Goal: Task Accomplishment & Management: Complete application form

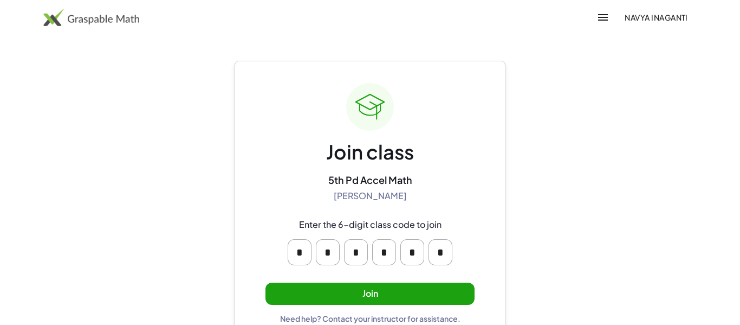
click at [430, 285] on button "Join" at bounding box center [370, 293] width 209 height 22
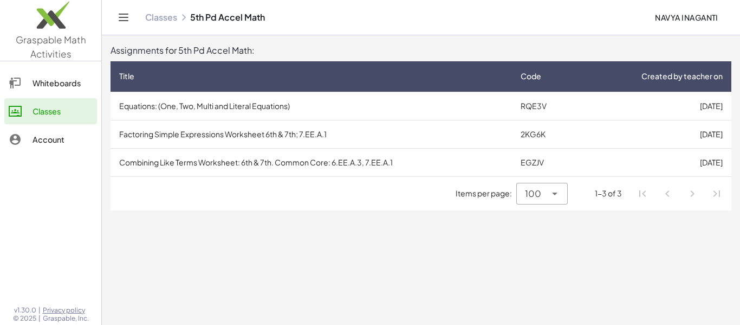
click at [558, 196] on icon at bounding box center [554, 193] width 13 height 13
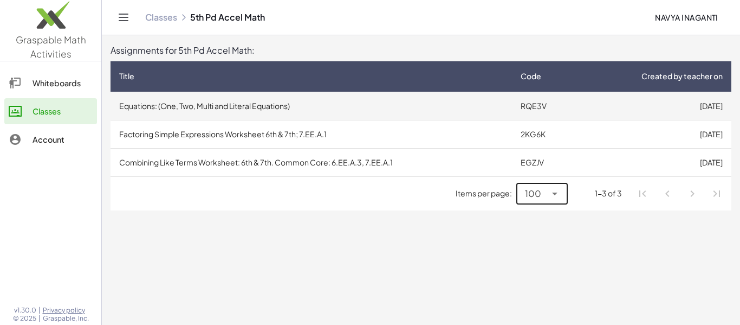
click at [443, 112] on td "Equations: (One, Two, Multi and Literal Equations)" at bounding box center [312, 106] width 402 height 28
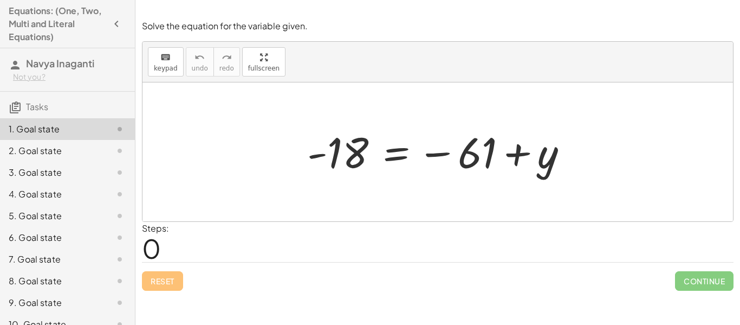
click at [464, 175] on div at bounding box center [442, 152] width 280 height 54
click at [177, 245] on div "Steps: 0" at bounding box center [438, 242] width 592 height 40
click at [169, 70] on span "keypad" at bounding box center [166, 68] width 24 height 8
click at [172, 75] on button "keyboard keypad" at bounding box center [166, 61] width 36 height 29
click at [167, 90] on div at bounding box center [438, 151] width 591 height 139
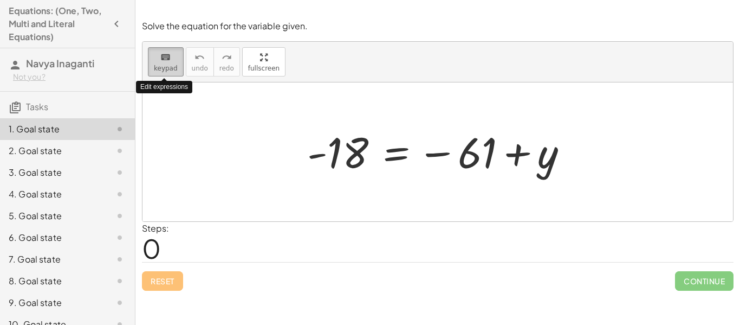
click at [168, 69] on span "keypad" at bounding box center [166, 68] width 24 height 8
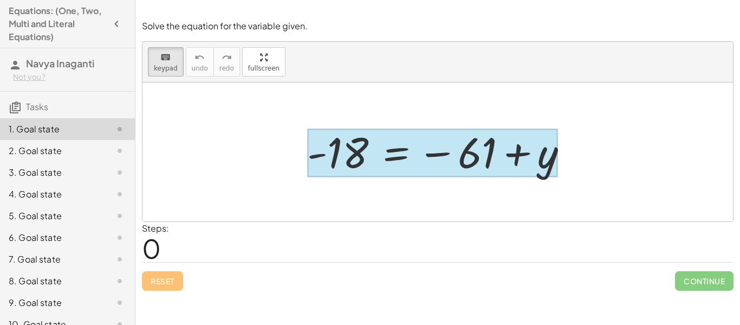
click at [380, 151] on div at bounding box center [432, 153] width 250 height 48
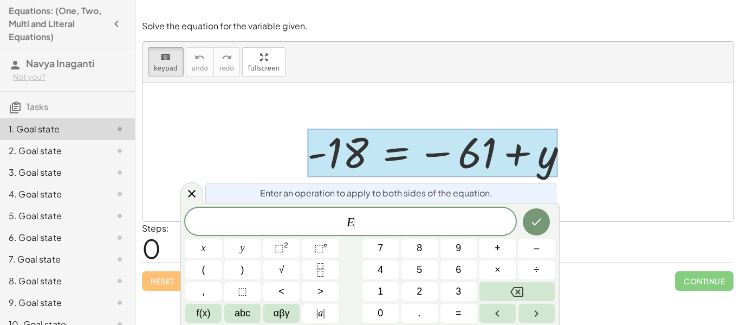
scroll to position [1, 0]
click at [497, 250] on span "+" at bounding box center [498, 248] width 6 height 15
click at [460, 276] on span "6" at bounding box center [458, 269] width 5 height 15
click at [393, 292] on button "1" at bounding box center [381, 291] width 36 height 19
click at [527, 218] on button "Done" at bounding box center [536, 221] width 27 height 27
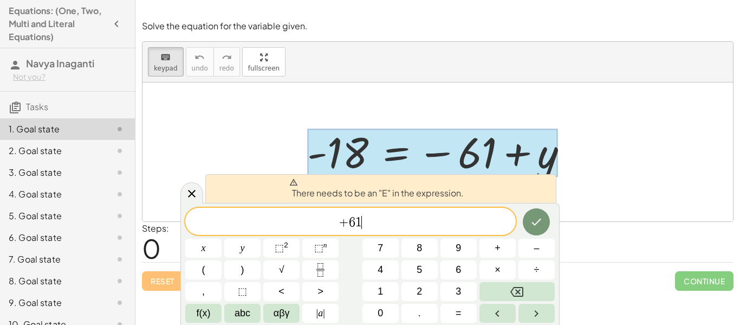
click at [340, 223] on span "+" at bounding box center [344, 222] width 10 height 13
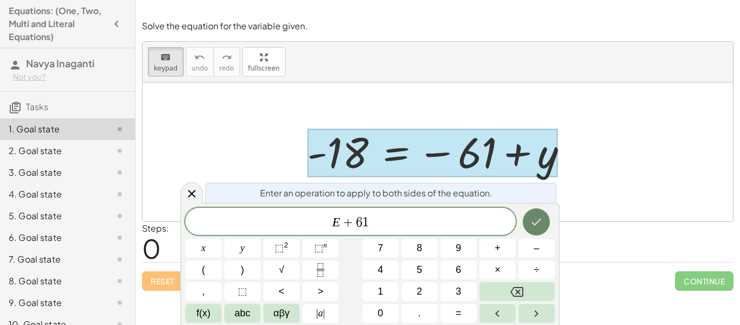
click at [534, 219] on icon "Done" at bounding box center [536, 221] width 13 height 13
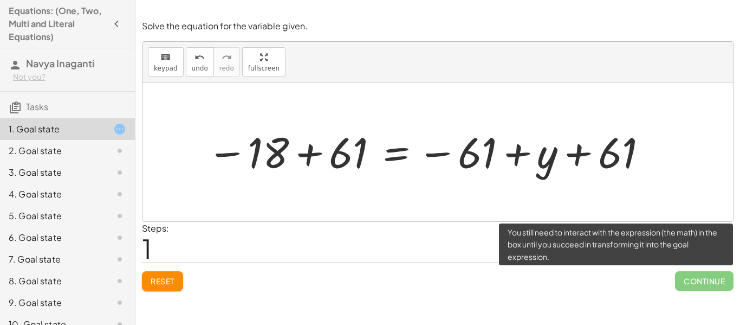
click at [690, 276] on span "Continue" at bounding box center [704, 281] width 59 height 20
click at [689, 287] on span "Continue" at bounding box center [704, 281] width 59 height 20
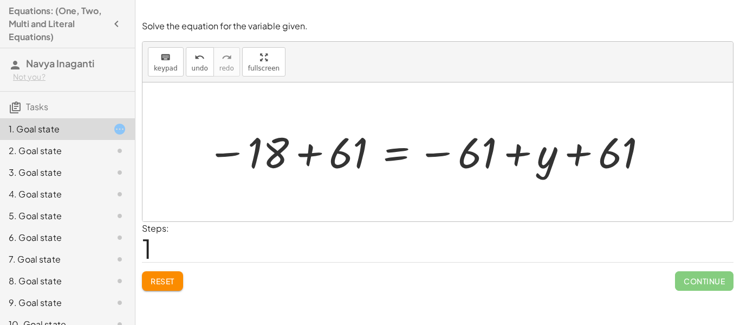
click at [161, 77] on div "keyboard keypad undo undo redo redo fullscreen" at bounding box center [438, 62] width 591 height 41
click at [164, 68] on span "keypad" at bounding box center [166, 68] width 24 height 8
click at [166, 68] on span "keypad" at bounding box center [166, 68] width 24 height 8
click at [162, 56] on icon "keyboard" at bounding box center [165, 57] width 10 height 13
click at [163, 57] on icon "keyboard" at bounding box center [165, 57] width 10 height 13
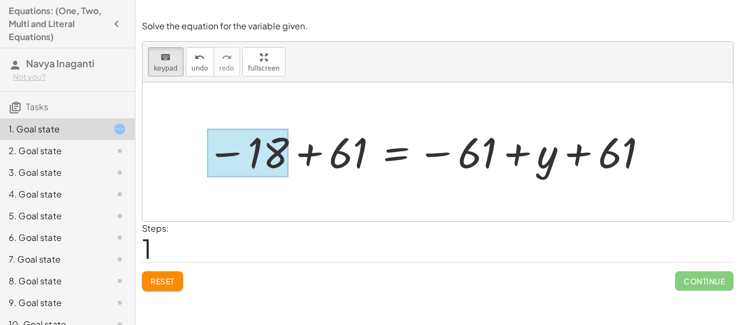
click at [234, 137] on div at bounding box center [248, 153] width 82 height 48
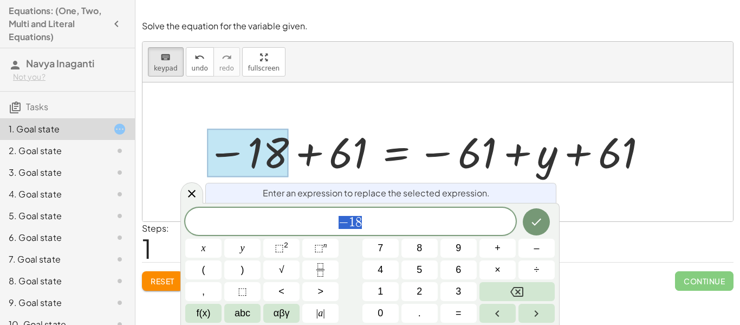
scroll to position [2, 0]
click at [389, 173] on div at bounding box center [428, 152] width 453 height 54
click at [506, 202] on div "Enter an expression to replace the selected expression." at bounding box center [380, 193] width 351 height 20
click at [233, 192] on div "Enter an expression to replace the selected expression." at bounding box center [380, 193] width 351 height 20
click at [195, 190] on icon at bounding box center [192, 194] width 8 height 8
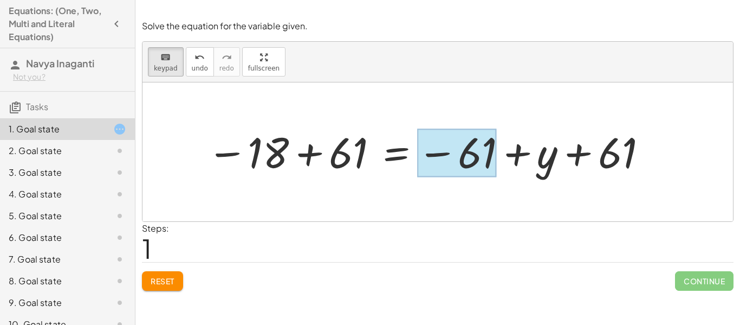
click at [470, 152] on div at bounding box center [457, 153] width 80 height 48
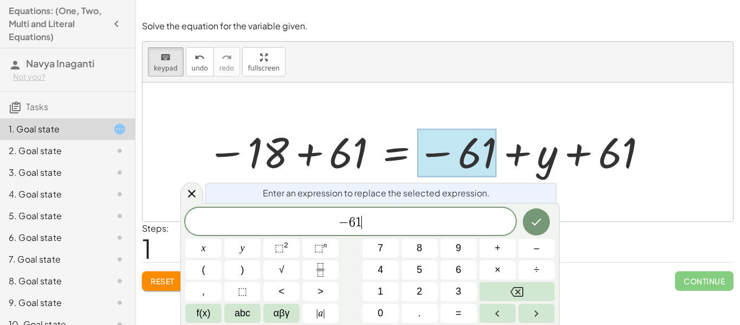
scroll to position [7, 0]
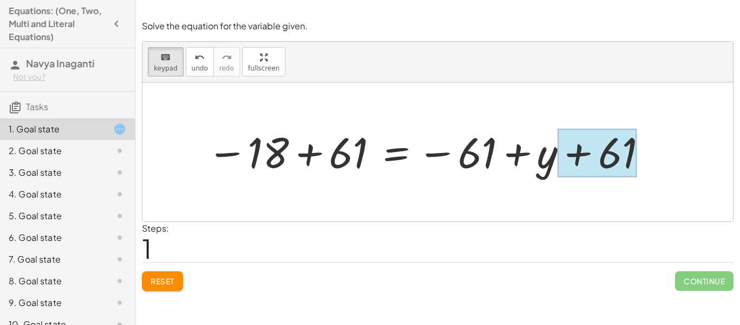
click at [591, 148] on div at bounding box center [598, 153] width 80 height 48
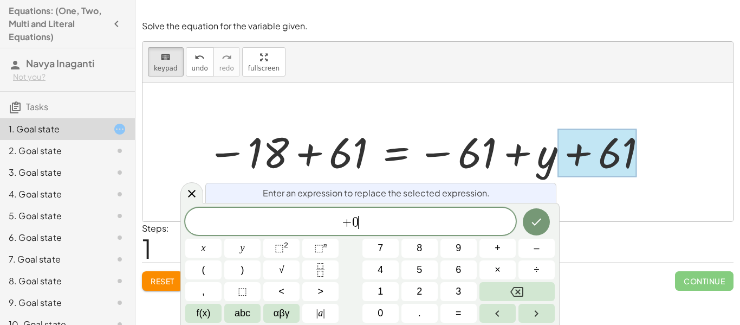
scroll to position [9, 0]
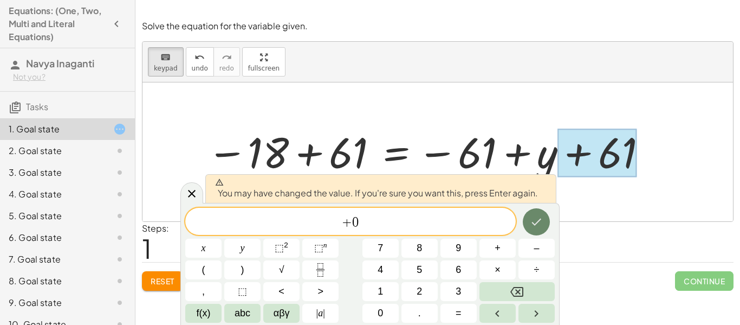
click at [526, 217] on button "Done" at bounding box center [536, 221] width 27 height 27
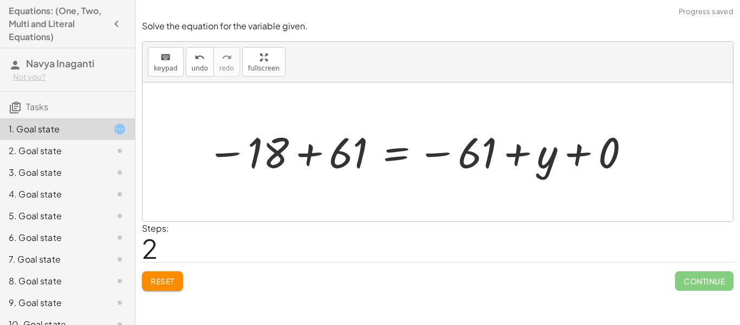
click at [506, 152] on div at bounding box center [419, 152] width 435 height 54
click at [483, 154] on div at bounding box center [419, 152] width 435 height 54
click at [597, 158] on div at bounding box center [419, 152] width 435 height 54
click at [460, 157] on div at bounding box center [388, 152] width 373 height 54
click at [476, 159] on div at bounding box center [388, 152] width 373 height 54
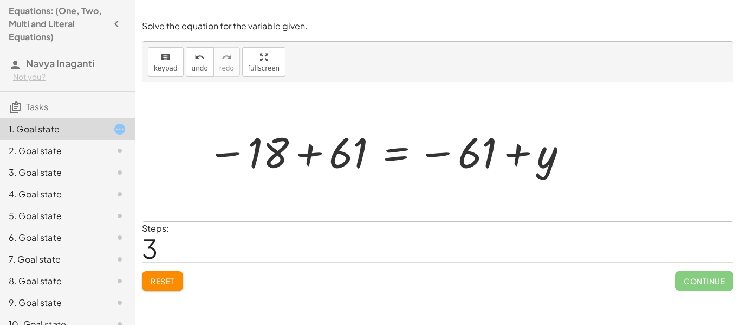
click at [476, 159] on div at bounding box center [388, 152] width 373 height 54
click at [160, 281] on span "Reset" at bounding box center [163, 281] width 24 height 10
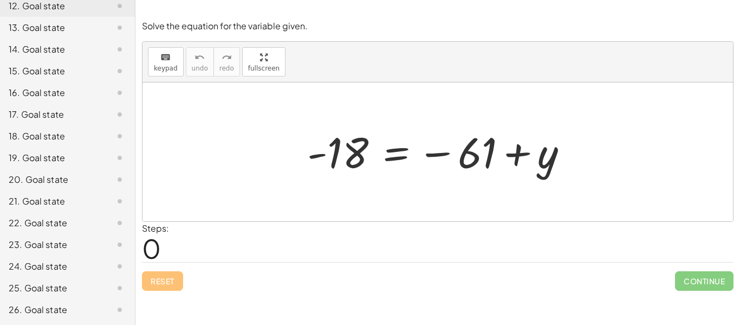
scroll to position [0, 0]
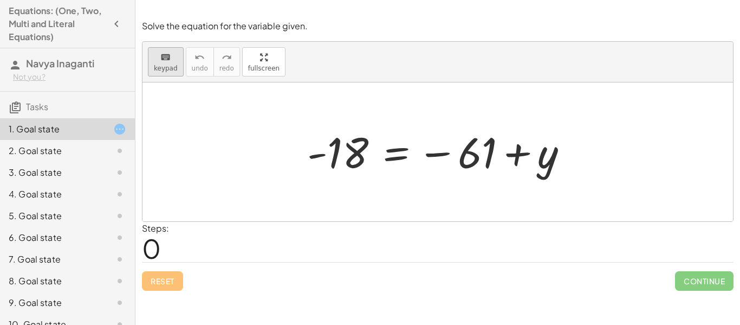
click at [154, 55] on div "keyboard" at bounding box center [166, 56] width 24 height 13
click at [163, 67] on span "keypad" at bounding box center [166, 68] width 24 height 8
click at [173, 55] on div "keyboard" at bounding box center [166, 56] width 24 height 13
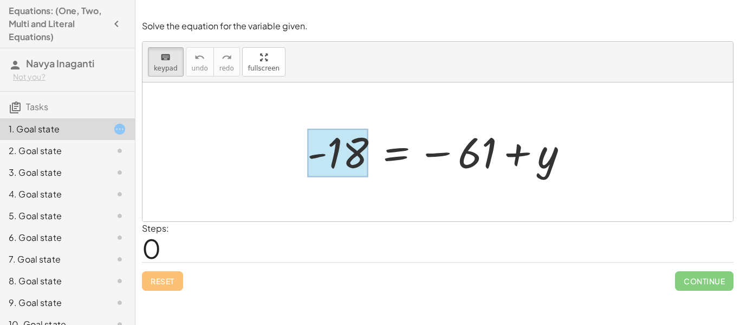
click at [352, 152] on div at bounding box center [337, 153] width 61 height 48
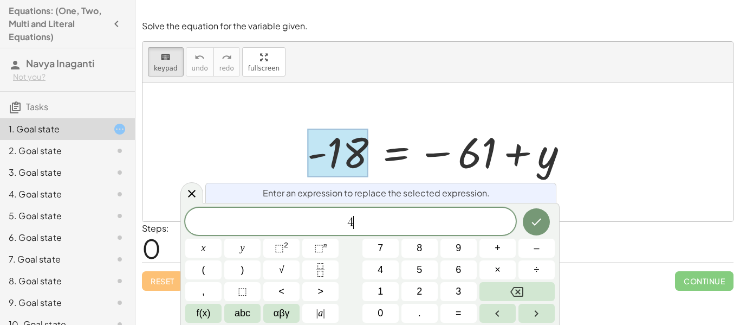
scroll to position [12, 0]
click at [534, 225] on icon "Done" at bounding box center [536, 221] width 13 height 13
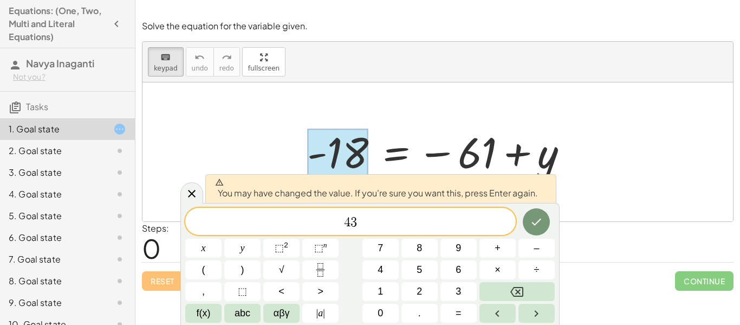
click at [344, 223] on span "4 3 ​" at bounding box center [350, 222] width 331 height 15
click at [526, 225] on button "Done" at bounding box center [536, 221] width 27 height 27
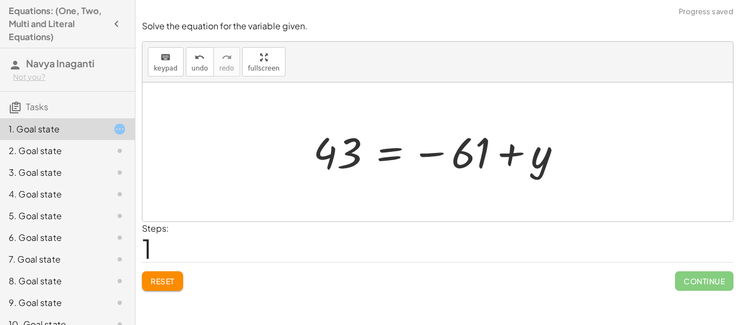
click at [443, 155] on div at bounding box center [442, 152] width 268 height 54
click at [465, 156] on div at bounding box center [442, 152] width 268 height 54
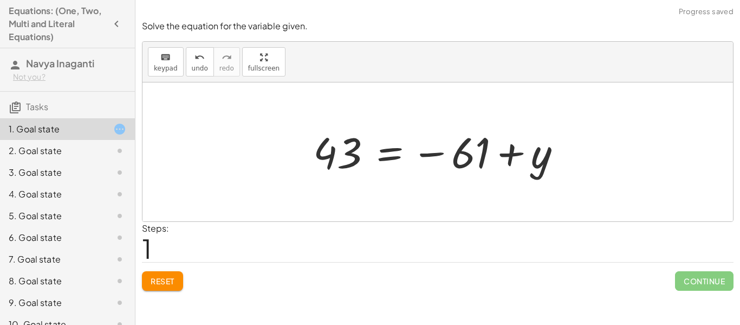
click at [465, 156] on div at bounding box center [442, 152] width 268 height 54
click at [167, 74] on button "keyboard keypad" at bounding box center [166, 61] width 36 height 29
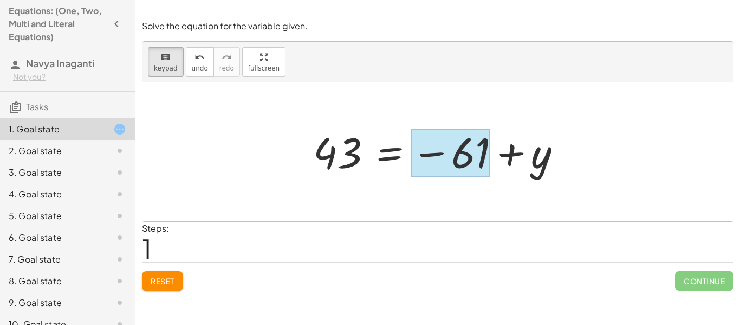
click at [471, 166] on div at bounding box center [451, 153] width 80 height 48
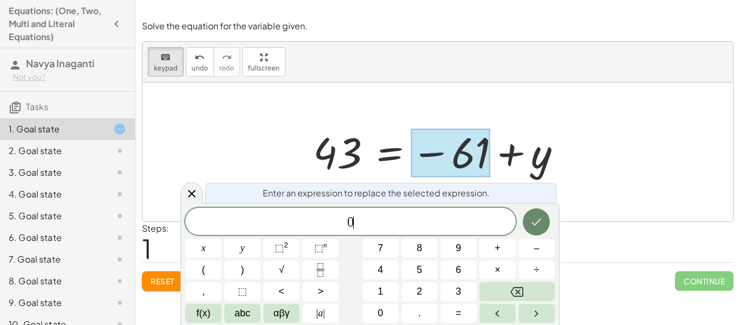
click at [536, 223] on icon "Done" at bounding box center [537, 221] width 10 height 7
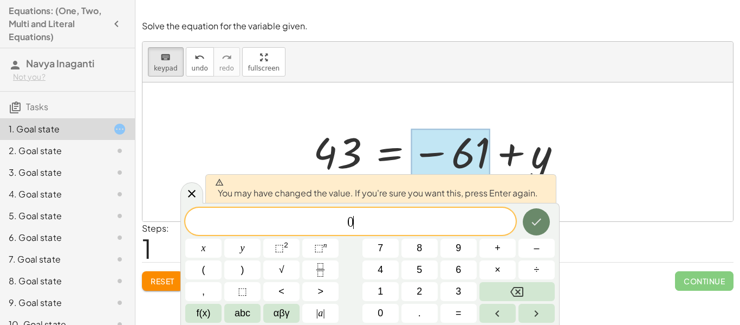
click at [536, 223] on icon "Done" at bounding box center [537, 221] width 10 height 7
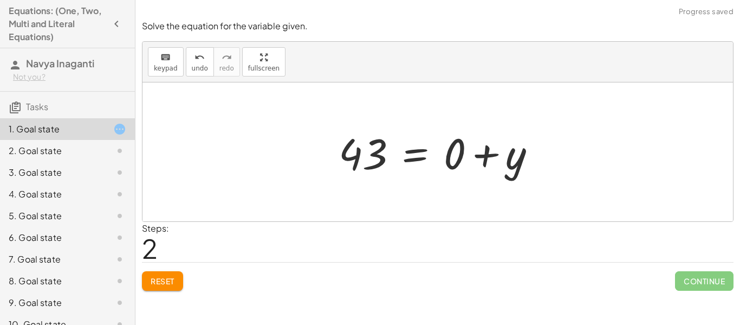
click at [490, 160] on div at bounding box center [441, 152] width 217 height 56
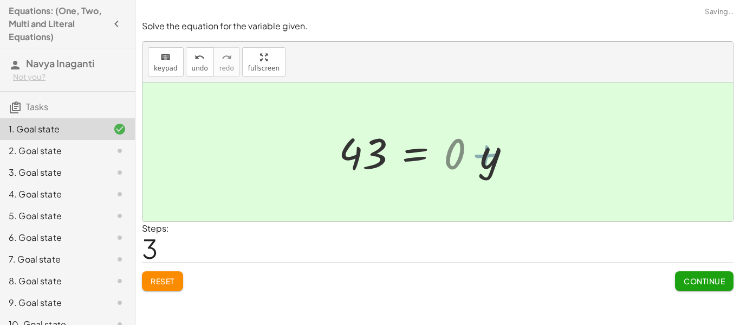
click at [432, 154] on div at bounding box center [410, 152] width 155 height 54
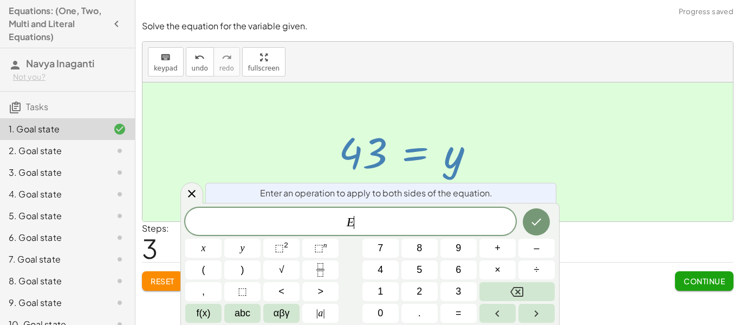
click at [545, 129] on div at bounding box center [438, 151] width 591 height 139
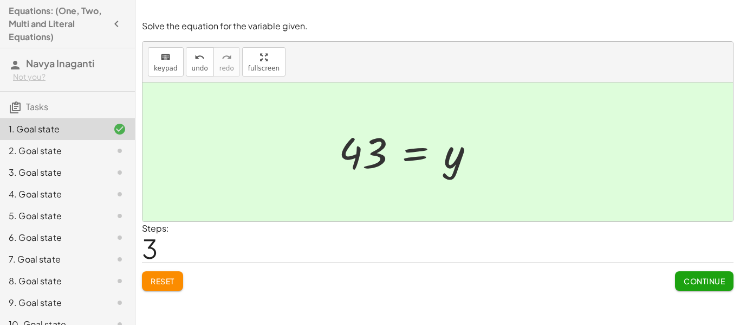
click at [708, 280] on span "Continue" at bounding box center [704, 281] width 41 height 10
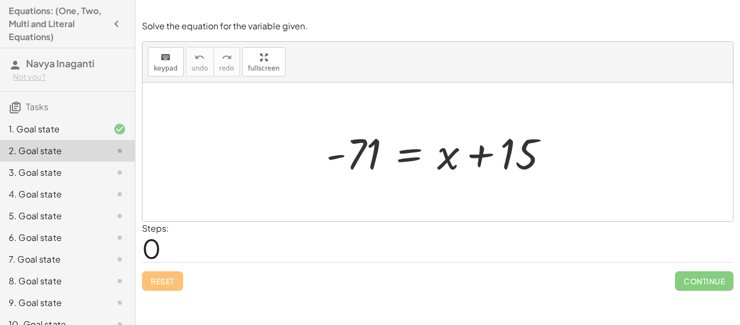
click at [353, 157] on div at bounding box center [442, 152] width 242 height 56
click at [166, 70] on span "keypad" at bounding box center [166, 68] width 24 height 8
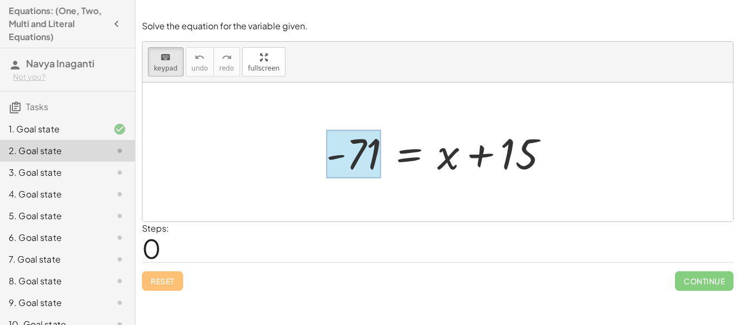
click at [351, 160] on div at bounding box center [353, 154] width 55 height 48
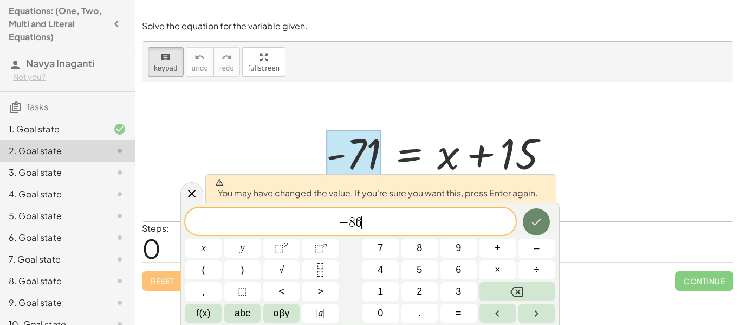
click at [538, 221] on icon "Done" at bounding box center [537, 221] width 10 height 7
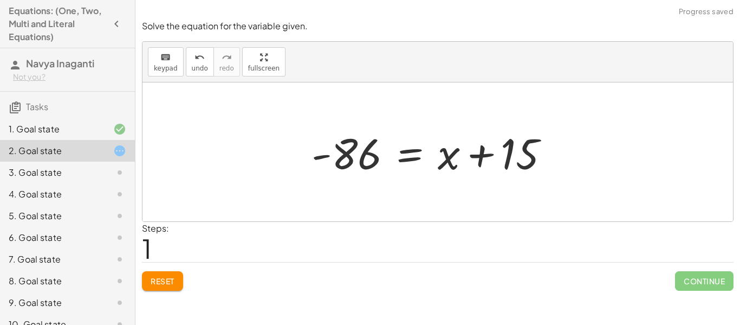
click at [510, 157] on div at bounding box center [434, 152] width 257 height 56
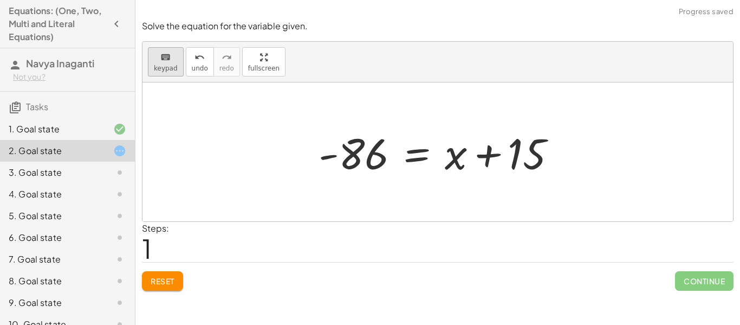
click at [170, 62] on div "keyboard" at bounding box center [166, 56] width 24 height 13
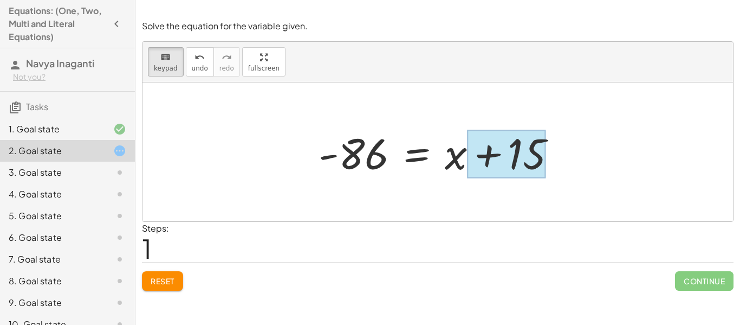
click at [518, 149] on div at bounding box center [506, 154] width 79 height 48
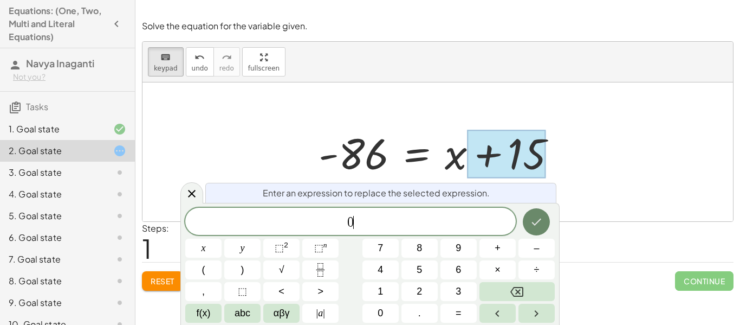
click at [532, 222] on icon "Done" at bounding box center [536, 221] width 13 height 13
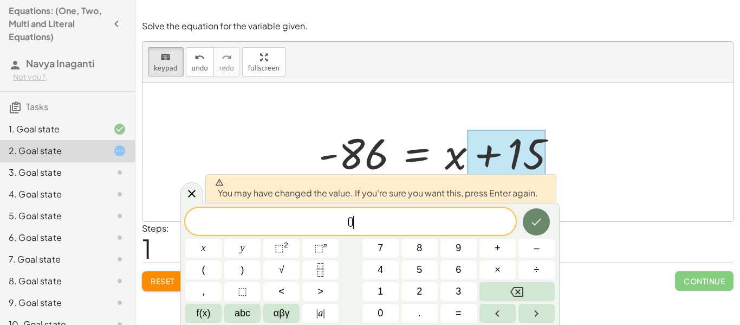
click at [532, 222] on icon "Done" at bounding box center [536, 221] width 13 height 13
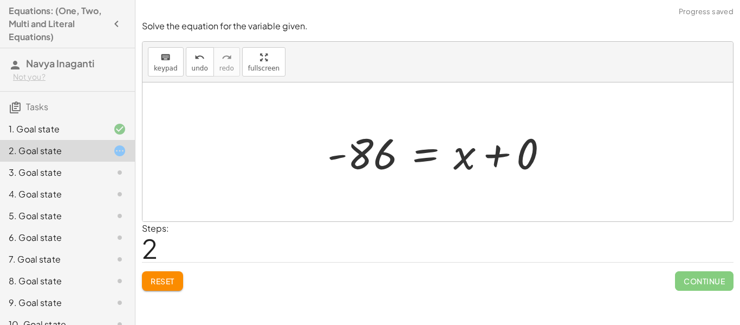
click at [516, 160] on div at bounding box center [442, 152] width 241 height 56
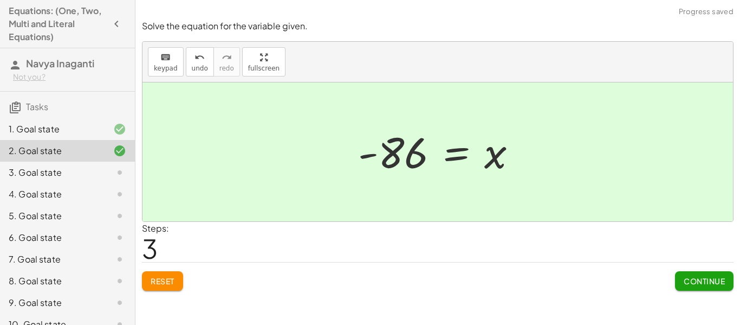
click at [691, 282] on span "Continue" at bounding box center [704, 281] width 41 height 10
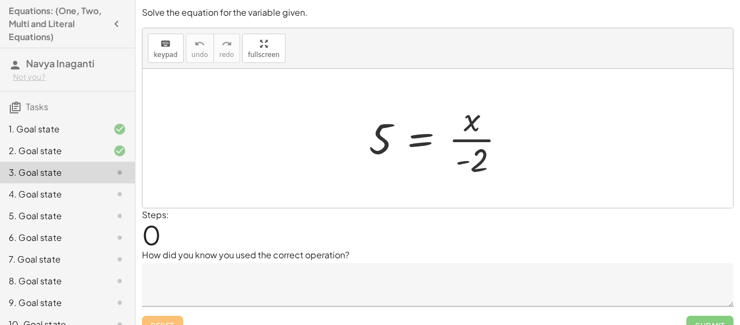
click at [379, 134] on div at bounding box center [442, 137] width 156 height 83
click at [168, 52] on span "keypad" at bounding box center [166, 55] width 24 height 8
click at [375, 135] on div at bounding box center [380, 138] width 23 height 48
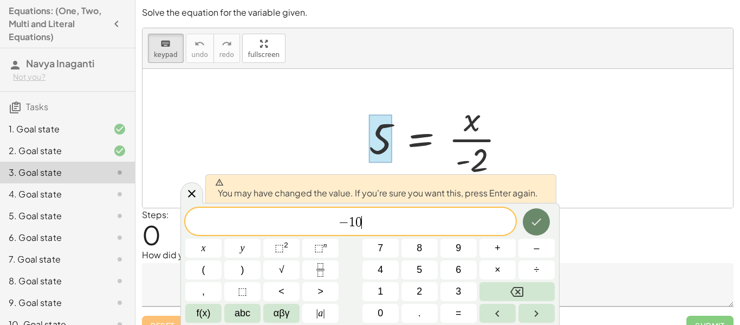
click at [546, 221] on button "Done" at bounding box center [536, 221] width 27 height 27
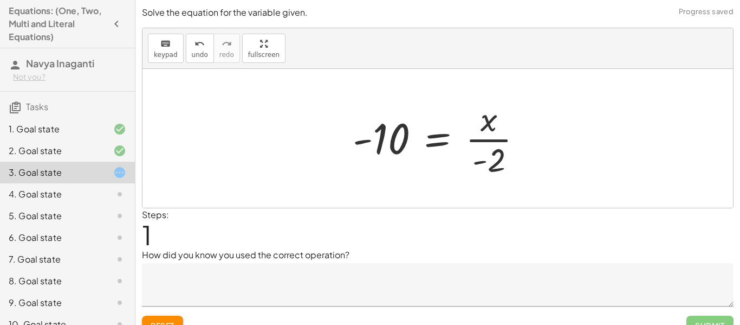
click at [497, 102] on div at bounding box center [442, 137] width 190 height 83
click at [492, 143] on div at bounding box center [442, 137] width 190 height 83
click at [489, 153] on div at bounding box center [442, 137] width 190 height 83
click at [149, 55] on button "keyboard keypad" at bounding box center [166, 48] width 36 height 29
click at [495, 162] on div at bounding box center [489, 160] width 33 height 36
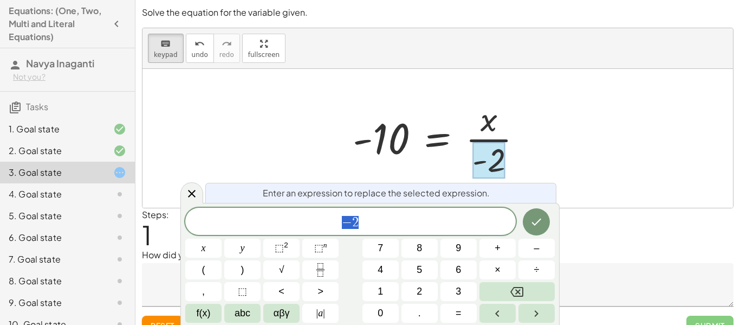
click at [537, 98] on div "5 = · x · - 2 = · x · - 2 - 10" at bounding box center [438, 138] width 203 height 89
click at [423, 236] on div "− 2 x y ⬚ 2 ⬚ n 7 8 9 + – ( ) √ 4 5 6 × ÷ , ⬚ < > 1 2 3 f(x) abc αβγ | a | 0 . =" at bounding box center [370, 265] width 370 height 115
click at [400, 219] on span "− 2" at bounding box center [350, 222] width 331 height 15
click at [541, 218] on icon "Done" at bounding box center [536, 221] width 13 height 13
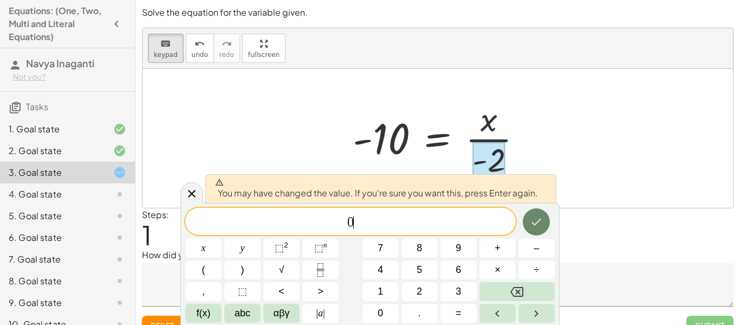
click at [541, 218] on icon "Done" at bounding box center [536, 221] width 13 height 13
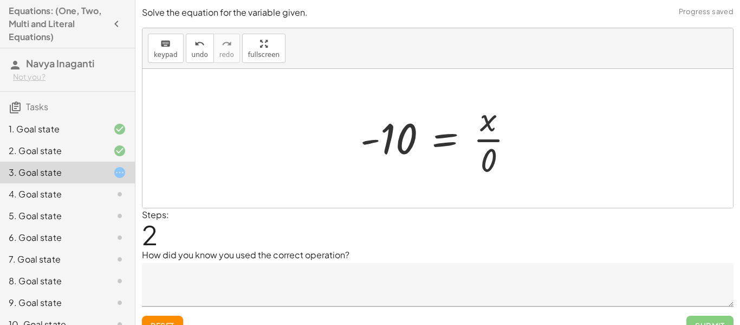
click at [480, 156] on div at bounding box center [441, 137] width 173 height 83
click at [492, 163] on div at bounding box center [441, 137] width 173 height 83
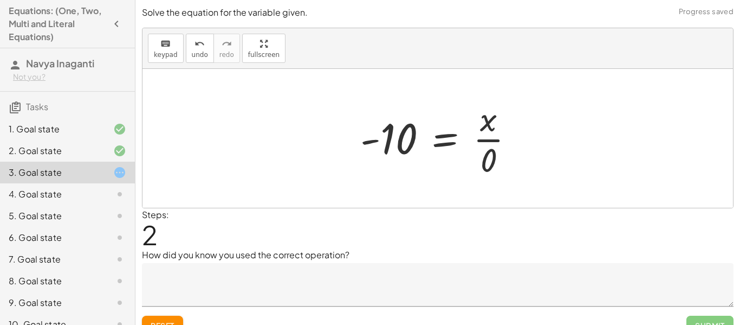
click at [492, 163] on div at bounding box center [441, 137] width 173 height 83
click at [499, 164] on div at bounding box center [441, 137] width 173 height 83
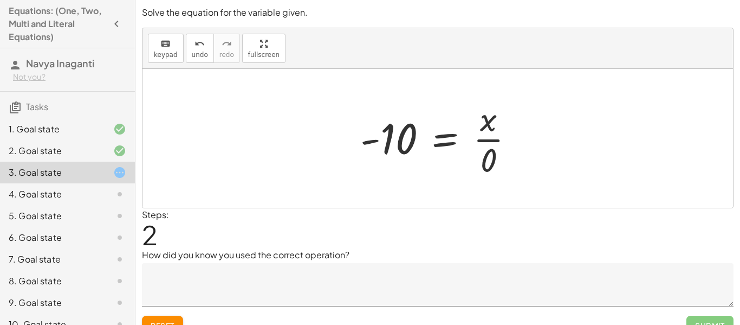
click at [492, 147] on div at bounding box center [441, 137] width 173 height 83
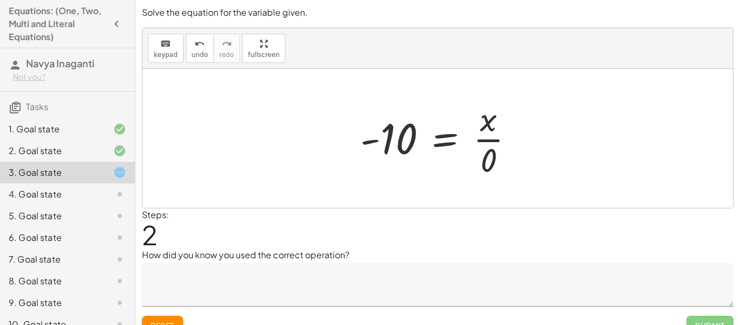
click at [488, 124] on div at bounding box center [441, 137] width 173 height 83
click at [486, 158] on div at bounding box center [441, 137] width 173 height 83
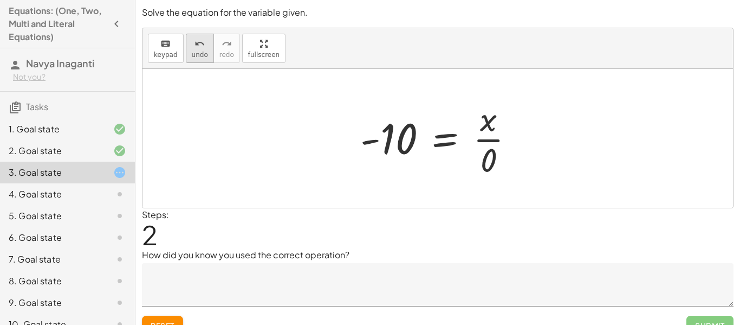
click at [195, 47] on icon "undo" at bounding box center [200, 43] width 10 height 13
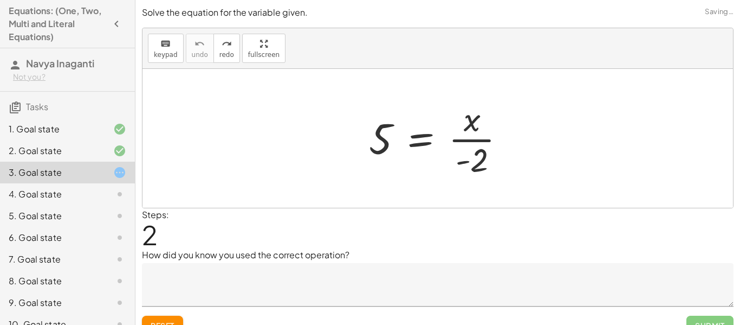
scroll to position [17, 0]
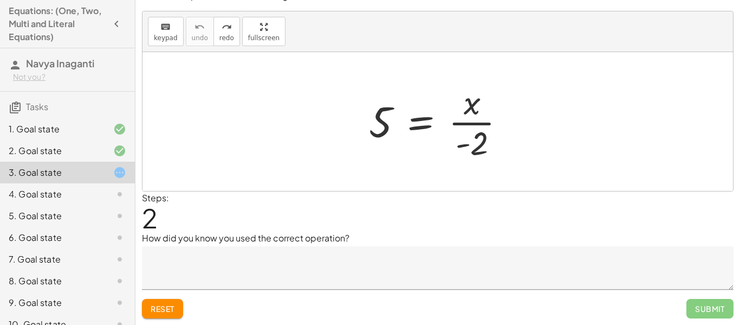
click at [163, 303] on span "Reset" at bounding box center [163, 308] width 24 height 10
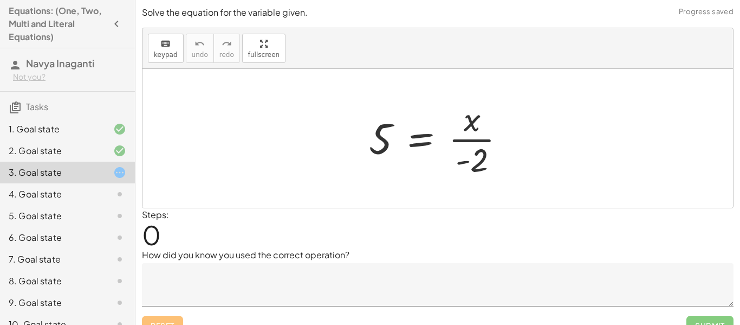
click at [240, 284] on textarea at bounding box center [438, 284] width 592 height 43
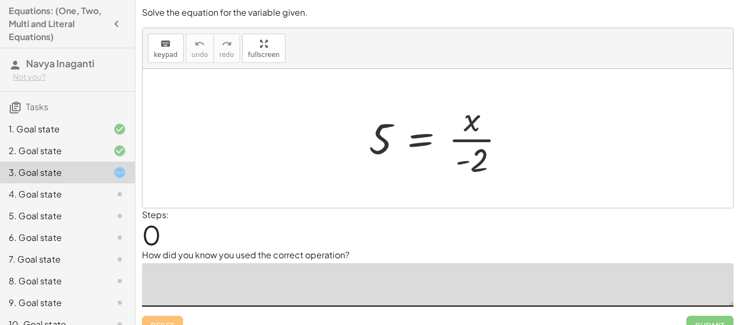
click at [262, 176] on div at bounding box center [438, 138] width 591 height 139
click at [467, 124] on div at bounding box center [442, 137] width 156 height 83
click at [166, 52] on span "keypad" at bounding box center [166, 55] width 24 height 8
click at [369, 144] on div at bounding box center [442, 137] width 156 height 83
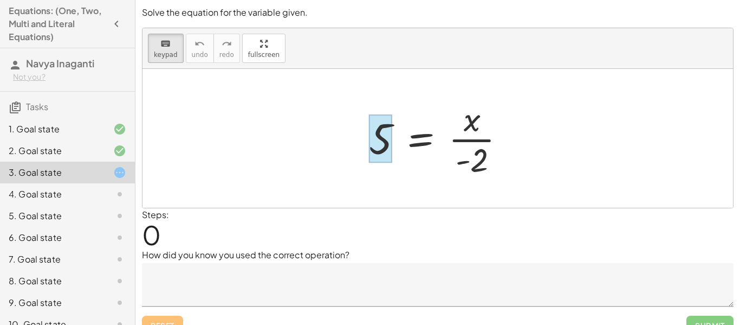
click at [379, 147] on div at bounding box center [380, 138] width 23 height 48
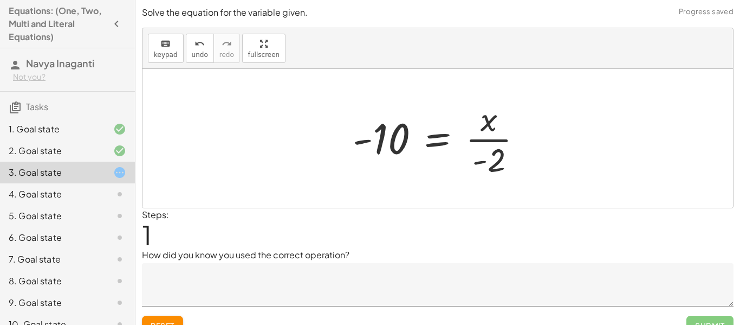
click at [486, 165] on div at bounding box center [442, 137] width 190 height 83
click at [482, 124] on div at bounding box center [442, 137] width 190 height 83
click at [164, 54] on span "keypad" at bounding box center [166, 55] width 24 height 8
click at [490, 146] on div at bounding box center [489, 160] width 33 height 36
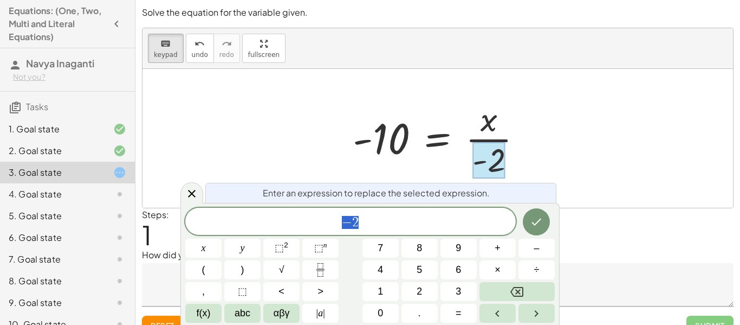
click at [392, 190] on span "Enter an expression to replace the selected expression." at bounding box center [376, 192] width 227 height 13
click at [187, 192] on icon at bounding box center [191, 193] width 13 height 13
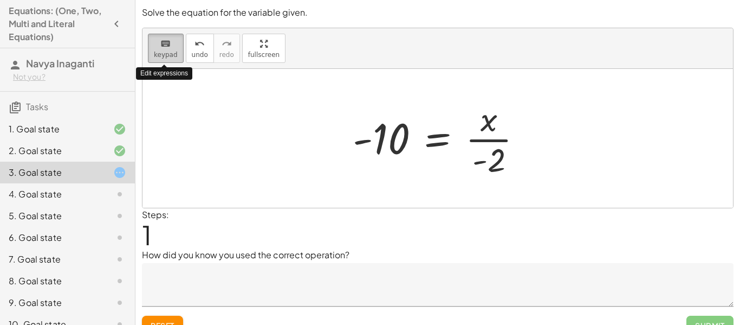
click at [167, 48] on icon "keyboard" at bounding box center [165, 43] width 10 height 13
click at [486, 123] on div at bounding box center [442, 137] width 190 height 83
click at [160, 47] on icon "keyboard" at bounding box center [165, 43] width 10 height 13
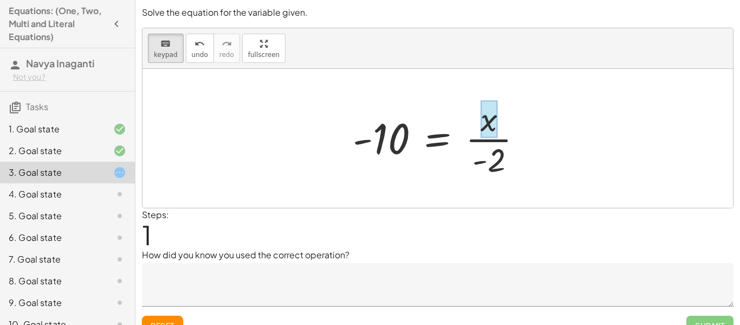
click at [494, 133] on div at bounding box center [489, 119] width 17 height 38
click at [164, 53] on span "keypad" at bounding box center [166, 55] width 24 height 8
click at [167, 55] on span "keypad" at bounding box center [166, 55] width 24 height 8
click at [503, 168] on div at bounding box center [489, 160] width 33 height 36
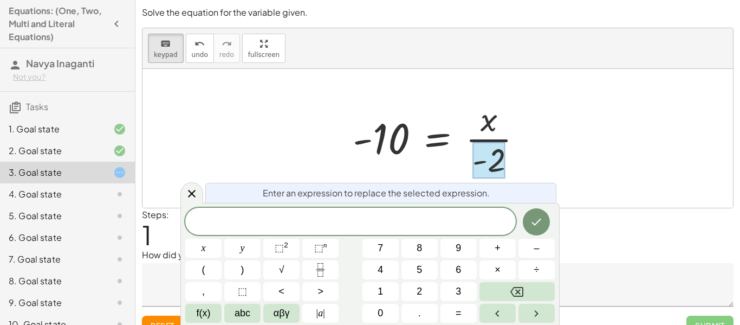
click at [421, 94] on div "5 = · x · - 2 - 10 = · x · - 2" at bounding box center [438, 138] width 203 height 89
click at [436, 211] on div at bounding box center [350, 221] width 331 height 28
click at [493, 272] on button "×" at bounding box center [498, 269] width 36 height 19
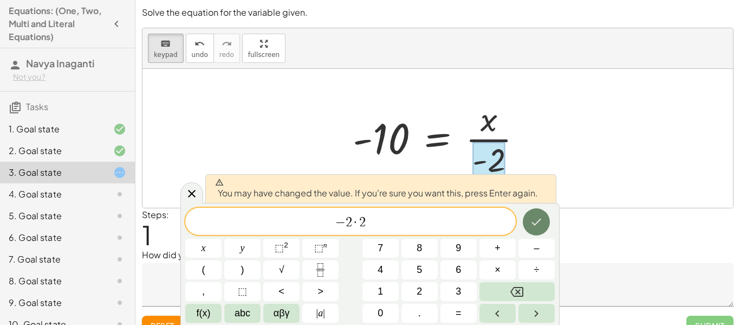
click at [533, 224] on icon "Done" at bounding box center [536, 221] width 13 height 13
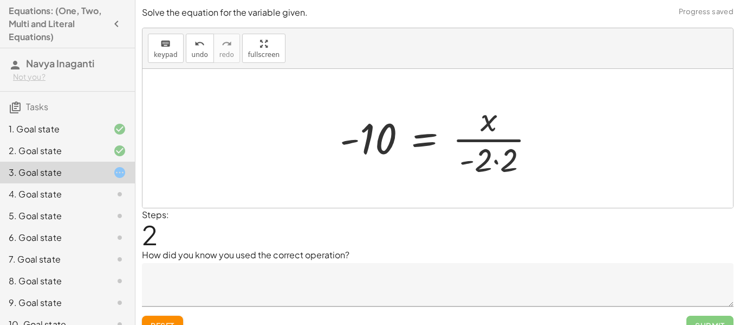
click at [503, 175] on div at bounding box center [441, 137] width 215 height 83
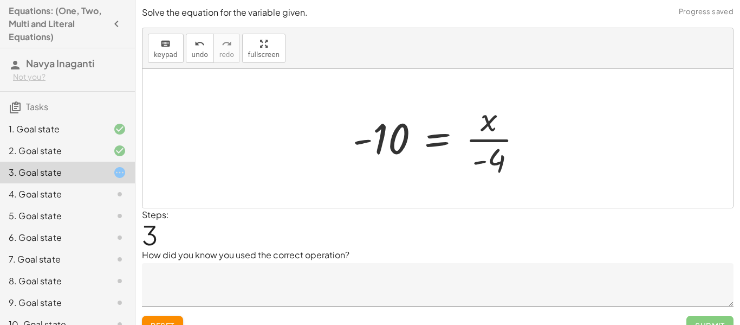
click at [488, 125] on div at bounding box center [442, 137] width 190 height 83
click at [207, 48] on button "undo undo" at bounding box center [200, 48] width 28 height 29
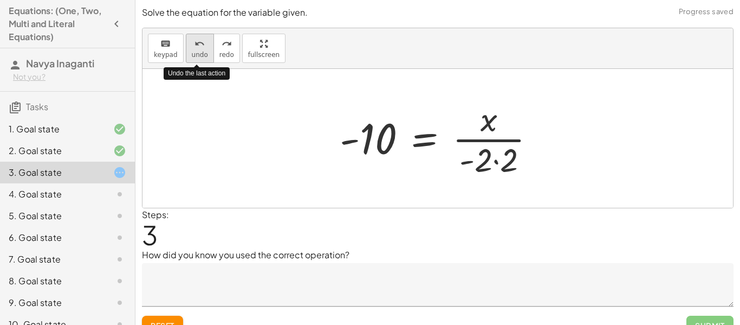
click at [207, 48] on button "undo undo" at bounding box center [200, 48] width 28 height 29
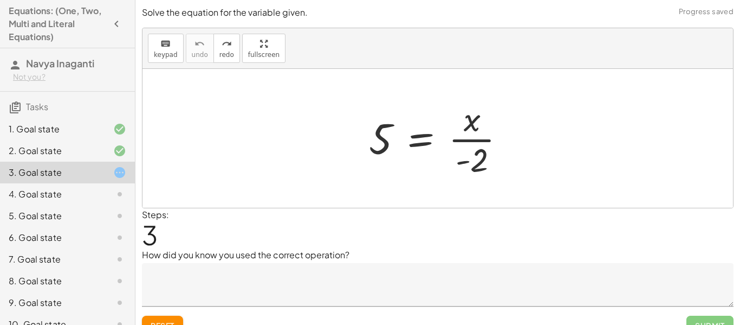
click at [164, 320] on span "Reset" at bounding box center [163, 325] width 24 height 10
click at [159, 58] on span "keypad" at bounding box center [166, 55] width 24 height 8
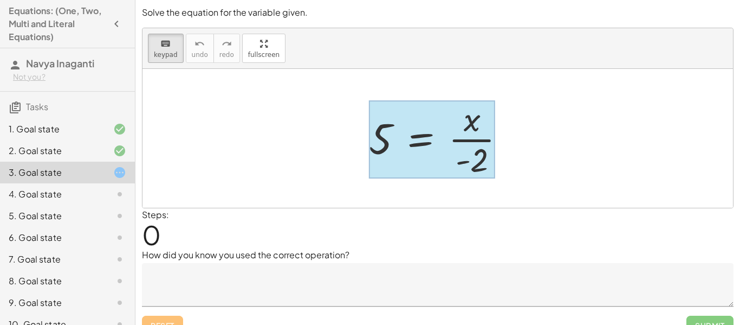
click at [420, 135] on div at bounding box center [432, 139] width 126 height 78
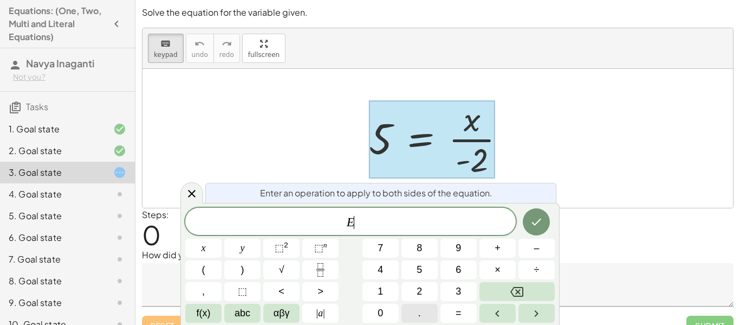
click at [417, 311] on button "." at bounding box center [420, 312] width 36 height 19
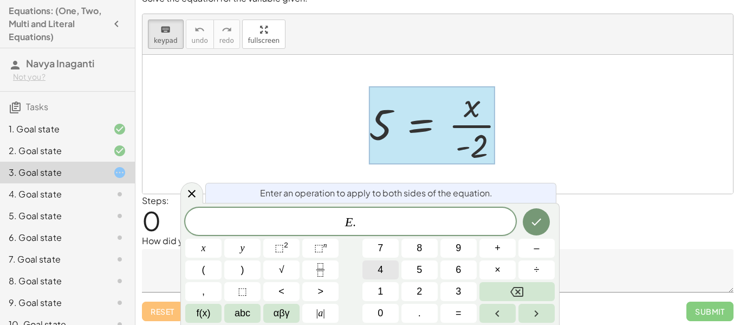
scroll to position [17, 0]
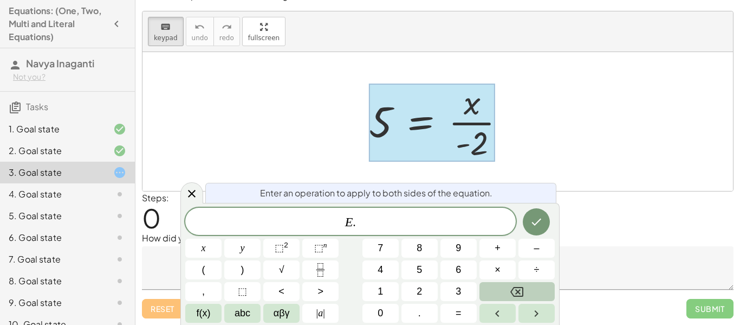
click at [489, 289] on button "Backspace" at bounding box center [517, 291] width 75 height 19
click at [497, 264] on span "×" at bounding box center [498, 269] width 6 height 15
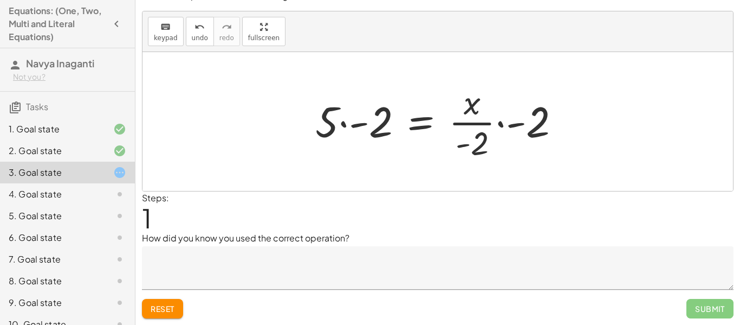
click at [514, 130] on div at bounding box center [442, 121] width 264 height 83
click at [455, 128] on div at bounding box center [442, 121] width 264 height 83
click at [461, 126] on div at bounding box center [442, 121] width 264 height 83
click at [195, 50] on div "keyboard keypad undo undo redo redo fullscreen" at bounding box center [438, 31] width 591 height 41
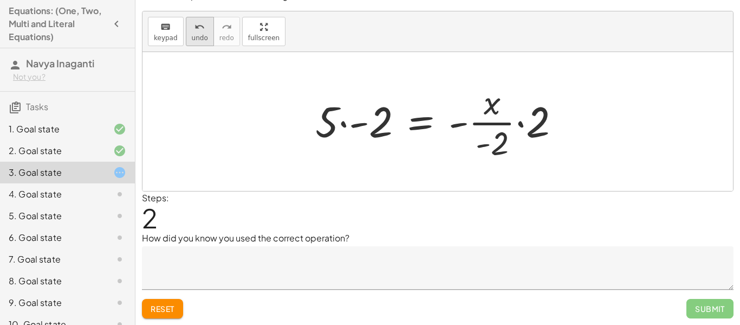
click at [195, 30] on icon "undo" at bounding box center [200, 27] width 10 height 13
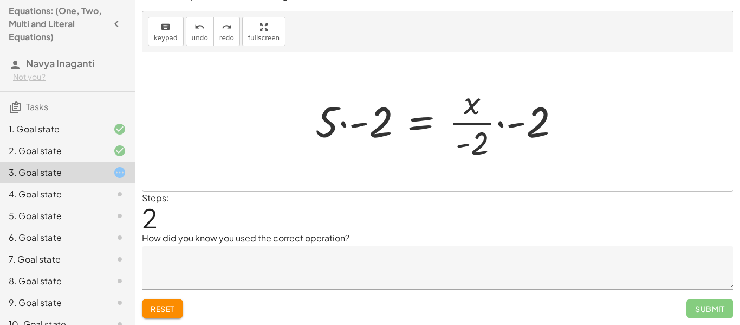
click at [532, 133] on div at bounding box center [442, 121] width 264 height 83
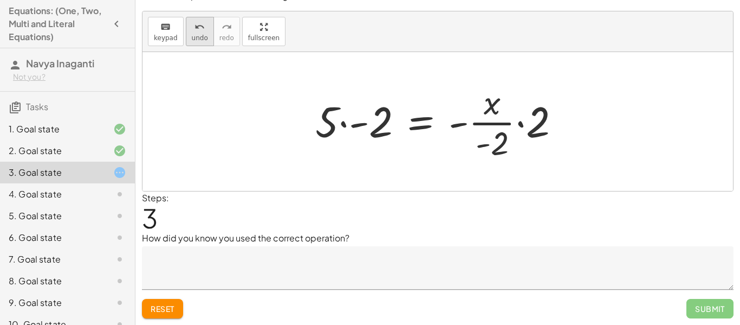
click at [194, 38] on span "undo" at bounding box center [200, 38] width 16 height 8
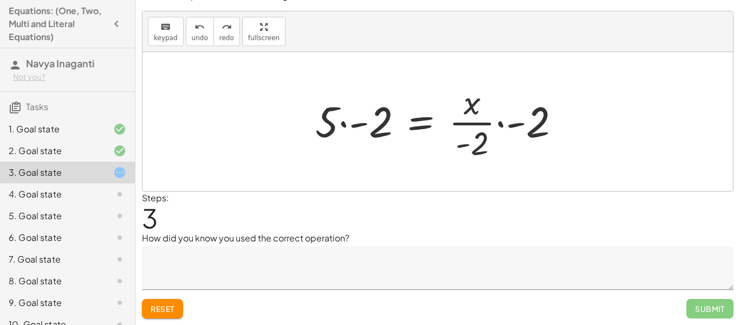
click at [468, 150] on div at bounding box center [442, 121] width 264 height 83
click at [471, 149] on div at bounding box center [442, 121] width 264 height 83
click at [476, 147] on div at bounding box center [442, 121] width 264 height 83
click at [538, 127] on div at bounding box center [442, 121] width 264 height 83
click at [389, 119] on div at bounding box center [442, 121] width 264 height 83
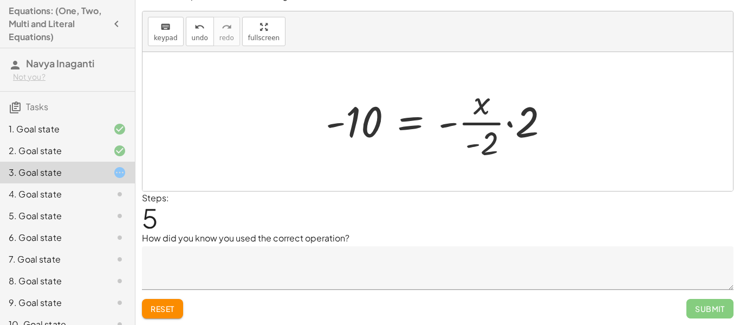
click at [524, 128] on div at bounding box center [441, 121] width 243 height 83
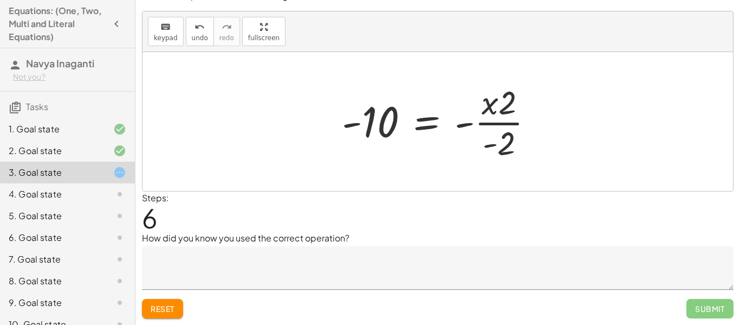
click at [489, 144] on div at bounding box center [442, 121] width 211 height 83
click at [466, 122] on div at bounding box center [442, 121] width 211 height 83
click at [167, 316] on button "Reset" at bounding box center [162, 309] width 41 height 20
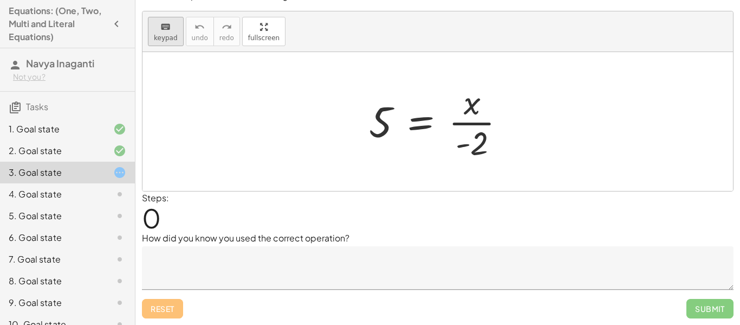
click at [173, 30] on div "keyboard" at bounding box center [166, 26] width 24 height 13
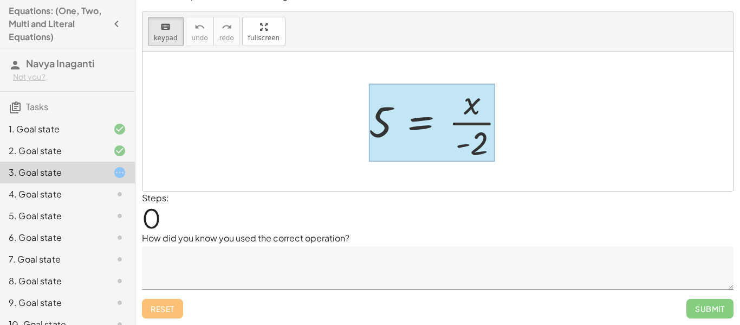
click at [432, 106] on div at bounding box center [432, 122] width 126 height 78
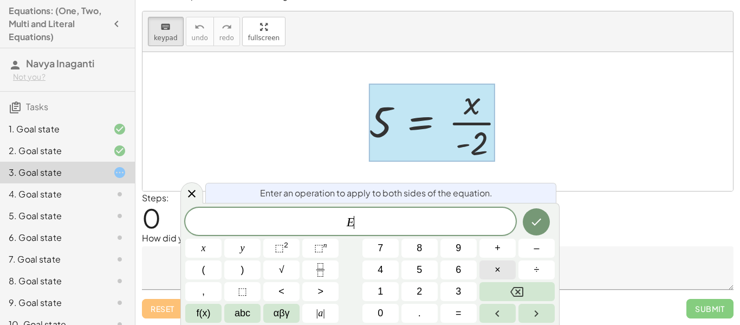
click at [500, 273] on span "×" at bounding box center [498, 269] width 6 height 15
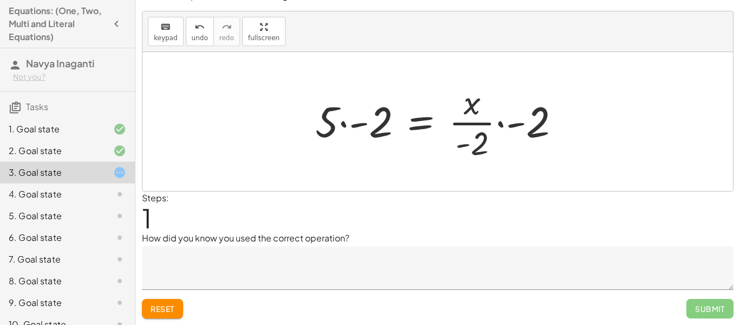
click at [351, 119] on div at bounding box center [442, 121] width 264 height 83
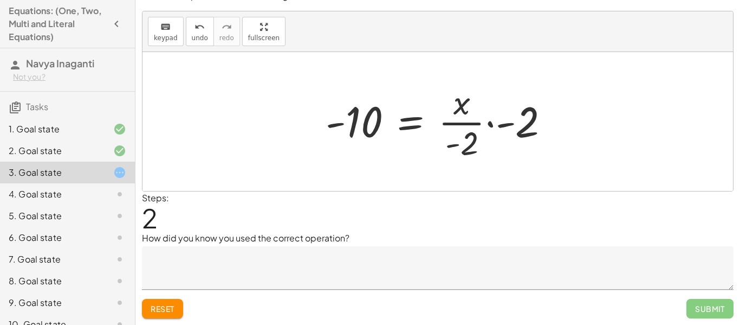
click at [468, 152] on div at bounding box center [441, 121] width 243 height 83
click at [449, 143] on div at bounding box center [441, 121] width 243 height 83
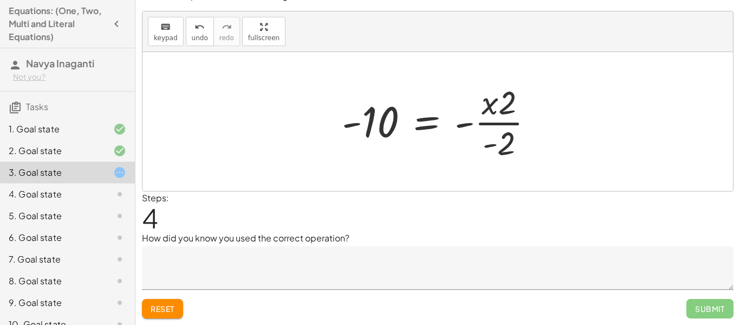
click at [171, 314] on button "Reset" at bounding box center [162, 309] width 41 height 20
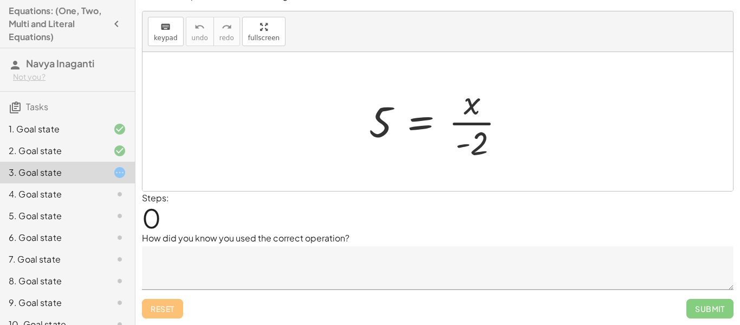
click at [113, 196] on icon at bounding box center [119, 194] width 13 height 13
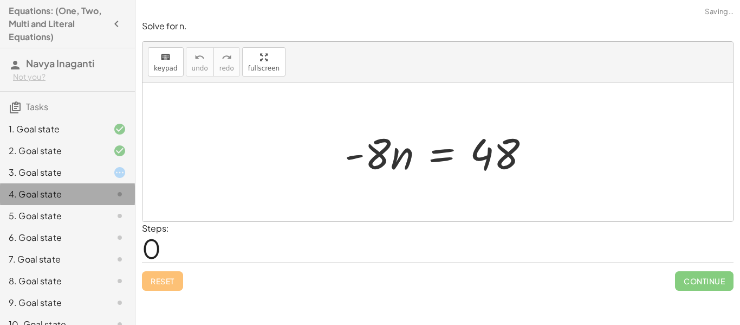
scroll to position [0, 0]
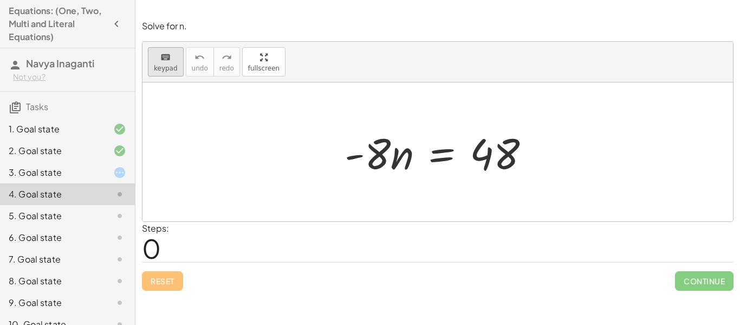
click at [172, 69] on span "keypad" at bounding box center [166, 68] width 24 height 8
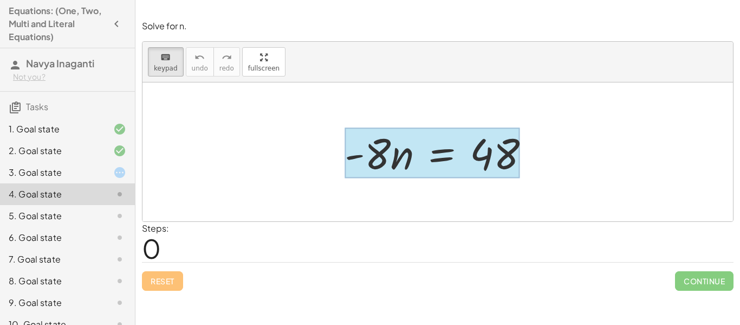
click at [450, 158] on div at bounding box center [433, 153] width 176 height 50
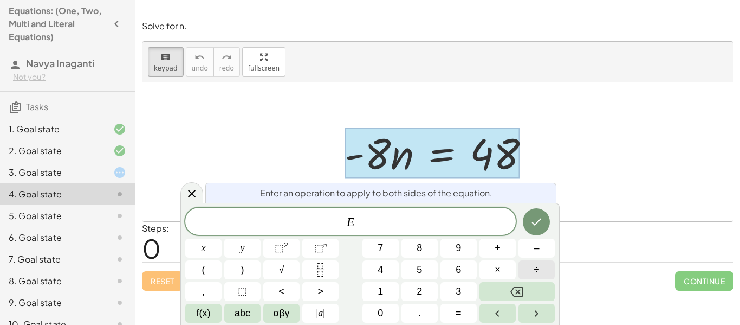
click at [533, 266] on button "÷" at bounding box center [537, 269] width 36 height 19
click at [535, 213] on button "Done" at bounding box center [536, 221] width 27 height 27
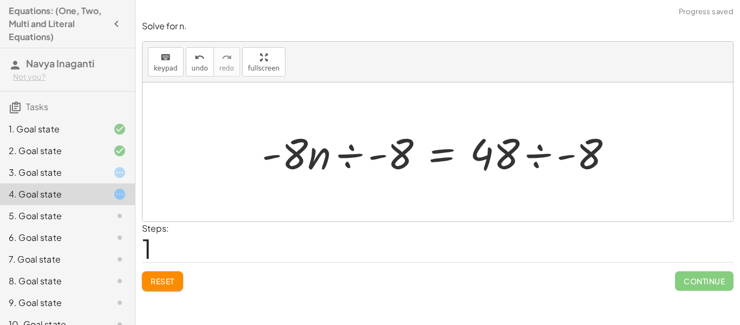
click at [329, 150] on div at bounding box center [441, 152] width 371 height 56
click at [351, 159] on div at bounding box center [441, 152] width 371 height 56
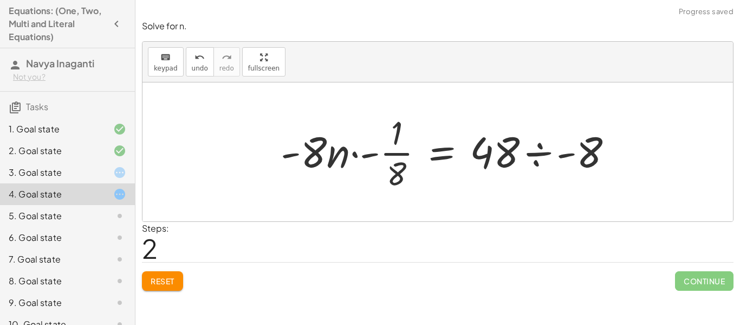
click at [319, 154] on div at bounding box center [451, 151] width 352 height 83
click at [193, 64] on span "undo" at bounding box center [200, 68] width 16 height 8
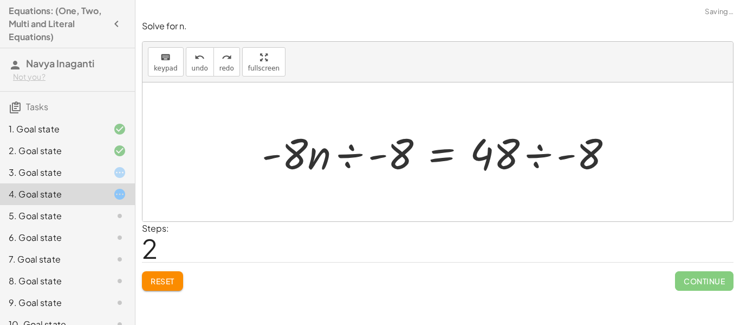
click at [310, 145] on div at bounding box center [441, 152] width 371 height 56
click at [298, 144] on div at bounding box center [441, 152] width 371 height 56
click at [506, 152] on div at bounding box center [441, 152] width 371 height 56
click at [543, 148] on div at bounding box center [441, 152] width 371 height 56
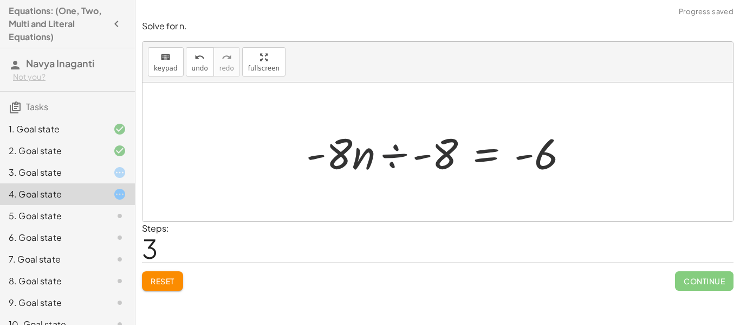
click at [412, 143] on div at bounding box center [442, 152] width 282 height 56
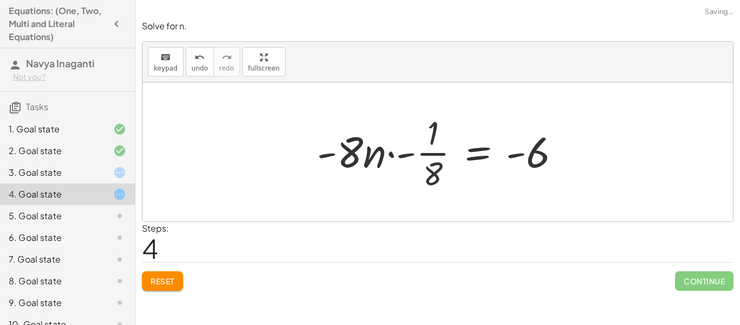
click at [395, 153] on div at bounding box center [443, 151] width 263 height 83
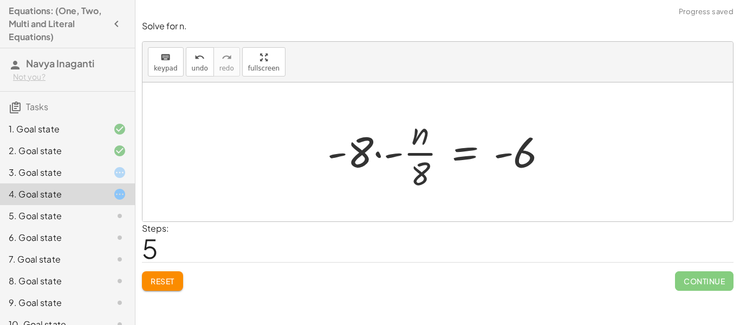
click at [370, 154] on div at bounding box center [442, 151] width 240 height 83
click at [359, 159] on div at bounding box center [442, 151] width 240 height 83
click at [469, 179] on div at bounding box center [442, 151] width 240 height 83
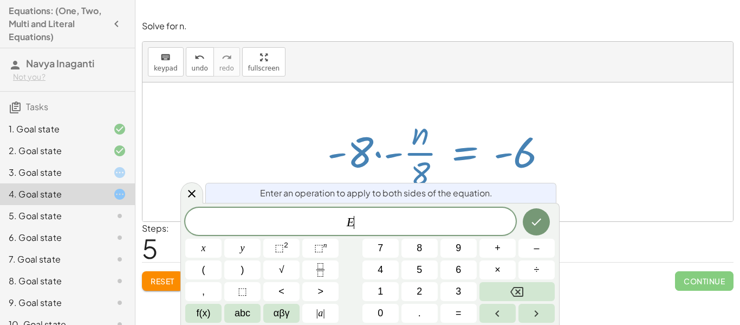
click at [451, 170] on div at bounding box center [442, 151] width 240 height 83
click at [191, 197] on icon at bounding box center [191, 193] width 13 height 13
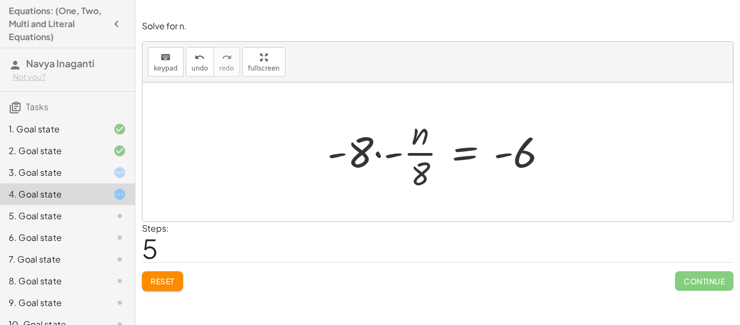
click at [366, 154] on div at bounding box center [442, 151] width 240 height 83
click at [166, 64] on span "keypad" at bounding box center [166, 68] width 24 height 8
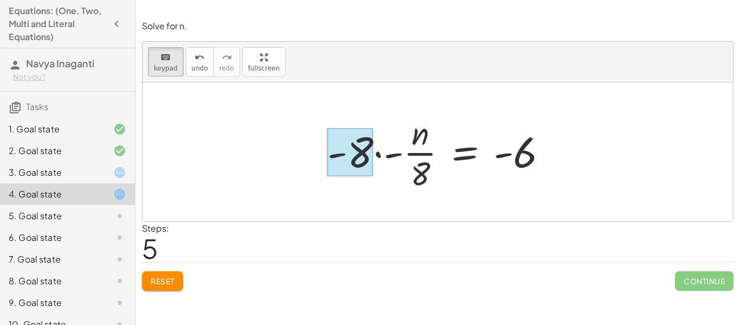
click at [361, 147] on div at bounding box center [350, 152] width 46 height 48
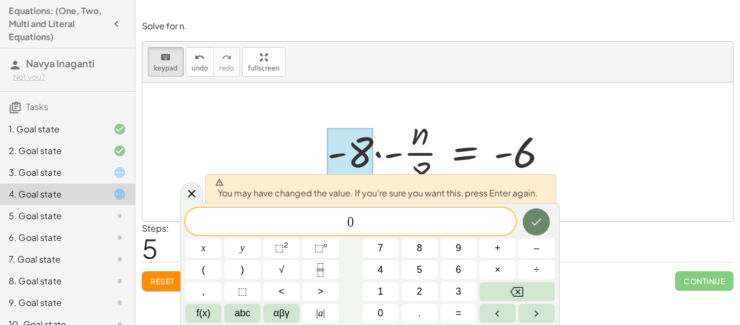
click at [546, 225] on button "Done" at bounding box center [536, 221] width 27 height 27
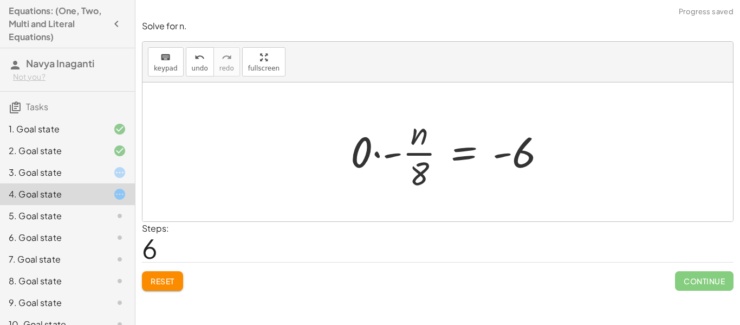
click at [413, 167] on div at bounding box center [453, 151] width 216 height 83
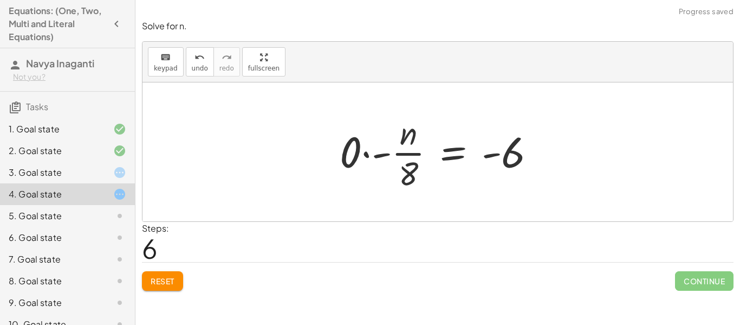
click at [371, 151] on div at bounding box center [442, 151] width 216 height 83
click at [371, 151] on div at bounding box center [438, 151] width 591 height 139
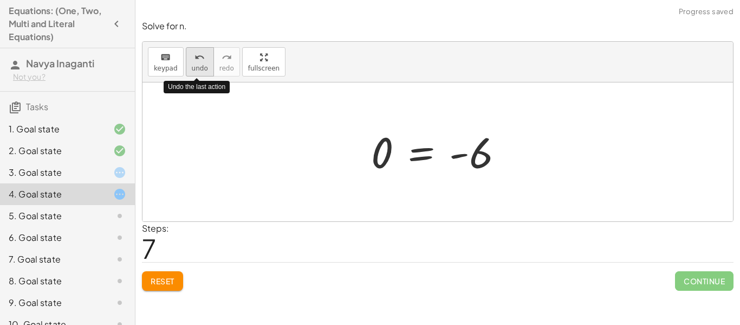
click at [197, 57] on icon "undo" at bounding box center [200, 57] width 10 height 13
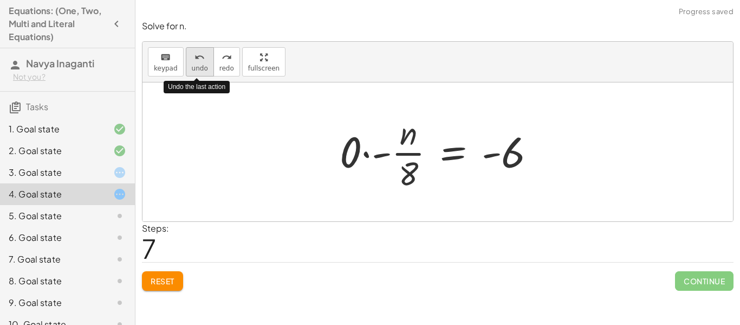
click at [197, 57] on icon "undo" at bounding box center [200, 57] width 10 height 13
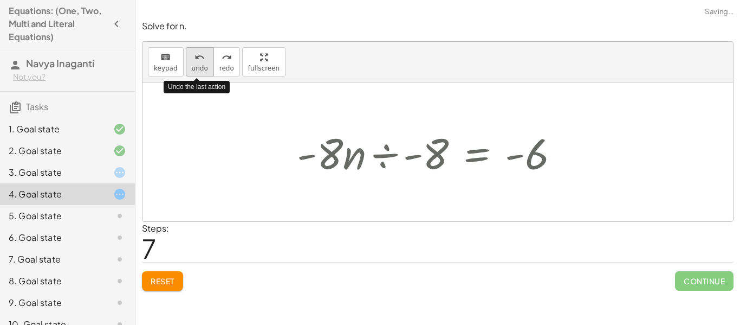
click at [197, 57] on icon "undo" at bounding box center [200, 57] width 10 height 13
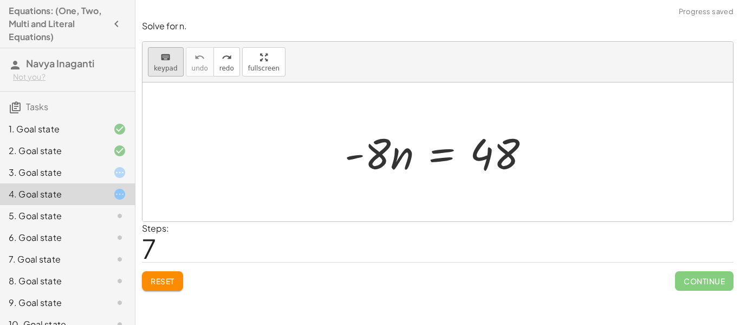
click at [172, 70] on span "keypad" at bounding box center [166, 68] width 24 height 8
click at [177, 272] on button "Reset" at bounding box center [162, 281] width 41 height 20
click at [157, 67] on span "keypad" at bounding box center [166, 68] width 24 height 8
click at [157, 64] on span "keypad" at bounding box center [166, 68] width 24 height 8
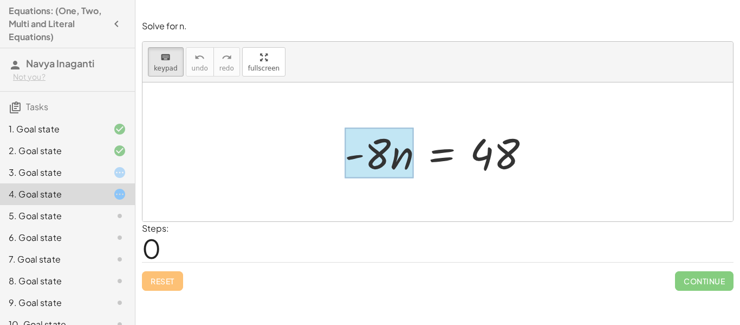
click at [407, 158] on div at bounding box center [379, 153] width 69 height 50
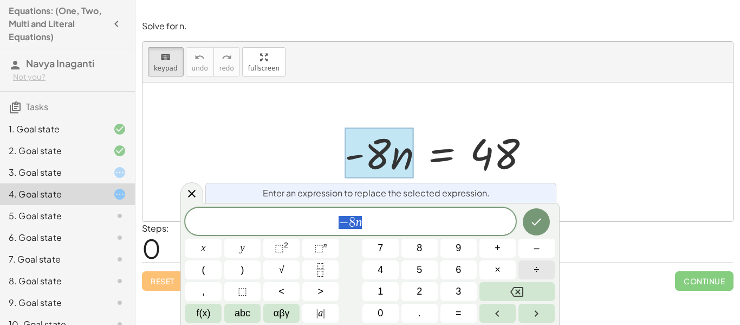
click at [533, 264] on button "÷" at bounding box center [537, 269] width 36 height 19
click at [534, 268] on span "÷" at bounding box center [536, 269] width 5 height 15
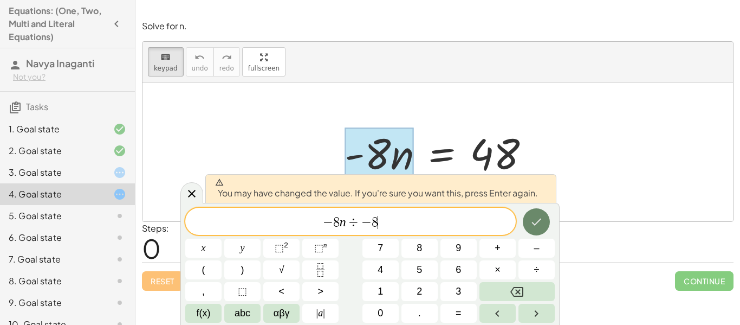
click at [544, 225] on button "Done" at bounding box center [536, 221] width 27 height 27
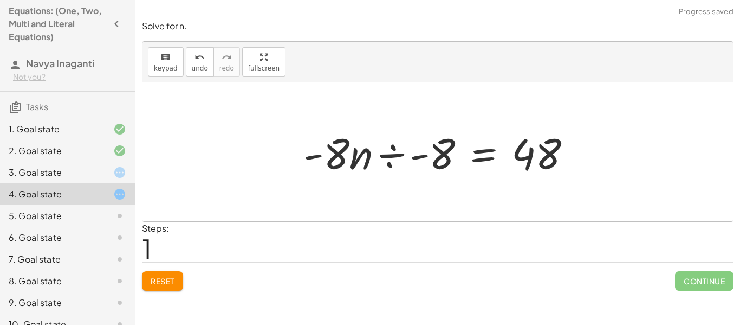
click at [377, 166] on div at bounding box center [442, 152] width 288 height 56
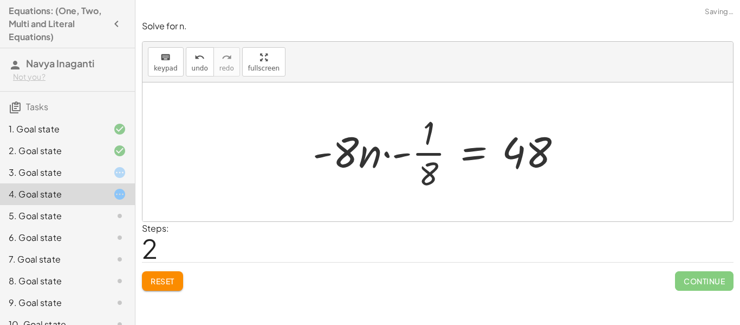
click at [373, 162] on div at bounding box center [441, 151] width 269 height 83
click at [346, 160] on div at bounding box center [441, 151] width 269 height 83
click at [464, 163] on div at bounding box center [441, 151] width 269 height 83
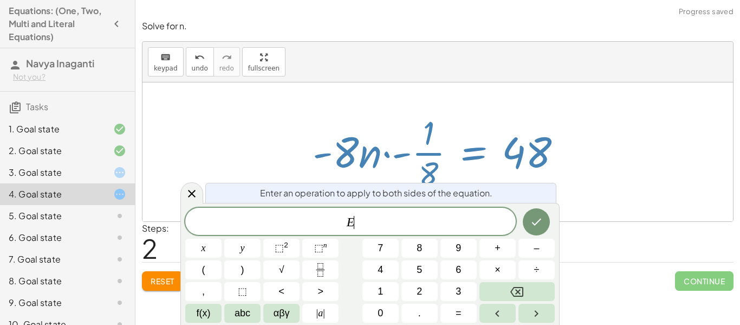
click at [510, 151] on div at bounding box center [441, 151] width 269 height 83
click at [714, 173] on div at bounding box center [438, 151] width 591 height 139
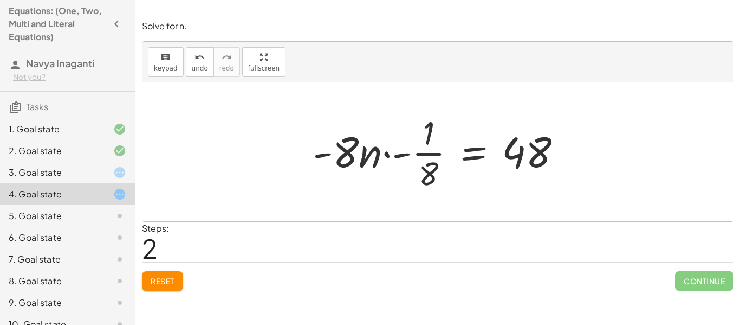
click at [527, 148] on div at bounding box center [441, 151] width 269 height 83
click at [166, 51] on icon "keyboard" at bounding box center [165, 57] width 10 height 13
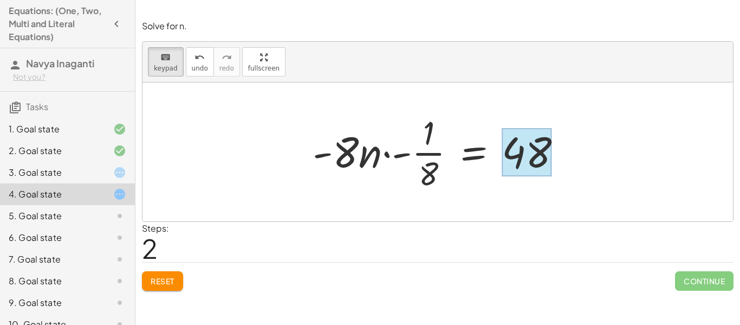
click at [538, 159] on div at bounding box center [527, 152] width 50 height 48
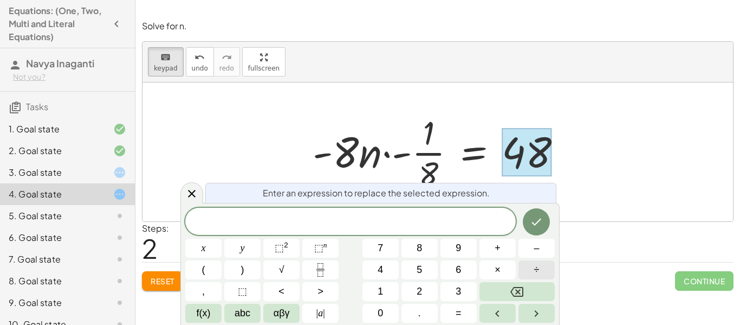
click at [538, 270] on span "÷" at bounding box center [536, 269] width 5 height 15
click at [524, 221] on button "Done" at bounding box center [536, 221] width 27 height 27
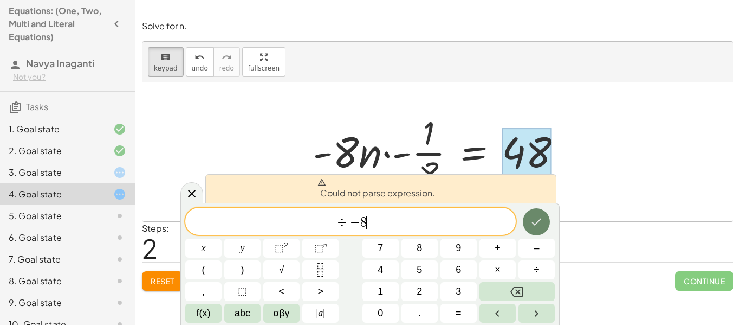
click at [534, 225] on icon "Done" at bounding box center [536, 221] width 13 height 13
click at [334, 217] on span "÷" at bounding box center [342, 222] width 16 height 13
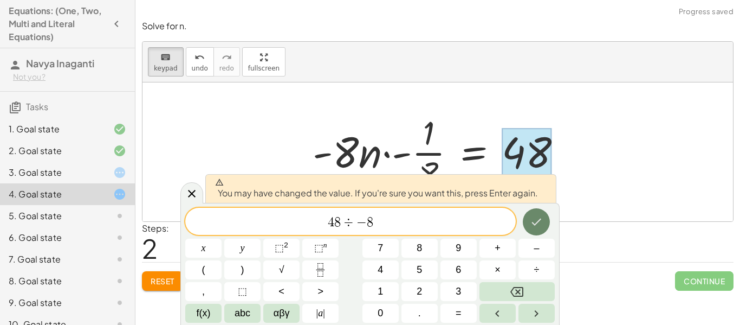
click at [542, 224] on icon "Done" at bounding box center [536, 221] width 13 height 13
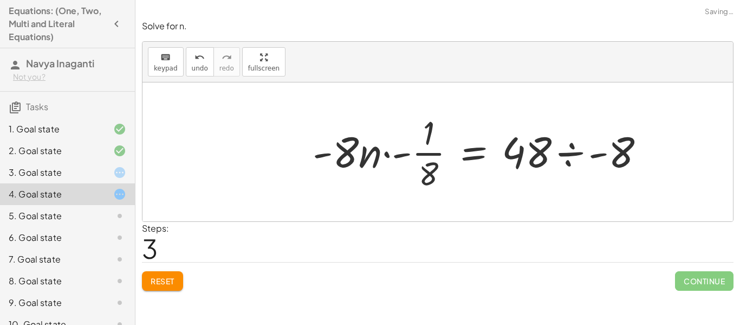
click at [536, 146] on div at bounding box center [483, 151] width 352 height 83
click at [565, 148] on div at bounding box center [483, 151] width 352 height 83
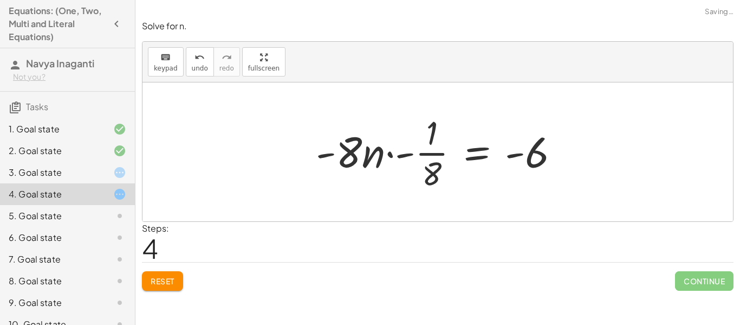
click at [411, 156] on div at bounding box center [442, 151] width 263 height 83
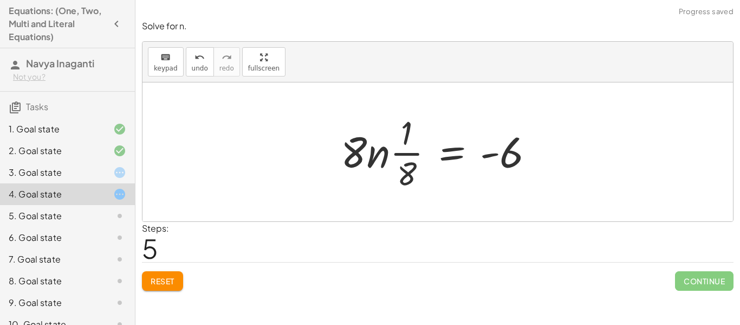
click at [399, 152] on div at bounding box center [441, 151] width 213 height 83
click at [356, 160] on div at bounding box center [441, 151] width 213 height 83
click at [358, 160] on div at bounding box center [441, 151] width 213 height 83
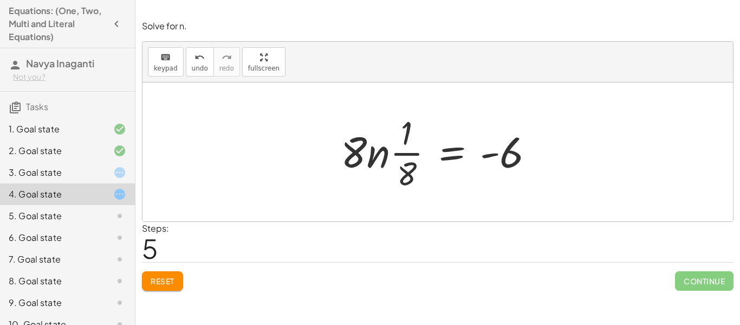
click at [358, 160] on div at bounding box center [441, 151] width 213 height 83
click at [507, 150] on div at bounding box center [441, 151] width 213 height 83
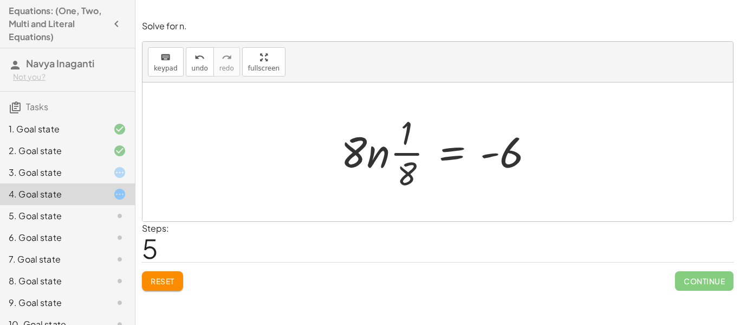
click at [507, 150] on div at bounding box center [441, 151] width 213 height 83
click at [371, 160] on div at bounding box center [441, 151] width 213 height 83
click at [179, 66] on button "keyboard keypad" at bounding box center [166, 61] width 36 height 29
click at [348, 150] on div at bounding box center [354, 151] width 26 height 50
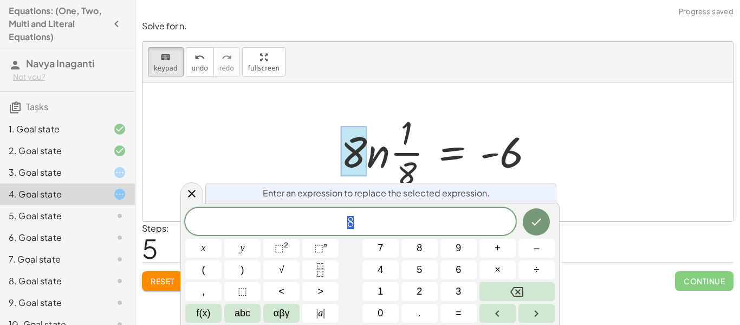
click at [302, 152] on div at bounding box center [438, 151] width 591 height 139
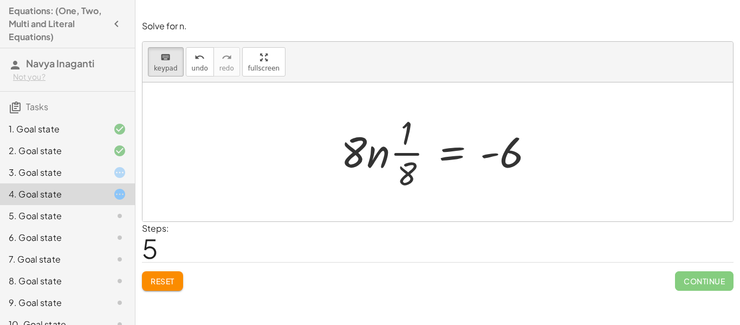
click at [171, 285] on span "Reset" at bounding box center [163, 281] width 24 height 10
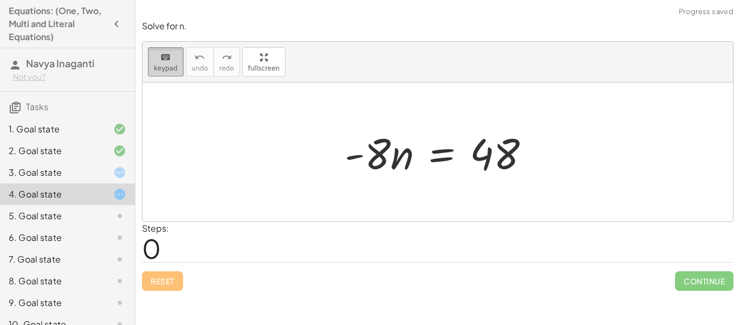
click at [164, 58] on icon "keyboard" at bounding box center [165, 57] width 10 height 13
click at [173, 60] on div "keyboard" at bounding box center [166, 56] width 24 height 13
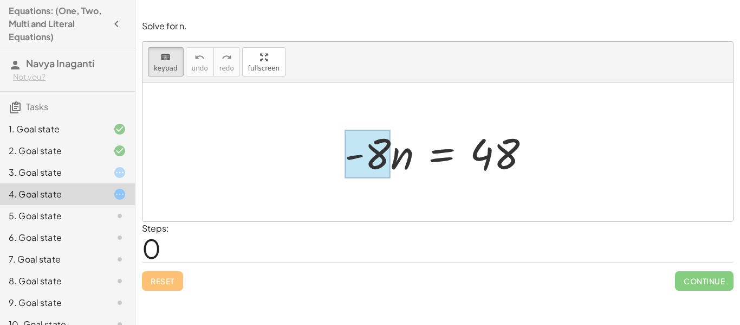
click at [385, 162] on div at bounding box center [368, 154] width 46 height 48
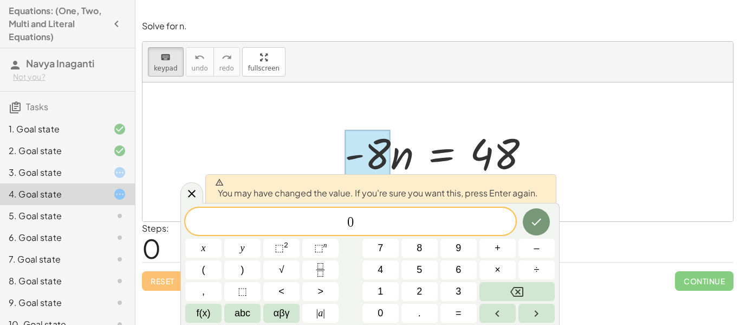
click at [222, 238] on div at bounding box center [203, 247] width 36 height 19
click at [537, 218] on icon "Done" at bounding box center [536, 221] width 13 height 13
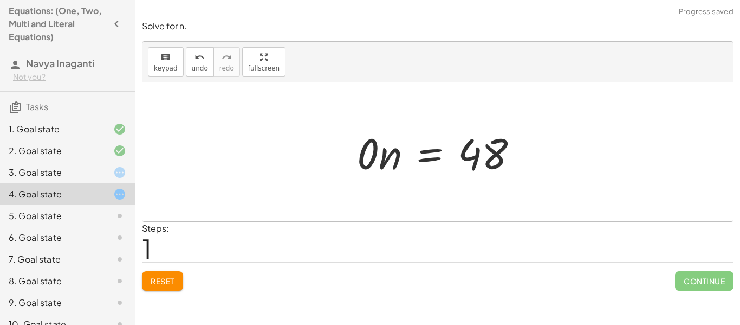
click at [389, 158] on div at bounding box center [442, 152] width 181 height 56
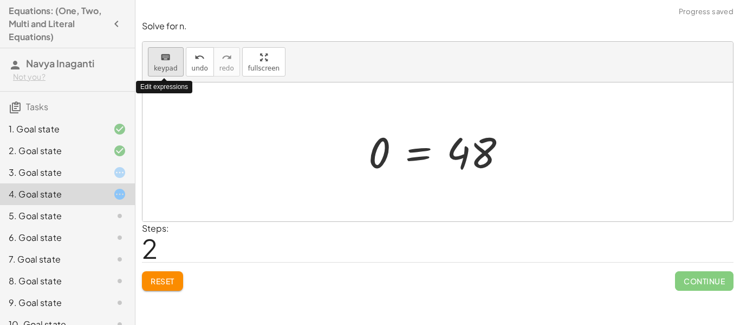
click at [170, 61] on div "keyboard" at bounding box center [166, 56] width 24 height 13
click at [168, 268] on div "Reset Continue" at bounding box center [438, 276] width 592 height 29
click at [160, 283] on span "Reset" at bounding box center [163, 281] width 24 height 10
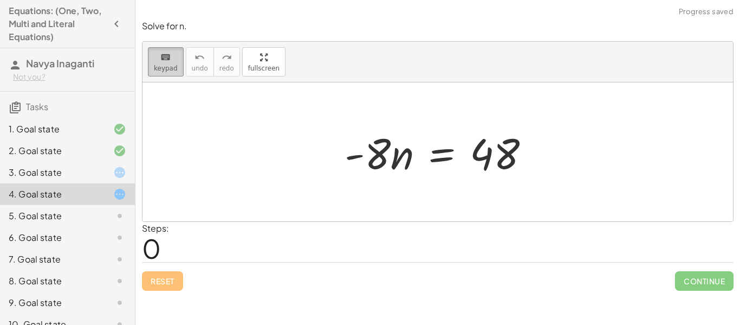
click at [170, 75] on button "keyboard keypad" at bounding box center [166, 61] width 36 height 29
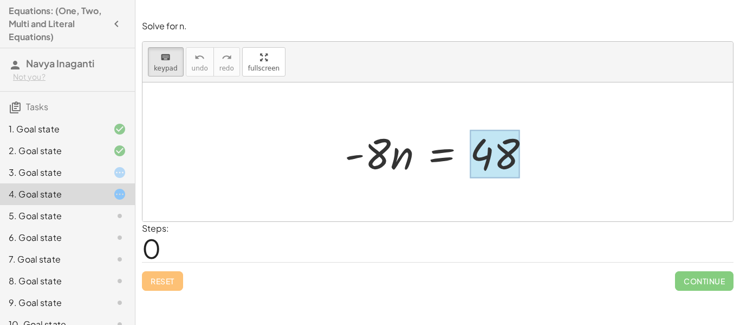
click at [488, 141] on div at bounding box center [495, 154] width 50 height 48
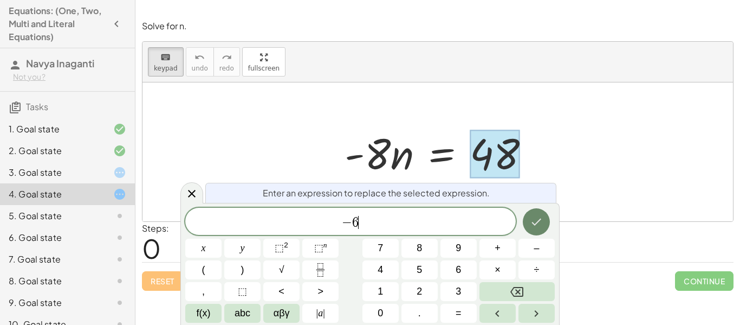
click at [529, 222] on button "Done" at bounding box center [536, 221] width 27 height 27
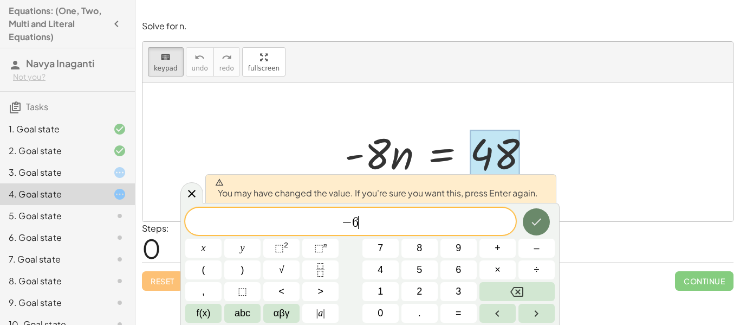
click at [538, 219] on icon "Done" at bounding box center [536, 221] width 13 height 13
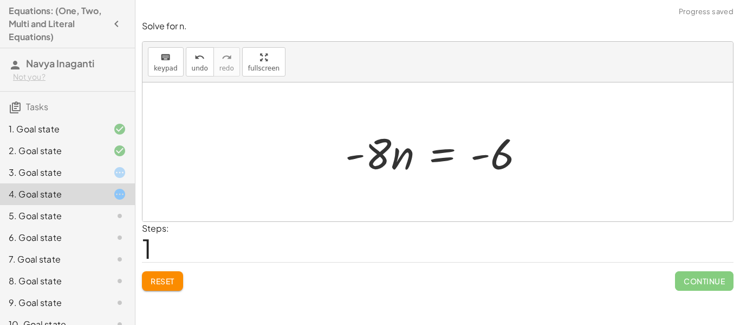
click at [382, 160] on div at bounding box center [439, 152] width 199 height 56
click at [382, 160] on div at bounding box center [441, 152] width 199 height 56
click at [410, 157] on div at bounding box center [441, 152] width 199 height 56
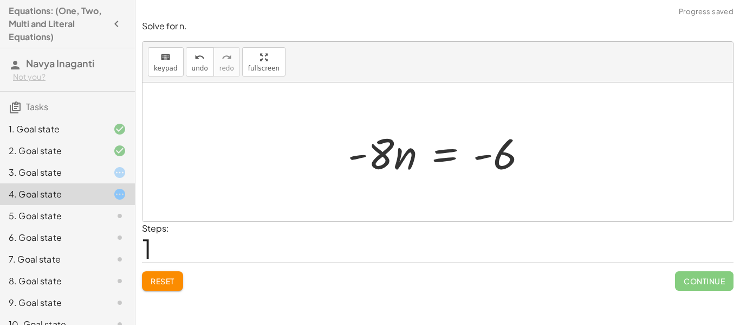
click at [410, 157] on div at bounding box center [441, 152] width 199 height 56
click at [160, 283] on span "Reset" at bounding box center [163, 281] width 24 height 10
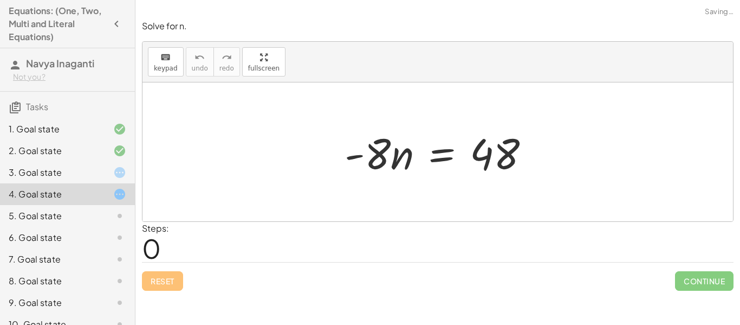
click at [163, 78] on div "keyboard keypad undo undo redo redo fullscreen" at bounding box center [438, 62] width 591 height 41
click at [162, 68] on span "keypad" at bounding box center [166, 68] width 24 height 8
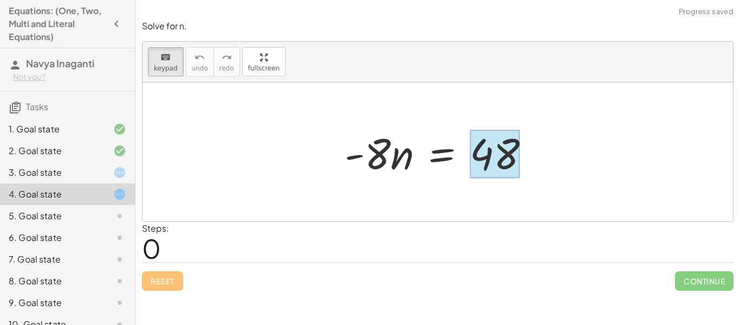
click at [490, 158] on div at bounding box center [495, 154] width 50 height 48
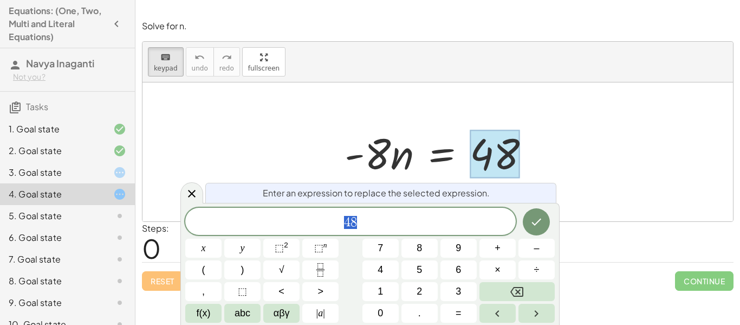
click at [445, 225] on span "4 8" at bounding box center [350, 222] width 331 height 15
click at [545, 263] on button "÷" at bounding box center [537, 269] width 36 height 19
click at [546, 223] on button "Done" at bounding box center [536, 221] width 27 height 27
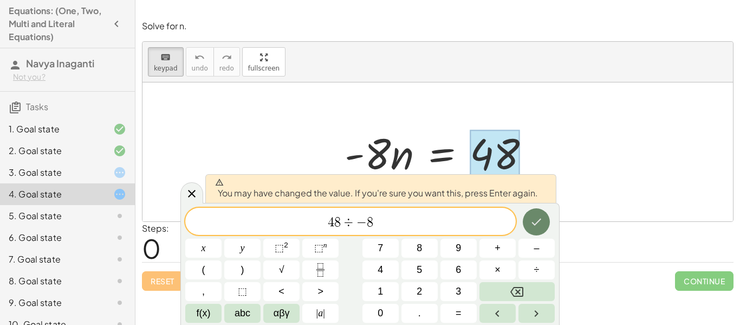
click at [537, 215] on icon "Done" at bounding box center [536, 221] width 13 height 13
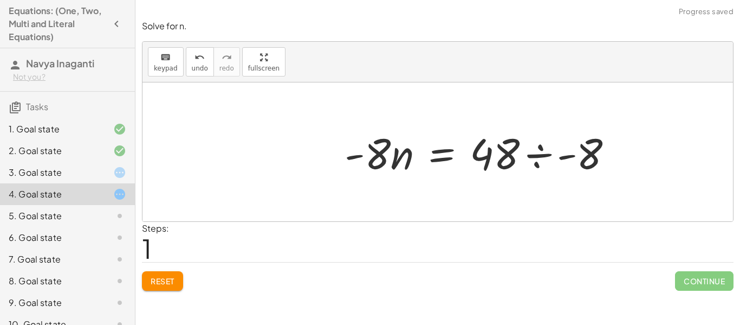
click at [530, 178] on div at bounding box center [483, 152] width 288 height 56
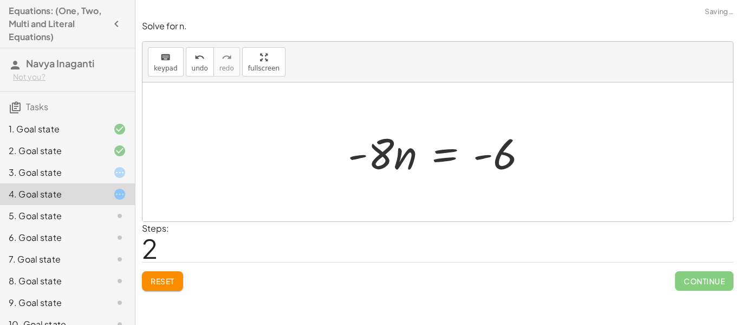
click at [380, 148] on div at bounding box center [441, 152] width 199 height 56
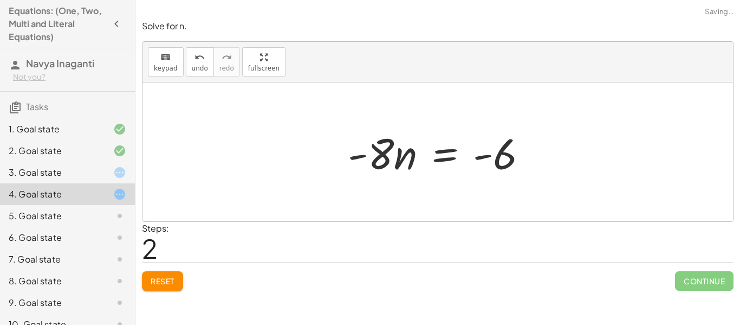
click at [380, 148] on div at bounding box center [441, 152] width 199 height 56
click at [149, 64] on button "keyboard keypad" at bounding box center [166, 61] width 36 height 29
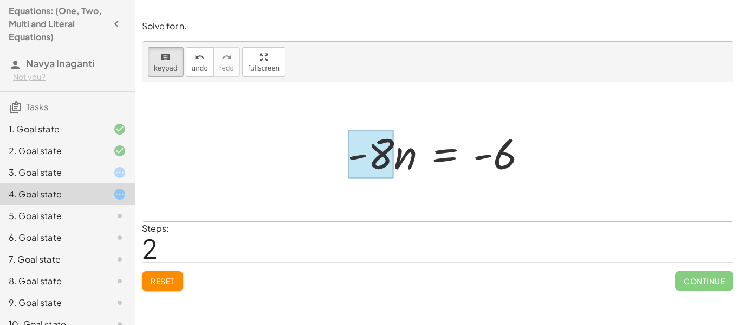
click at [383, 159] on div at bounding box center [371, 154] width 46 height 48
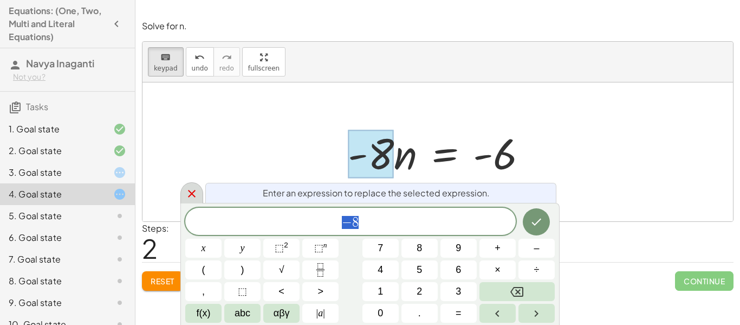
click at [187, 197] on icon at bounding box center [191, 193] width 13 height 13
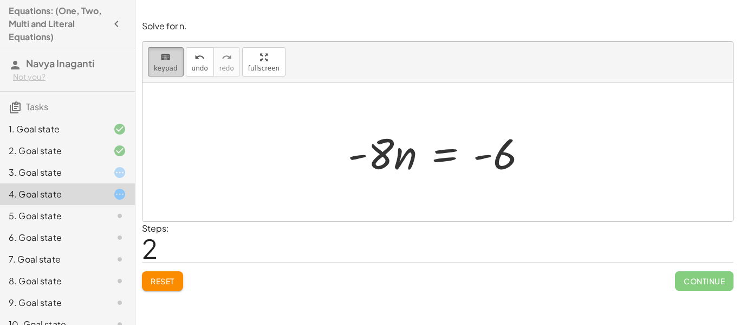
click at [161, 63] on button "keyboard keypad" at bounding box center [166, 61] width 36 height 29
click at [173, 64] on span "keypad" at bounding box center [166, 68] width 24 height 8
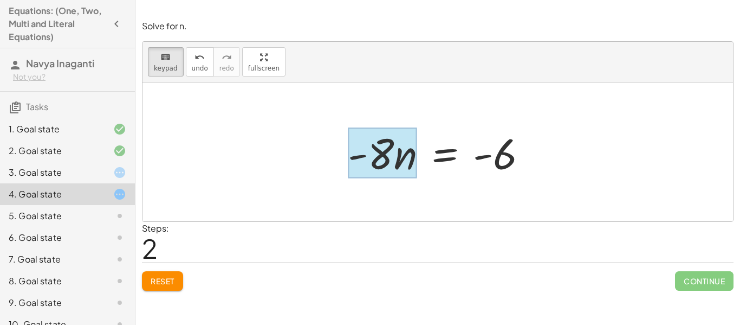
click at [403, 147] on div at bounding box center [382, 153] width 69 height 50
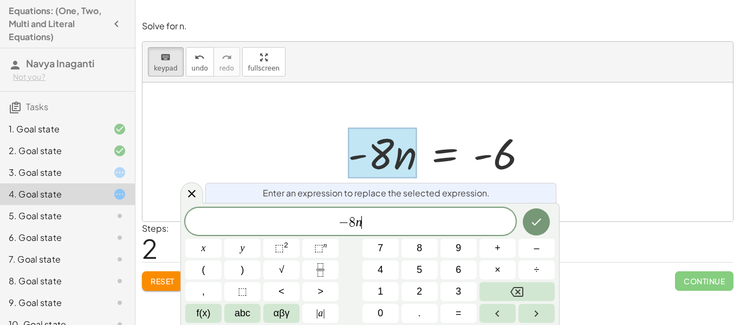
click at [404, 225] on span "− 8 n ​" at bounding box center [350, 222] width 331 height 15
click at [544, 270] on button "÷" at bounding box center [537, 269] width 36 height 19
click at [545, 218] on button "Done" at bounding box center [536, 221] width 27 height 27
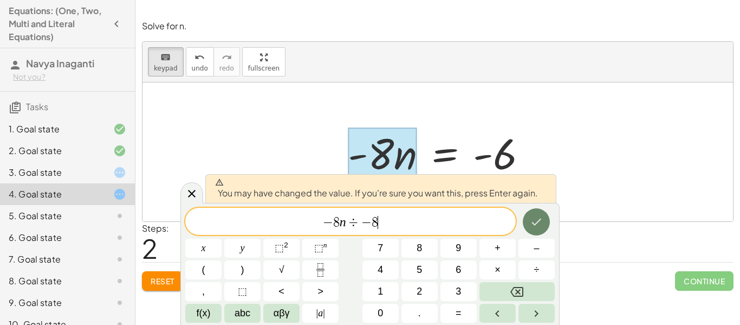
click at [536, 215] on icon "Done" at bounding box center [536, 221] width 13 height 13
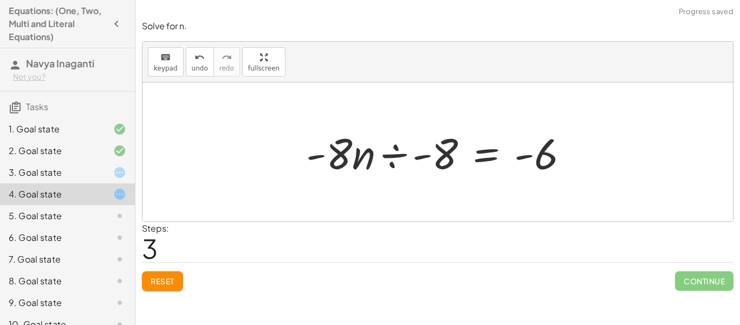
click at [336, 153] on div at bounding box center [442, 152] width 282 height 56
click at [412, 147] on div at bounding box center [442, 152] width 282 height 56
click at [366, 168] on div at bounding box center [451, 151] width 263 height 83
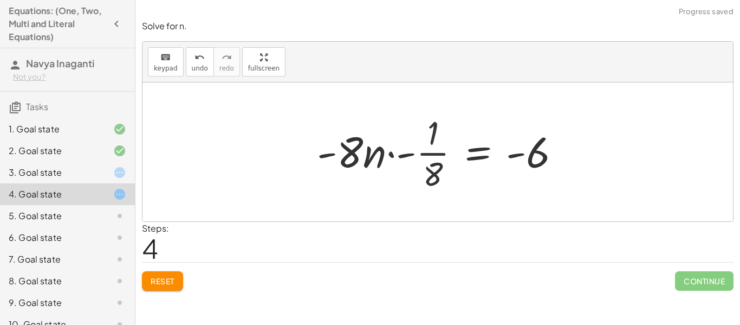
click at [378, 163] on div at bounding box center [443, 151] width 263 height 83
click at [361, 163] on div at bounding box center [442, 151] width 263 height 83
click at [348, 162] on div at bounding box center [442, 151] width 263 height 83
click at [387, 153] on div at bounding box center [442, 151] width 263 height 83
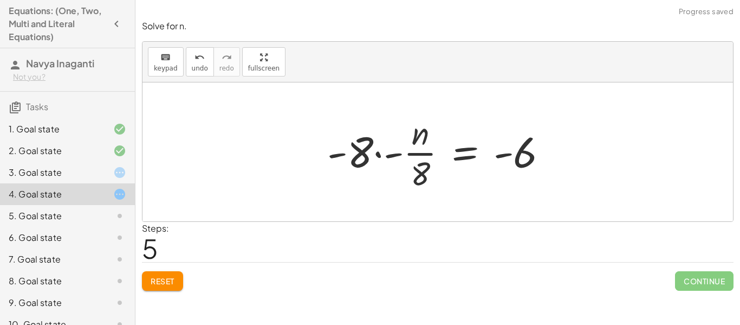
click at [396, 153] on div at bounding box center [442, 151] width 240 height 83
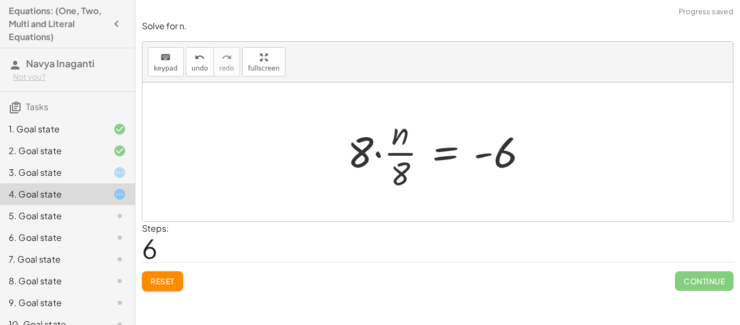
click at [374, 154] on div at bounding box center [442, 151] width 200 height 83
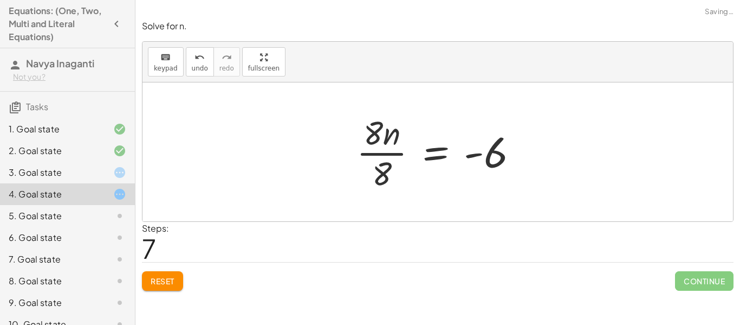
click at [377, 175] on div at bounding box center [441, 151] width 181 height 83
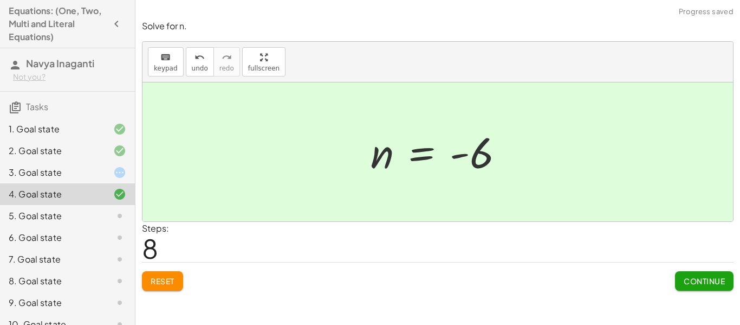
click at [687, 277] on span "Continue" at bounding box center [704, 281] width 41 height 10
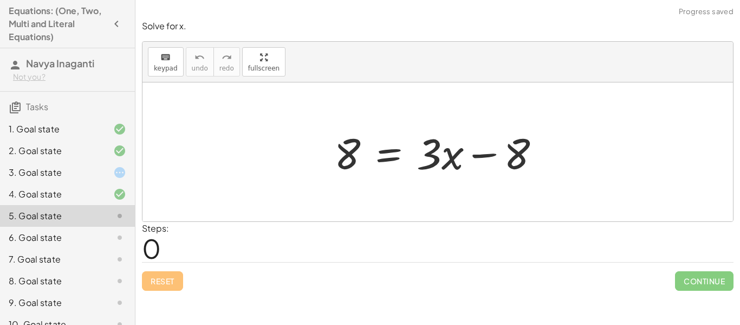
click at [81, 205] on div "3. Goal state" at bounding box center [67, 216] width 135 height 22
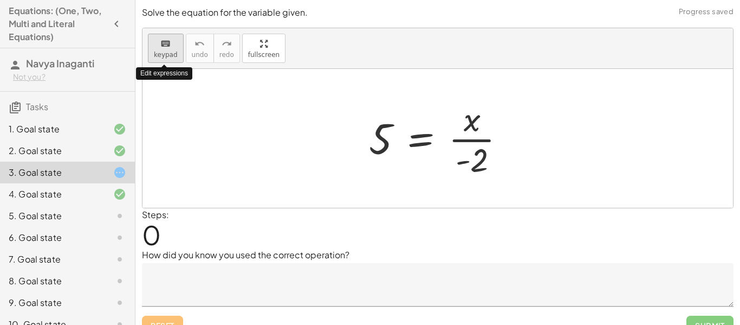
click at [163, 52] on span "keypad" at bounding box center [166, 55] width 24 height 8
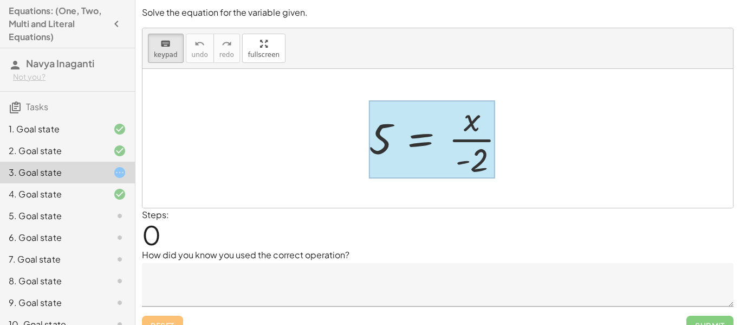
click at [429, 134] on div at bounding box center [432, 139] width 126 height 78
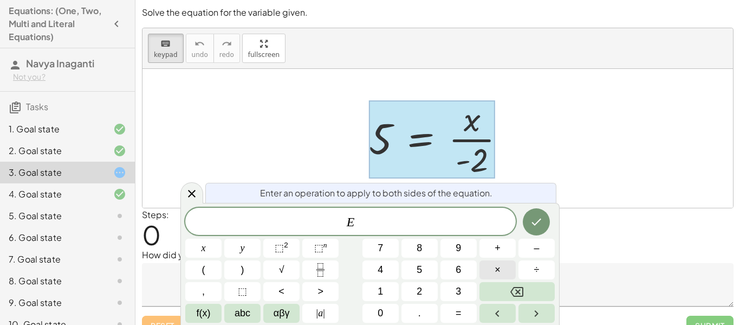
click at [496, 263] on span "×" at bounding box center [498, 269] width 6 height 15
click at [543, 221] on button "Done" at bounding box center [536, 221] width 27 height 27
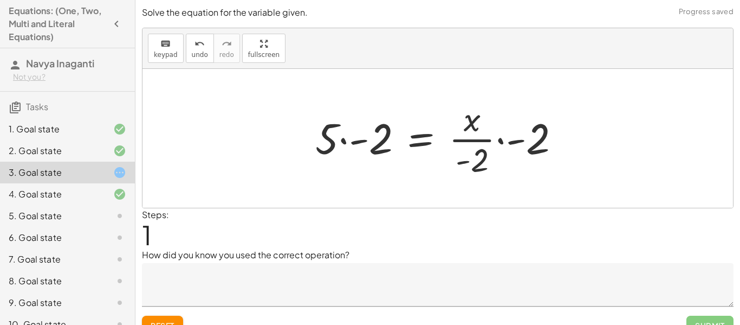
click at [380, 146] on div at bounding box center [442, 137] width 264 height 83
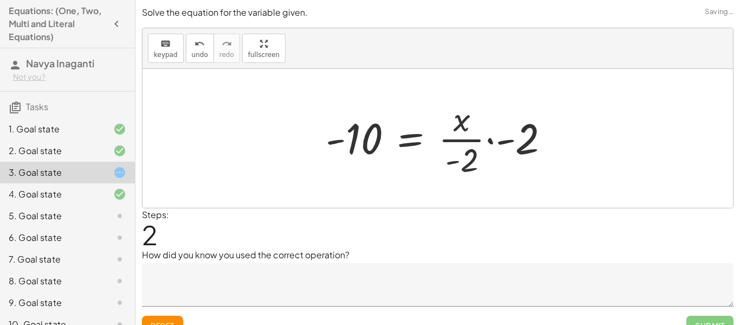
click at [515, 142] on div at bounding box center [441, 137] width 243 height 83
click at [525, 140] on div at bounding box center [441, 137] width 243 height 83
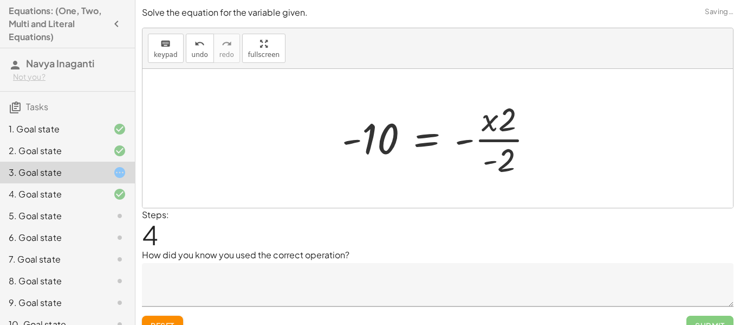
click at [480, 124] on div at bounding box center [442, 137] width 211 height 83
click at [484, 160] on div at bounding box center [442, 137] width 211 height 83
click at [198, 59] on button "undo undo" at bounding box center [200, 48] width 28 height 29
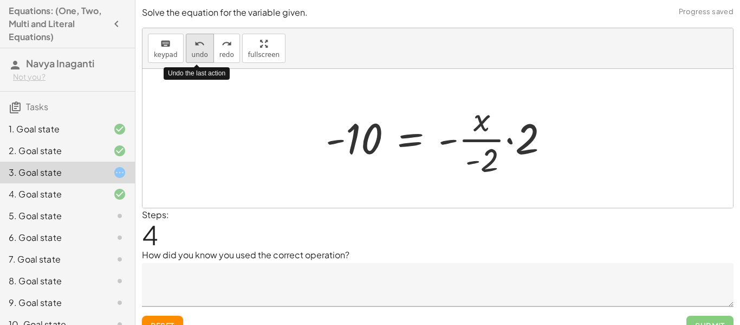
click at [198, 59] on button "undo undo" at bounding box center [200, 48] width 28 height 29
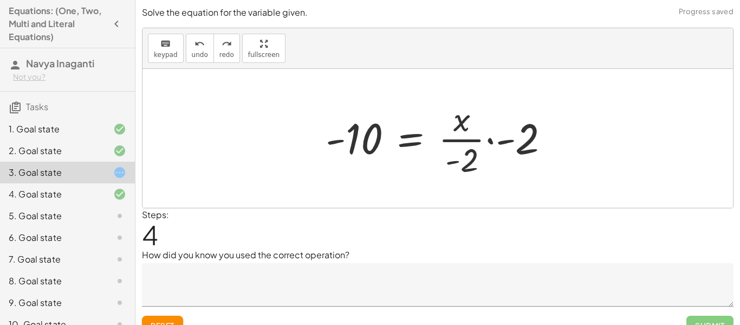
click at [167, 324] on span "Reset" at bounding box center [163, 325] width 24 height 10
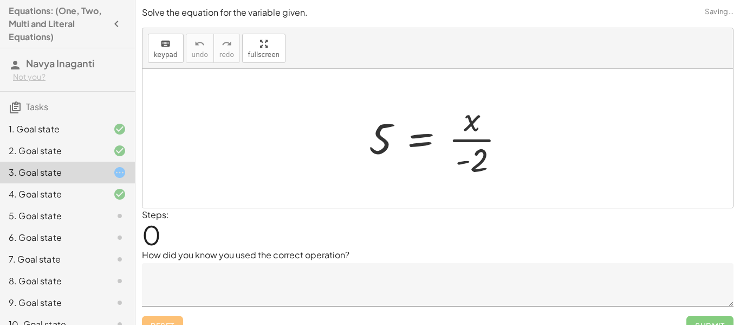
click at [408, 131] on div at bounding box center [442, 137] width 156 height 83
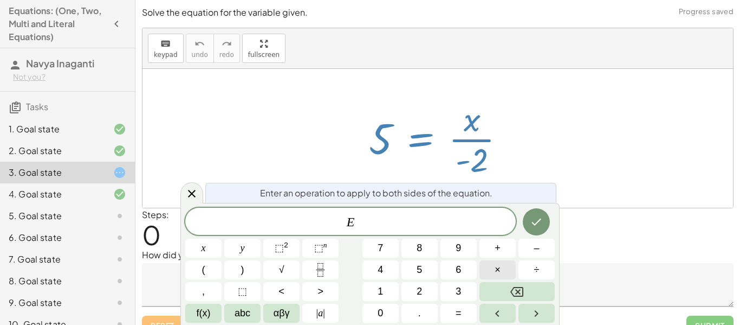
click at [507, 267] on button "×" at bounding box center [498, 269] width 36 height 19
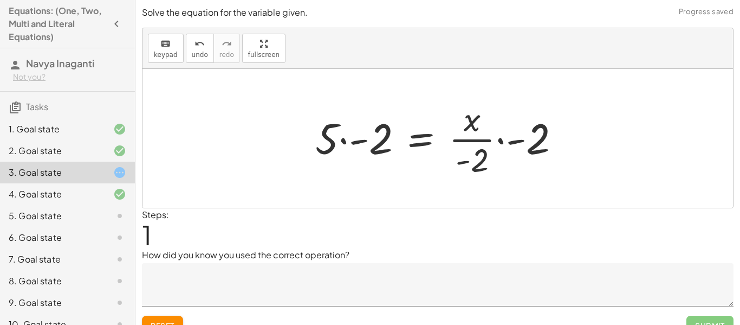
click at [536, 141] on div at bounding box center [442, 137] width 264 height 83
click at [495, 167] on div at bounding box center [442, 137] width 264 height 83
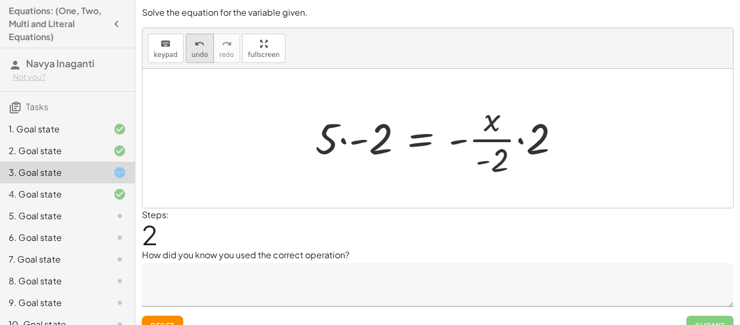
click at [201, 57] on span "undo" at bounding box center [200, 55] width 16 height 8
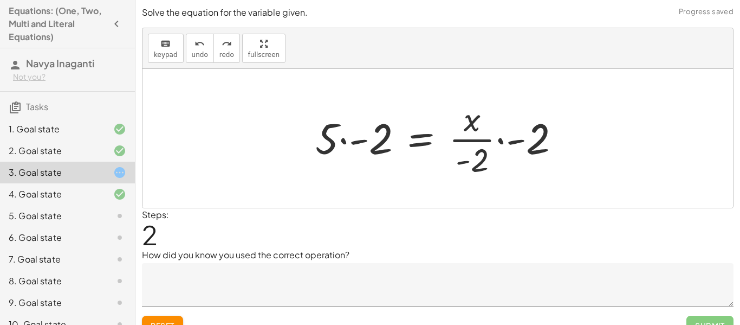
click at [531, 147] on div at bounding box center [442, 137] width 264 height 83
click at [494, 162] on div at bounding box center [442, 137] width 264 height 83
click at [484, 161] on div at bounding box center [442, 137] width 264 height 83
click at [491, 130] on div at bounding box center [442, 137] width 264 height 83
click at [460, 145] on div at bounding box center [442, 137] width 264 height 83
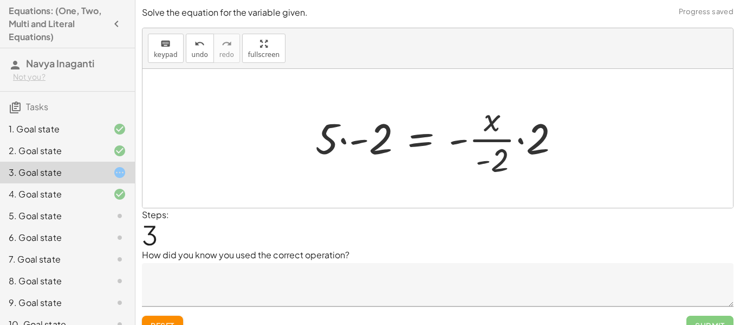
click at [561, 132] on div at bounding box center [442, 137] width 264 height 83
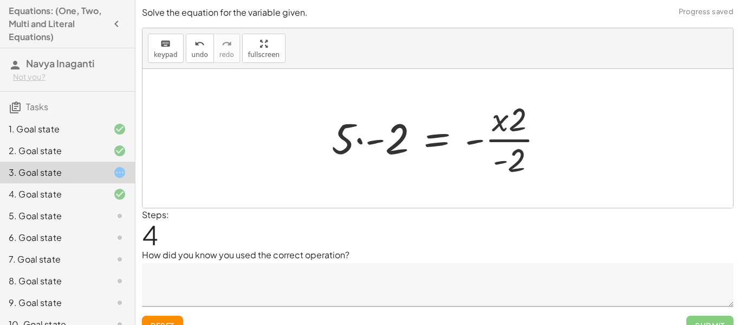
click at [505, 125] on div at bounding box center [442, 137] width 232 height 83
click at [472, 145] on div at bounding box center [442, 137] width 232 height 83
click at [501, 163] on div at bounding box center [442, 137] width 232 height 83
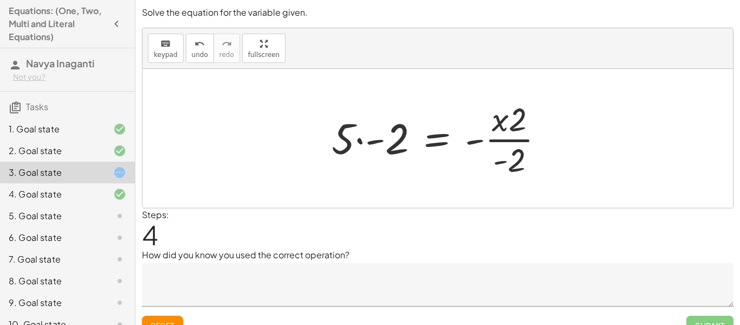
click at [501, 163] on div at bounding box center [442, 137] width 232 height 83
click at [478, 148] on div at bounding box center [442, 137] width 232 height 83
click at [396, 147] on div at bounding box center [442, 137] width 232 height 83
click at [553, 128] on div at bounding box center [452, 137] width 211 height 83
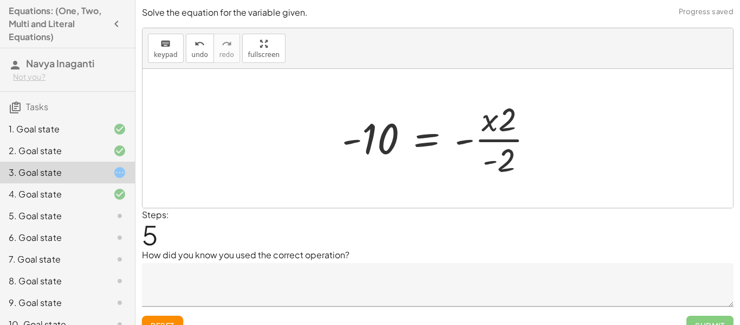
click at [497, 126] on div at bounding box center [442, 137] width 211 height 83
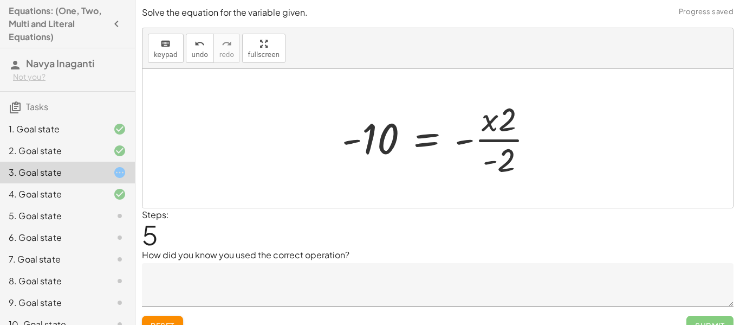
click at [494, 141] on div at bounding box center [442, 137] width 211 height 83
click at [210, 45] on button "undo undo" at bounding box center [200, 48] width 28 height 29
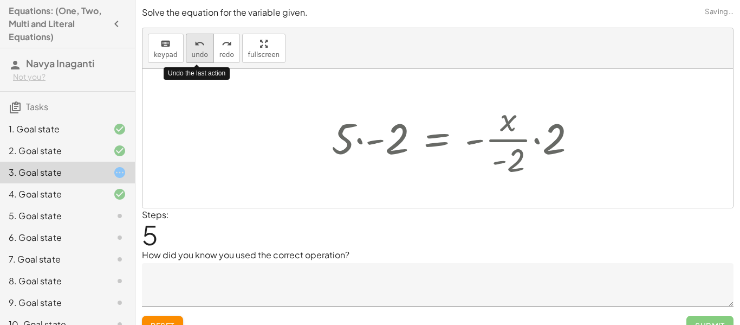
click at [210, 45] on button "undo undo" at bounding box center [200, 48] width 28 height 29
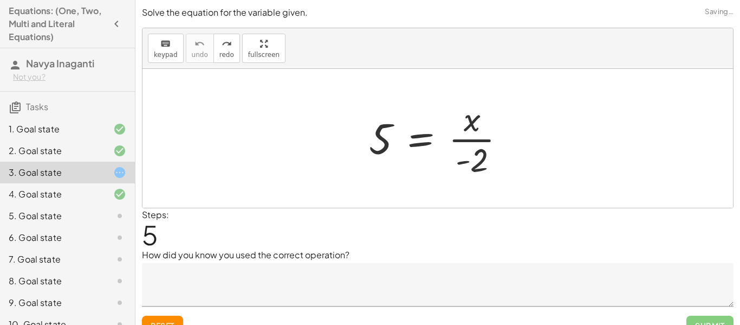
click at [161, 316] on button "Reset" at bounding box center [162, 325] width 41 height 20
click at [33, 270] on div "6. Goal state" at bounding box center [67, 281] width 135 height 22
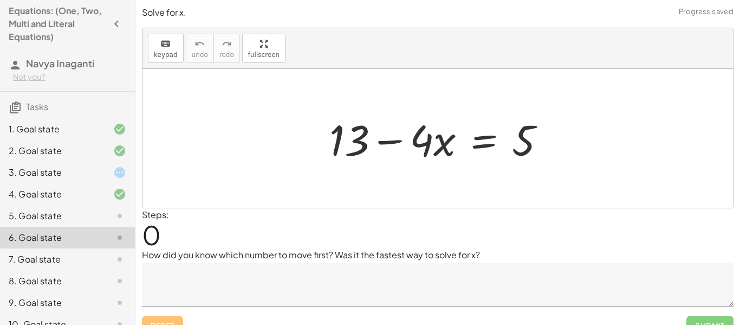
click at [33, 219] on div "5. Goal state" at bounding box center [52, 215] width 87 height 13
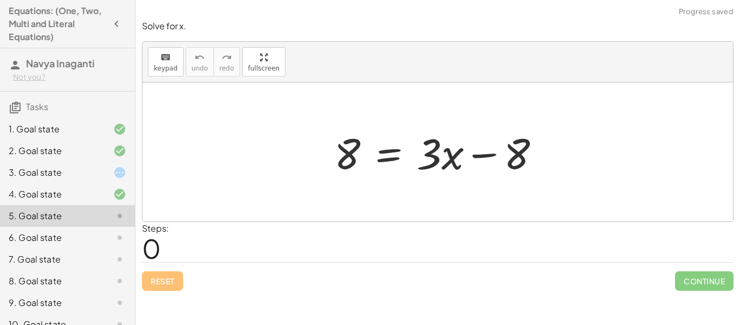
click at [357, 165] on div at bounding box center [442, 152] width 226 height 56
click at [172, 67] on span "keypad" at bounding box center [166, 68] width 24 height 8
click at [356, 161] on div at bounding box center [347, 154] width 26 height 48
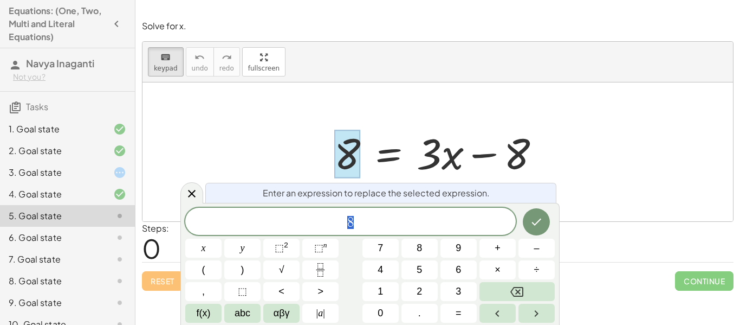
click at [361, 212] on div "8" at bounding box center [350, 221] width 331 height 27
click at [536, 223] on icon "Done" at bounding box center [537, 221] width 10 height 7
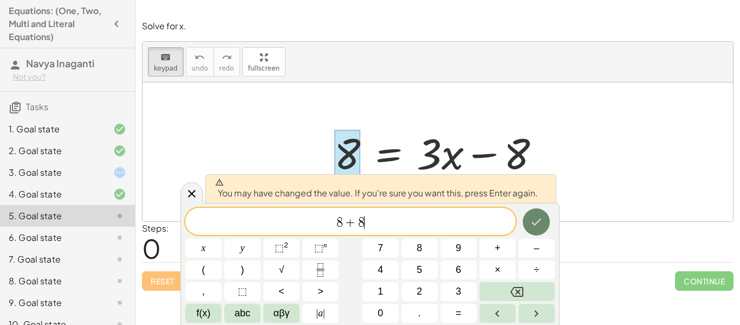
click at [544, 224] on button "Done" at bounding box center [536, 221] width 27 height 27
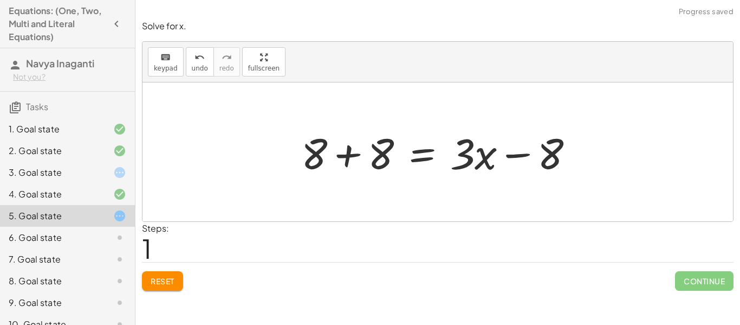
click at [367, 140] on div at bounding box center [442, 152] width 292 height 56
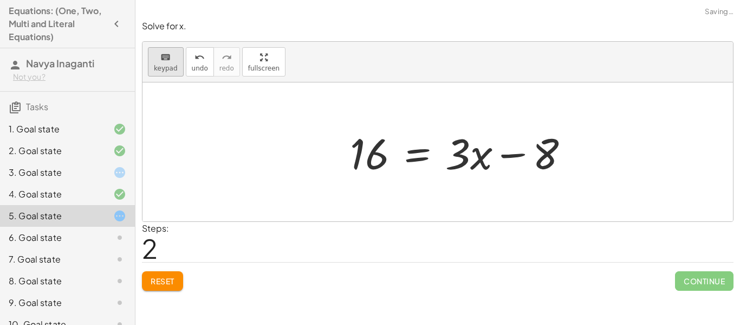
click at [164, 62] on icon "keyboard" at bounding box center [165, 57] width 10 height 13
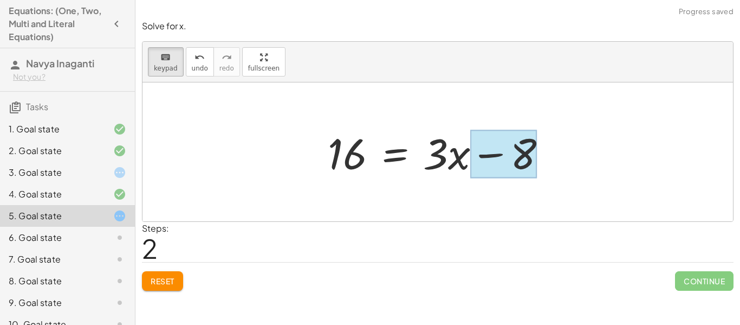
click at [502, 151] on div at bounding box center [503, 154] width 67 height 48
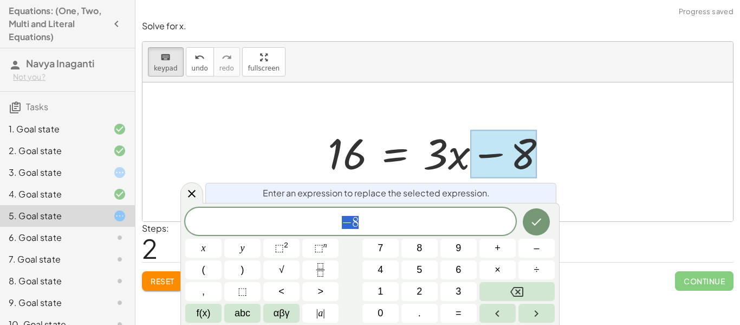
click at [434, 217] on span "− 8" at bounding box center [350, 222] width 331 height 15
click at [528, 224] on button "Done" at bounding box center [536, 221] width 27 height 27
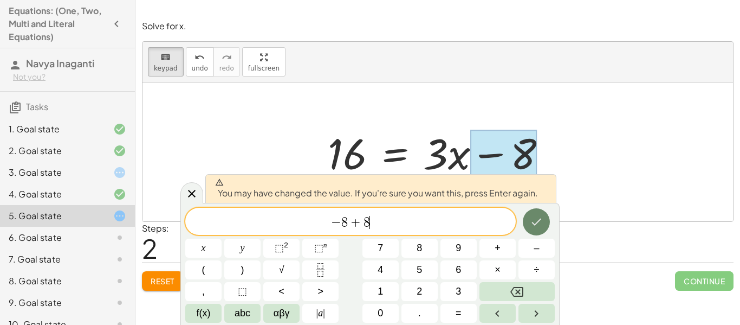
click at [528, 224] on button "Done" at bounding box center [536, 221] width 27 height 27
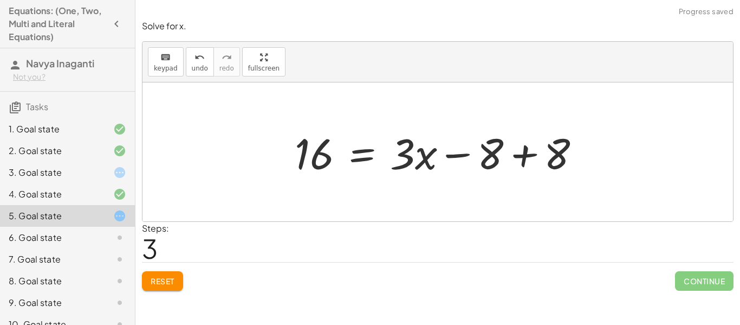
click at [559, 135] on div at bounding box center [441, 152] width 305 height 56
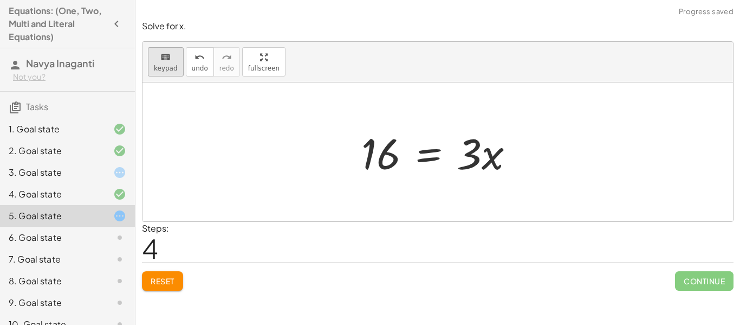
click at [175, 67] on span "keypad" at bounding box center [166, 68] width 24 height 8
click at [380, 158] on div at bounding box center [380, 154] width 39 height 48
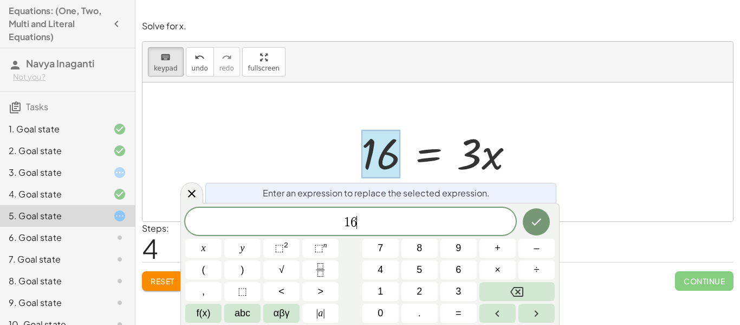
click at [385, 215] on span "1 6 ​" at bounding box center [350, 222] width 331 height 15
click at [522, 262] on button "÷" at bounding box center [537, 269] width 36 height 19
click at [534, 225] on icon "Done" at bounding box center [536, 221] width 13 height 13
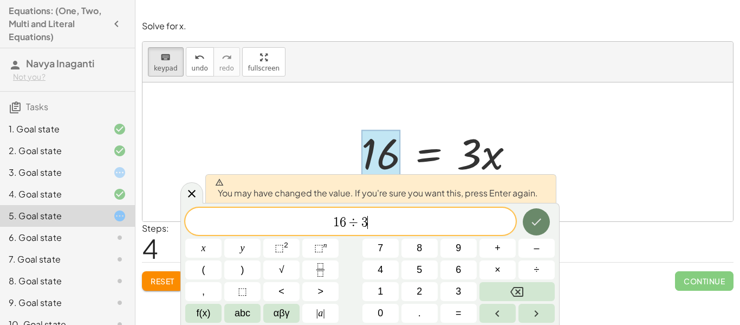
click at [534, 222] on icon "Done" at bounding box center [536, 221] width 13 height 13
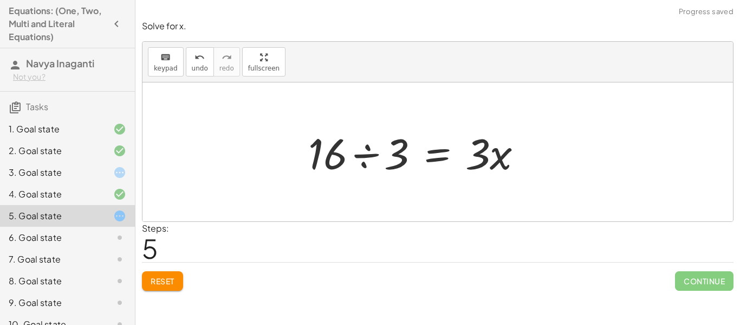
click at [353, 157] on div at bounding box center [420, 152] width 234 height 56
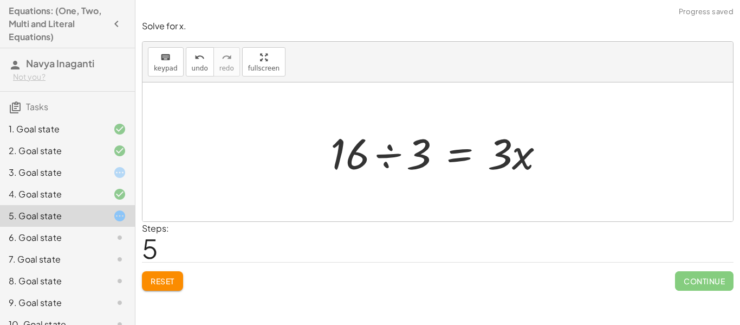
click at [353, 157] on div at bounding box center [442, 152] width 234 height 56
click at [366, 156] on div at bounding box center [442, 152] width 234 height 56
click at [386, 158] on div at bounding box center [442, 152] width 234 height 56
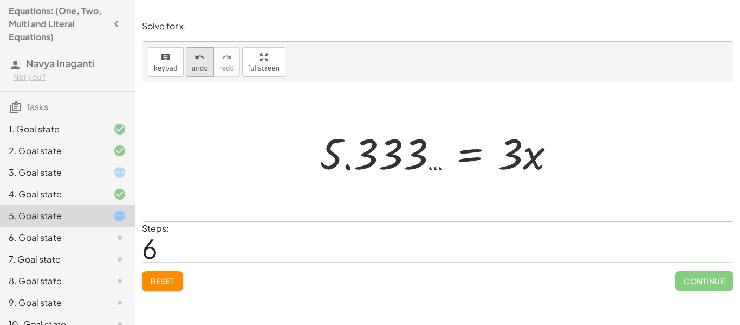
click at [187, 60] on button "undo undo" at bounding box center [200, 61] width 28 height 29
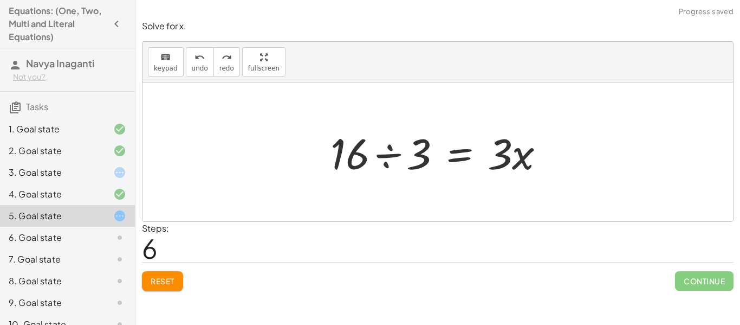
click at [404, 144] on div at bounding box center [442, 152] width 234 height 56
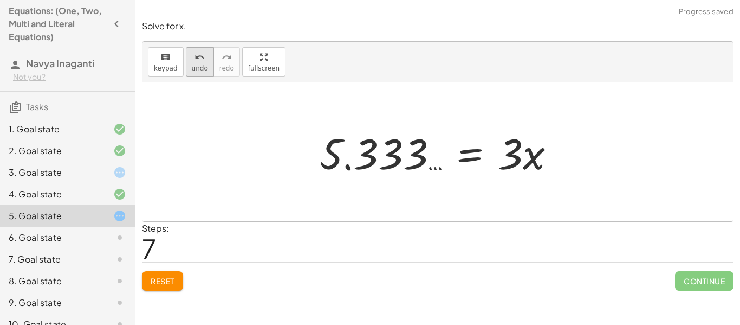
click at [202, 72] on button "undo undo" at bounding box center [200, 61] width 28 height 29
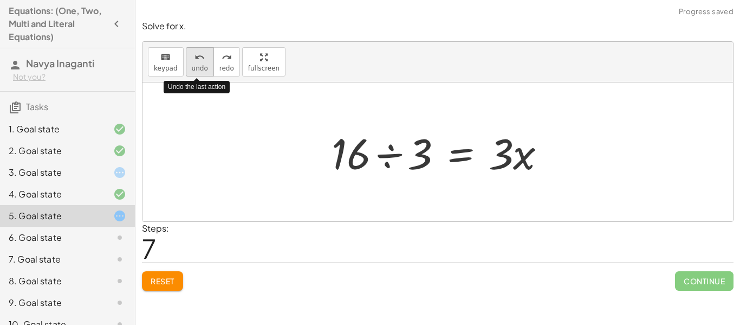
click at [202, 72] on button "undo undo" at bounding box center [200, 61] width 28 height 29
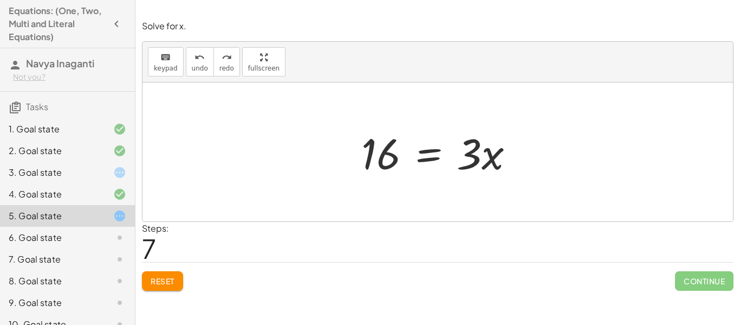
click at [466, 153] on div at bounding box center [442, 152] width 172 height 56
click at [164, 62] on icon "keyboard" at bounding box center [165, 57] width 10 height 13
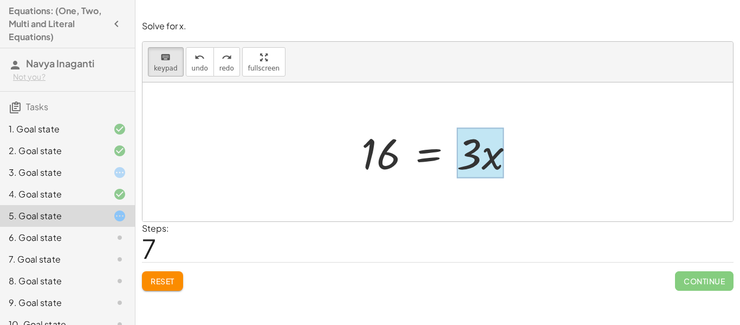
click at [494, 156] on div at bounding box center [480, 153] width 47 height 50
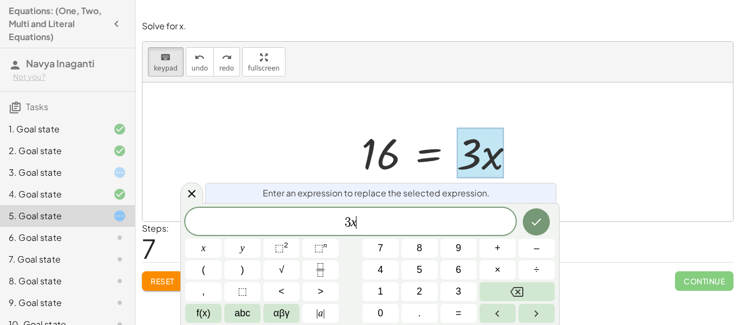
click at [416, 215] on span "3 x ​" at bounding box center [350, 222] width 331 height 15
click at [547, 267] on button "÷" at bounding box center [537, 269] width 36 height 19
click at [542, 228] on button "Done" at bounding box center [536, 221] width 27 height 27
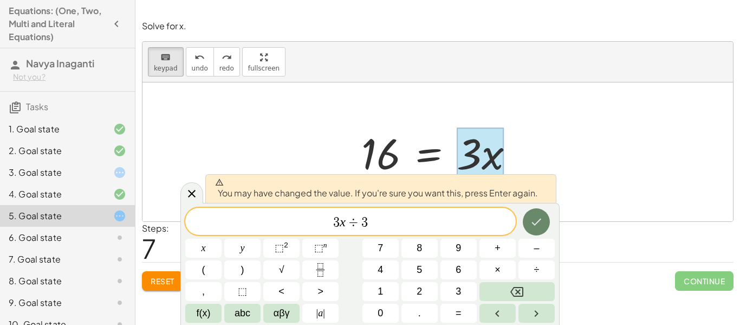
click at [542, 228] on button "Done" at bounding box center [536, 221] width 27 height 27
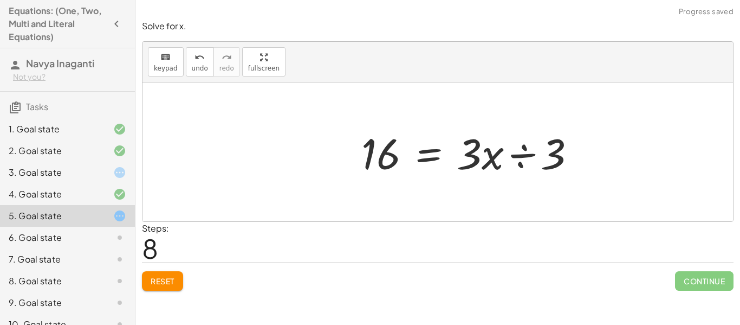
click at [513, 141] on div at bounding box center [473, 152] width 234 height 56
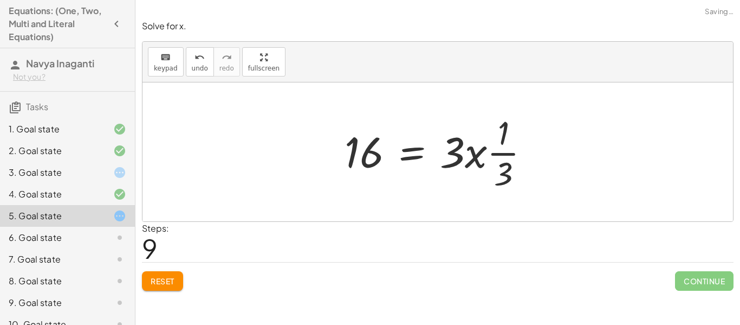
click at [472, 163] on div at bounding box center [441, 151] width 205 height 83
click at [450, 157] on div at bounding box center [441, 151] width 205 height 83
click at [472, 159] on div at bounding box center [441, 151] width 205 height 83
click at [499, 144] on div at bounding box center [441, 151] width 205 height 83
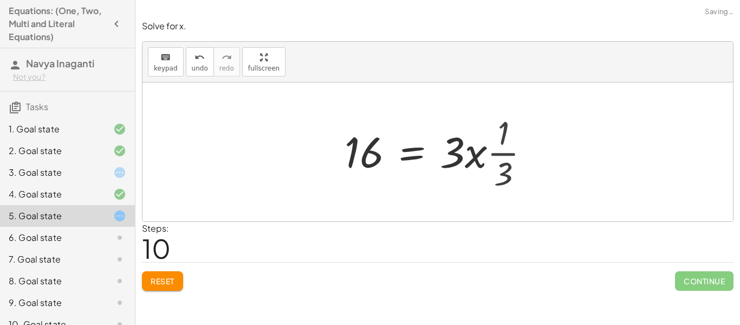
click at [499, 144] on div at bounding box center [485, 152] width 293 height 56
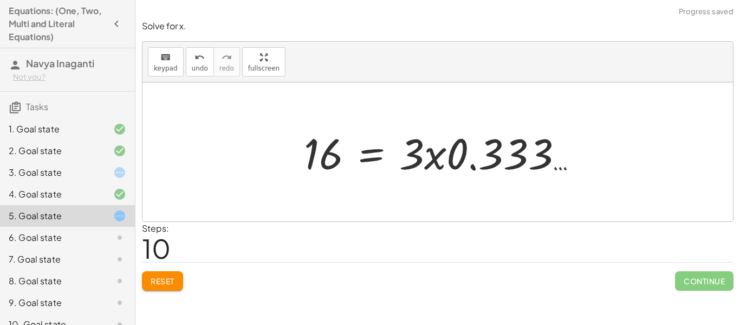
click at [482, 162] on div at bounding box center [445, 152] width 293 height 56
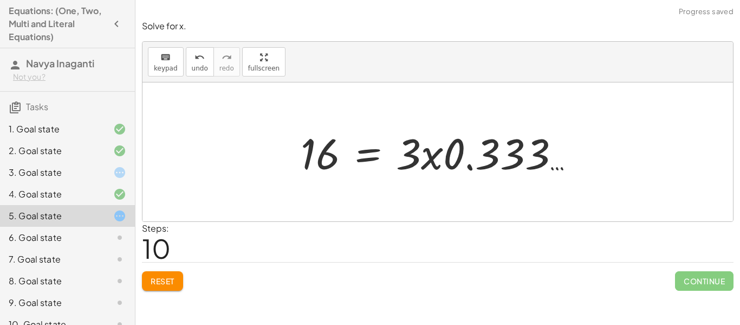
click at [400, 164] on div at bounding box center [441, 152] width 293 height 56
drag, startPoint x: 406, startPoint y: 164, endPoint x: 430, endPoint y: 165, distance: 23.3
click at [430, 165] on div at bounding box center [441, 152] width 293 height 56
click at [436, 160] on div at bounding box center [441, 152] width 293 height 56
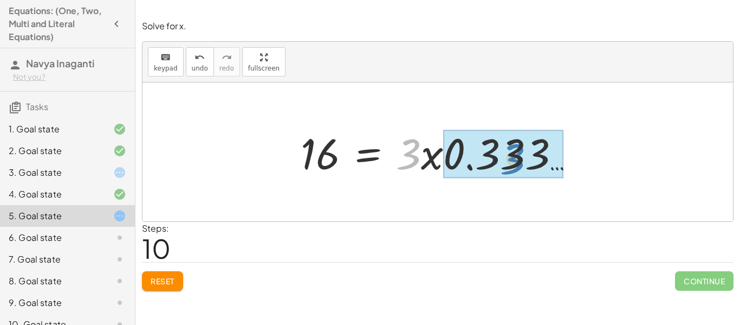
drag, startPoint x: 406, startPoint y: 158, endPoint x: 514, endPoint y: 162, distance: 107.4
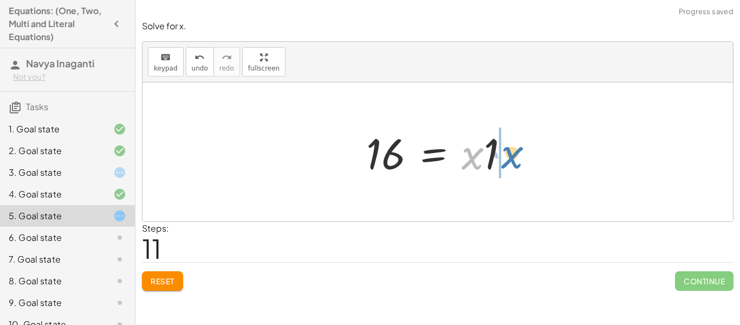
drag, startPoint x: 480, startPoint y: 158, endPoint x: 519, endPoint y: 157, distance: 39.0
click at [519, 157] on div at bounding box center [442, 152] width 163 height 56
click at [167, 277] on span "Reset" at bounding box center [163, 281] width 24 height 10
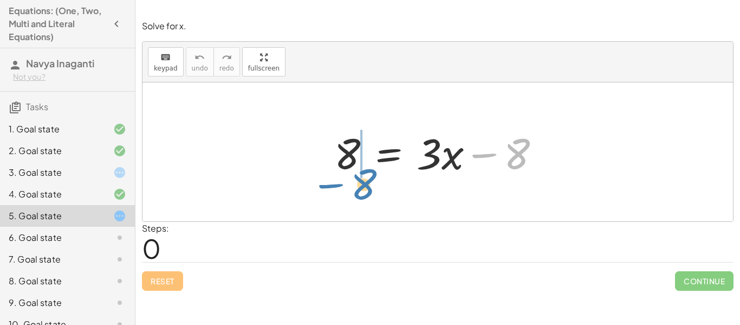
drag, startPoint x: 505, startPoint y: 154, endPoint x: 351, endPoint y: 184, distance: 156.2
click at [351, 184] on div "− 8 8 = + · 3 · x − 8" at bounding box center [438, 151] width 591 height 139
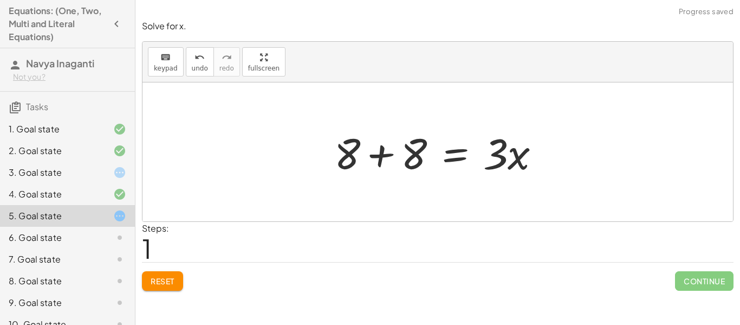
click at [378, 159] on div at bounding box center [442, 152] width 226 height 56
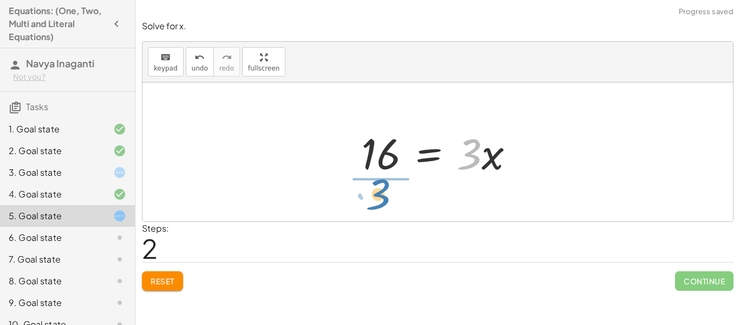
drag, startPoint x: 473, startPoint y: 159, endPoint x: 382, endPoint y: 199, distance: 99.5
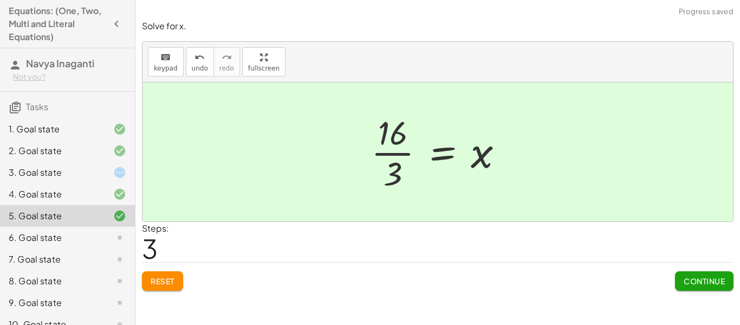
click at [684, 277] on span "Continue" at bounding box center [704, 281] width 41 height 10
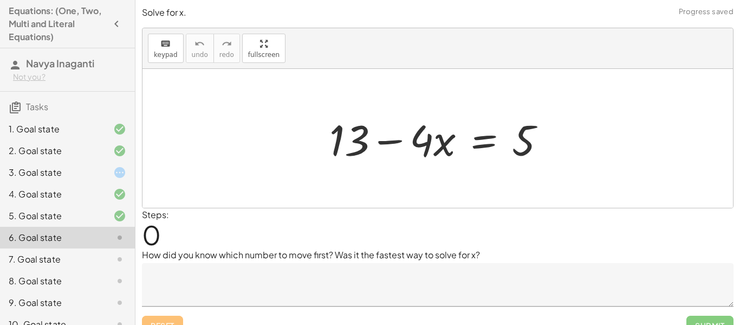
click at [64, 168] on div "3. Goal state" at bounding box center [52, 172] width 87 height 13
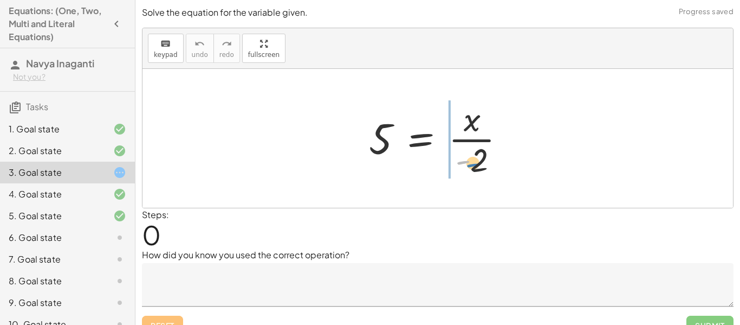
drag, startPoint x: 470, startPoint y: 161, endPoint x: 481, endPoint y: 164, distance: 10.6
click at [481, 164] on div at bounding box center [442, 137] width 156 height 83
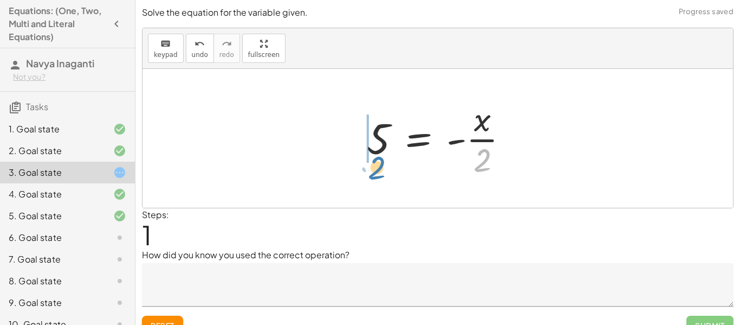
drag, startPoint x: 483, startPoint y: 163, endPoint x: 377, endPoint y: 171, distance: 106.5
click at [377, 171] on div at bounding box center [441, 137] width 161 height 83
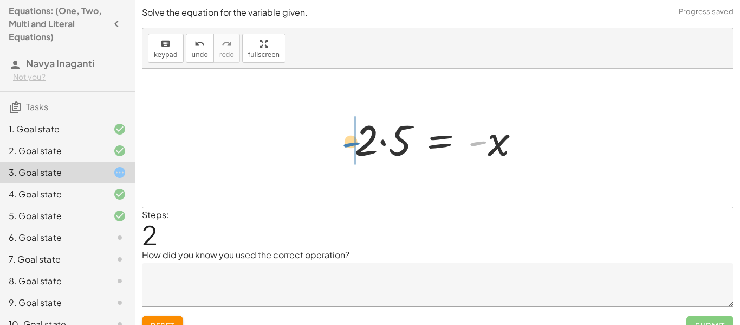
drag, startPoint x: 480, startPoint y: 147, endPoint x: 354, endPoint y: 148, distance: 126.3
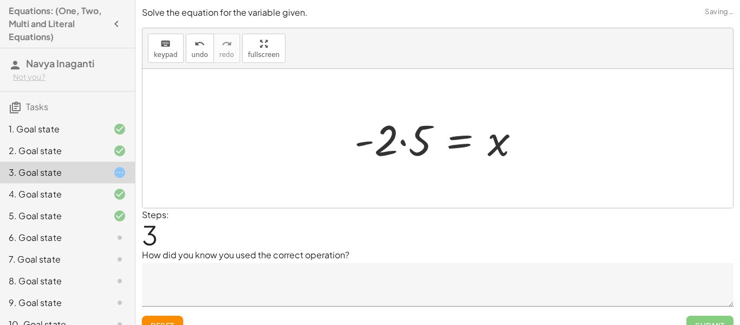
click at [422, 145] on div at bounding box center [442, 139] width 186 height 56
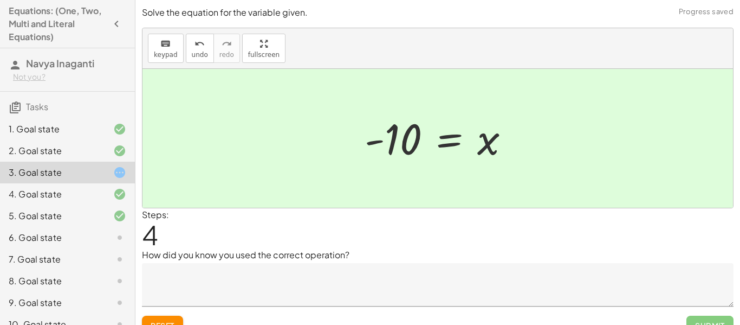
scroll to position [17, 0]
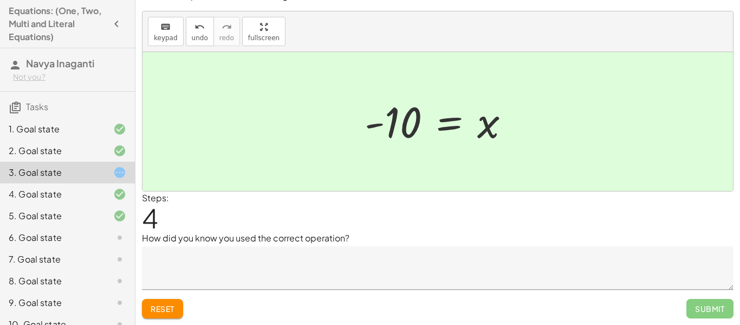
click at [578, 262] on textarea at bounding box center [438, 267] width 592 height 43
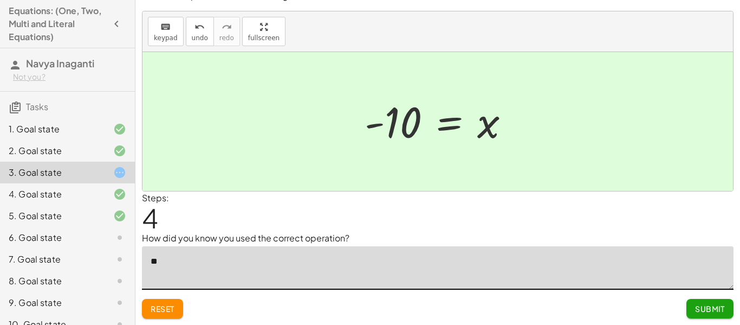
type textarea "*"
click at [100, 131] on div at bounding box center [111, 128] width 30 height 13
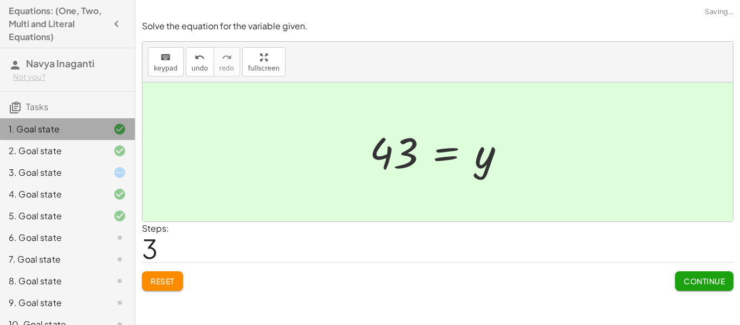
scroll to position [0, 0]
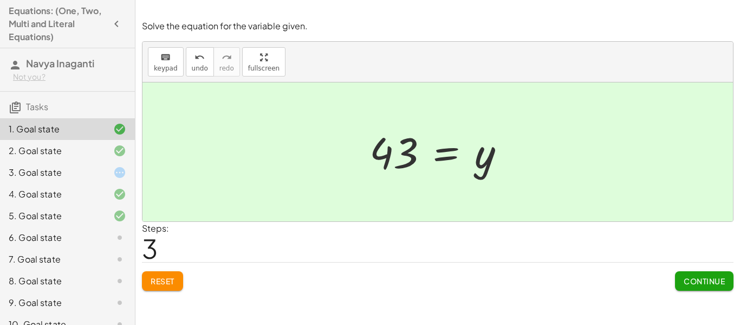
click at [59, 171] on div "3. Goal state" at bounding box center [52, 172] width 87 height 13
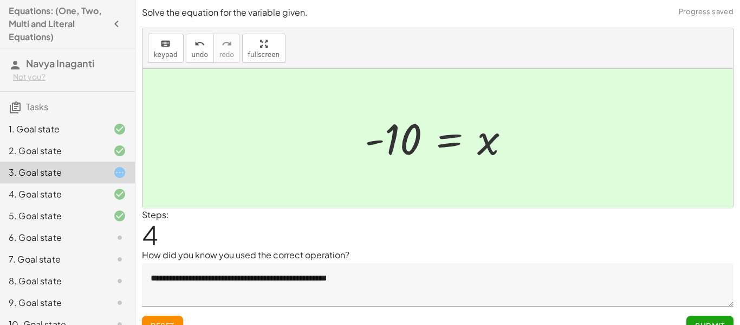
scroll to position [17, 0]
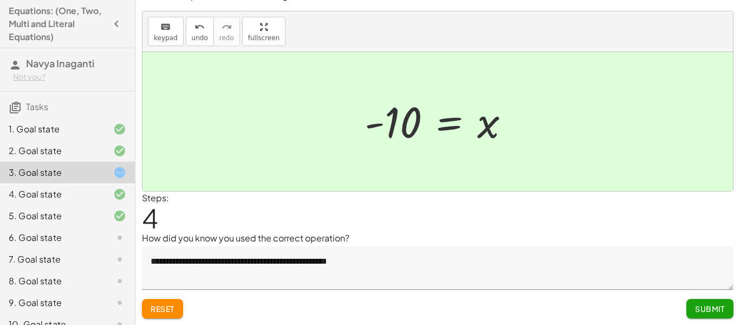
click at [413, 266] on textarea "**********" at bounding box center [438, 267] width 592 height 43
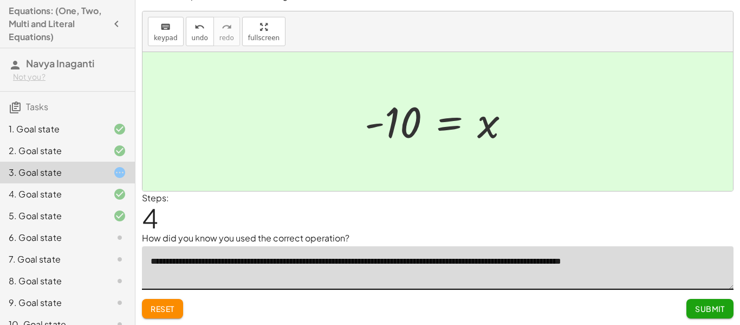
type textarea "**********"
click at [691, 299] on button "Submit" at bounding box center [710, 309] width 47 height 20
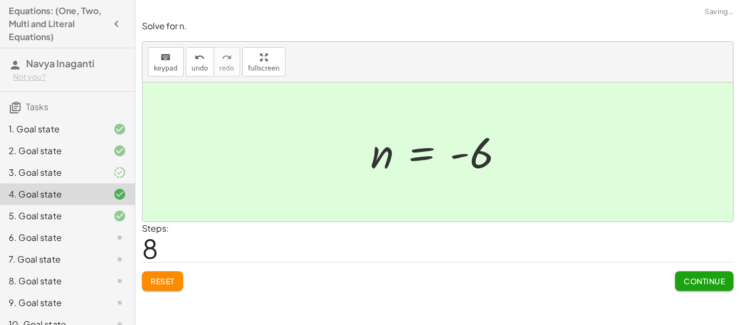
scroll to position [0, 0]
click at [93, 178] on div "3. Goal state" at bounding box center [52, 172] width 87 height 13
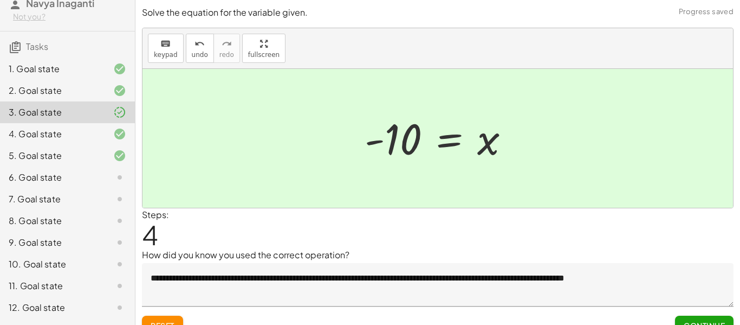
scroll to position [61, 0]
click at [88, 209] on div "6. Goal state" at bounding box center [67, 220] width 135 height 22
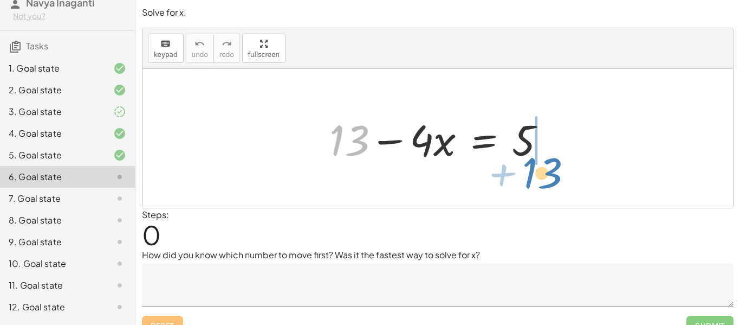
drag, startPoint x: 361, startPoint y: 144, endPoint x: 554, endPoint y: 176, distance: 195.6
click at [554, 176] on div "+ 13 + 13 − · 4 · x = 5" at bounding box center [438, 138] width 591 height 139
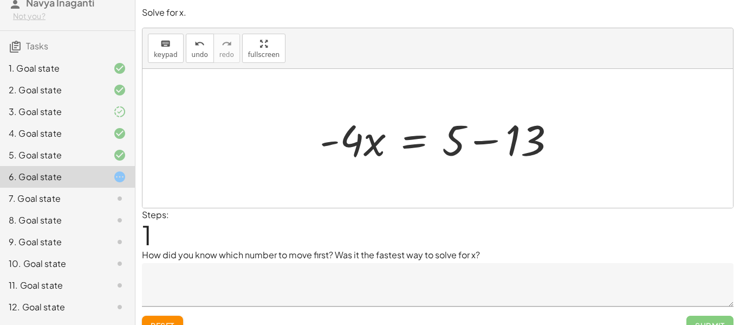
click at [486, 144] on div at bounding box center [442, 139] width 256 height 56
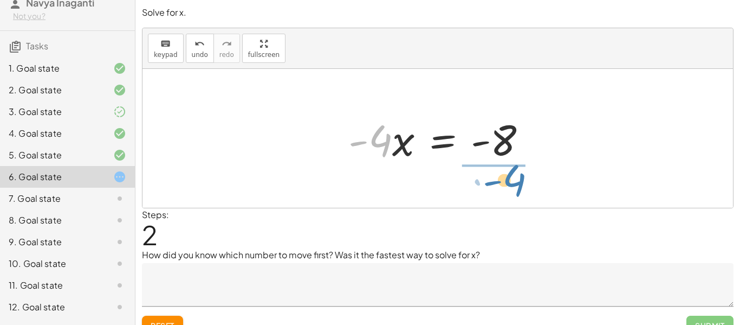
drag, startPoint x: 376, startPoint y: 145, endPoint x: 508, endPoint y: 185, distance: 137.8
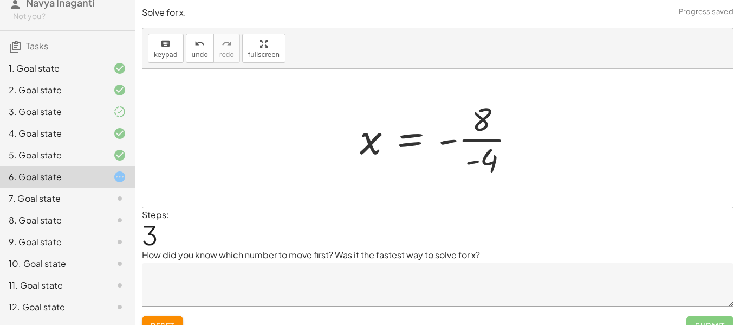
click at [486, 135] on div at bounding box center [441, 137] width 175 height 83
click at [463, 143] on div at bounding box center [442, 139] width 172 height 54
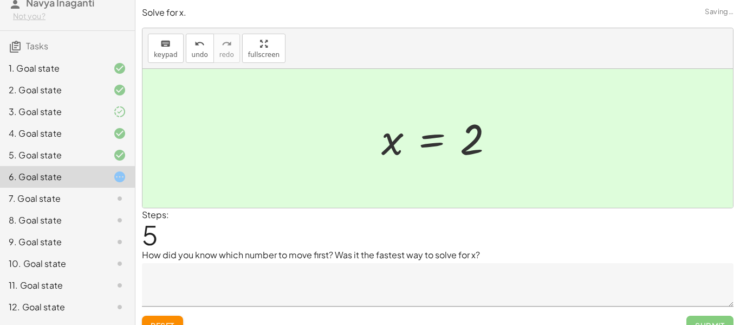
click at [431, 277] on textarea at bounding box center [438, 284] width 592 height 43
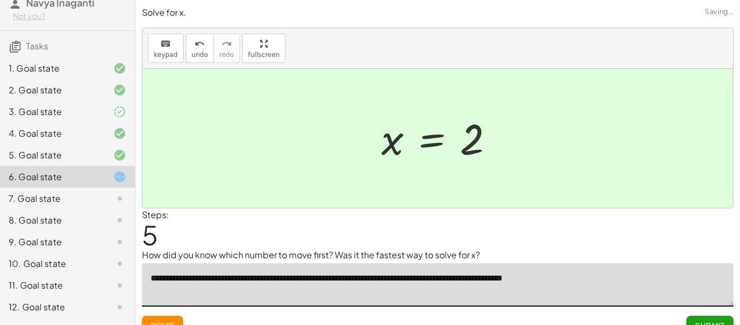
scroll to position [17, 0]
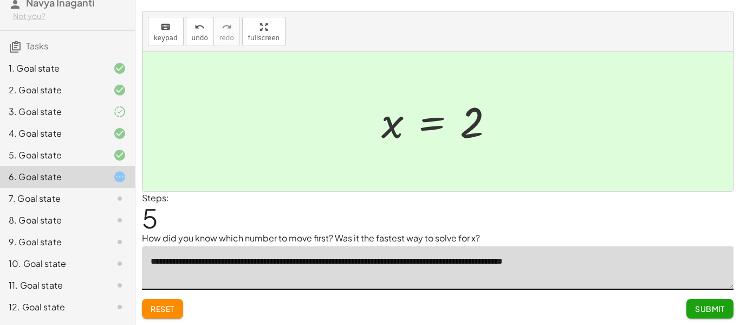
type textarea "**********"
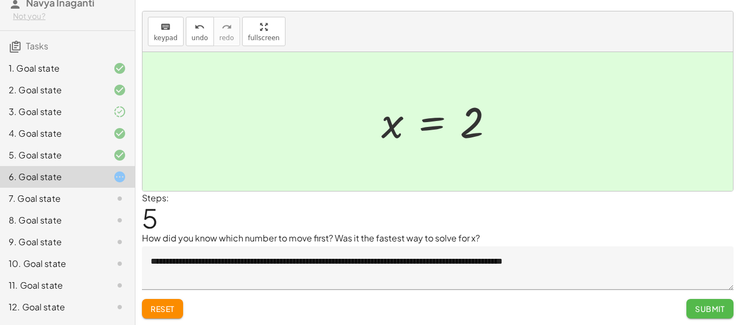
click at [692, 305] on button "Submit" at bounding box center [710, 309] width 47 height 20
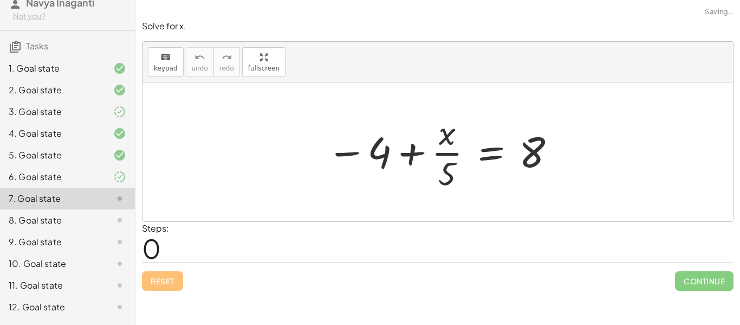
scroll to position [0, 0]
drag, startPoint x: 380, startPoint y: 151, endPoint x: 606, endPoint y: 148, distance: 226.0
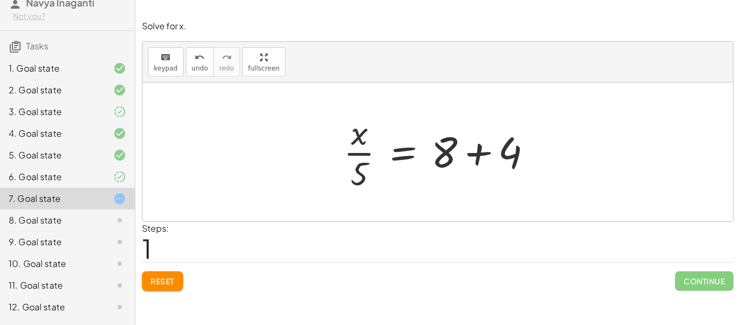
click at [479, 152] on div at bounding box center [442, 151] width 208 height 83
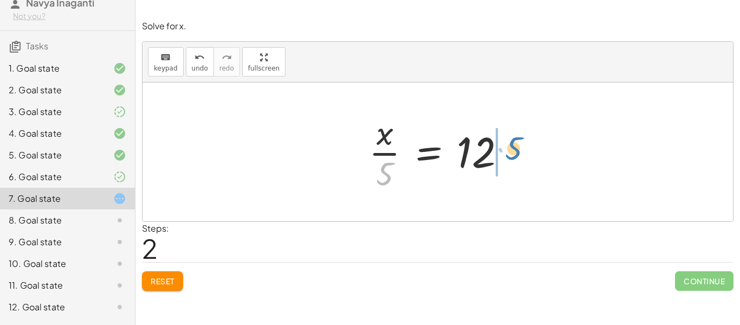
drag, startPoint x: 386, startPoint y: 167, endPoint x: 514, endPoint y: 143, distance: 130.8
click at [514, 143] on div at bounding box center [442, 151] width 157 height 83
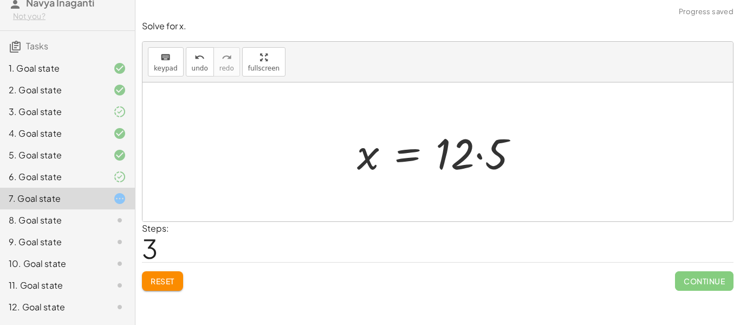
click at [481, 159] on div at bounding box center [442, 152] width 180 height 56
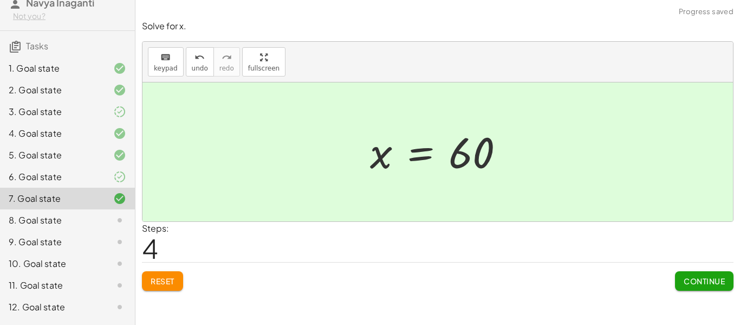
click at [685, 277] on span "Continue" at bounding box center [704, 281] width 41 height 10
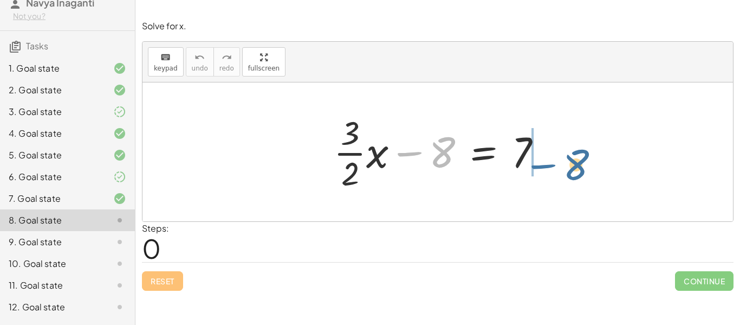
drag, startPoint x: 418, startPoint y: 150, endPoint x: 552, endPoint y: 160, distance: 134.2
click at [552, 160] on div at bounding box center [442, 151] width 228 height 83
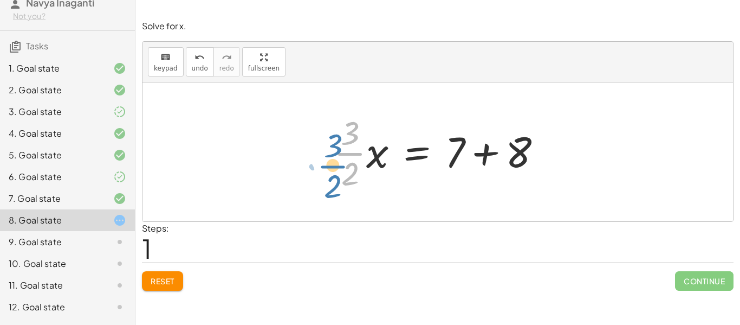
drag, startPoint x: 354, startPoint y: 153, endPoint x: 344, endPoint y: 163, distance: 14.6
click at [344, 163] on div at bounding box center [442, 151] width 228 height 83
click at [503, 155] on div at bounding box center [442, 151] width 228 height 83
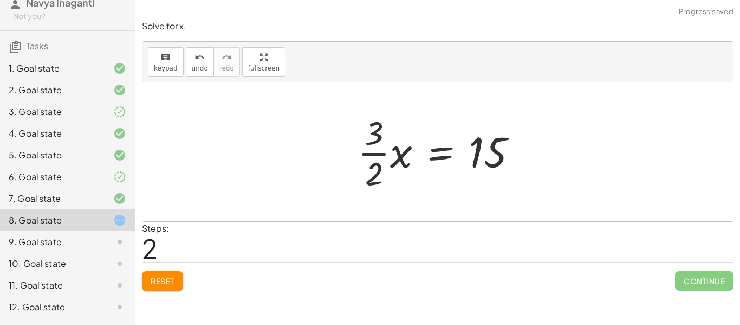
click at [349, 157] on div "+ · · 3 · 2 · x − 8 = 7 · · 3 · 2 · x = + 7 + 8 · · 3 · 2 · x = 15" at bounding box center [437, 151] width 193 height 89
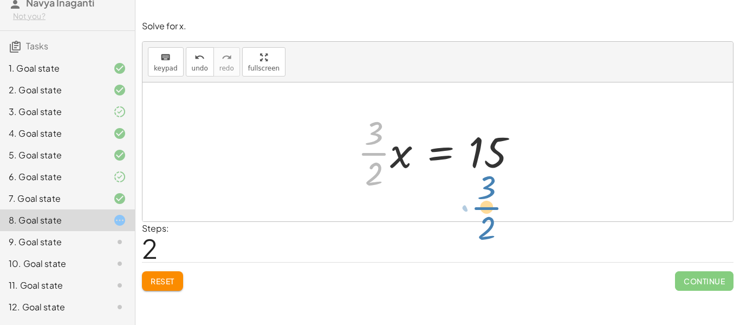
drag, startPoint x: 374, startPoint y: 154, endPoint x: 487, endPoint y: 208, distance: 125.1
drag, startPoint x: 374, startPoint y: 160, endPoint x: 486, endPoint y: 212, distance: 123.4
click at [486, 212] on div "+ · · 3 · 2 · x − 8 = 7 · · 3 · 2 · x = + 7 + 8 · · 3 · 2 · · 3 · 2 · x = 15" at bounding box center [438, 151] width 591 height 139
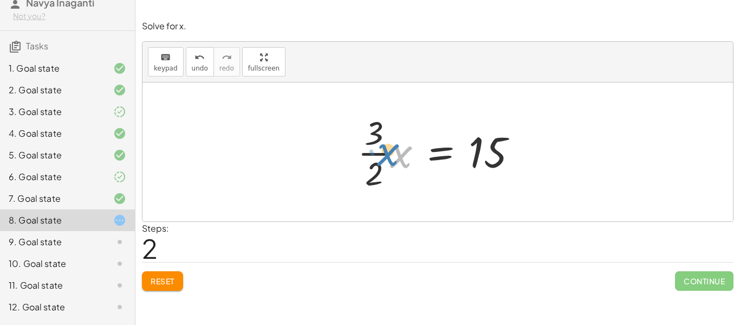
drag, startPoint x: 400, startPoint y: 160, endPoint x: 383, endPoint y: 157, distance: 17.6
click at [383, 157] on div at bounding box center [441, 151] width 179 height 83
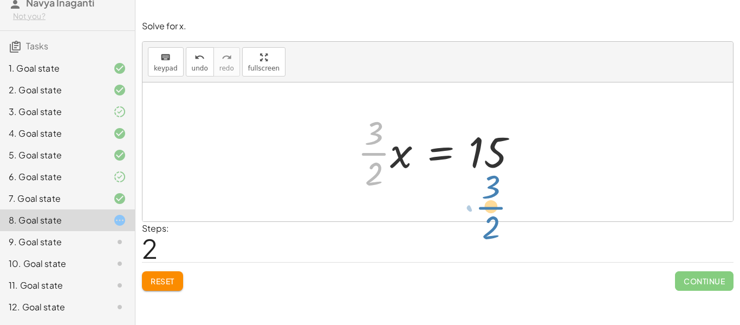
drag, startPoint x: 378, startPoint y: 159, endPoint x: 493, endPoint y: 211, distance: 126.1
click at [493, 211] on div "+ · · 3 · 2 · x − 8 = 7 · · 3 · 2 · x = + 7 + 8 · · 3 · 2 · · 3 · 2 · x = 15" at bounding box center [438, 151] width 591 height 139
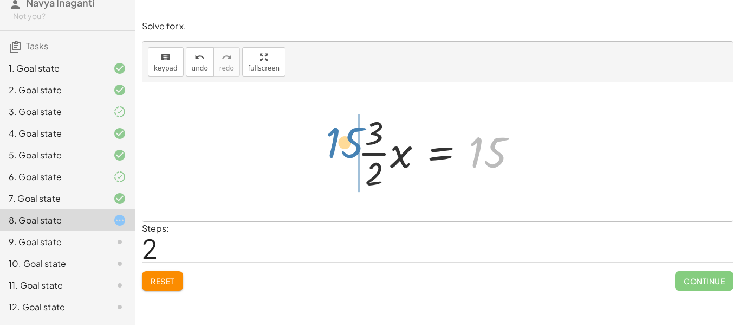
drag, startPoint x: 482, startPoint y: 149, endPoint x: 329, endPoint y: 146, distance: 152.3
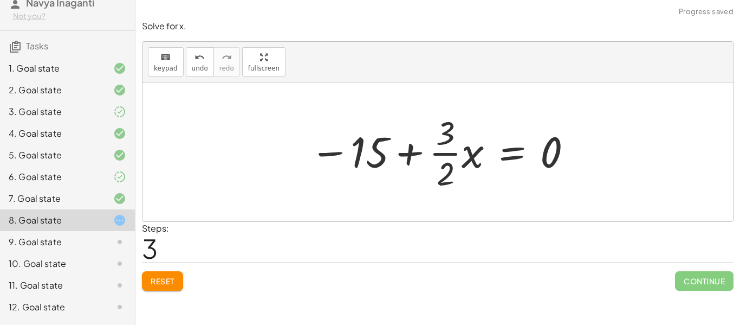
click at [405, 164] on div at bounding box center [442, 151] width 275 height 83
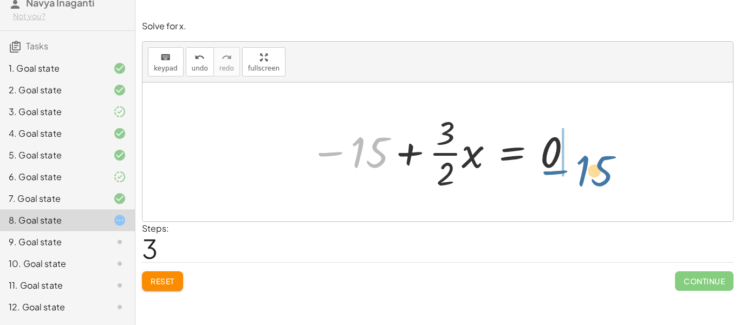
drag, startPoint x: 374, startPoint y: 154, endPoint x: 597, endPoint y: 172, distance: 223.9
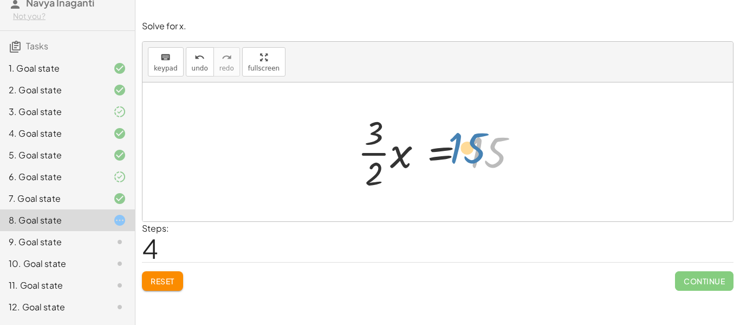
drag, startPoint x: 494, startPoint y: 148, endPoint x: 483, endPoint y: 143, distance: 11.6
click at [483, 143] on div at bounding box center [441, 151] width 179 height 83
drag, startPoint x: 366, startPoint y: 166, endPoint x: 360, endPoint y: 172, distance: 8.1
click at [360, 172] on div at bounding box center [441, 151] width 179 height 83
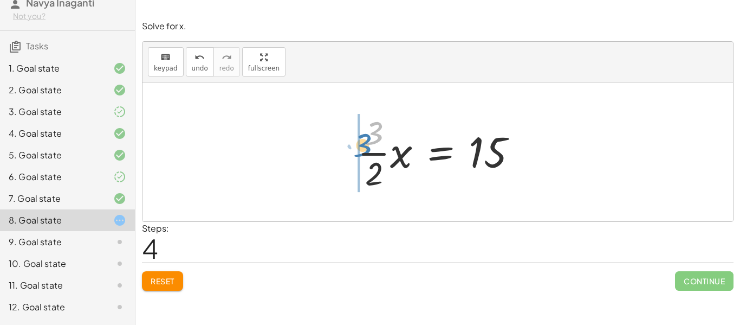
drag, startPoint x: 370, startPoint y: 143, endPoint x: 351, endPoint y: 150, distance: 20.2
click at [351, 150] on div "+ · · 3 · 2 · x − 8 = 7 · · 3 · 2 · x = + 7 + 8 · · 3 · 2 · x = 15 − 15 + · · 3…" at bounding box center [437, 151] width 193 height 89
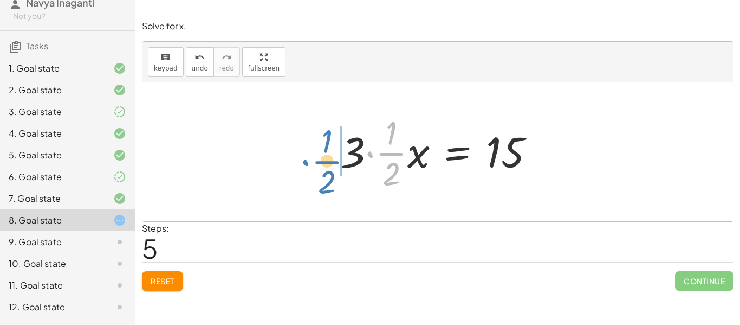
drag, startPoint x: 386, startPoint y: 154, endPoint x: 311, endPoint y: 160, distance: 75.0
click at [311, 160] on div "+ · · 3 · 2 · x − 8 = 7 · · 3 · 2 · x = + 7 + 8 · · 3 · 2 · x = 15 − 15 + · · 3…" at bounding box center [438, 151] width 591 height 139
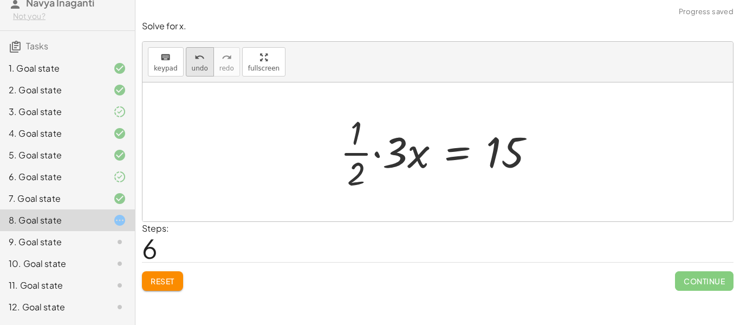
click at [197, 68] on span "undo" at bounding box center [200, 68] width 16 height 8
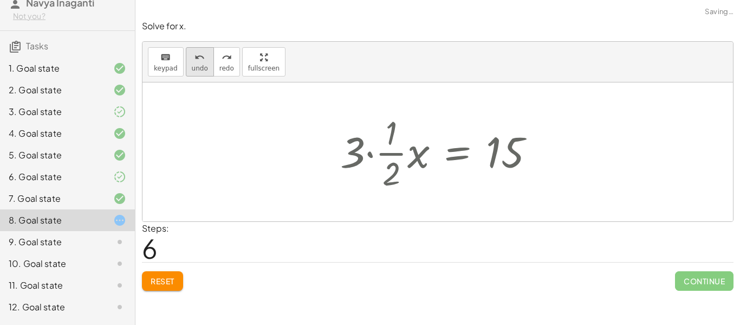
click at [197, 68] on span "undo" at bounding box center [200, 68] width 16 height 8
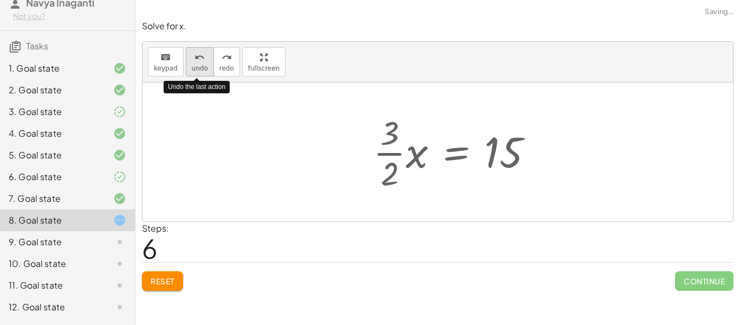
click at [197, 68] on span "undo" at bounding box center [200, 68] width 16 height 8
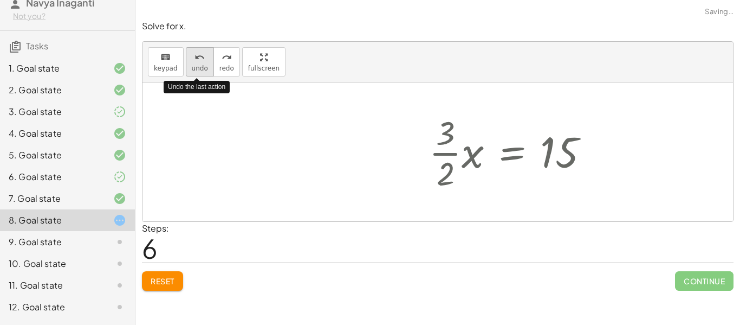
click at [197, 68] on span "undo" at bounding box center [200, 68] width 16 height 8
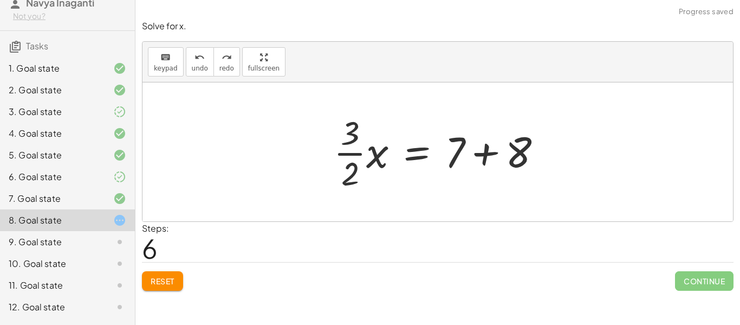
click at [165, 272] on button "Reset" at bounding box center [162, 281] width 41 height 20
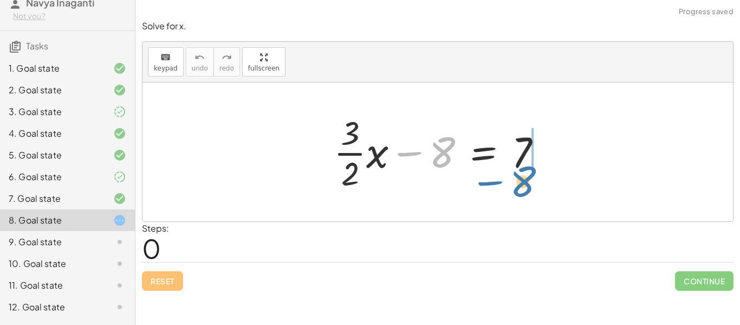
drag, startPoint x: 434, startPoint y: 164, endPoint x: 520, endPoint y: 192, distance: 90.5
click at [520, 192] on div at bounding box center [442, 151] width 228 height 83
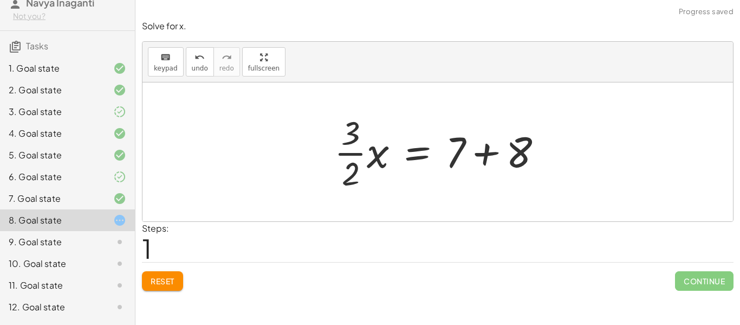
click at [567, 148] on div at bounding box center [438, 151] width 591 height 139
click at [500, 144] on div at bounding box center [442, 151] width 228 height 83
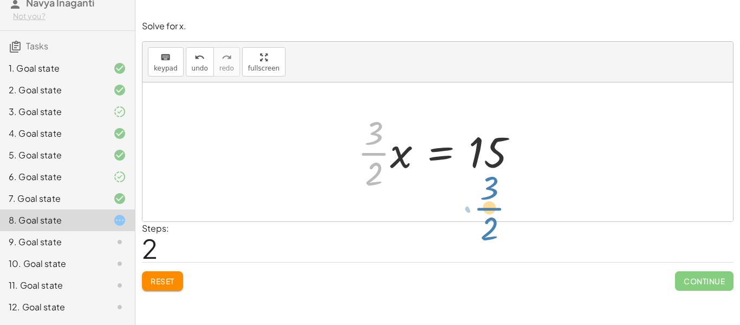
drag, startPoint x: 378, startPoint y: 146, endPoint x: 494, endPoint y: 201, distance: 127.8
drag, startPoint x: 377, startPoint y: 151, endPoint x: 493, endPoint y: 210, distance: 129.9
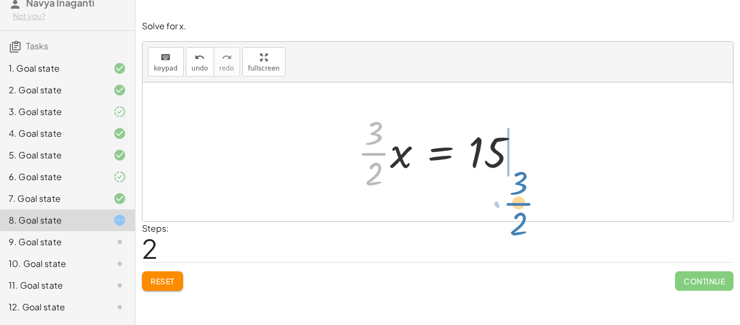
drag, startPoint x: 380, startPoint y: 155, endPoint x: 525, endPoint y: 205, distance: 153.0
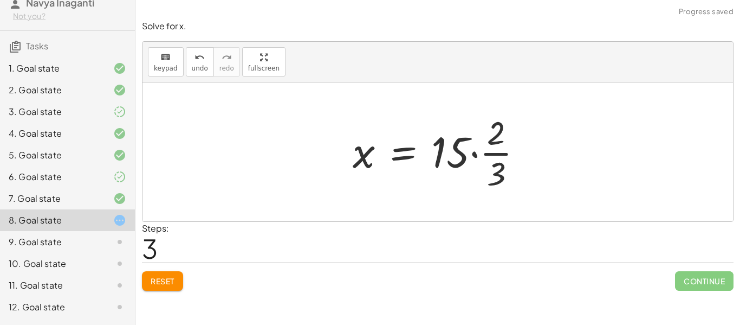
click at [462, 158] on div at bounding box center [442, 151] width 190 height 83
click at [505, 144] on div at bounding box center [442, 151] width 190 height 83
click at [444, 158] on div at bounding box center [442, 151] width 190 height 83
click at [477, 165] on div at bounding box center [442, 151] width 190 height 83
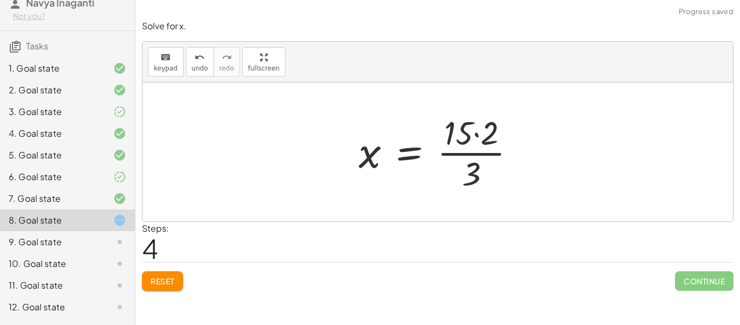
click at [463, 160] on div at bounding box center [441, 151] width 177 height 83
click at [468, 138] on div at bounding box center [441, 151] width 177 height 83
click at [481, 137] on div at bounding box center [441, 151] width 177 height 83
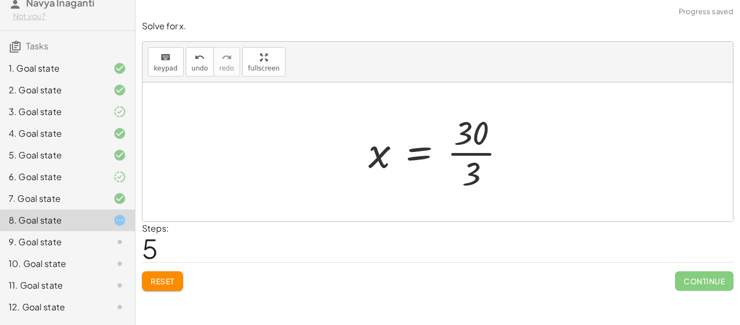
click at [464, 142] on div at bounding box center [441, 151] width 157 height 83
click at [468, 157] on div at bounding box center [441, 151] width 157 height 83
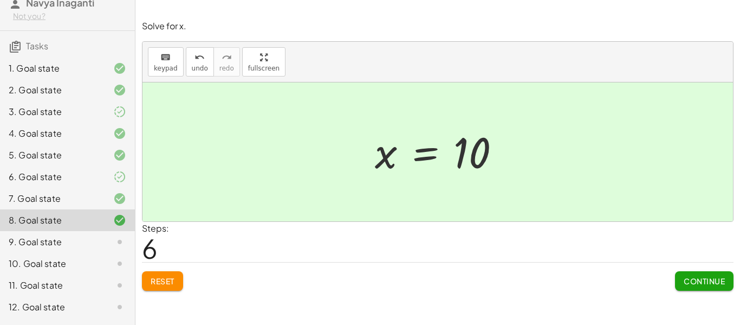
click at [684, 281] on span "Continue" at bounding box center [704, 281] width 41 height 10
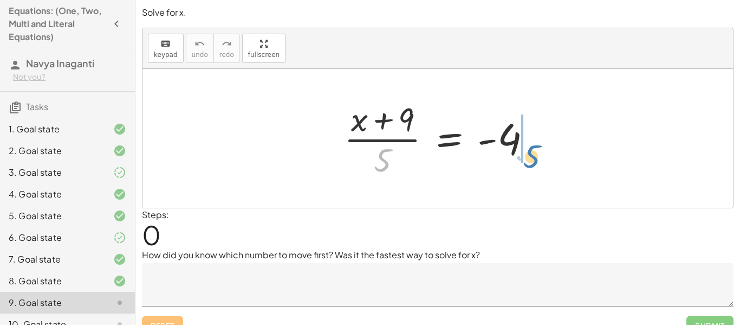
drag, startPoint x: 384, startPoint y: 161, endPoint x: 533, endPoint y: 158, distance: 149.6
click at [533, 158] on div at bounding box center [442, 137] width 207 height 83
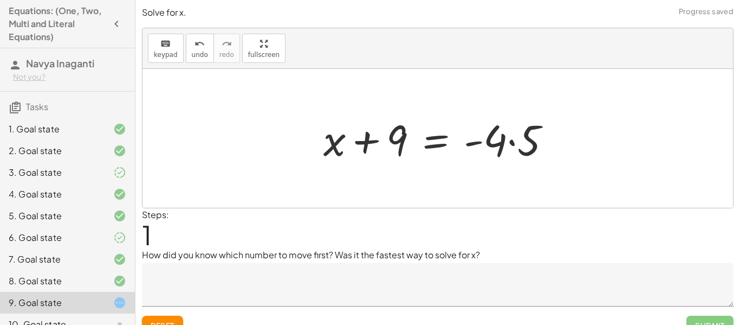
click at [503, 142] on div at bounding box center [441, 139] width 247 height 56
click at [484, 146] on div at bounding box center [441, 139] width 247 height 56
click at [509, 146] on div at bounding box center [441, 139] width 247 height 56
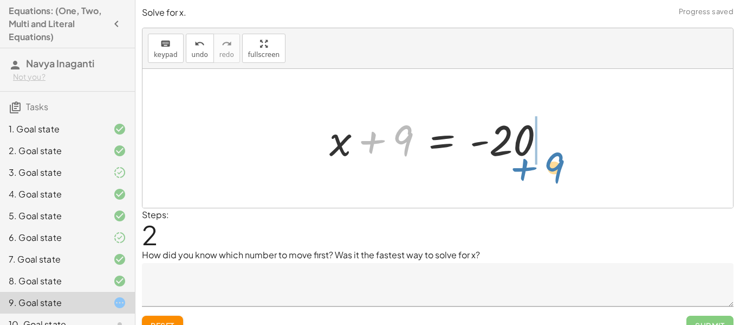
drag, startPoint x: 393, startPoint y: 149, endPoint x: 542, endPoint y: 177, distance: 152.1
click at [542, 177] on div "· ( + x + 9 ) · 5 = - 4 + x + 9 = · - 4 · 5 + 9 + x + 9 = - 20" at bounding box center [438, 138] width 591 height 139
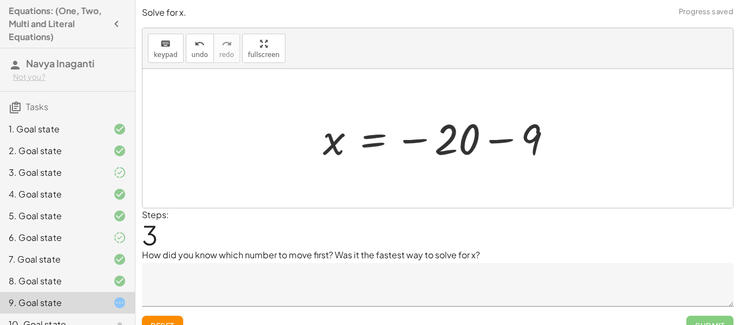
click at [469, 143] on div at bounding box center [442, 139] width 249 height 54
click at [454, 146] on div at bounding box center [442, 139] width 249 height 54
click at [467, 146] on div at bounding box center [442, 139] width 249 height 54
click at [480, 144] on div at bounding box center [442, 139] width 249 height 54
click at [490, 141] on div at bounding box center [442, 139] width 249 height 54
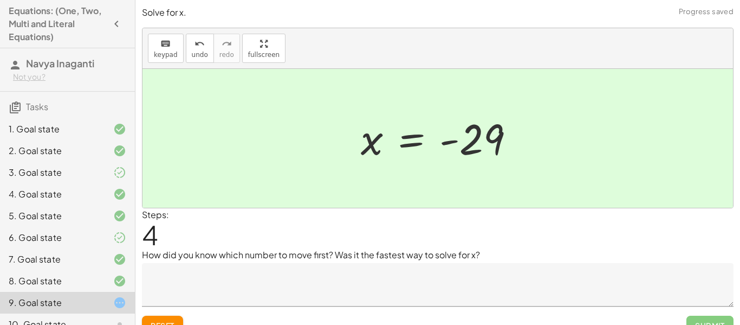
click at [399, 282] on textarea at bounding box center [438, 284] width 592 height 43
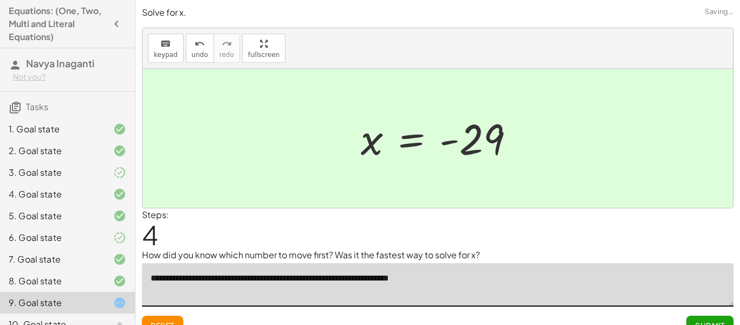
type textarea "**********"
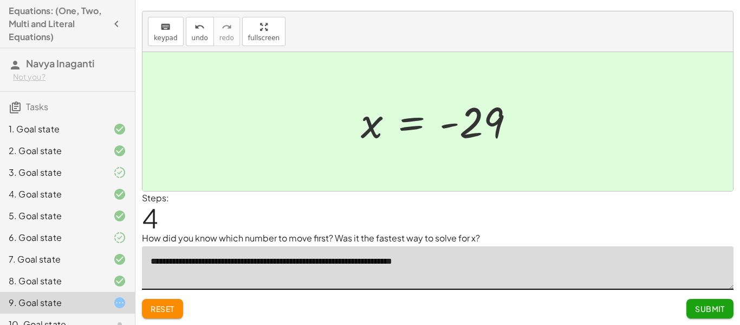
click at [714, 305] on span "Submit" at bounding box center [710, 308] width 30 height 10
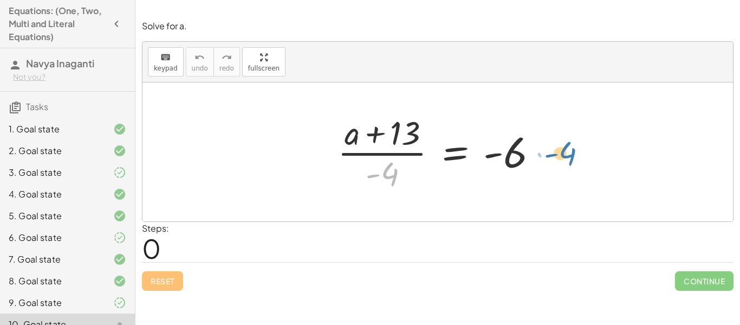
drag, startPoint x: 389, startPoint y: 178, endPoint x: 567, endPoint y: 157, distance: 179.5
click at [567, 157] on div "· - 4 · ( + a + 13 ) · - 4 = - 6" at bounding box center [438, 151] width 591 height 139
drag, startPoint x: 393, startPoint y: 172, endPoint x: 564, endPoint y: 158, distance: 171.3
click at [564, 158] on div "· - 4 · ( + a + 13 ) · - 4 = - 6" at bounding box center [438, 151] width 591 height 139
drag, startPoint x: 388, startPoint y: 172, endPoint x: 548, endPoint y: 152, distance: 161.6
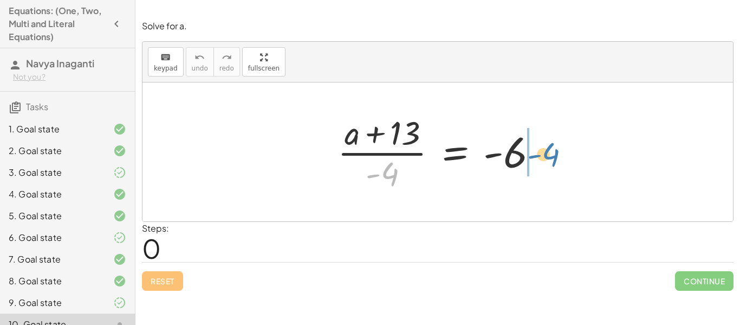
click at [548, 152] on div at bounding box center [441, 151] width 219 height 83
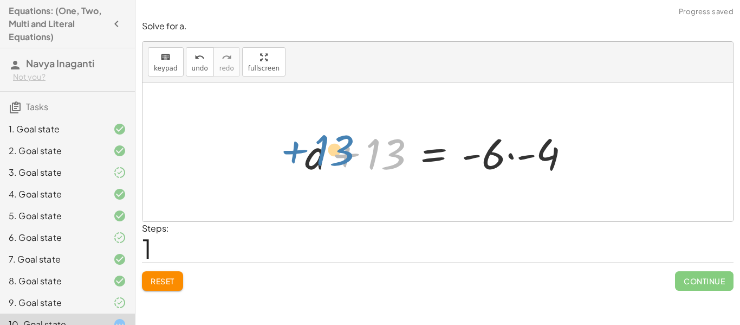
drag, startPoint x: 372, startPoint y: 159, endPoint x: 322, endPoint y: 153, distance: 50.2
click at [322, 153] on div at bounding box center [442, 152] width 285 height 56
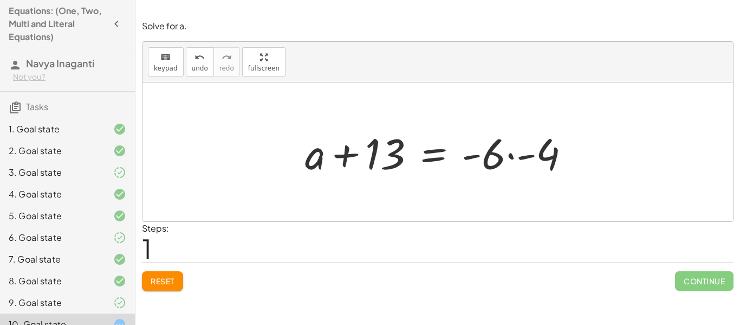
click at [540, 150] on div at bounding box center [442, 152] width 285 height 56
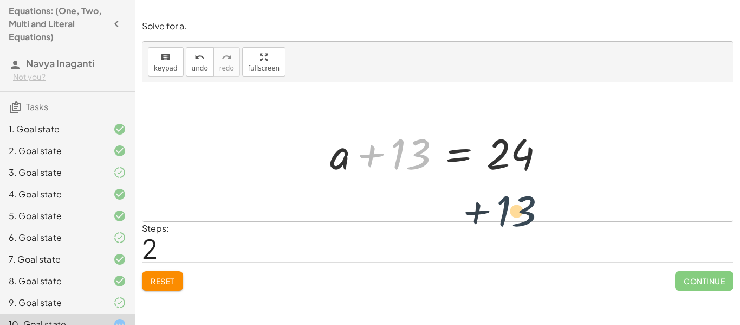
drag, startPoint x: 398, startPoint y: 145, endPoint x: 511, endPoint y: 202, distance: 126.5
click at [511, 202] on div "· ( + a + 13 ) · - 4 = - 6 + a + 13 = · - 6 · - 4 + 13 + a + 13 = 24" at bounding box center [438, 151] width 591 height 139
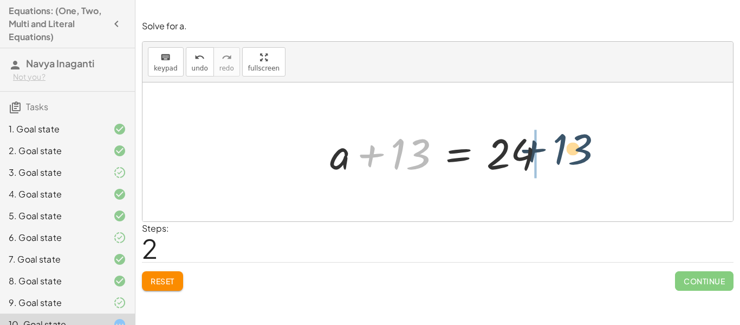
drag, startPoint x: 403, startPoint y: 146, endPoint x: 576, endPoint y: 140, distance: 173.5
click at [576, 140] on div "· ( + a + 13 ) · - 4 = - 6 + a + 13 = · - 6 · - 4 + 13 + a + 13 = 24" at bounding box center [438, 151] width 591 height 139
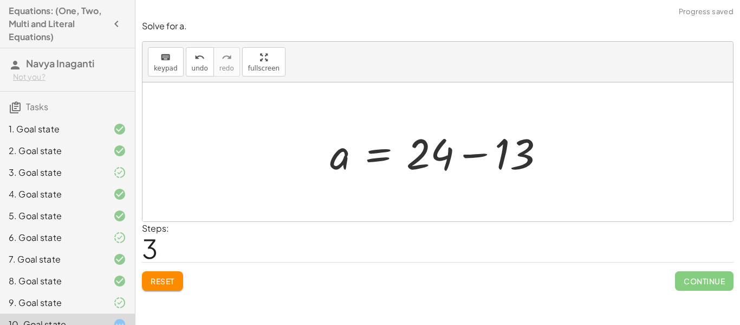
click at [438, 156] on div at bounding box center [442, 152] width 234 height 56
click at [448, 156] on div at bounding box center [442, 152] width 234 height 56
click at [485, 157] on div at bounding box center [442, 152] width 234 height 56
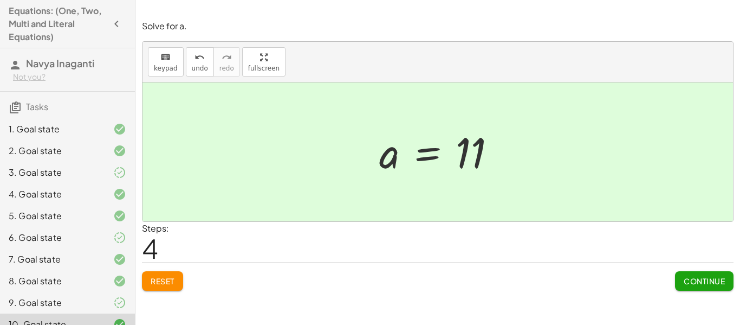
click at [702, 279] on span "Continue" at bounding box center [704, 281] width 41 height 10
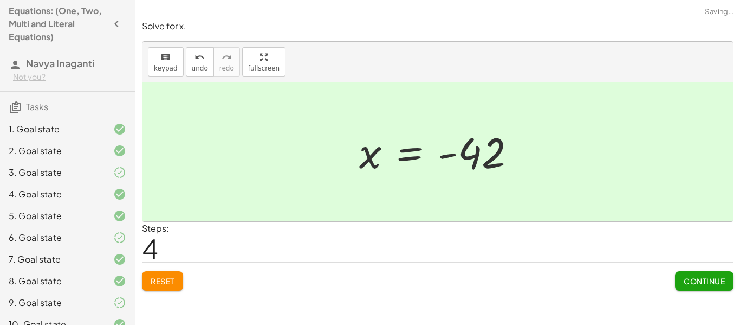
click at [691, 278] on span "Continue" at bounding box center [704, 281] width 41 height 10
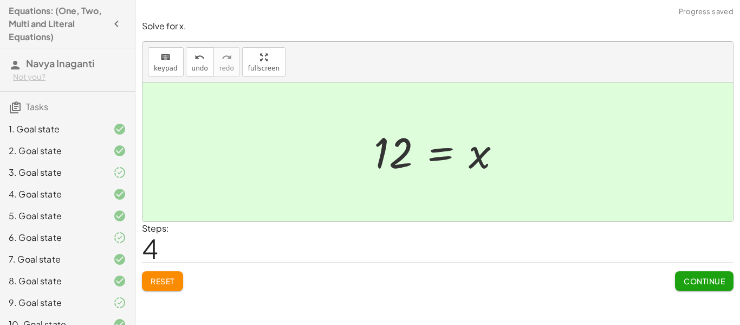
click at [718, 288] on button "Continue" at bounding box center [704, 281] width 59 height 20
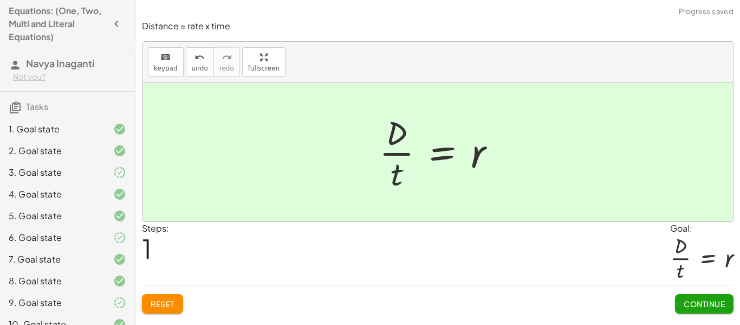
click at [709, 309] on button "Continue" at bounding box center [704, 304] width 59 height 20
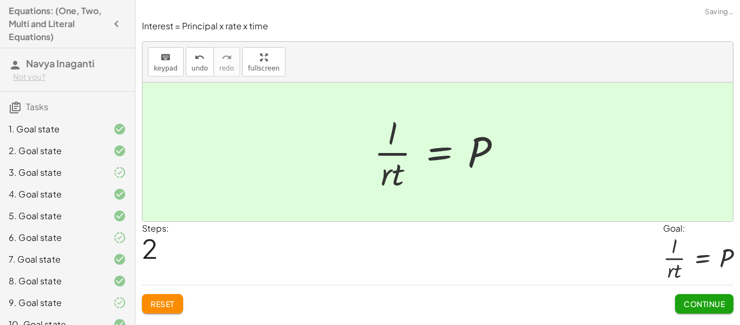
click at [697, 312] on button "Continue" at bounding box center [704, 304] width 59 height 20
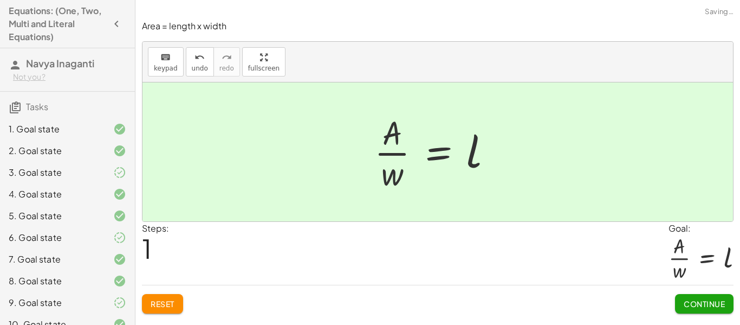
click at [697, 311] on button "Continue" at bounding box center [704, 304] width 59 height 20
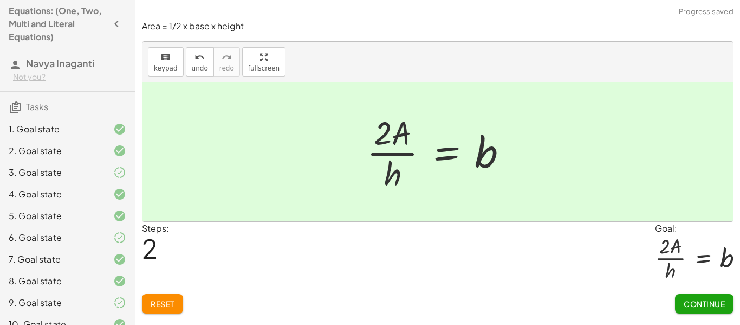
click at [709, 308] on span "Continue" at bounding box center [704, 304] width 41 height 10
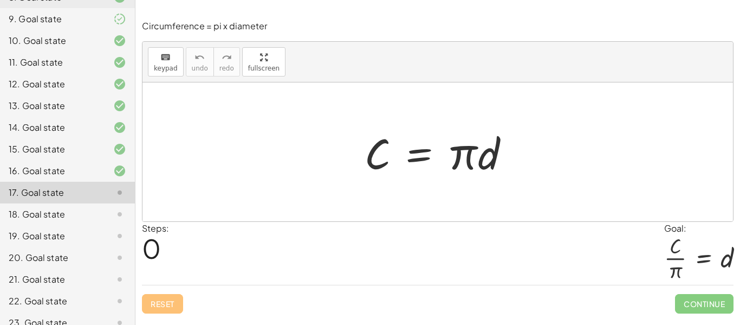
scroll to position [295, 0]
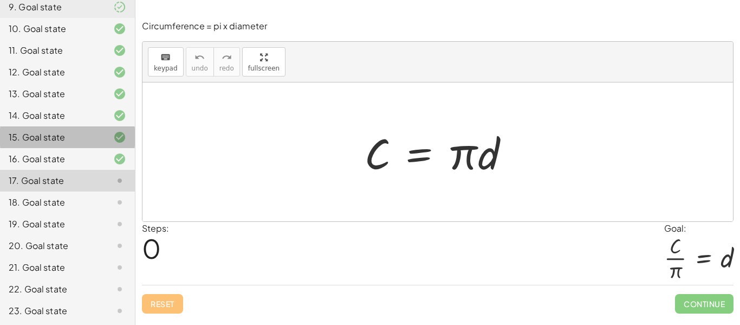
click at [309, 159] on div at bounding box center [438, 151] width 591 height 139
click at [51, 164] on div "16. Goal state" at bounding box center [52, 158] width 87 height 13
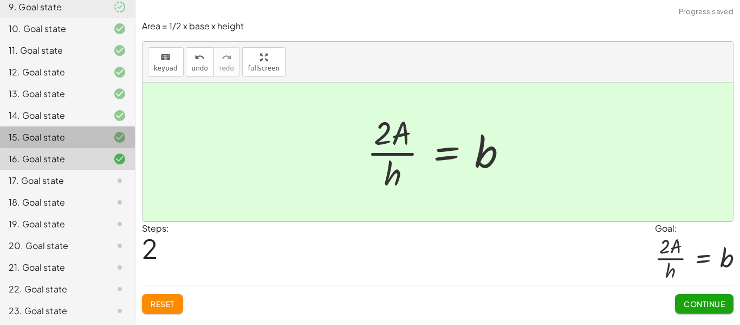
scroll to position [361, 0]
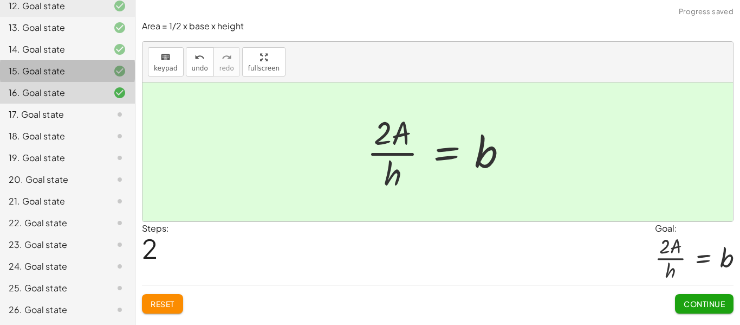
click at [56, 147] on div "17. Goal state" at bounding box center [67, 158] width 135 height 22
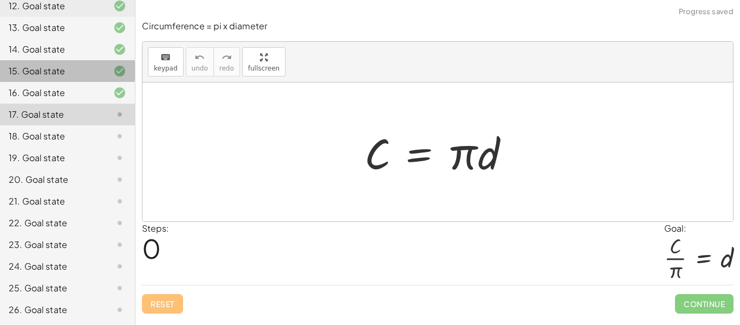
click at [72, 73] on div "15. Goal state" at bounding box center [52, 70] width 87 height 13
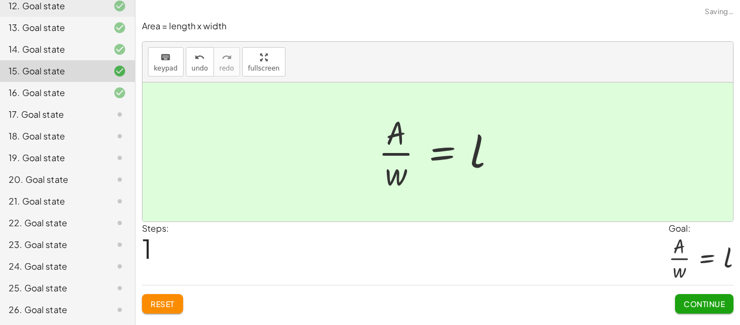
click at [69, 93] on div "16. Goal state" at bounding box center [52, 92] width 87 height 13
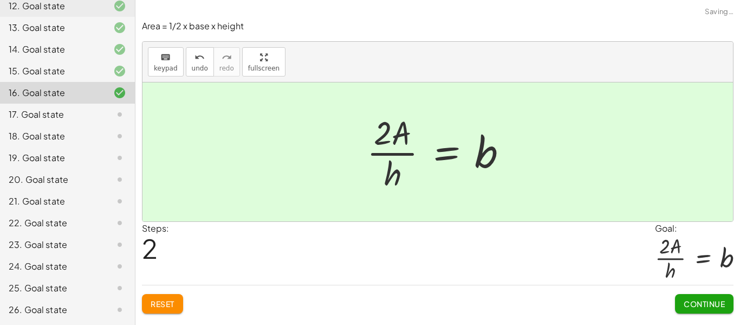
click at [69, 93] on div "16. Goal state" at bounding box center [52, 92] width 87 height 13
click at [59, 109] on div "17. Goal state" at bounding box center [52, 114] width 87 height 13
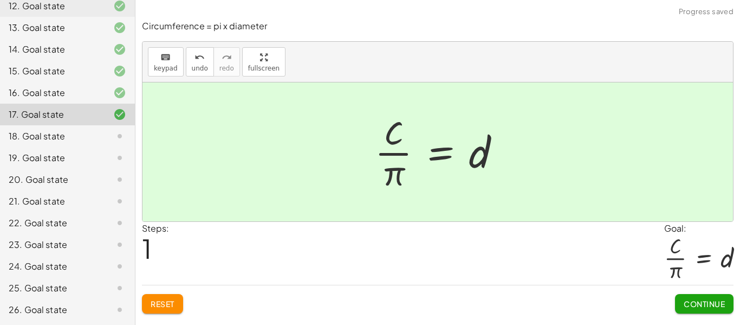
click at [700, 308] on span "Continue" at bounding box center [704, 304] width 41 height 10
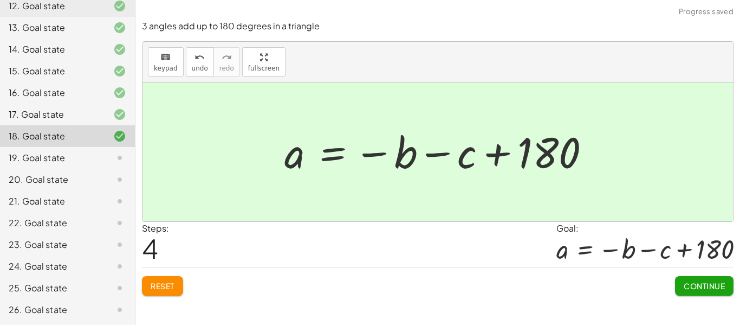
click at [699, 287] on span "Continue" at bounding box center [704, 286] width 41 height 10
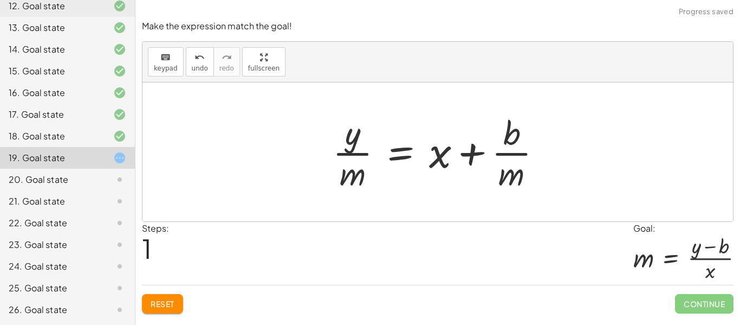
click at [164, 309] on button "Reset" at bounding box center [162, 304] width 41 height 20
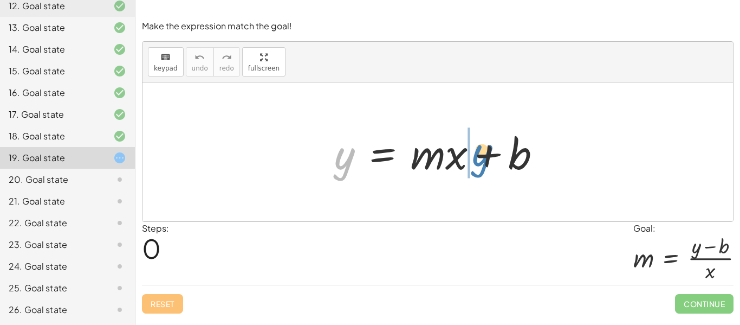
drag, startPoint x: 344, startPoint y: 160, endPoint x: 479, endPoint y: 157, distance: 135.0
click at [479, 157] on div at bounding box center [442, 152] width 227 height 56
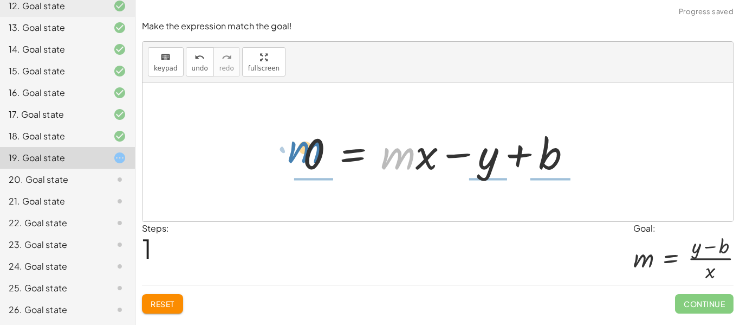
drag, startPoint x: 406, startPoint y: 158, endPoint x: 313, endPoint y: 151, distance: 93.5
click at [313, 151] on div at bounding box center [442, 152] width 288 height 56
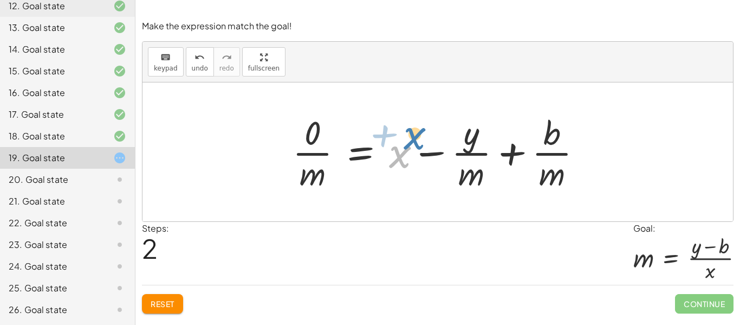
drag, startPoint x: 400, startPoint y: 157, endPoint x: 416, endPoint y: 148, distance: 17.9
click at [416, 148] on div at bounding box center [441, 151] width 309 height 83
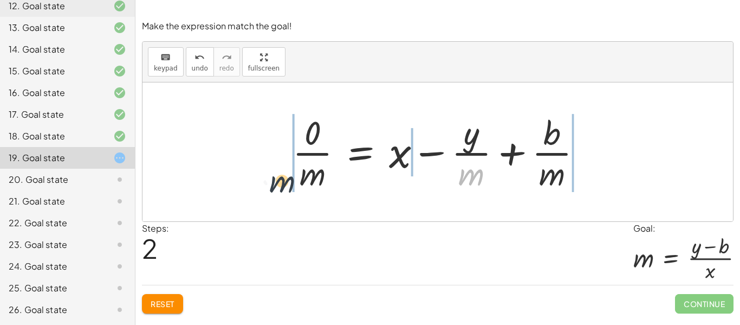
drag, startPoint x: 468, startPoint y: 176, endPoint x: 268, endPoint y: 180, distance: 200.0
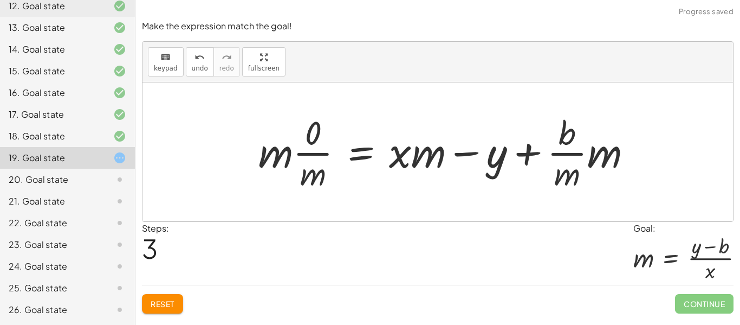
click at [179, 301] on button "Reset" at bounding box center [162, 304] width 41 height 20
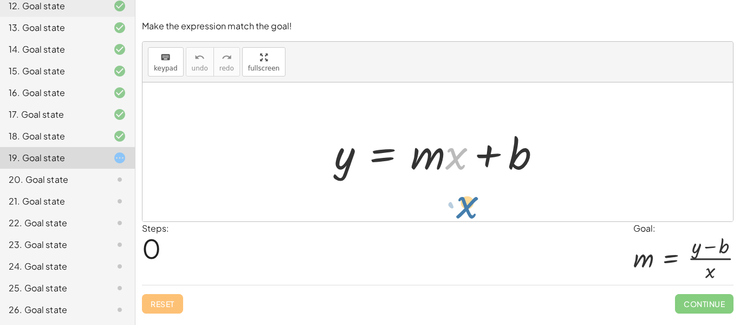
drag, startPoint x: 446, startPoint y: 163, endPoint x: 457, endPoint y: 212, distance: 50.5
click at [457, 212] on div "· x y = + · m · x + b" at bounding box center [438, 151] width 591 height 139
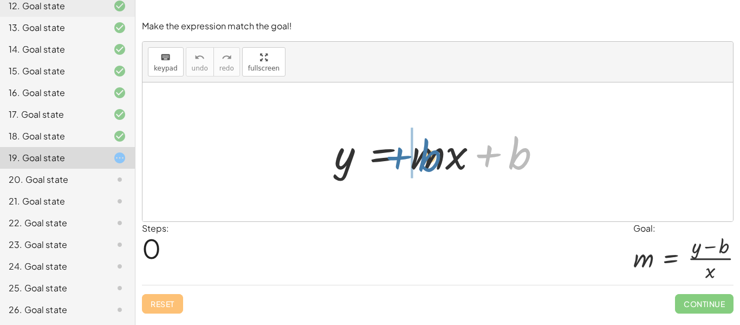
drag, startPoint x: 510, startPoint y: 163, endPoint x: 419, endPoint y: 165, distance: 90.5
click at [419, 165] on div at bounding box center [442, 152] width 227 height 56
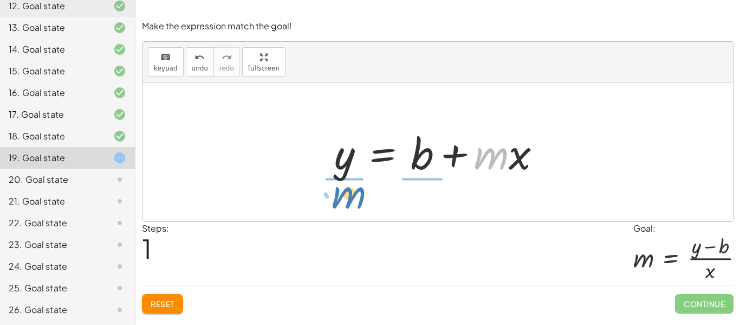
drag, startPoint x: 492, startPoint y: 156, endPoint x: 349, endPoint y: 195, distance: 148.3
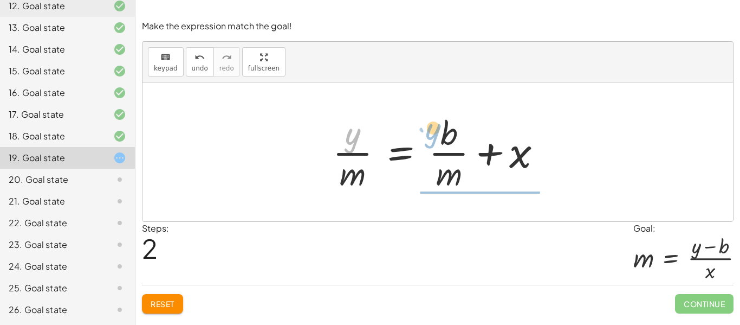
drag, startPoint x: 353, startPoint y: 134, endPoint x: 431, endPoint y: 128, distance: 78.8
click at [431, 128] on div at bounding box center [441, 151] width 229 height 83
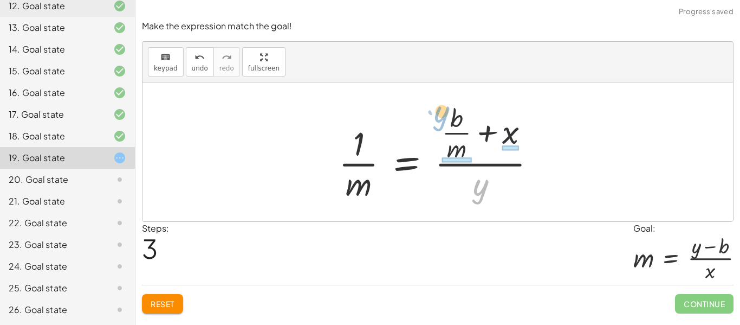
drag, startPoint x: 472, startPoint y: 186, endPoint x: 433, endPoint y: 113, distance: 82.9
click at [433, 113] on div at bounding box center [441, 152] width 217 height 105
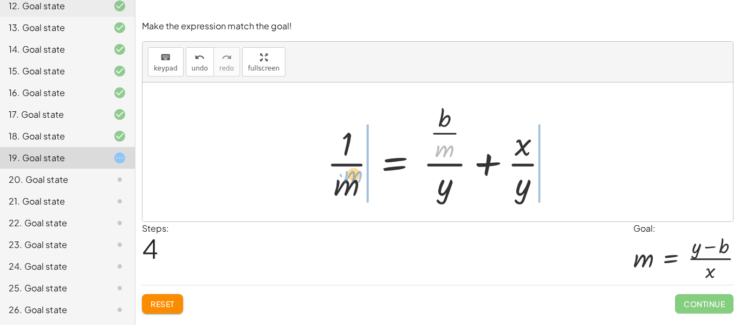
drag, startPoint x: 449, startPoint y: 141, endPoint x: 354, endPoint y: 170, distance: 99.1
click at [354, 170] on div at bounding box center [441, 152] width 241 height 105
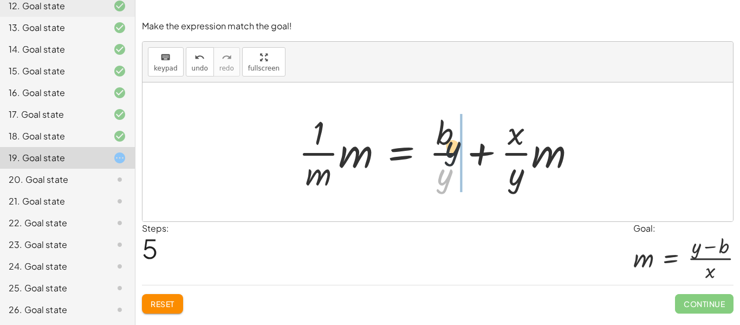
drag, startPoint x: 449, startPoint y: 176, endPoint x: 460, endPoint y: 134, distance: 43.0
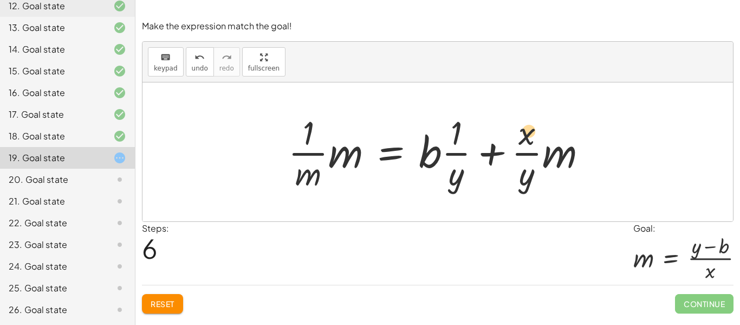
drag, startPoint x: 438, startPoint y: 156, endPoint x: 492, endPoint y: 152, distance: 54.3
click at [492, 152] on div at bounding box center [442, 151] width 319 height 83
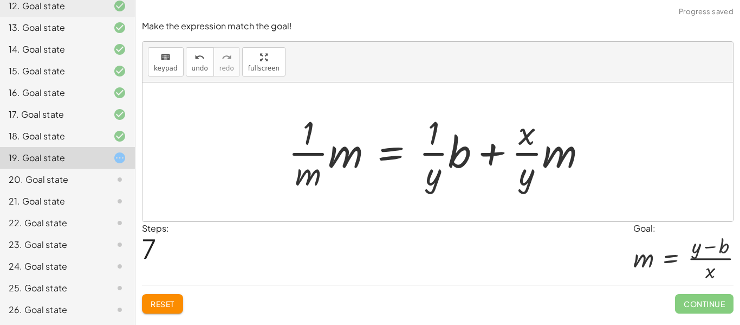
click at [164, 299] on span "Reset" at bounding box center [163, 304] width 24 height 10
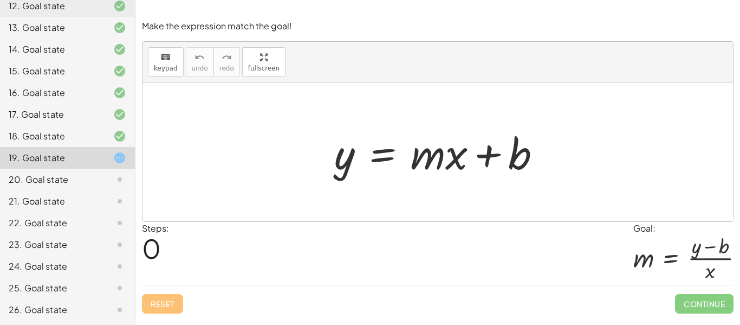
click at [122, 175] on icon at bounding box center [119, 179] width 13 height 13
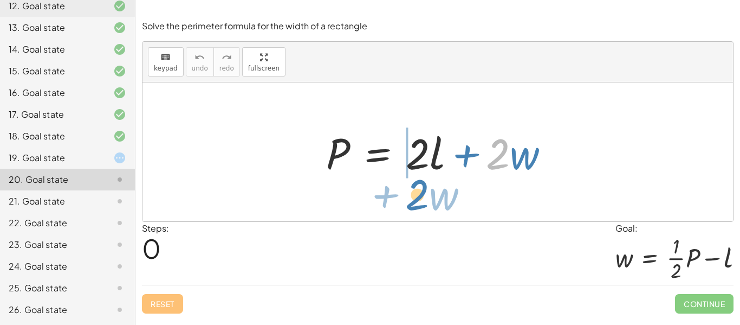
drag, startPoint x: 500, startPoint y: 170, endPoint x: 417, endPoint y: 210, distance: 92.3
click at [417, 210] on div "· 2 + · w P = + · 2 · l + · 2 · w" at bounding box center [438, 151] width 591 height 139
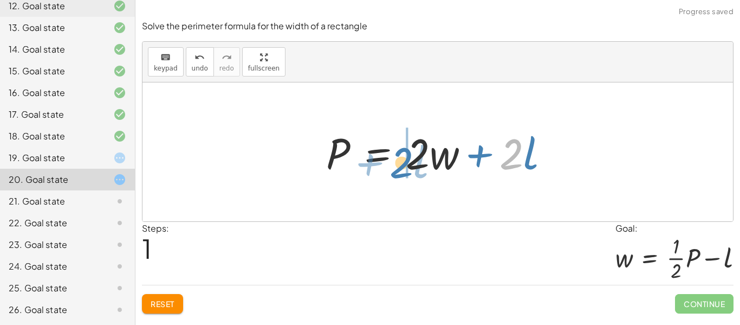
drag, startPoint x: 506, startPoint y: 158, endPoint x: 396, endPoint y: 166, distance: 110.4
click at [396, 166] on div at bounding box center [442, 152] width 243 height 56
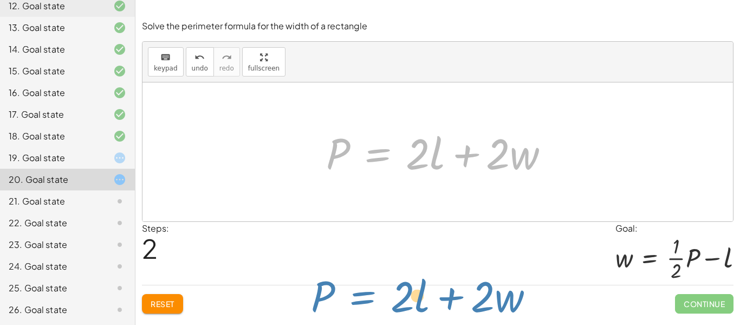
drag, startPoint x: 350, startPoint y: 159, endPoint x: 334, endPoint y: 303, distance: 145.5
click at [0, 0] on div "Solve the perimeter formula for the width of a rectangle keyboard keypad undo u…" at bounding box center [0, 0] width 0 height 0
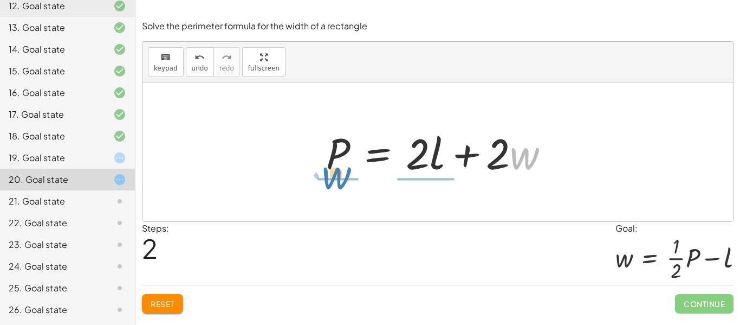
drag, startPoint x: 510, startPoint y: 160, endPoint x: 320, endPoint y: 187, distance: 191.5
click at [320, 187] on div "P = + · 2 · l + · 2 · w P = + · 2 · w + · 2 · l · w + · 2 P = + · 2 · l + · 2 ·…" at bounding box center [438, 151] width 591 height 139
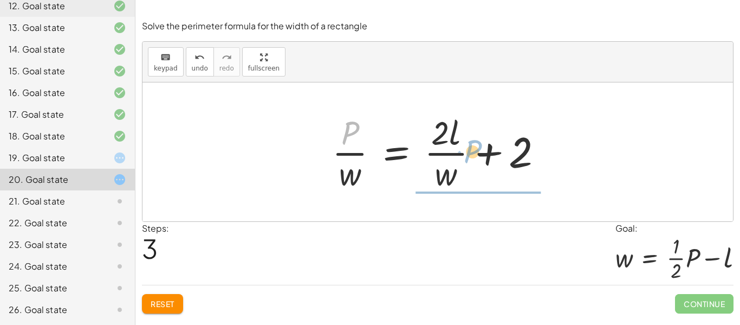
drag, startPoint x: 352, startPoint y: 143, endPoint x: 474, endPoint y: 161, distance: 123.3
click at [474, 161] on div at bounding box center [442, 151] width 230 height 83
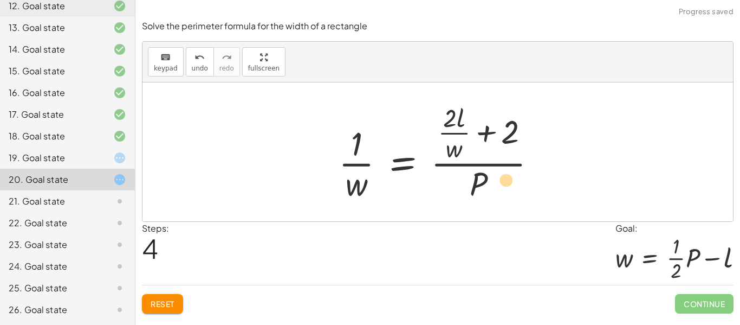
drag, startPoint x: 454, startPoint y: 124, endPoint x: 503, endPoint y: 188, distance: 81.5
click at [503, 188] on div at bounding box center [441, 152] width 217 height 105
drag, startPoint x: 466, startPoint y: 118, endPoint x: 505, endPoint y: 178, distance: 72.5
click at [505, 178] on div at bounding box center [441, 152] width 217 height 105
click at [182, 309] on button "Reset" at bounding box center [162, 304] width 41 height 20
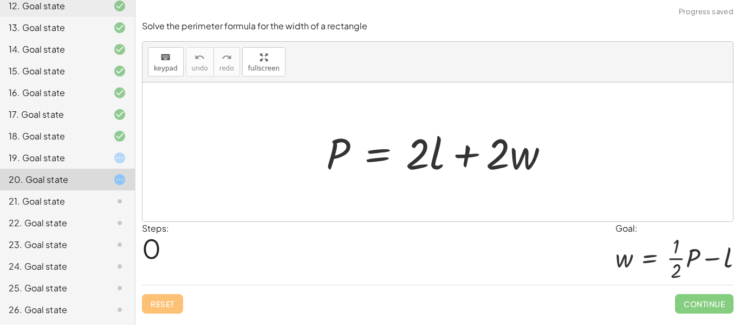
click at [86, 201] on div "21. Goal state" at bounding box center [52, 201] width 87 height 13
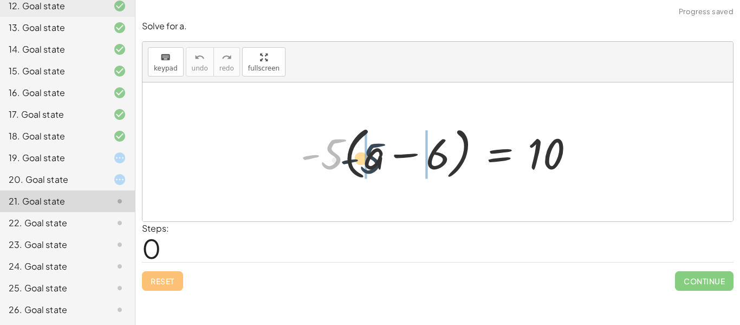
drag, startPoint x: 331, startPoint y: 158, endPoint x: 376, endPoint y: 160, distance: 44.5
click at [376, 160] on div at bounding box center [442, 152] width 294 height 62
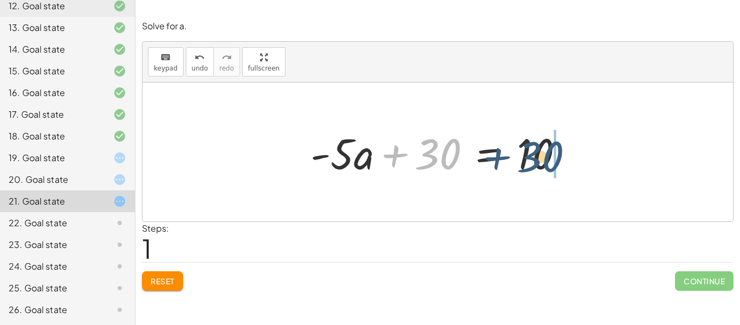
drag, startPoint x: 451, startPoint y: 155, endPoint x: 570, endPoint y: 155, distance: 119.2
click at [570, 155] on div at bounding box center [441, 152] width 273 height 56
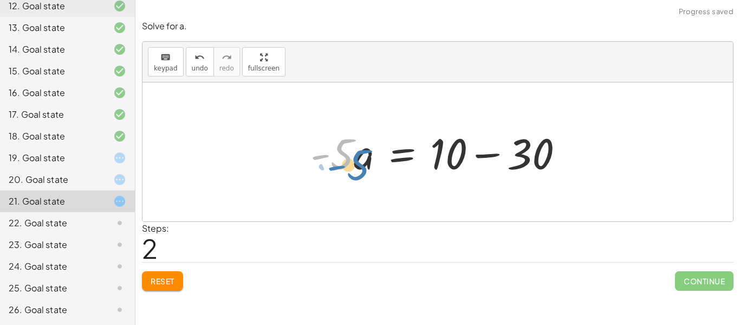
drag, startPoint x: 338, startPoint y: 151, endPoint x: 346, endPoint y: 154, distance: 9.3
click at [346, 154] on div at bounding box center [441, 152] width 273 height 56
click at [548, 152] on div at bounding box center [441, 152] width 273 height 56
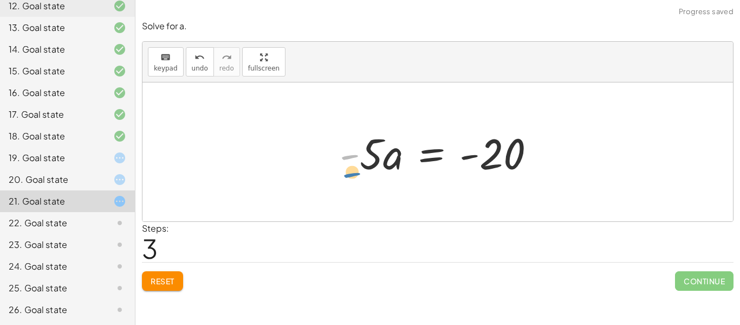
drag, startPoint x: 342, startPoint y: 160, endPoint x: 340, endPoint y: 174, distance: 14.3
click at [340, 174] on div at bounding box center [441, 152] width 215 height 56
drag, startPoint x: 360, startPoint y: 152, endPoint x: 487, endPoint y: 189, distance: 132.1
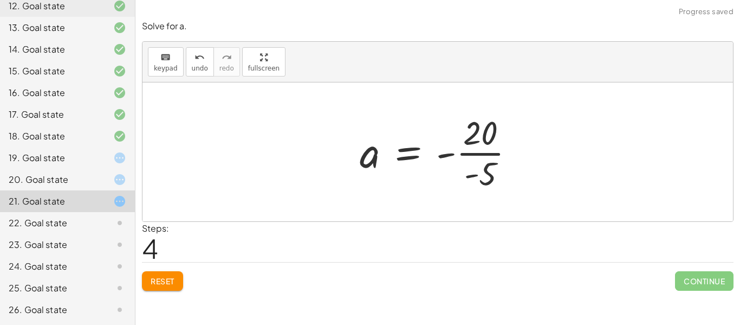
click at [453, 164] on div at bounding box center [441, 151] width 175 height 83
click at [483, 143] on div at bounding box center [441, 151] width 175 height 83
click at [483, 143] on div at bounding box center [439, 152] width 170 height 54
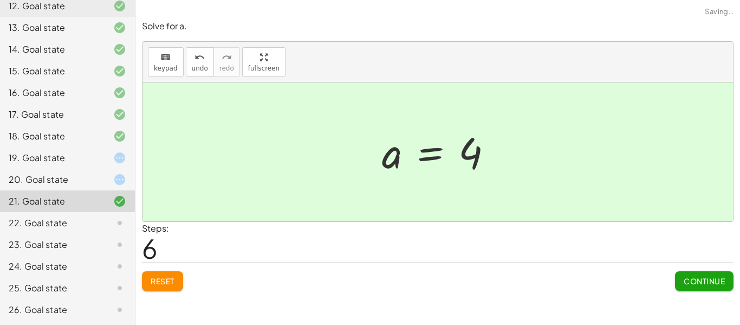
click at [703, 282] on span "Continue" at bounding box center [704, 281] width 41 height 10
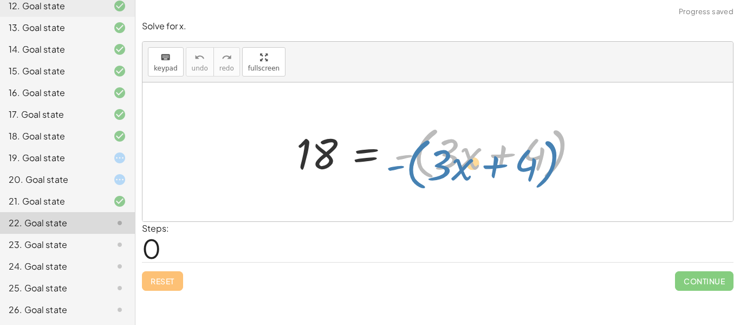
click at [421, 160] on div at bounding box center [441, 152] width 301 height 62
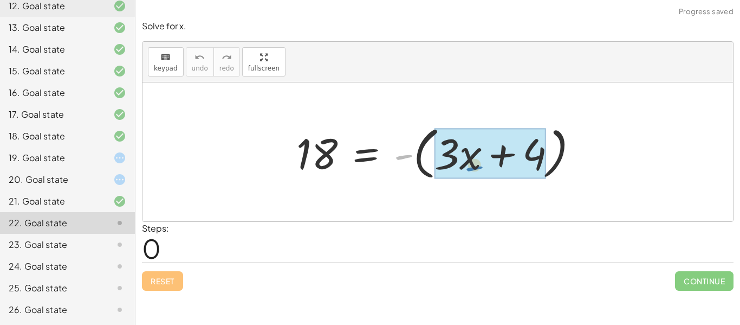
drag, startPoint x: 403, startPoint y: 159, endPoint x: 474, endPoint y: 170, distance: 71.8
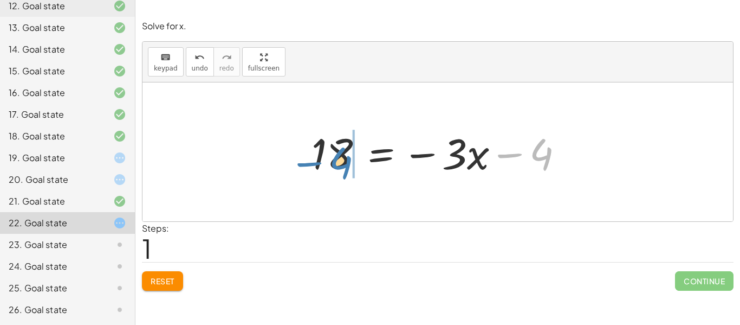
drag, startPoint x: 527, startPoint y: 153, endPoint x: 326, endPoint y: 161, distance: 201.2
click at [326, 161] on div at bounding box center [442, 152] width 272 height 56
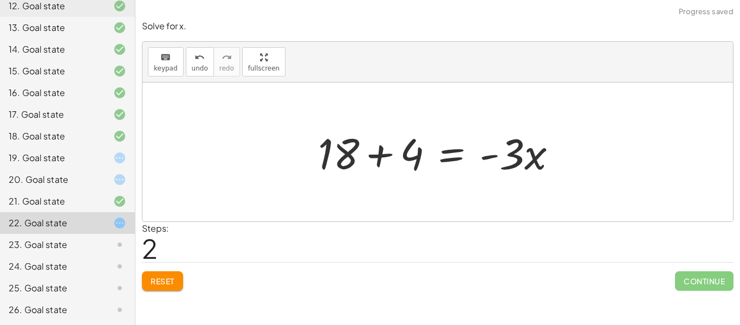
click at [351, 164] on div at bounding box center [442, 152] width 258 height 56
drag, startPoint x: 499, startPoint y: 157, endPoint x: 510, endPoint y: 163, distance: 13.6
click at [510, 163] on div at bounding box center [442, 152] width 258 height 56
click at [374, 140] on div at bounding box center [442, 152] width 258 height 56
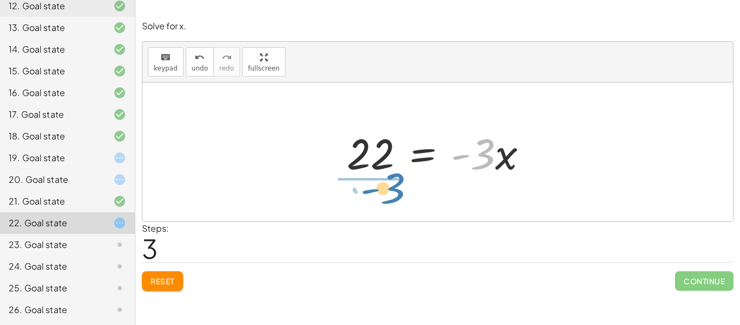
drag, startPoint x: 476, startPoint y: 160, endPoint x: 384, endPoint y: 194, distance: 98.1
click at [384, 194] on div "18 = - ( + · 3 · x + 4 ) 18 = − · 3 · x − 4 + 18 + 4 = · - 3 · x · - 3 = · 3 · …" at bounding box center [438, 151] width 591 height 139
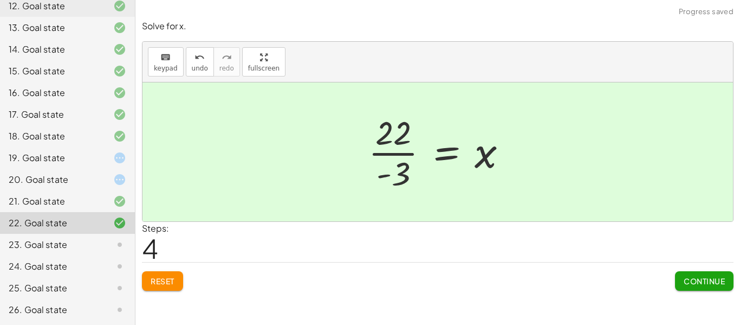
click at [390, 158] on div at bounding box center [442, 151] width 158 height 83
click at [705, 272] on button "Continue" at bounding box center [704, 281] width 59 height 20
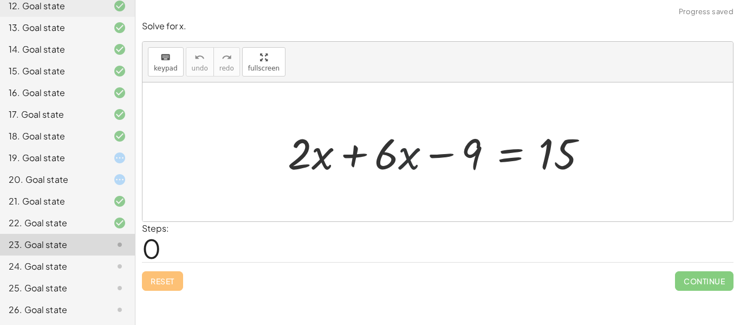
click at [408, 149] on div at bounding box center [441, 152] width 319 height 56
click at [361, 147] on div at bounding box center [441, 152] width 319 height 56
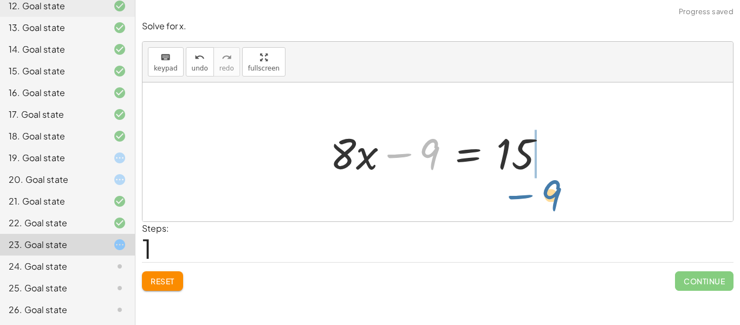
drag, startPoint x: 422, startPoint y: 146, endPoint x: 544, endPoint y: 186, distance: 128.5
click at [544, 186] on div "+ · 2 · x + · 6 · x − 9 = 15 − 9 + · x − 9 = 15 · 8" at bounding box center [438, 151] width 591 height 139
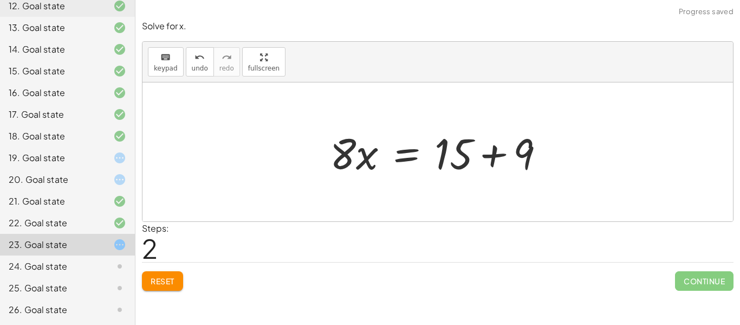
click at [462, 158] on div at bounding box center [442, 152] width 234 height 56
click at [486, 144] on div at bounding box center [442, 152] width 234 height 56
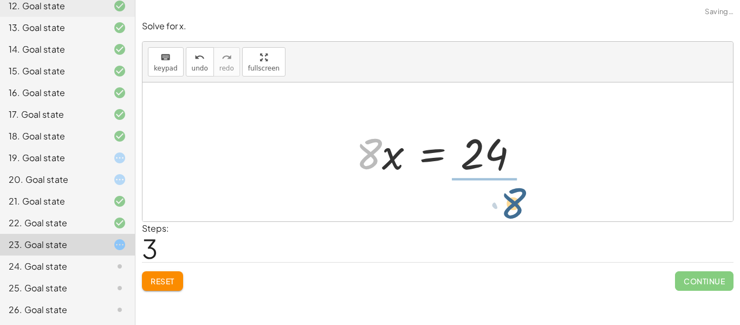
drag, startPoint x: 358, startPoint y: 154, endPoint x: 502, endPoint y: 204, distance: 152.9
click at [502, 204] on div "+ · 2 · x + · 6 · x − 9 = 15 + · 8 · x − 9 = 15 · 8 · x = + 15 + 9 · 8 · x = · …" at bounding box center [438, 151] width 591 height 139
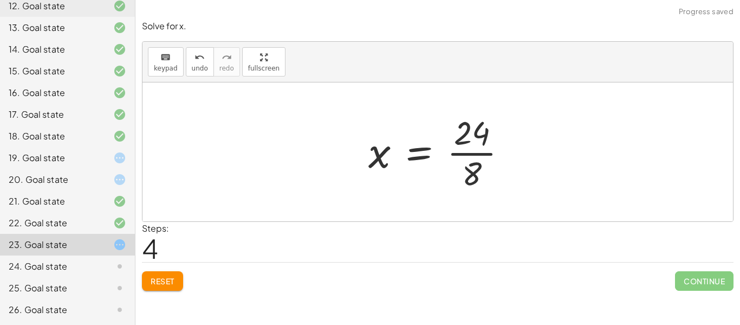
click at [476, 165] on div at bounding box center [442, 151] width 158 height 83
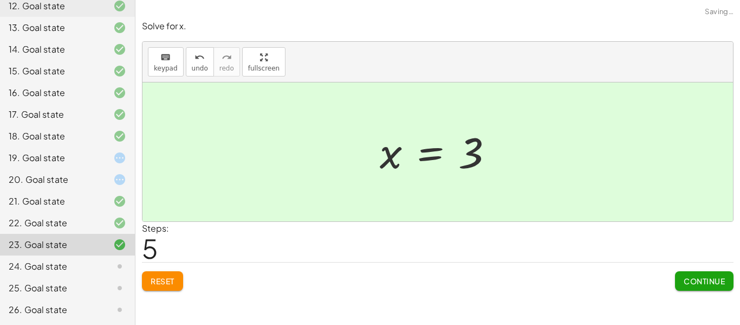
click at [690, 280] on span "Continue" at bounding box center [704, 281] width 41 height 10
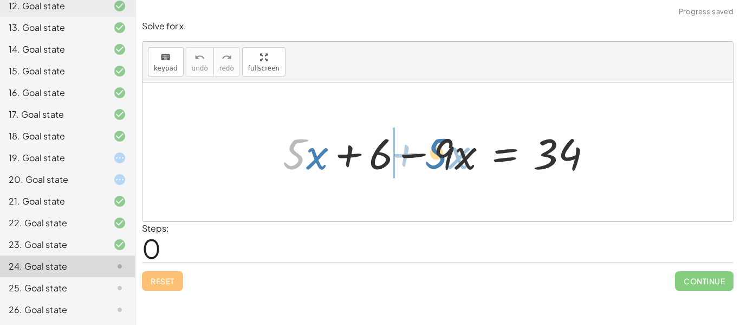
drag, startPoint x: 294, startPoint y: 157, endPoint x: 436, endPoint y: 156, distance: 142.0
click at [436, 156] on div at bounding box center [441, 152] width 329 height 56
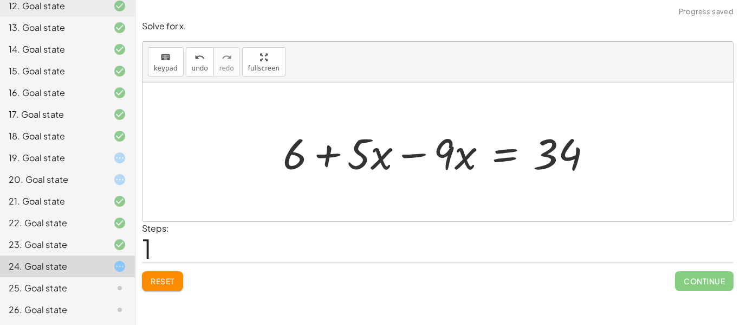
click at [414, 156] on div at bounding box center [441, 152] width 329 height 56
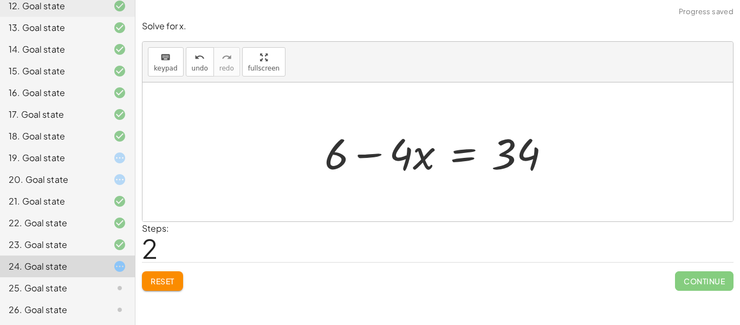
click at [335, 163] on div at bounding box center [441, 152] width 245 height 56
drag, startPoint x: 335, startPoint y: 163, endPoint x: 566, endPoint y: 161, distance: 230.9
click at [566, 161] on div "+ · 5 · x + 6 − · 9 · x = 34 + 6 + · 5 · x − · 9 · x = 34 + 6 · x + 6 = 34 − · 4" at bounding box center [437, 151] width 259 height 61
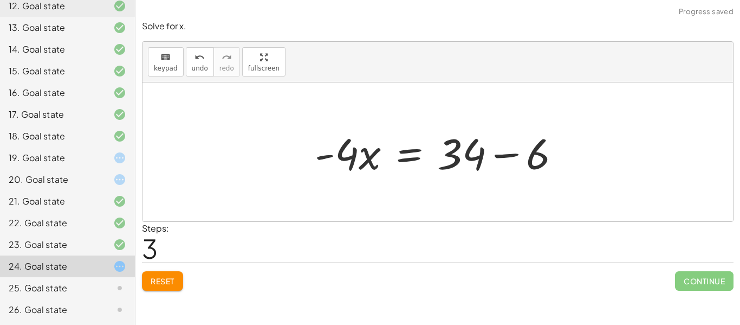
click at [407, 155] on div at bounding box center [442, 152] width 266 height 56
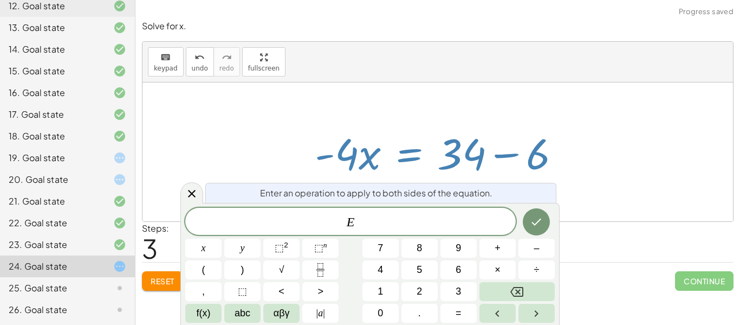
click at [326, 173] on div at bounding box center [442, 152] width 266 height 56
click at [201, 192] on div at bounding box center [191, 192] width 23 height 21
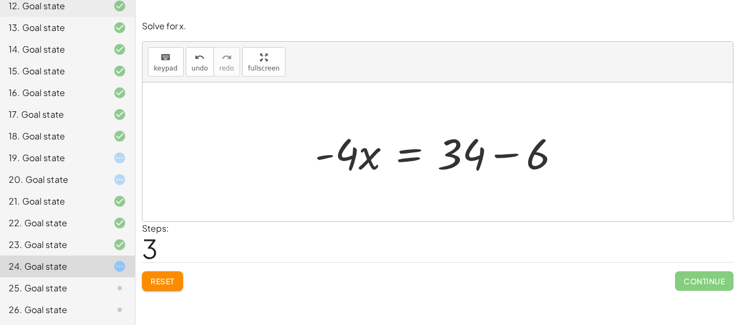
click at [515, 162] on div at bounding box center [442, 152] width 266 height 56
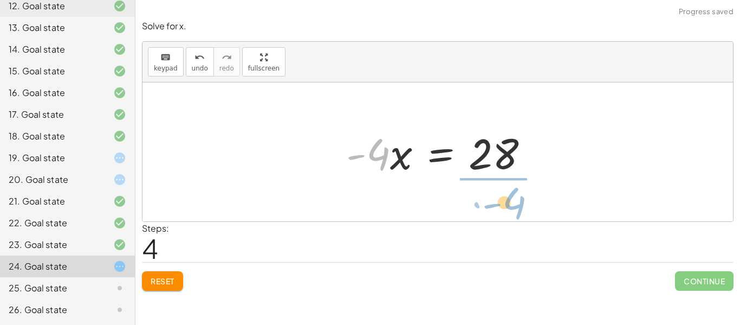
drag, startPoint x: 377, startPoint y: 148, endPoint x: 514, endPoint y: 195, distance: 145.5
click at [514, 195] on div "+ · 5 · x + 6 − · 9 · x = 34 + 6 + · 5 · x − · 9 · x = 34 + 6 − · 4 · x = 34 · …" at bounding box center [438, 151] width 591 height 139
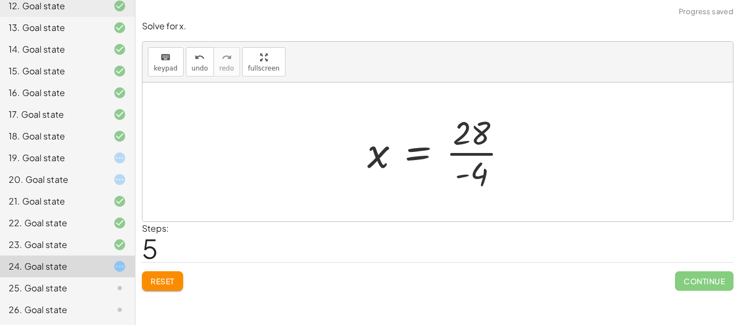
click at [491, 178] on div at bounding box center [442, 151] width 160 height 83
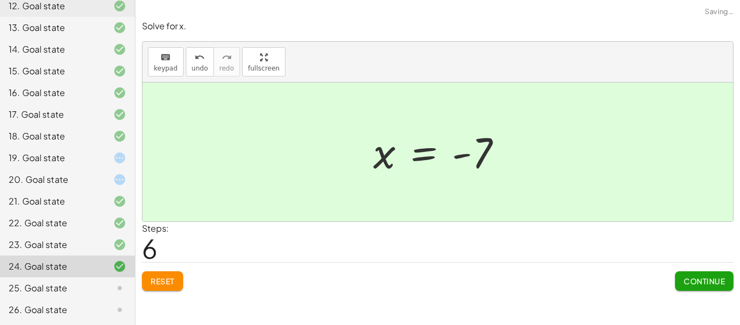
click at [691, 275] on button "Continue" at bounding box center [704, 281] width 59 height 20
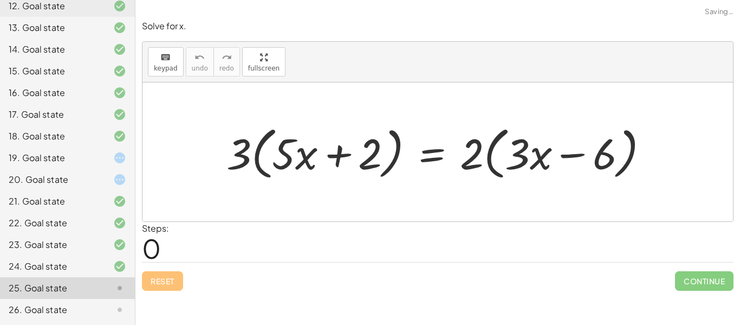
click at [287, 128] on div at bounding box center [442, 152] width 442 height 62
drag, startPoint x: 245, startPoint y: 152, endPoint x: 330, endPoint y: 160, distance: 85.0
click at [330, 160] on div at bounding box center [442, 152] width 442 height 62
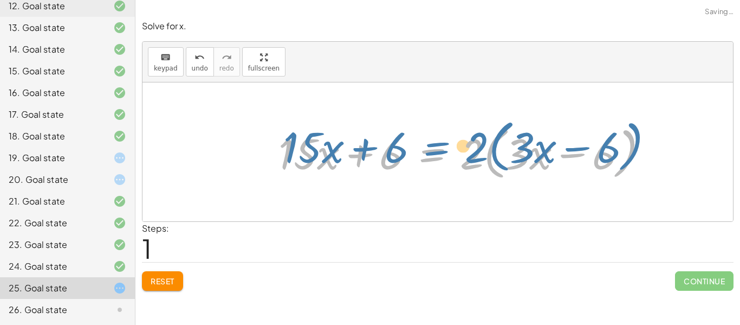
drag, startPoint x: 455, startPoint y: 154, endPoint x: 428, endPoint y: 148, distance: 28.3
click at [428, 148] on div at bounding box center [468, 152] width 390 height 62
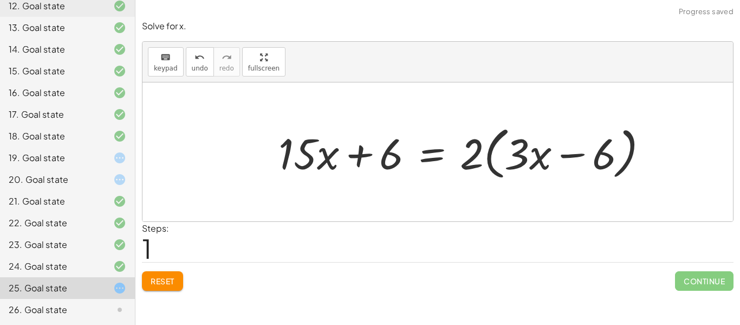
click at [464, 156] on div at bounding box center [468, 152] width 390 height 62
drag, startPoint x: 464, startPoint y: 156, endPoint x: 529, endPoint y: 162, distance: 65.4
click at [529, 162] on div at bounding box center [468, 152] width 390 height 62
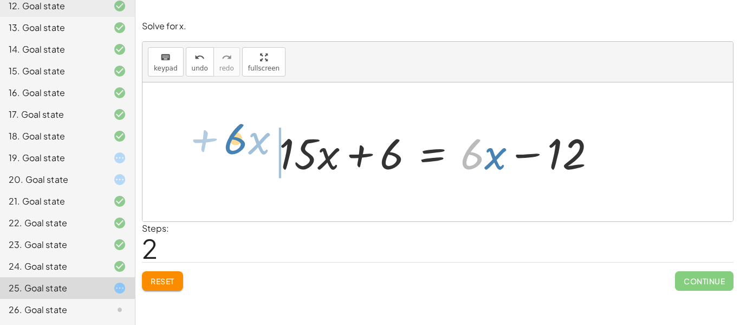
drag, startPoint x: 484, startPoint y: 161, endPoint x: 248, endPoint y: 144, distance: 237.5
click at [248, 144] on div "· 3 · ( + · 5 · x + 2 ) = · 2 · ( + · 3 · x − 6 ) + · 3 · 5 · x + · 3 · 2 = · 2…" at bounding box center [438, 151] width 591 height 139
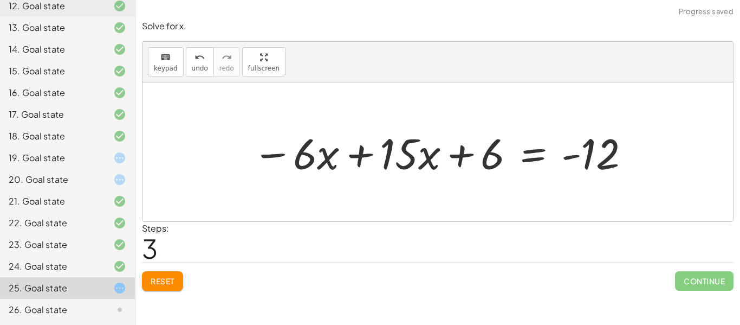
click at [376, 161] on div at bounding box center [442, 152] width 390 height 56
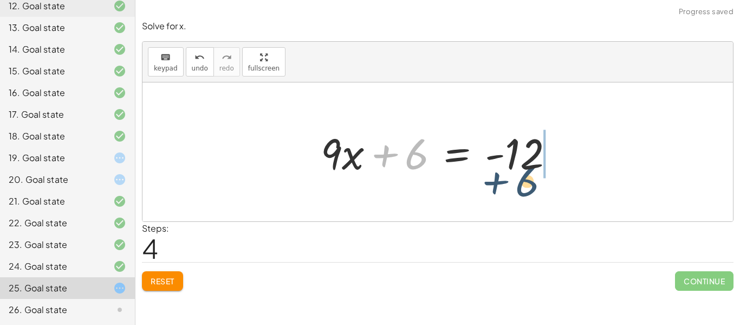
drag, startPoint x: 403, startPoint y: 164, endPoint x: 516, endPoint y: 191, distance: 116.1
click at [516, 191] on div "· 3 · ( + · 5 · x + 2 ) = · 2 · ( + · 3 · x − 6 ) + · 3 · 5 · x + · 3 · 2 = · 2…" at bounding box center [438, 151] width 591 height 139
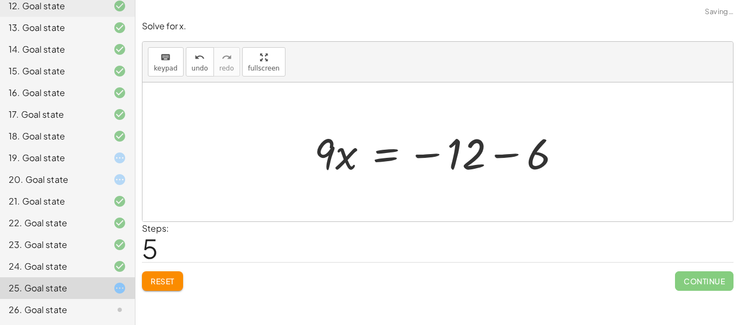
click at [488, 151] on div at bounding box center [442, 152] width 266 height 56
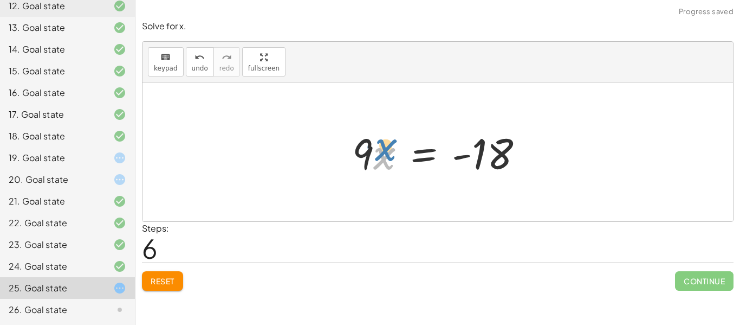
drag, startPoint x: 374, startPoint y: 153, endPoint x: 374, endPoint y: 144, distance: 9.2
click at [374, 144] on div at bounding box center [442, 152] width 191 height 56
drag, startPoint x: 364, startPoint y: 143, endPoint x: 489, endPoint y: 179, distance: 130.3
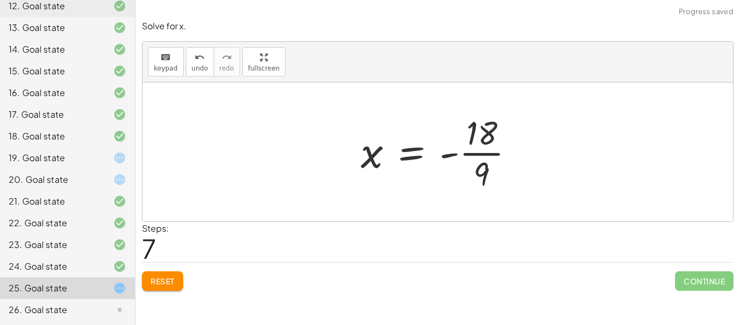
click at [489, 179] on div at bounding box center [442, 151] width 173 height 83
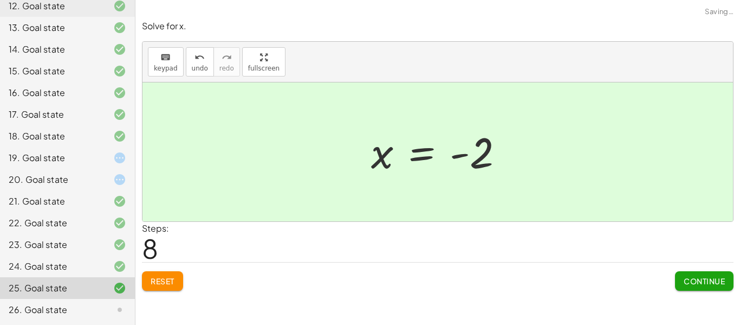
click at [687, 284] on span "Continue" at bounding box center [704, 281] width 41 height 10
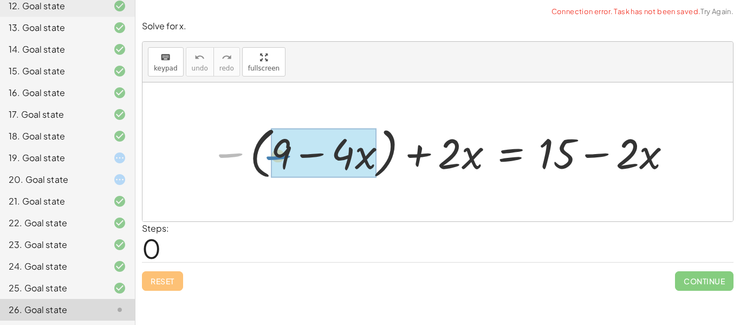
drag, startPoint x: 227, startPoint y: 162, endPoint x: 275, endPoint y: 164, distance: 47.7
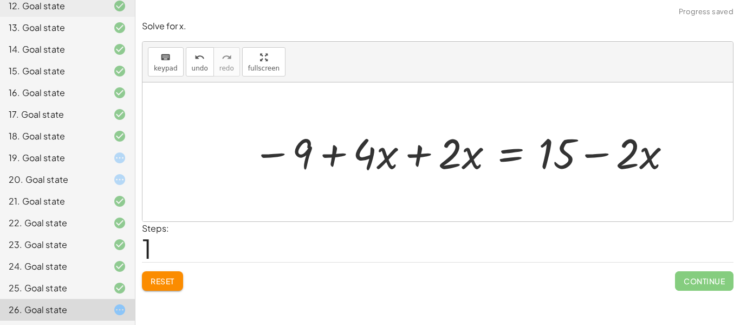
click at [460, 159] on div at bounding box center [463, 151] width 432 height 55
click at [427, 158] on div at bounding box center [463, 151] width 432 height 55
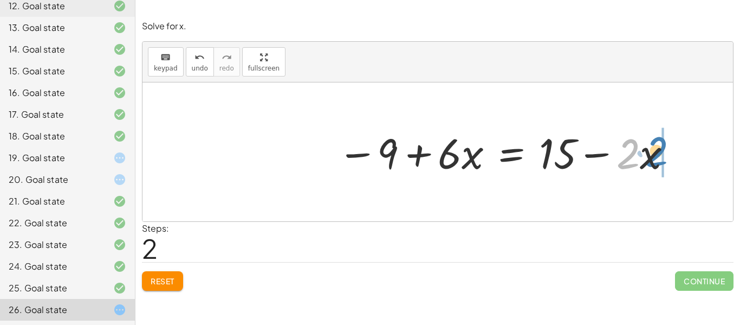
drag, startPoint x: 619, startPoint y: 161, endPoint x: 645, endPoint y: 159, distance: 26.2
click at [645, 159] on div at bounding box center [505, 151] width 347 height 55
drag, startPoint x: 647, startPoint y: 160, endPoint x: 616, endPoint y: 159, distance: 30.9
click at [151, 280] on span "Reset" at bounding box center [163, 281] width 24 height 10
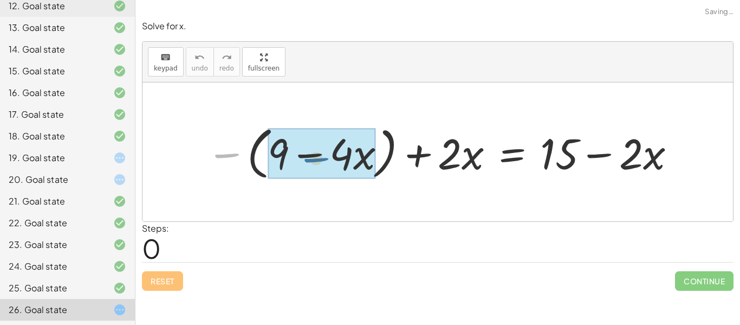
drag, startPoint x: 231, startPoint y: 150, endPoint x: 321, endPoint y: 154, distance: 90.1
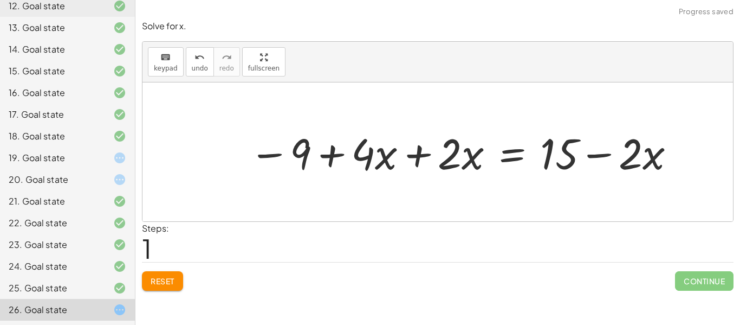
click at [410, 145] on div at bounding box center [463, 152] width 438 height 56
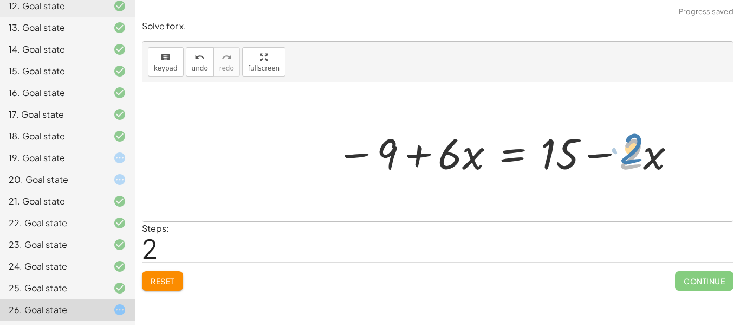
drag, startPoint x: 626, startPoint y: 153, endPoint x: 627, endPoint y: 147, distance: 5.5
click at [627, 147] on div at bounding box center [507, 152] width 352 height 56
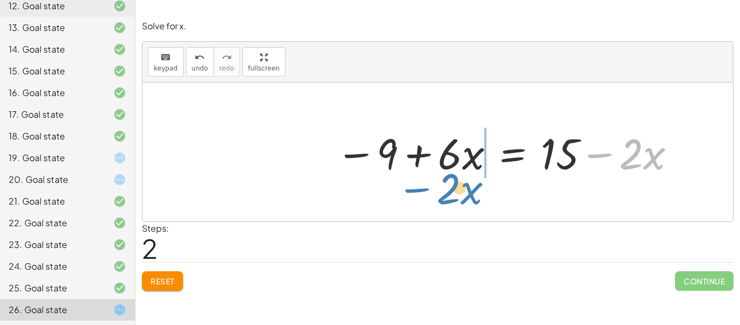
drag, startPoint x: 610, startPoint y: 154, endPoint x: 426, endPoint y: 190, distance: 187.1
click at [426, 190] on div "− ( + 9 − · 4 · x ) + · 2 · x = + 15 − · 2 · x − 9 + · 4 · x + · 2 · x = + 15 −…" at bounding box center [438, 151] width 591 height 139
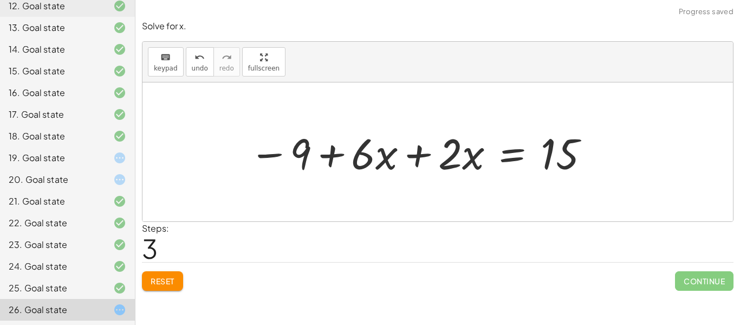
click at [399, 166] on div at bounding box center [420, 152] width 352 height 56
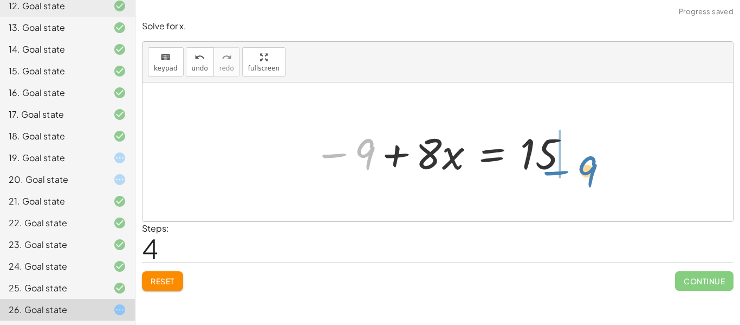
drag, startPoint x: 368, startPoint y: 165, endPoint x: 613, endPoint y: 167, distance: 245.0
click at [613, 167] on div "− ( + 9 − · 4 · x ) + · 2 · x = + 15 − · 2 · x − 9 + · 4 · x + · 2 · x = + 15 −…" at bounding box center [438, 151] width 591 height 139
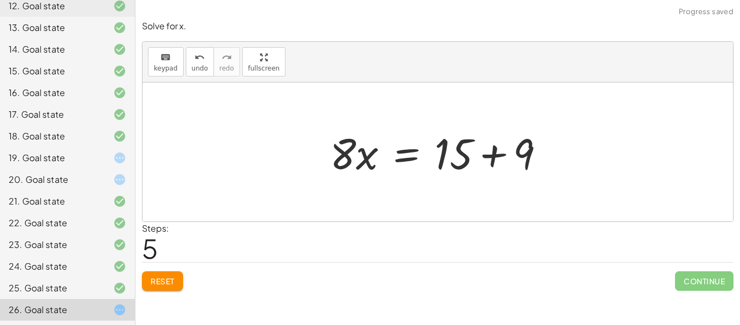
click at [503, 159] on div at bounding box center [442, 152] width 234 height 56
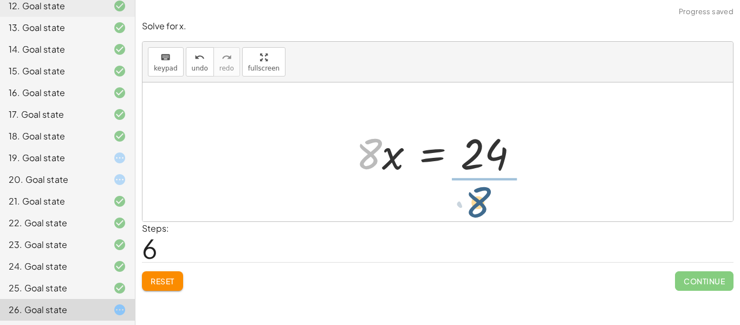
drag, startPoint x: 376, startPoint y: 158, endPoint x: 494, endPoint y: 203, distance: 126.7
click at [494, 203] on div "− ( + 9 − · 4 · x ) + · 2 · x = + 15 − · 2 · x − 9 + · 4 · x + · 2 · x = + 15 −…" at bounding box center [438, 151] width 591 height 139
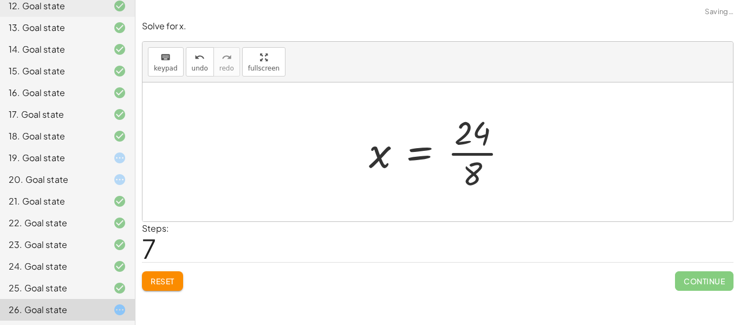
click at [468, 170] on div at bounding box center [443, 151] width 158 height 83
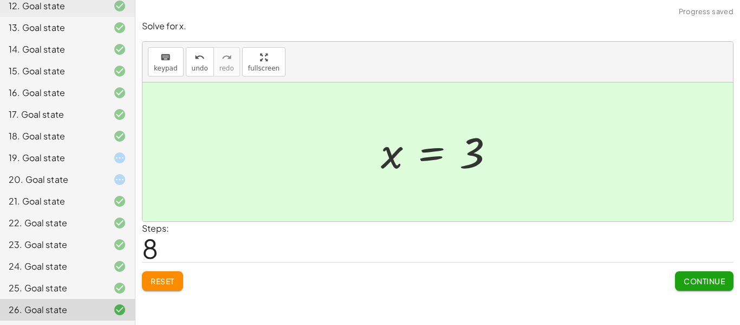
click at [687, 282] on span "Continue" at bounding box center [704, 281] width 41 height 10
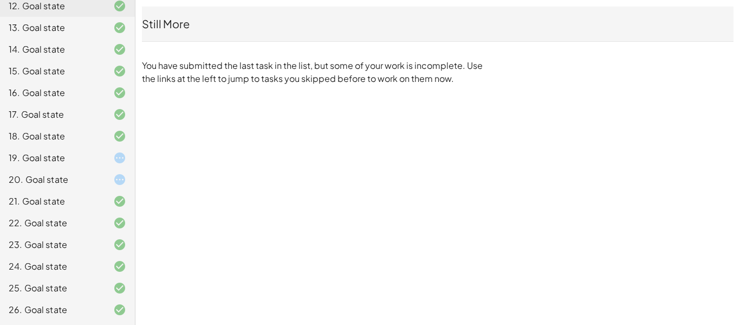
click at [111, 159] on div at bounding box center [111, 157] width 30 height 13
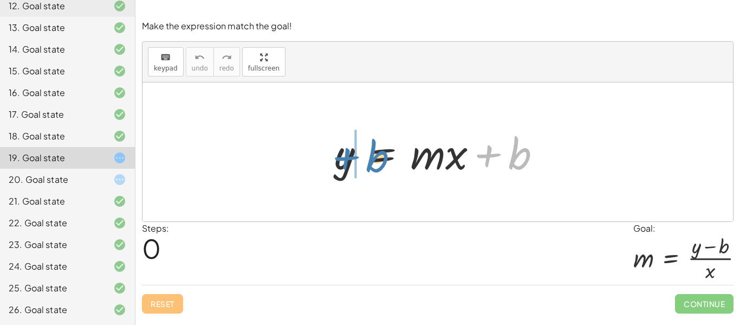
drag, startPoint x: 523, startPoint y: 153, endPoint x: 381, endPoint y: 157, distance: 142.0
click at [381, 157] on div at bounding box center [442, 152] width 227 height 56
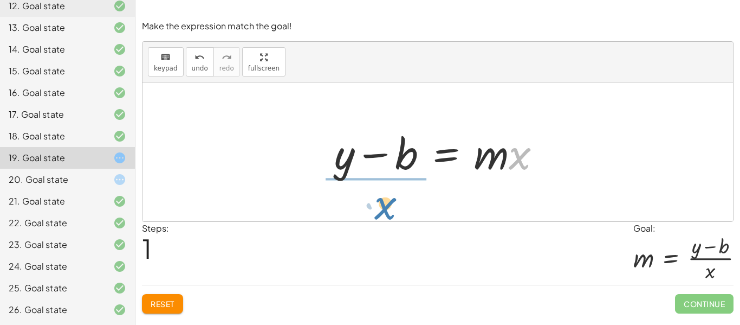
drag, startPoint x: 520, startPoint y: 157, endPoint x: 372, endPoint y: 205, distance: 155.1
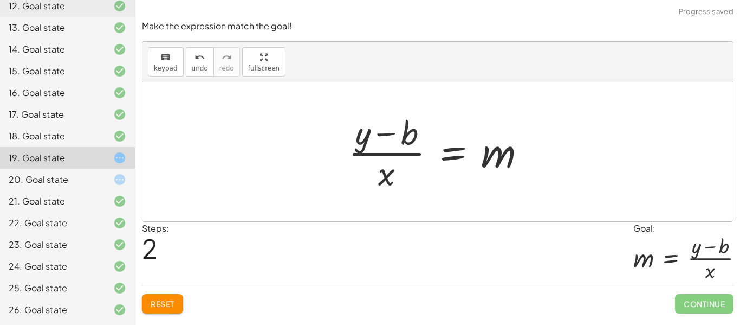
click at [492, 175] on div at bounding box center [441, 151] width 197 height 83
drag, startPoint x: 499, startPoint y: 151, endPoint x: 526, endPoint y: 132, distance: 33.1
click at [526, 132] on div at bounding box center [441, 151] width 197 height 83
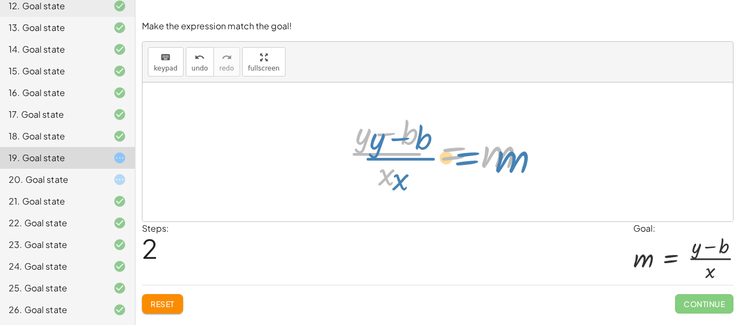
drag, startPoint x: 447, startPoint y: 156, endPoint x: 461, endPoint y: 161, distance: 14.4
click at [461, 161] on div at bounding box center [441, 151] width 197 height 83
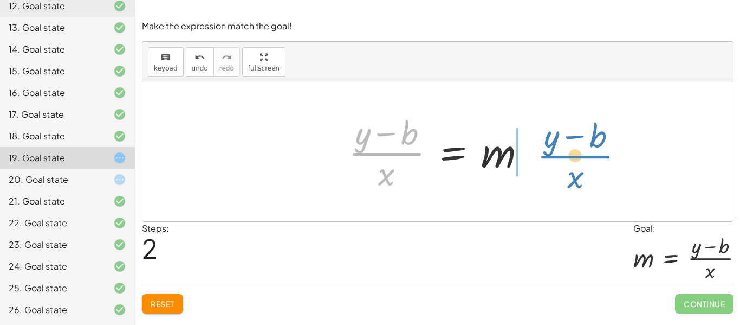
drag, startPoint x: 408, startPoint y: 156, endPoint x: 597, endPoint y: 159, distance: 189.2
click at [597, 159] on div "y = + · m · x + b + y − b = · m · x · ( + y − b ) · x y = m · x b + − · ( )" at bounding box center [438, 151] width 591 height 139
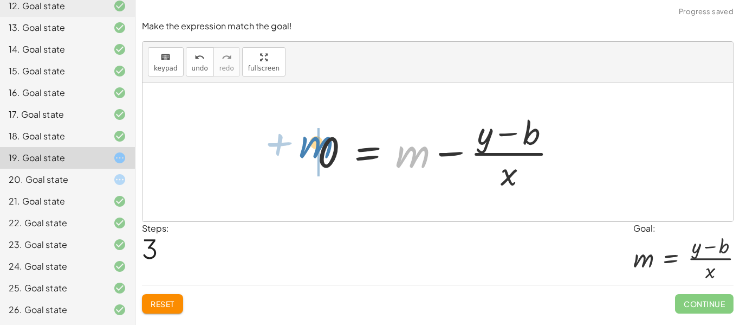
drag, startPoint x: 420, startPoint y: 156, endPoint x: 324, endPoint y: 146, distance: 96.9
click at [324, 146] on div at bounding box center [442, 151] width 260 height 83
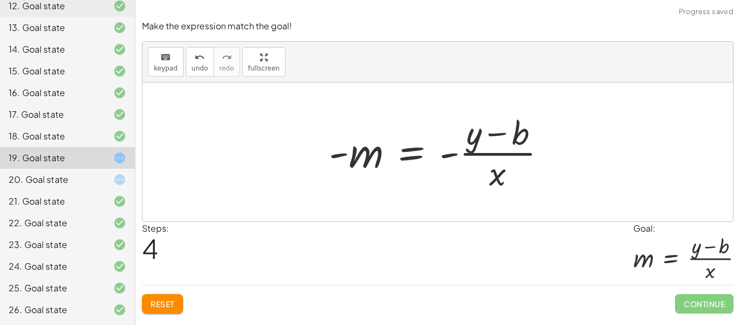
click at [346, 158] on div at bounding box center [442, 151] width 237 height 83
drag, startPoint x: 339, startPoint y: 157, endPoint x: 460, endPoint y: 156, distance: 120.3
click at [460, 156] on div at bounding box center [442, 151] width 237 height 83
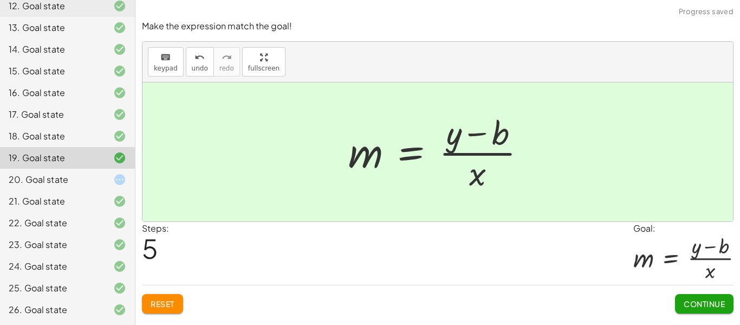
click at [701, 300] on span "Continue" at bounding box center [704, 304] width 41 height 10
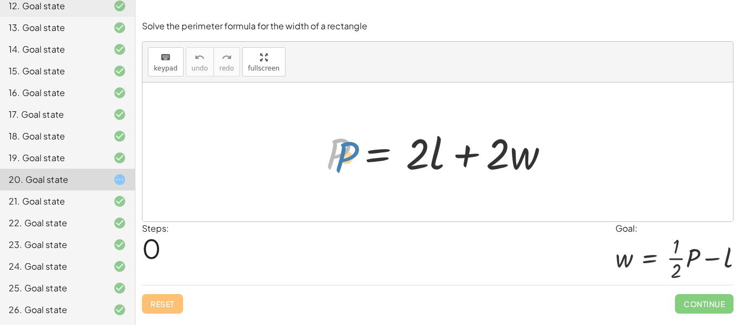
drag, startPoint x: 340, startPoint y: 141, endPoint x: 346, endPoint y: 144, distance: 6.9
click at [346, 144] on div at bounding box center [442, 152] width 243 height 56
drag, startPoint x: 514, startPoint y: 163, endPoint x: 531, endPoint y: 155, distance: 17.9
click at [531, 155] on div at bounding box center [442, 152] width 243 height 56
drag, startPoint x: 507, startPoint y: 160, endPoint x: 345, endPoint y: 195, distance: 165.1
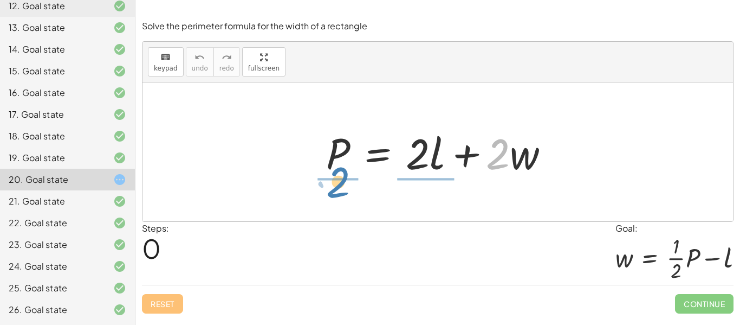
click at [345, 195] on div "· 2 + · w P = + · 2 · l + · 2 · w" at bounding box center [438, 151] width 591 height 139
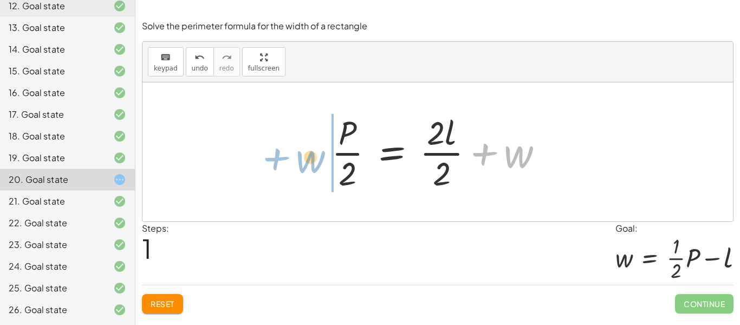
drag, startPoint x: 516, startPoint y: 154, endPoint x: 313, endPoint y: 159, distance: 202.7
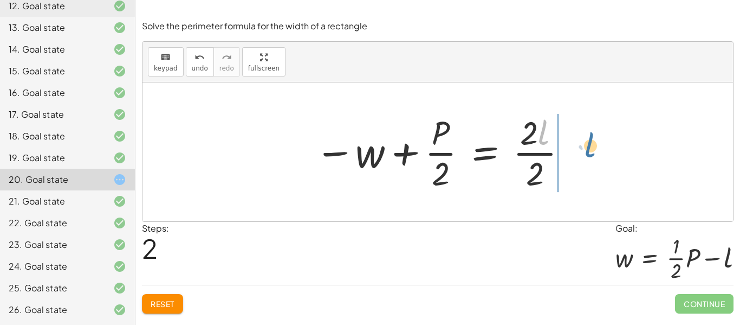
drag, startPoint x: 541, startPoint y: 135, endPoint x: 593, endPoint y: 149, distance: 53.9
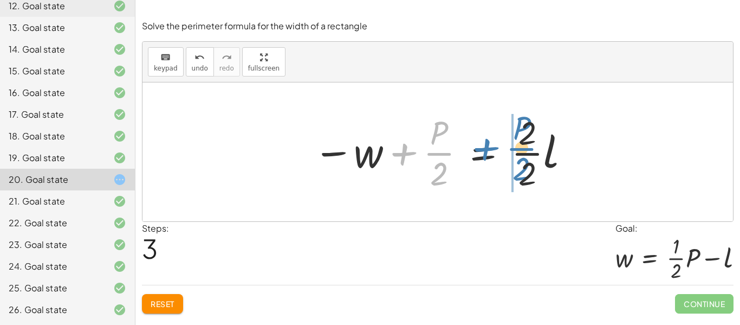
drag, startPoint x: 436, startPoint y: 149, endPoint x: 519, endPoint y: 145, distance: 83.0
click at [519, 145] on div at bounding box center [442, 151] width 269 height 83
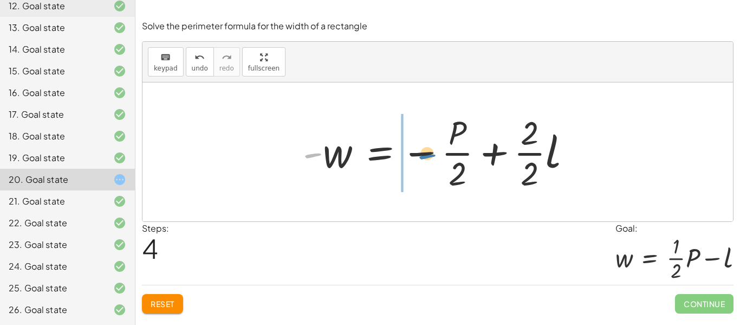
drag, startPoint x: 314, startPoint y: 156, endPoint x: 429, endPoint y: 157, distance: 114.4
click at [429, 157] on div at bounding box center [442, 151] width 288 height 83
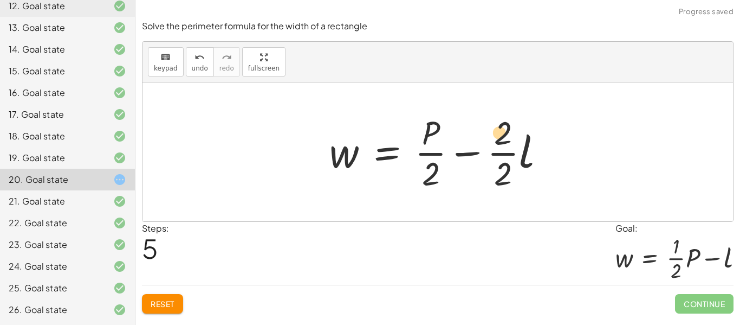
drag, startPoint x: 435, startPoint y: 134, endPoint x: 503, endPoint y: 133, distance: 68.8
click at [503, 133] on div at bounding box center [441, 151] width 235 height 83
drag, startPoint x: 506, startPoint y: 141, endPoint x: 429, endPoint y: 144, distance: 76.5
click at [429, 144] on div at bounding box center [441, 151] width 235 height 83
click at [457, 151] on div at bounding box center [441, 151] width 235 height 83
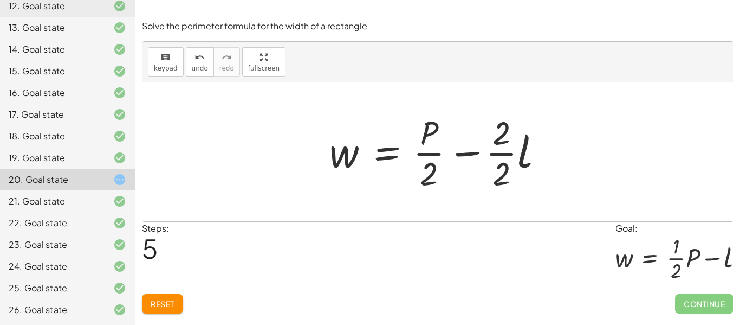
click at [469, 156] on div at bounding box center [441, 151] width 235 height 83
click at [526, 164] on div at bounding box center [441, 151] width 235 height 83
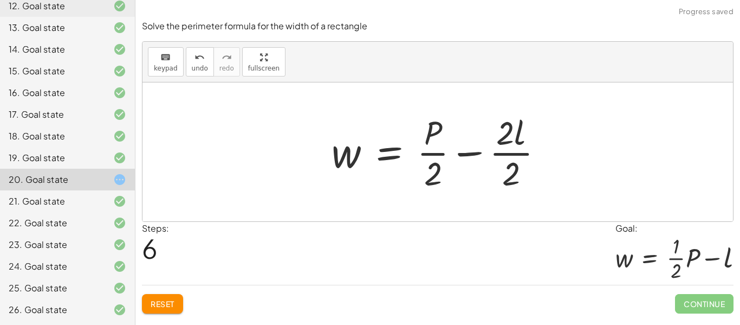
click at [517, 146] on div at bounding box center [441, 151] width 231 height 83
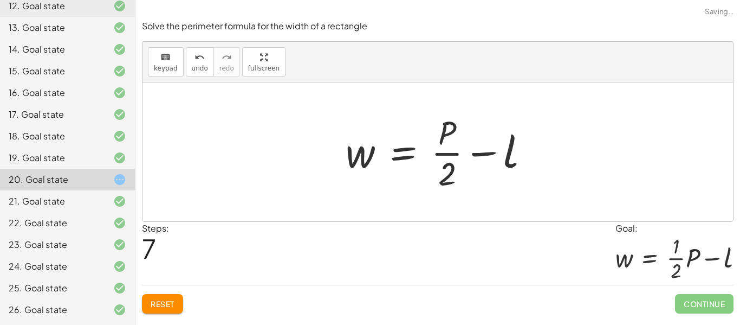
click at [489, 158] on div at bounding box center [441, 151] width 203 height 83
click at [447, 149] on div at bounding box center [441, 151] width 203 height 83
click at [452, 134] on div at bounding box center [441, 151] width 203 height 83
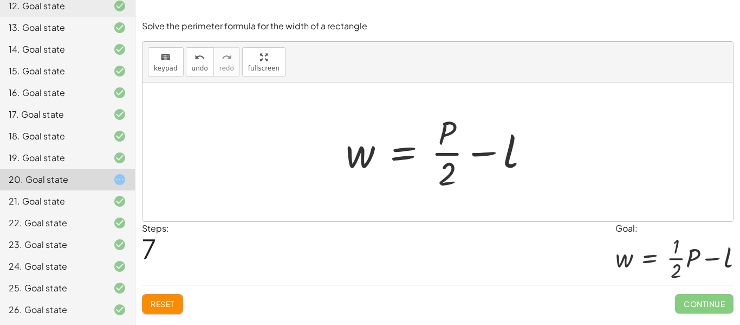
click at [452, 134] on div at bounding box center [441, 151] width 203 height 83
drag, startPoint x: 452, startPoint y: 134, endPoint x: 548, endPoint y: 163, distance: 100.0
drag, startPoint x: 454, startPoint y: 177, endPoint x: 451, endPoint y: 125, distance: 52.1
click at [451, 125] on div at bounding box center [441, 151] width 203 height 83
click at [165, 299] on span "Reset" at bounding box center [163, 304] width 24 height 10
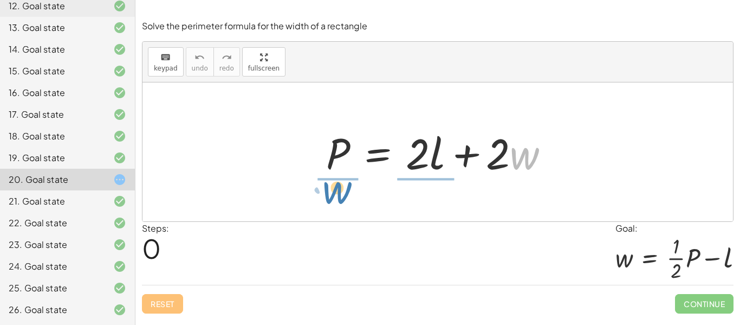
drag, startPoint x: 528, startPoint y: 165, endPoint x: 340, endPoint y: 205, distance: 191.7
click at [340, 205] on div "· w + · 2 P = + · 2 · l + · 2 · w" at bounding box center [438, 151] width 591 height 139
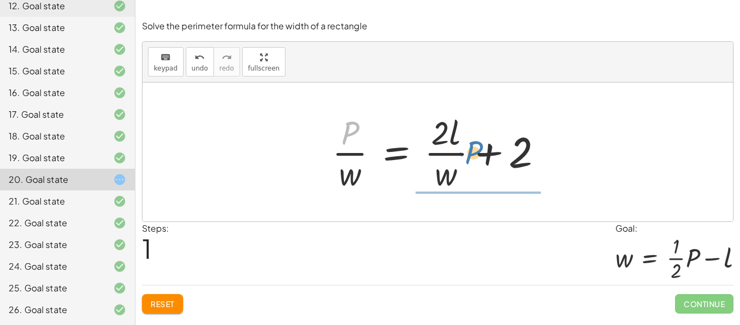
drag, startPoint x: 351, startPoint y: 138, endPoint x: 483, endPoint y: 178, distance: 138.3
click at [483, 178] on div at bounding box center [442, 151] width 230 height 83
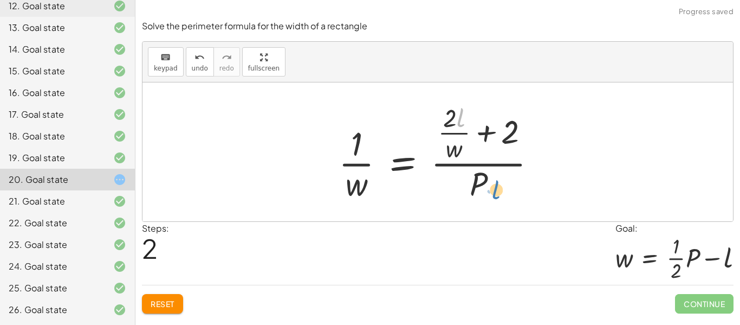
drag, startPoint x: 460, startPoint y: 119, endPoint x: 495, endPoint y: 189, distance: 78.3
click at [495, 189] on div at bounding box center [441, 152] width 217 height 105
drag, startPoint x: 452, startPoint y: 146, endPoint x: 486, endPoint y: 182, distance: 49.1
click at [486, 182] on div at bounding box center [441, 152] width 217 height 105
drag, startPoint x: 445, startPoint y: 123, endPoint x: 504, endPoint y: 145, distance: 62.4
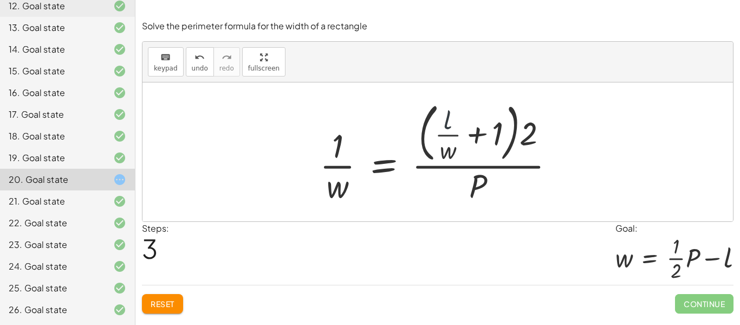
click at [447, 121] on div at bounding box center [441, 151] width 255 height 109
click at [527, 135] on div at bounding box center [441, 151] width 255 height 109
click at [495, 139] on div at bounding box center [441, 151] width 255 height 109
drag, startPoint x: 524, startPoint y: 139, endPoint x: 448, endPoint y: 136, distance: 76.5
click at [448, 136] on div at bounding box center [441, 151] width 255 height 109
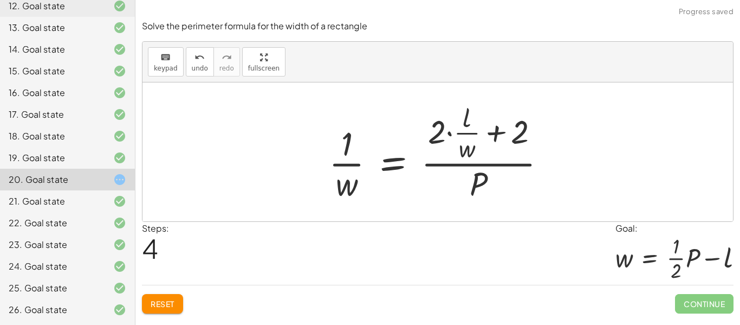
click at [449, 133] on div at bounding box center [442, 152] width 237 height 105
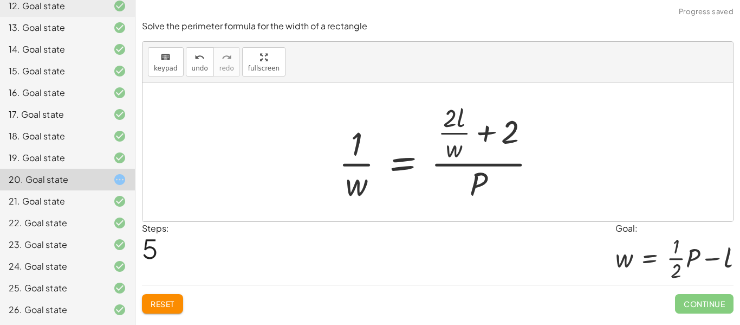
click at [439, 143] on div at bounding box center [441, 152] width 217 height 105
drag, startPoint x: 463, startPoint y: 191, endPoint x: 441, endPoint y: 167, distance: 33.0
click at [441, 167] on div at bounding box center [441, 152] width 217 height 105
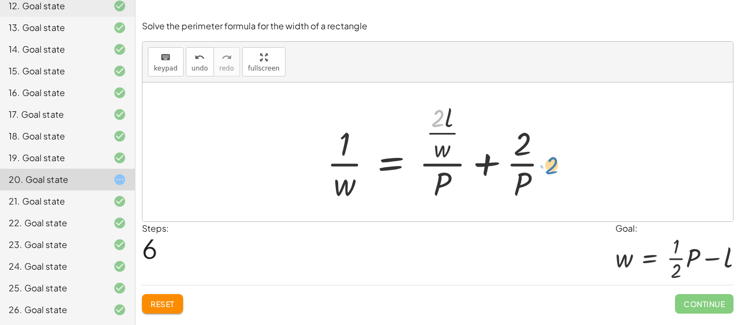
drag, startPoint x: 440, startPoint y: 120, endPoint x: 553, endPoint y: 168, distance: 123.1
click at [553, 168] on div at bounding box center [441, 152] width 241 height 105
drag, startPoint x: 447, startPoint y: 118, endPoint x: 542, endPoint y: 166, distance: 106.6
click at [542, 166] on div at bounding box center [441, 152] width 241 height 105
click at [445, 186] on div at bounding box center [441, 152] width 241 height 105
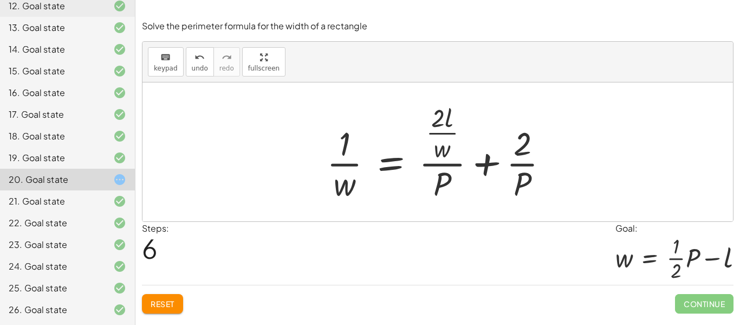
click at [521, 169] on div at bounding box center [441, 152] width 241 height 105
click at [488, 164] on div at bounding box center [441, 152] width 241 height 105
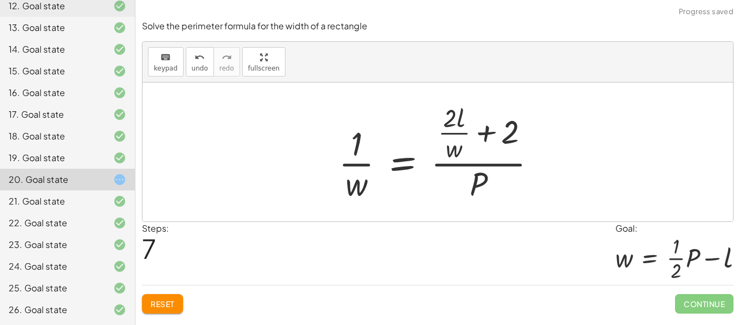
click at [450, 151] on div at bounding box center [441, 152] width 217 height 105
click at [500, 132] on div at bounding box center [441, 152] width 217 height 105
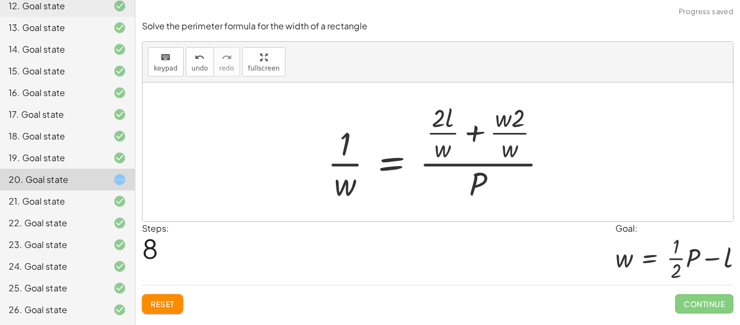
click at [487, 131] on div at bounding box center [442, 152] width 240 height 105
click at [487, 131] on div at bounding box center [433, 152] width 222 height 105
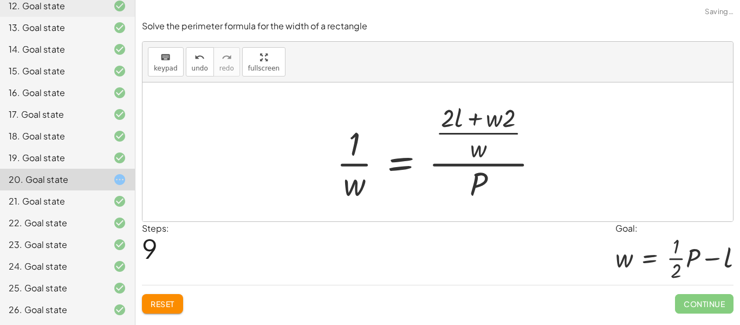
click at [477, 132] on div at bounding box center [442, 152] width 222 height 105
click at [508, 119] on div at bounding box center [442, 152] width 222 height 105
drag, startPoint x: 508, startPoint y: 119, endPoint x: 488, endPoint y: 120, distance: 20.6
drag, startPoint x: 480, startPoint y: 151, endPoint x: 330, endPoint y: 181, distance: 153.2
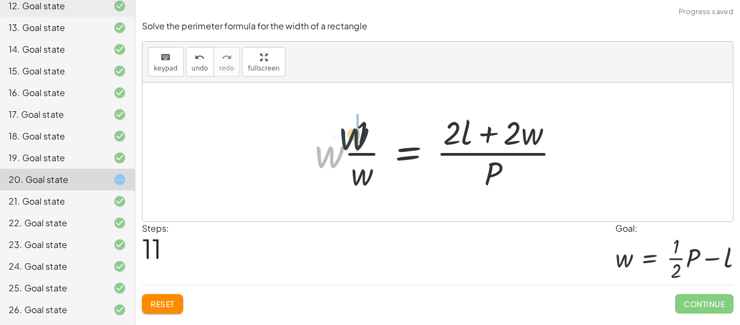
drag, startPoint x: 331, startPoint y: 157, endPoint x: 361, endPoint y: 137, distance: 35.6
click at [361, 137] on div at bounding box center [441, 151] width 265 height 83
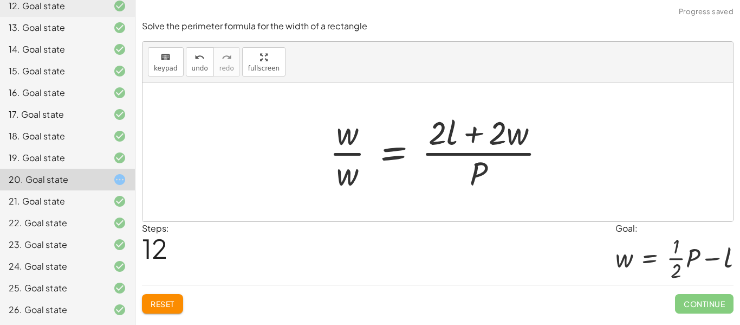
click at [344, 158] on div at bounding box center [442, 151] width 236 height 83
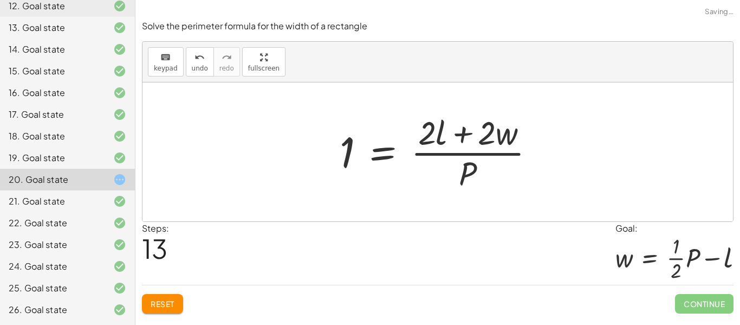
click at [344, 159] on div at bounding box center [441, 151] width 215 height 83
click at [157, 299] on span "Reset" at bounding box center [163, 304] width 24 height 10
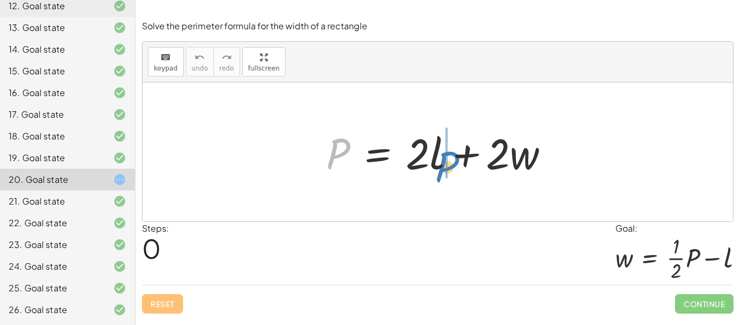
drag, startPoint x: 345, startPoint y: 146, endPoint x: 454, endPoint y: 157, distance: 110.1
click at [454, 157] on div at bounding box center [442, 152] width 243 height 56
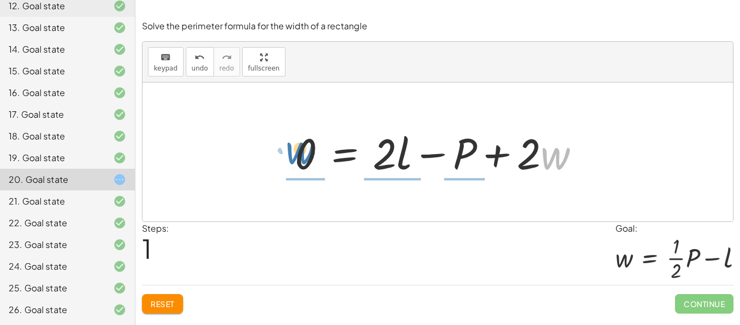
drag, startPoint x: 546, startPoint y: 159, endPoint x: 292, endPoint y: 154, distance: 254.7
click at [292, 154] on div at bounding box center [441, 152] width 305 height 56
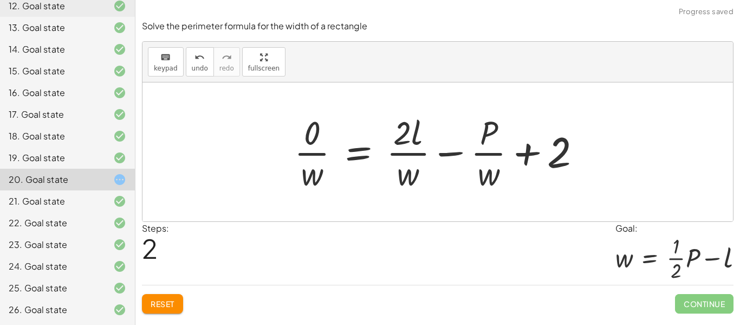
click at [305, 145] on div at bounding box center [442, 151] width 307 height 83
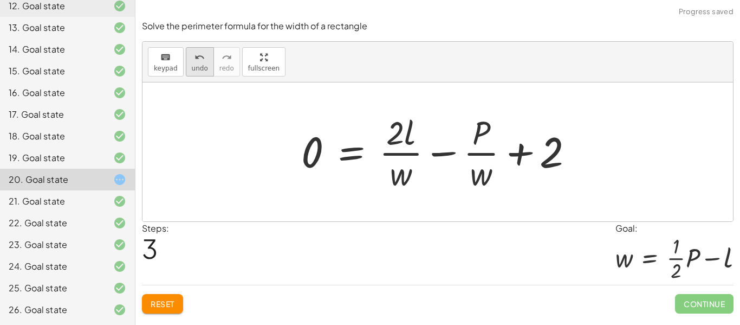
click at [199, 66] on span "undo" at bounding box center [200, 68] width 16 height 8
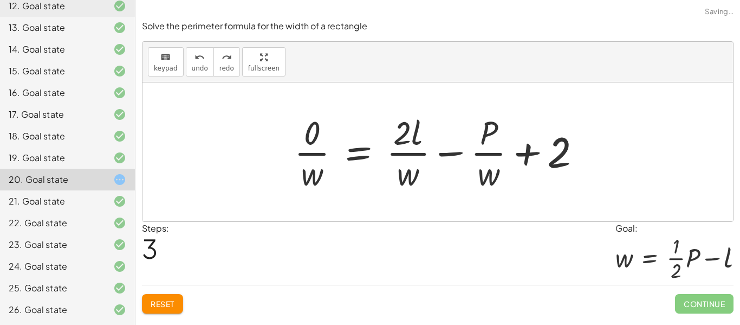
click at [311, 195] on div "P = + · 2 · l + · 2 · w 0 = + · 2 · l − P + · 2 · w · 0 · w = + · 2 · l · w − ·…" at bounding box center [438, 151] width 320 height 89
click at [197, 65] on span "undo" at bounding box center [200, 68] width 16 height 8
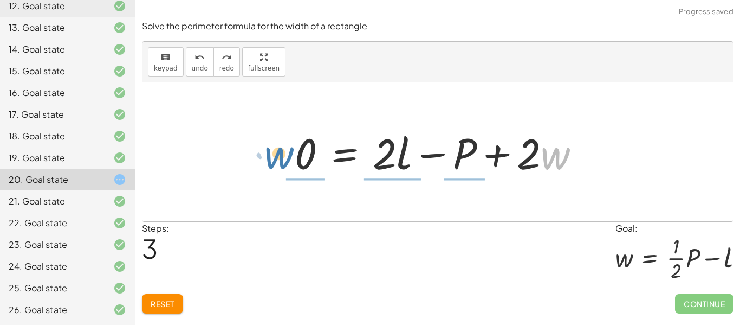
drag, startPoint x: 554, startPoint y: 151, endPoint x: 279, endPoint y: 148, distance: 275.3
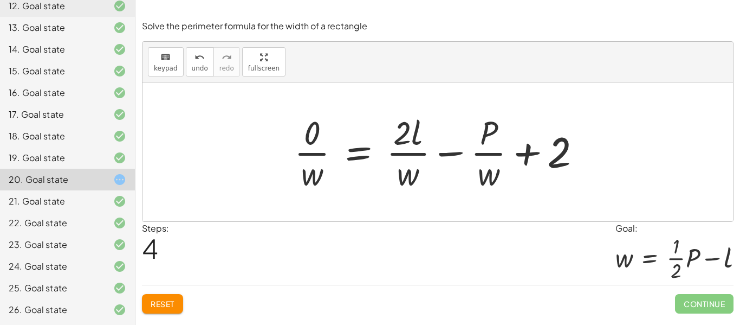
click at [489, 151] on div at bounding box center [442, 151] width 307 height 83
click at [443, 167] on div at bounding box center [442, 151] width 307 height 83
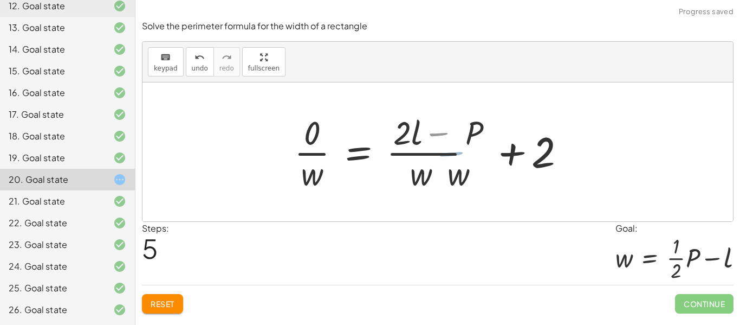
click at [442, 159] on div at bounding box center [428, 151] width 278 height 83
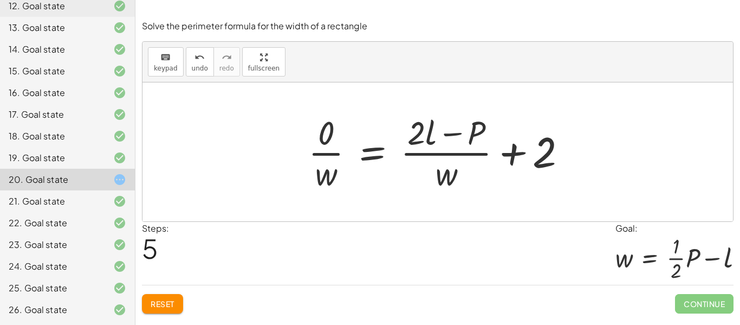
click at [540, 152] on div at bounding box center [442, 151] width 278 height 83
click at [507, 156] on div at bounding box center [442, 151] width 278 height 83
drag, startPoint x: 542, startPoint y: 153, endPoint x: 329, endPoint y: 164, distance: 213.3
click at [329, 164] on div at bounding box center [442, 151] width 278 height 83
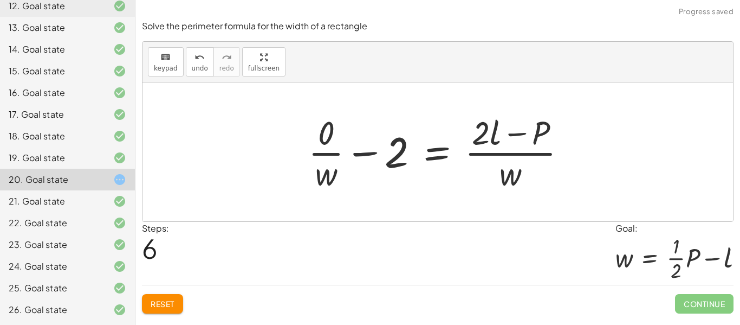
click at [350, 142] on div at bounding box center [442, 151] width 278 height 83
click at [338, 151] on div at bounding box center [442, 151] width 278 height 83
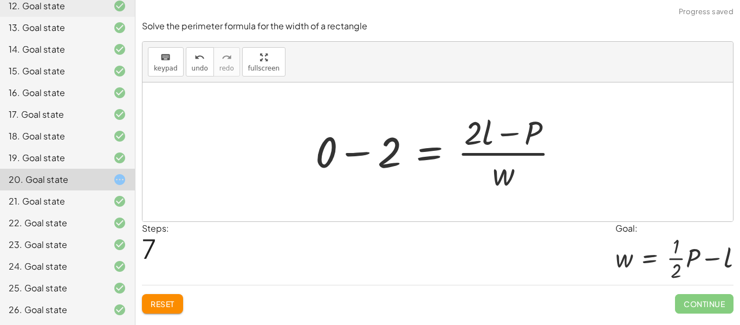
click at [335, 167] on div at bounding box center [442, 151] width 264 height 83
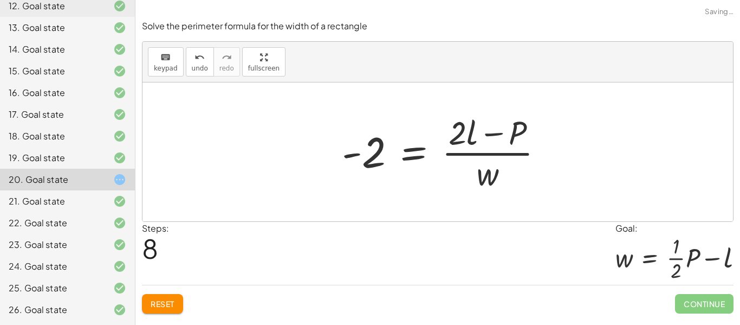
click at [383, 163] on div at bounding box center [448, 151] width 222 height 83
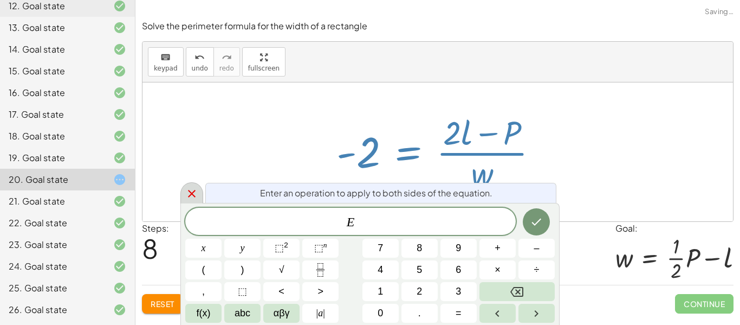
click at [192, 186] on div at bounding box center [191, 192] width 23 height 21
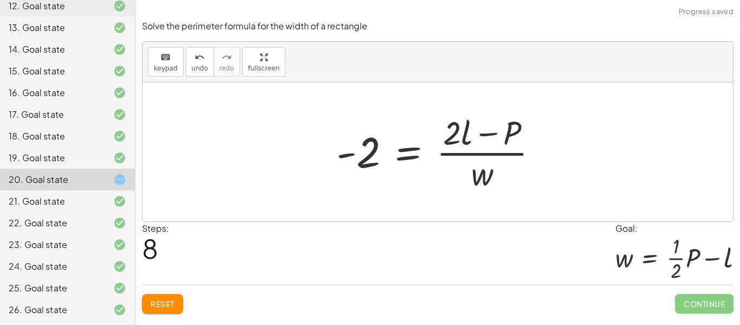
click at [161, 298] on button "Reset" at bounding box center [162, 304] width 41 height 20
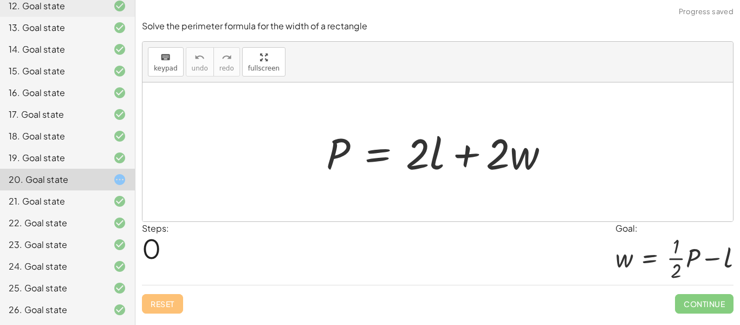
click at [380, 141] on div at bounding box center [442, 152] width 243 height 56
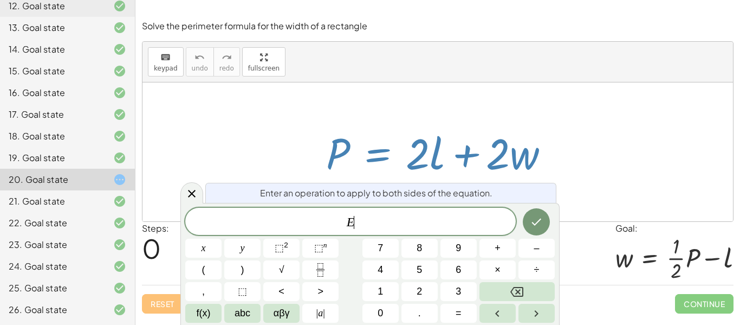
click at [406, 218] on span "E ​" at bounding box center [350, 222] width 331 height 15
click at [546, 265] on button "÷" at bounding box center [537, 269] width 36 height 19
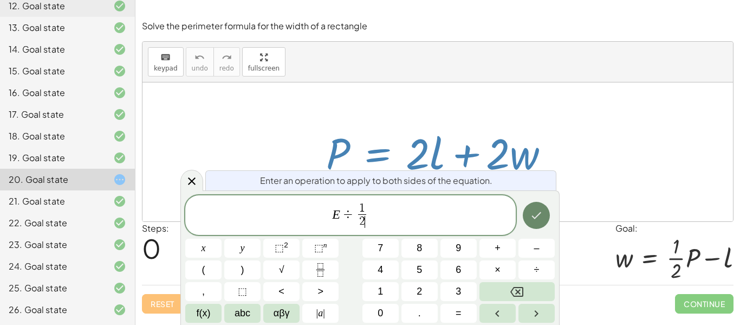
click at [539, 208] on button "Done" at bounding box center [536, 215] width 27 height 27
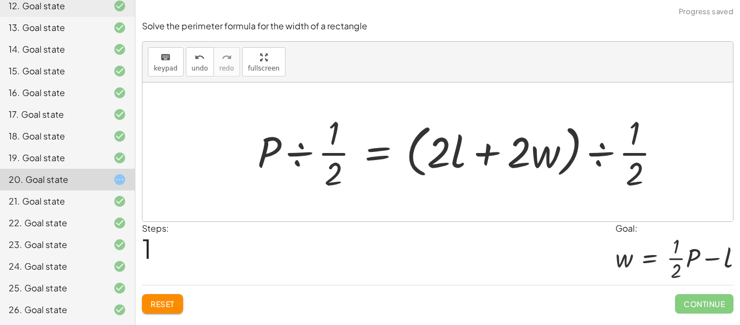
click at [452, 149] on div at bounding box center [463, 151] width 423 height 83
click at [615, 151] on div at bounding box center [463, 151] width 423 height 83
click at [537, 157] on div at bounding box center [441, 151] width 378 height 83
click at [596, 157] on div at bounding box center [441, 151] width 378 height 83
click at [492, 163] on div at bounding box center [441, 151] width 378 height 83
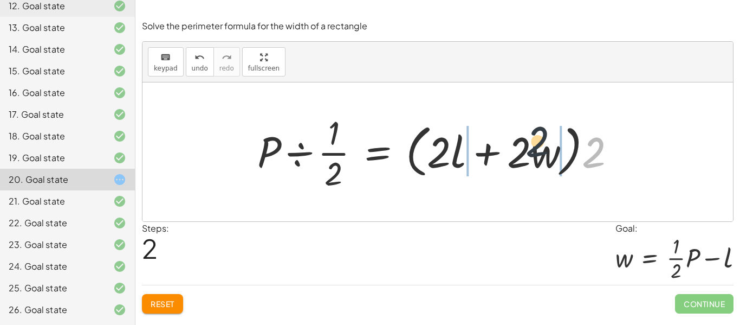
drag, startPoint x: 592, startPoint y: 164, endPoint x: 534, endPoint y: 153, distance: 59.0
click at [534, 153] on div at bounding box center [441, 151] width 378 height 83
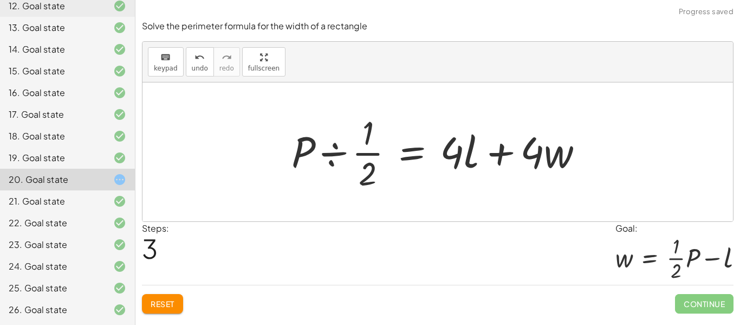
click at [308, 157] on div at bounding box center [442, 151] width 312 height 83
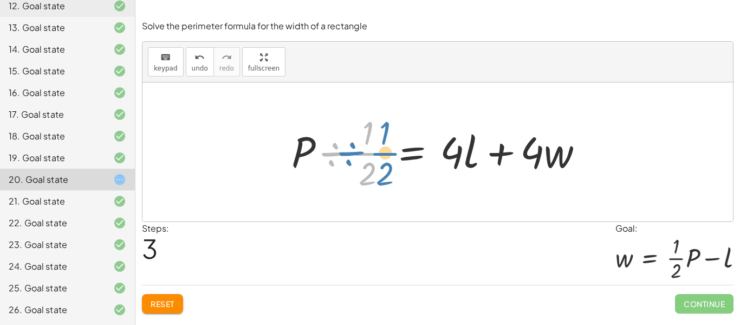
drag, startPoint x: 317, startPoint y: 156, endPoint x: 327, endPoint y: 156, distance: 10.3
click at [327, 156] on div at bounding box center [442, 151] width 312 height 83
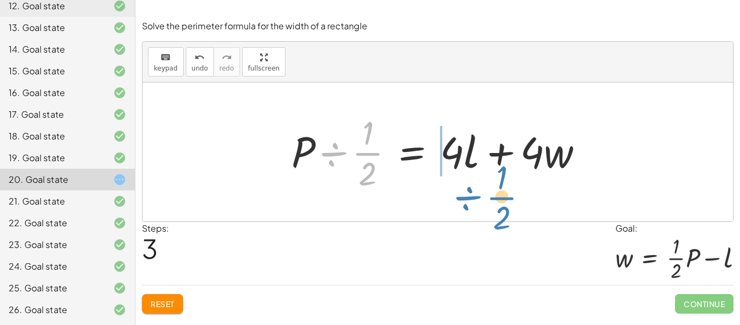
drag, startPoint x: 329, startPoint y: 153, endPoint x: 462, endPoint y: 197, distance: 139.3
click at [462, 197] on div "P = + · 2 · l + · 2 · w · P ÷ · 1 · 2 = · ( + · 2 · l + · 2 · w ) ÷ · 1 · 2 · P…" at bounding box center [438, 151] width 591 height 139
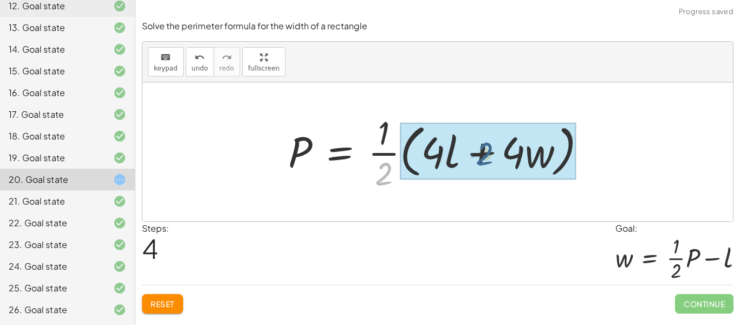
drag, startPoint x: 380, startPoint y: 170, endPoint x: 481, endPoint y: 150, distance: 103.3
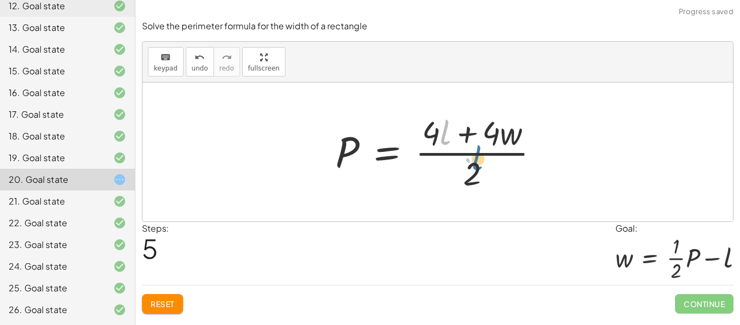
drag, startPoint x: 449, startPoint y: 135, endPoint x: 482, endPoint y: 170, distance: 47.5
click at [482, 170] on div at bounding box center [442, 151] width 224 height 83
click at [431, 140] on div at bounding box center [442, 151] width 224 height 83
drag, startPoint x: 436, startPoint y: 130, endPoint x: 513, endPoint y: 130, distance: 77.0
click at [513, 130] on div at bounding box center [442, 151] width 224 height 83
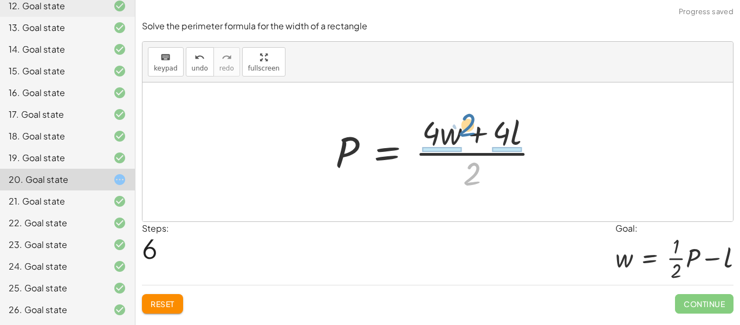
drag, startPoint x: 469, startPoint y: 166, endPoint x: 464, endPoint y: 118, distance: 49.0
click at [464, 118] on div at bounding box center [442, 151] width 224 height 83
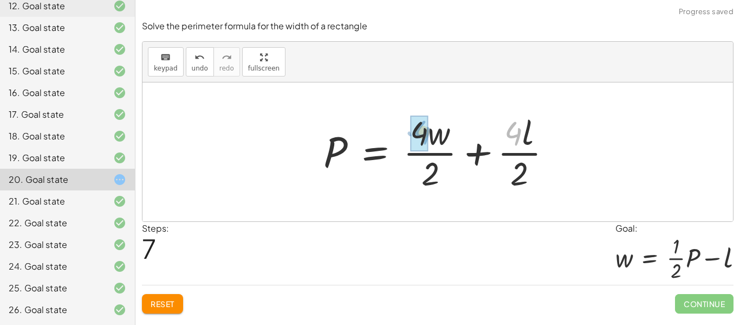
drag, startPoint x: 516, startPoint y: 138, endPoint x: 425, endPoint y: 137, distance: 91.1
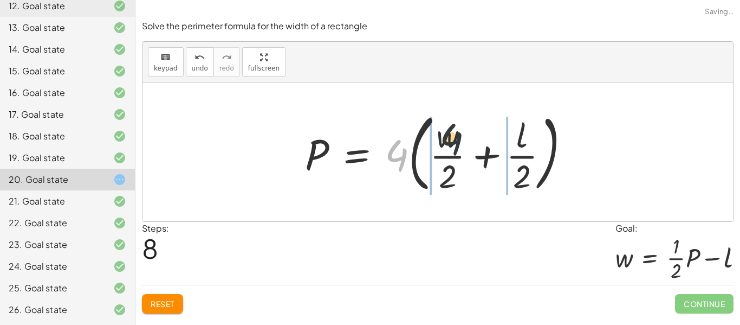
drag, startPoint x: 405, startPoint y: 164, endPoint x: 467, endPoint y: 146, distance: 64.5
click at [467, 146] on div at bounding box center [442, 152] width 285 height 90
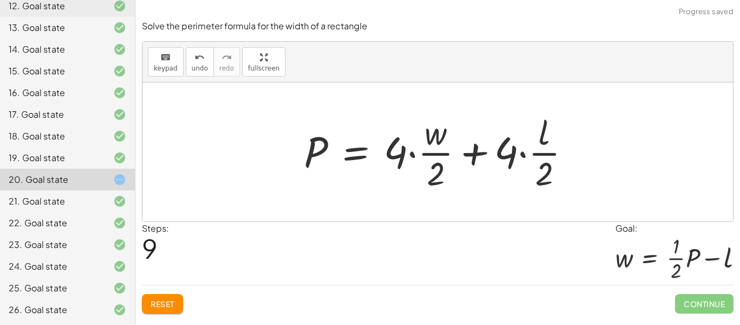
click at [417, 160] on div at bounding box center [442, 151] width 286 height 83
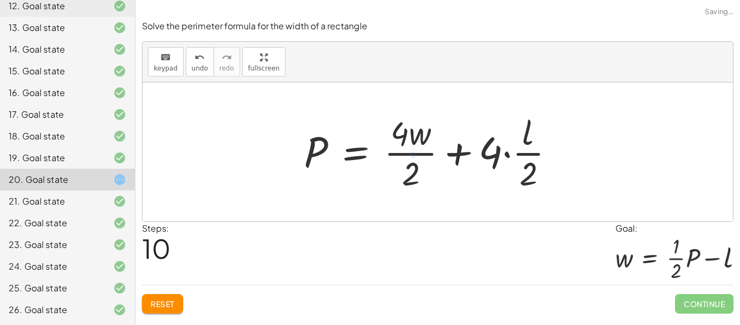
click at [511, 152] on div at bounding box center [434, 151] width 270 height 83
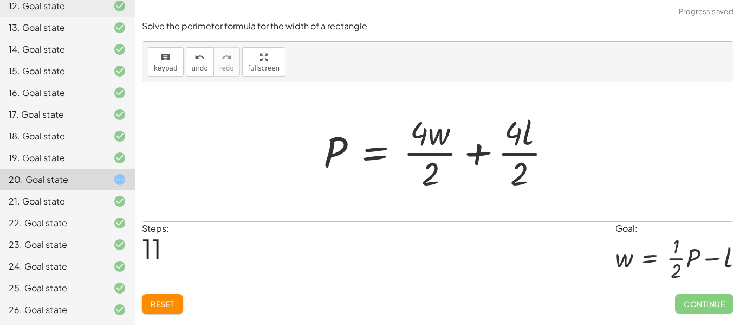
click at [154, 296] on button "Reset" at bounding box center [162, 304] width 41 height 20
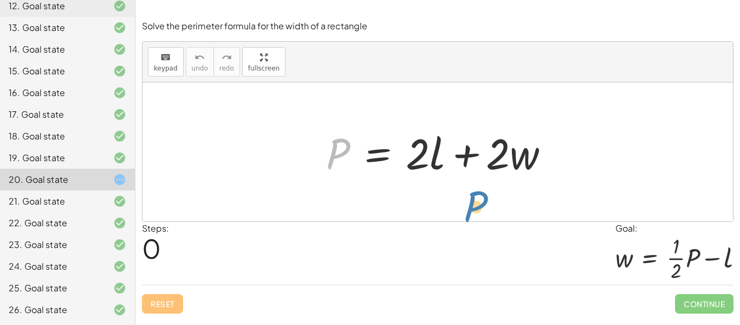
drag, startPoint x: 334, startPoint y: 154, endPoint x: 473, endPoint y: 209, distance: 149.1
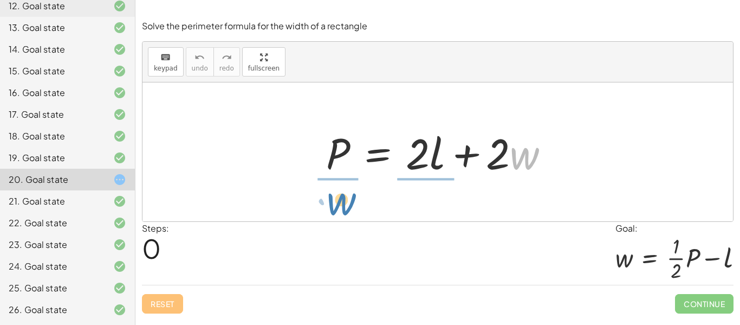
drag, startPoint x: 518, startPoint y: 161, endPoint x: 335, endPoint y: 210, distance: 189.0
click at [335, 210] on div "· w + · 2 P = + · 2 · l + · 2 · w" at bounding box center [438, 151] width 591 height 139
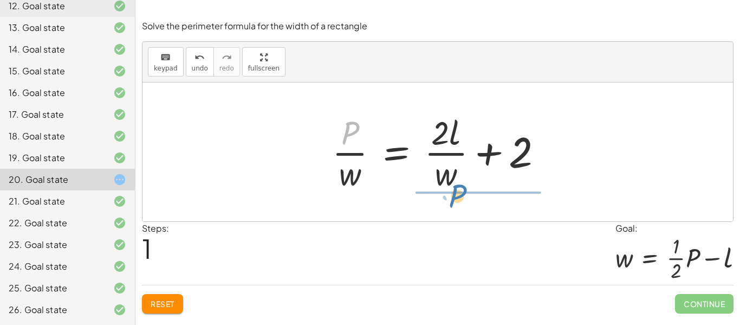
drag, startPoint x: 345, startPoint y: 141, endPoint x: 452, endPoint y: 205, distance: 124.7
click at [452, 205] on div "P = + · 2 · l + · 2 · w · P P = + · 2 · l + 2 · · w · w" at bounding box center [438, 151] width 591 height 139
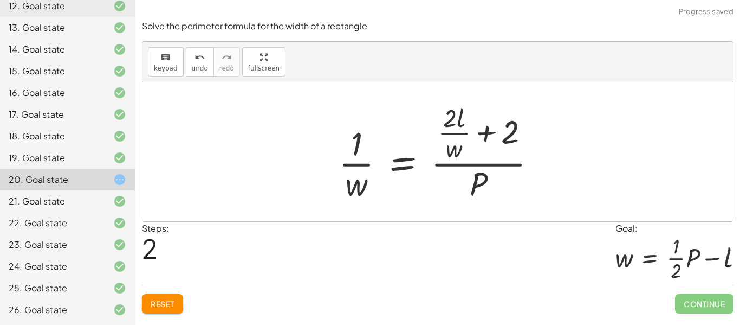
click at [353, 170] on div at bounding box center [441, 152] width 217 height 105
drag, startPoint x: 361, startPoint y: 186, endPoint x: 348, endPoint y: 144, distance: 43.6
click at [348, 144] on div at bounding box center [441, 152] width 217 height 105
drag, startPoint x: 368, startPoint y: 174, endPoint x: 338, endPoint y: 147, distance: 40.7
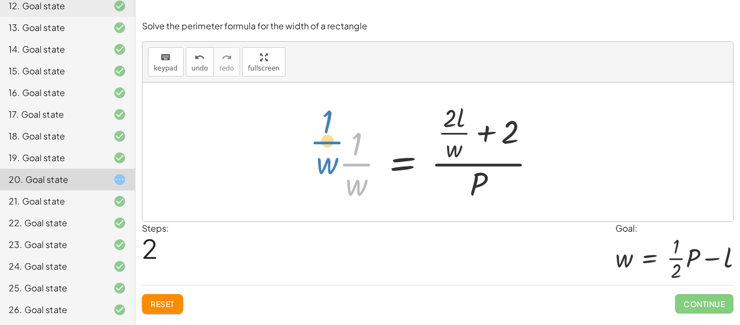
click at [338, 147] on div at bounding box center [441, 152] width 217 height 105
click at [506, 143] on div at bounding box center [441, 152] width 217 height 105
click at [506, 143] on div at bounding box center [453, 152] width 240 height 105
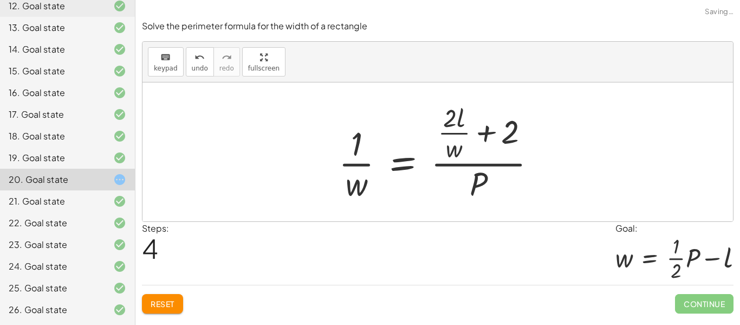
click at [501, 135] on div at bounding box center [441, 152] width 217 height 105
click at [501, 135] on div at bounding box center [453, 152] width 240 height 105
click at [501, 135] on div at bounding box center [444, 152] width 222 height 105
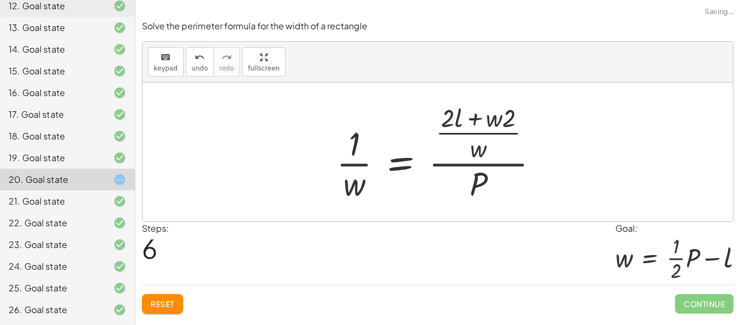
click at [501, 135] on div at bounding box center [442, 152] width 222 height 105
drag, startPoint x: 480, startPoint y: 185, endPoint x: 559, endPoint y: 169, distance: 80.8
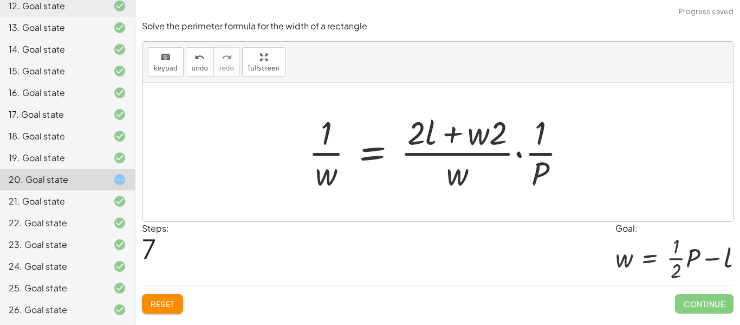
click at [533, 138] on div at bounding box center [442, 151] width 278 height 83
click at [531, 138] on div at bounding box center [442, 151] width 278 height 83
click at [457, 139] on div at bounding box center [442, 151] width 278 height 83
drag, startPoint x: 476, startPoint y: 140, endPoint x: 487, endPoint y: 147, distance: 12.5
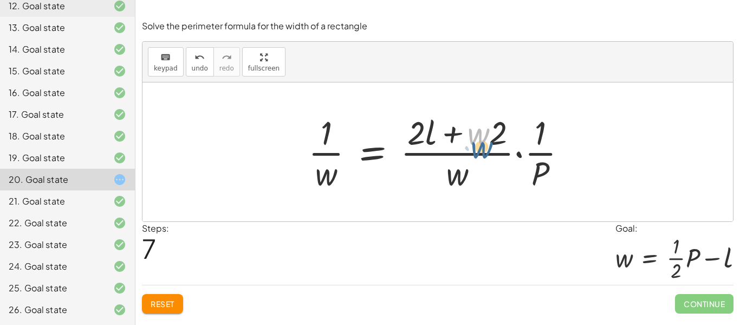
click at [487, 147] on div at bounding box center [442, 151] width 278 height 83
drag, startPoint x: 480, startPoint y: 139, endPoint x: 507, endPoint y: 139, distance: 27.1
drag, startPoint x: 487, startPoint y: 137, endPoint x: 445, endPoint y: 186, distance: 64.2
click at [445, 186] on div at bounding box center [442, 151] width 278 height 83
drag, startPoint x: 490, startPoint y: 132, endPoint x: 448, endPoint y: 185, distance: 67.8
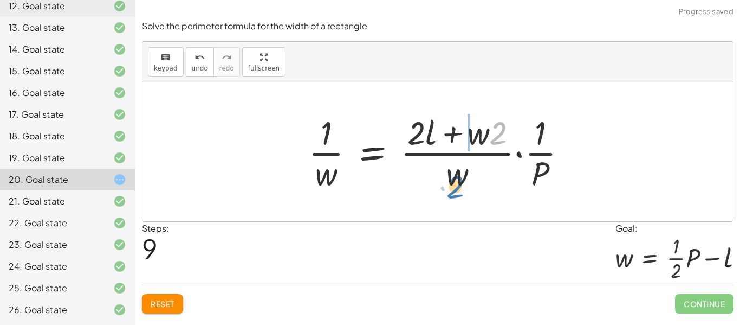
click at [448, 185] on div at bounding box center [442, 151] width 278 height 83
click at [473, 130] on div at bounding box center [442, 151] width 278 height 83
click at [482, 134] on div at bounding box center [442, 151] width 278 height 83
drag, startPoint x: 482, startPoint y: 134, endPoint x: 462, endPoint y: 179, distance: 49.2
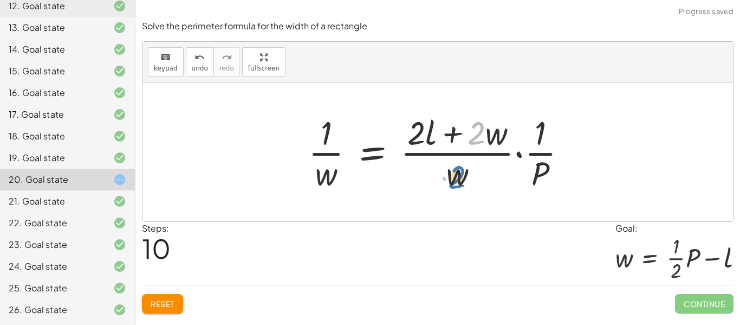
click at [462, 179] on div at bounding box center [442, 151] width 278 height 83
click at [201, 68] on span "undo" at bounding box center [200, 68] width 16 height 8
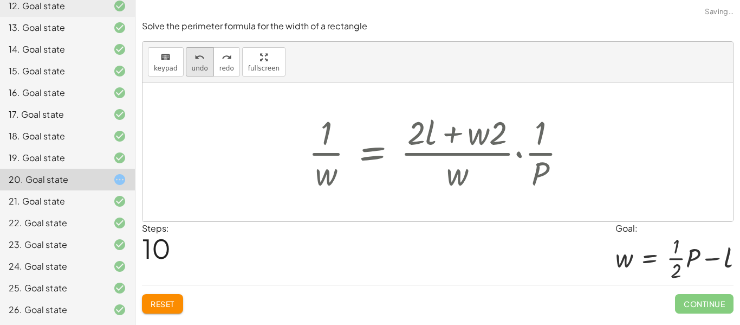
click at [201, 68] on span "undo" at bounding box center [200, 68] width 16 height 8
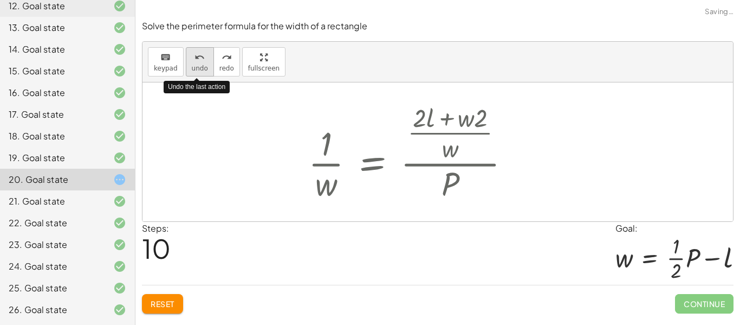
click at [201, 68] on span "undo" at bounding box center [200, 68] width 16 height 8
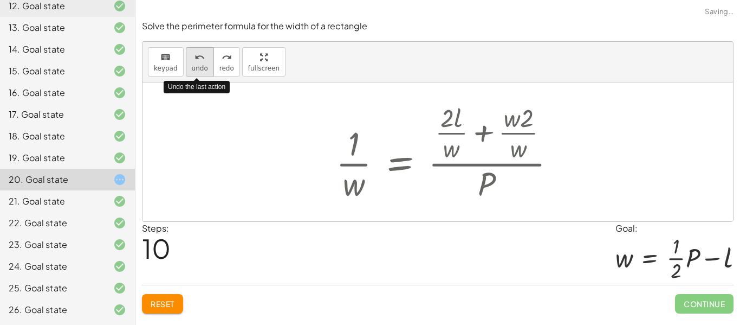
click at [201, 68] on span "undo" at bounding box center [200, 68] width 16 height 8
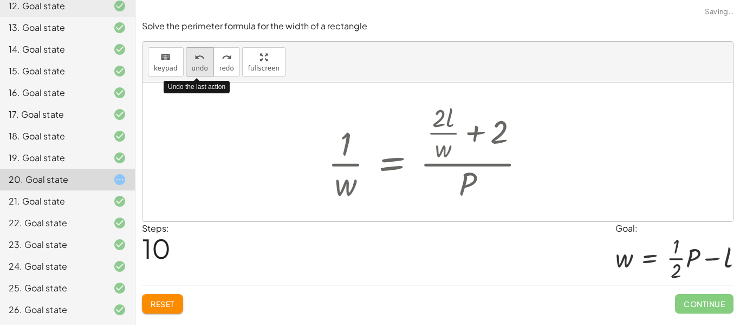
click at [201, 68] on span "undo" at bounding box center [200, 68] width 16 height 8
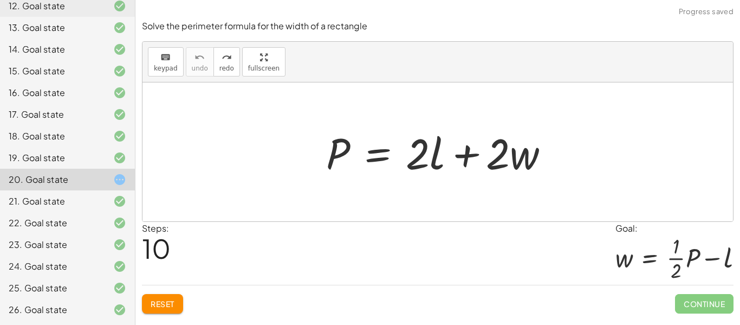
click at [163, 300] on span "Reset" at bounding box center [163, 304] width 24 height 10
click at [164, 74] on button "keyboard keypad" at bounding box center [166, 61] width 36 height 29
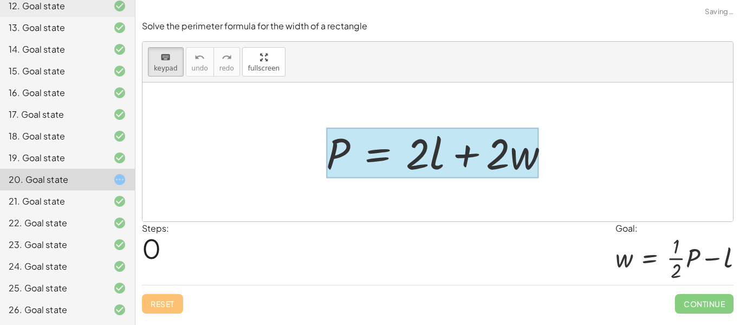
click at [369, 157] on div at bounding box center [432, 153] width 213 height 50
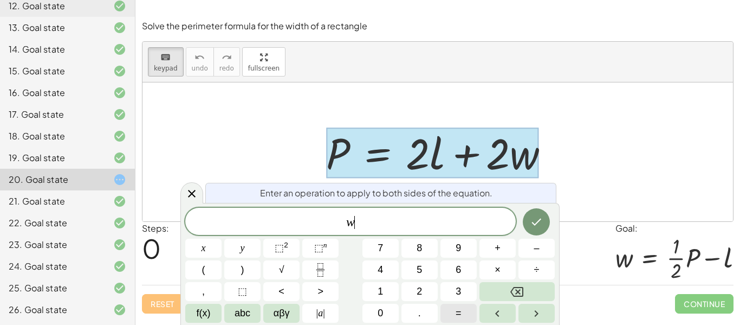
click at [458, 316] on span "=" at bounding box center [459, 313] width 6 height 15
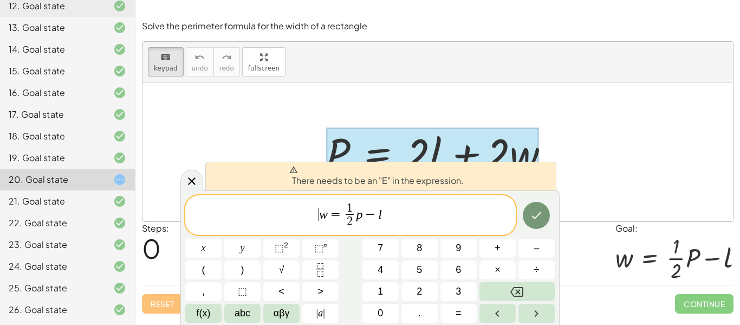
click at [314, 216] on span "​ w = 1 2 ​ p − l" at bounding box center [350, 216] width 331 height 29
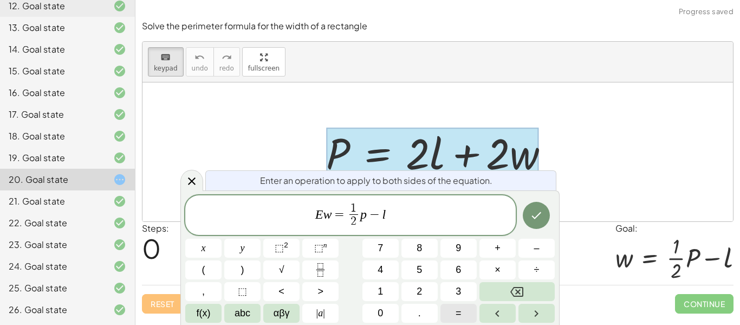
click at [447, 311] on button "=" at bounding box center [459, 312] width 36 height 19
click at [539, 210] on icon "Done" at bounding box center [536, 215] width 13 height 13
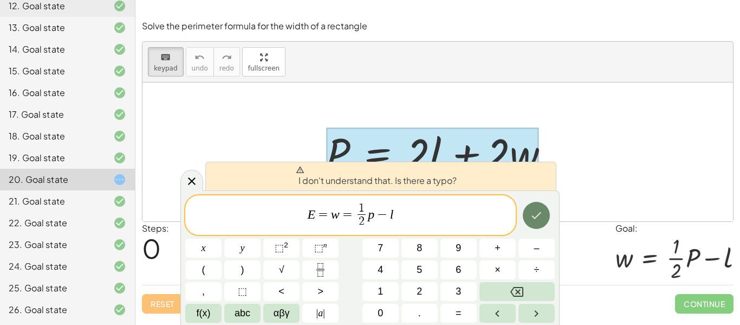
click at [539, 210] on icon "Done" at bounding box center [536, 215] width 13 height 13
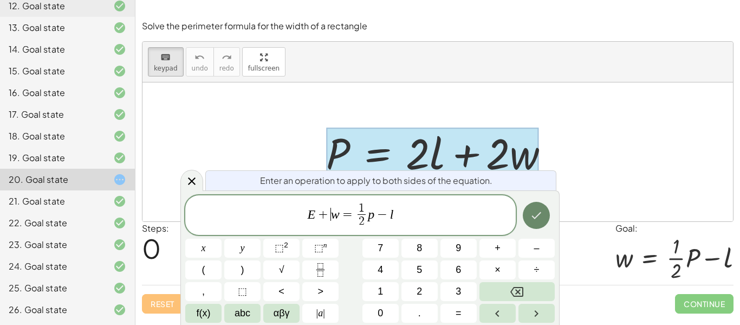
click at [539, 214] on icon "Done" at bounding box center [537, 215] width 10 height 7
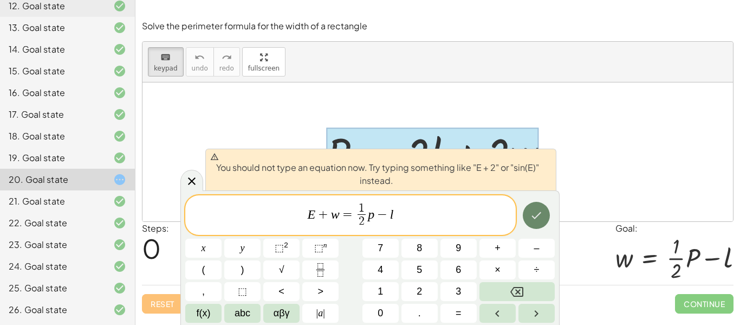
click at [535, 216] on icon "Done" at bounding box center [536, 215] width 13 height 13
click at [445, 224] on span "E + ​ w = 1 2 ​ p − l" at bounding box center [350, 216] width 331 height 29
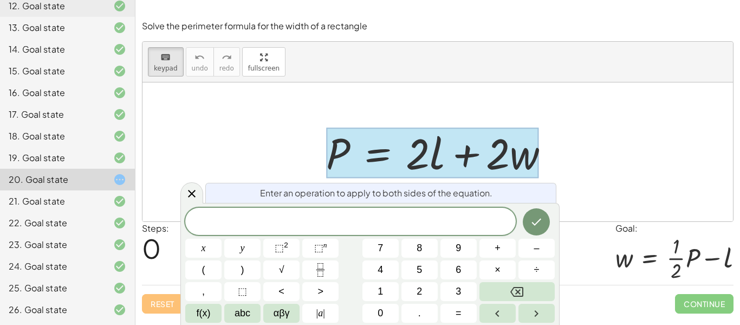
click at [503, 176] on div at bounding box center [432, 153] width 213 height 50
click at [630, 148] on div at bounding box center [438, 151] width 591 height 139
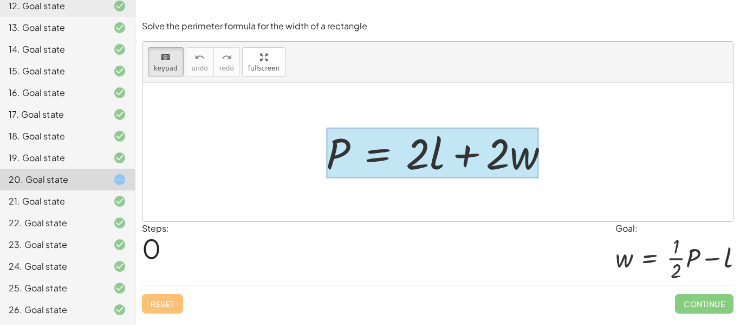
click at [367, 163] on div at bounding box center [432, 153] width 213 height 50
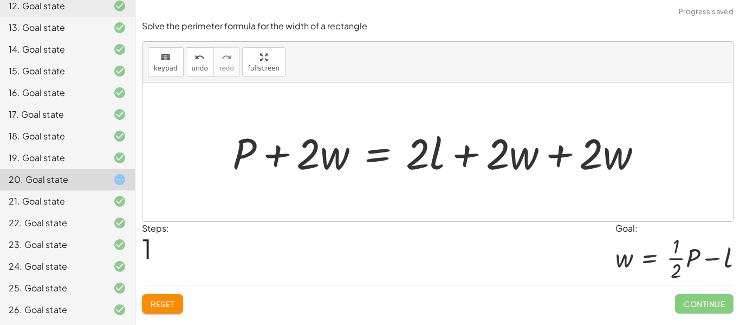
click at [325, 154] on div at bounding box center [442, 152] width 430 height 56
click at [598, 145] on div at bounding box center [442, 152] width 430 height 56
click at [579, 151] on div at bounding box center [442, 152] width 430 height 56
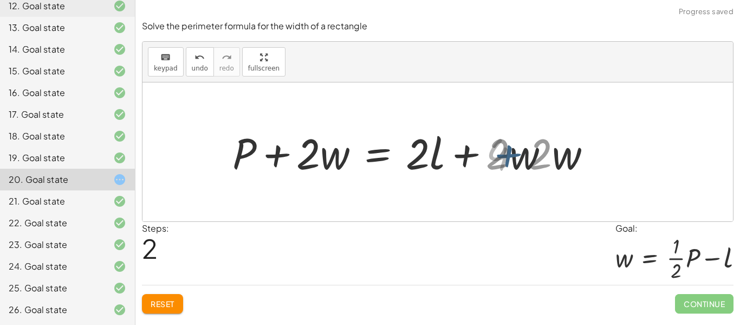
click at [558, 153] on div at bounding box center [395, 152] width 336 height 56
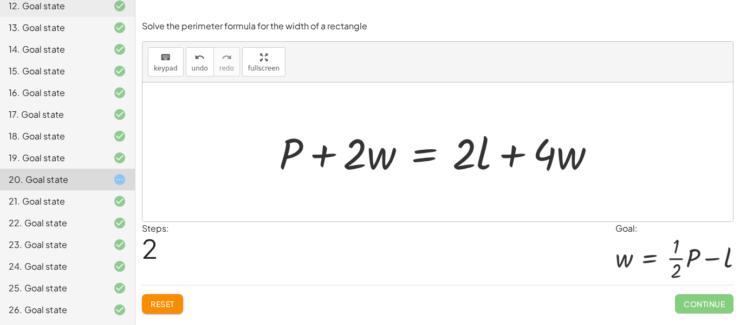
click at [297, 151] on div at bounding box center [442, 152] width 336 height 56
drag, startPoint x: 283, startPoint y: 158, endPoint x: 486, endPoint y: 191, distance: 204.7
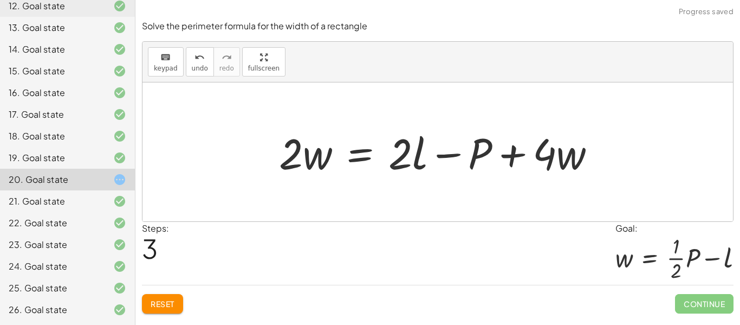
click at [472, 147] on div at bounding box center [442, 152] width 336 height 56
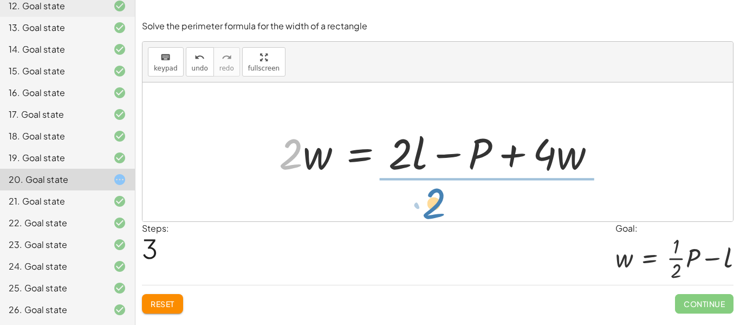
drag, startPoint x: 295, startPoint y: 156, endPoint x: 438, endPoint y: 205, distance: 151.3
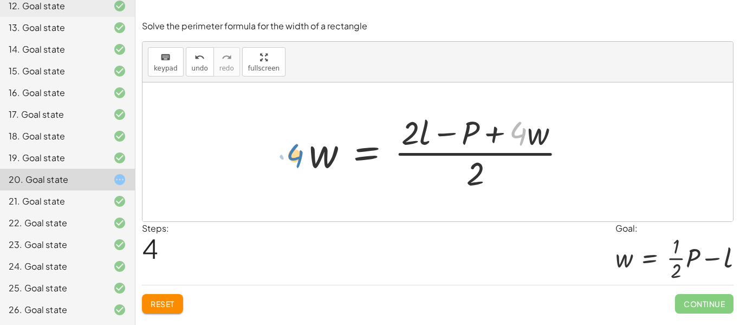
drag, startPoint x: 522, startPoint y: 143, endPoint x: 299, endPoint y: 165, distance: 224.4
click at [299, 165] on div "P = + · 2 · l + · 2 · w + P + · 2 · w = + · 2 · l + · 2 · w + · 2 · w + P + · 2…" at bounding box center [438, 151] width 291 height 89
drag, startPoint x: 533, startPoint y: 134, endPoint x: 293, endPoint y: 153, distance: 240.9
drag, startPoint x: 464, startPoint y: 132, endPoint x: 513, endPoint y: 180, distance: 68.6
click at [513, 180] on div at bounding box center [441, 151] width 277 height 83
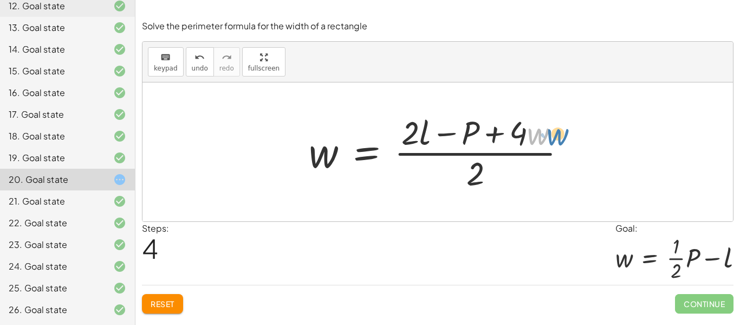
drag, startPoint x: 527, startPoint y: 135, endPoint x: 547, endPoint y: 135, distance: 20.1
click at [547, 135] on div at bounding box center [441, 151] width 277 height 83
drag, startPoint x: 510, startPoint y: 139, endPoint x: 519, endPoint y: 136, distance: 9.1
click at [519, 136] on div at bounding box center [441, 151] width 277 height 83
click at [524, 134] on div at bounding box center [441, 151] width 277 height 83
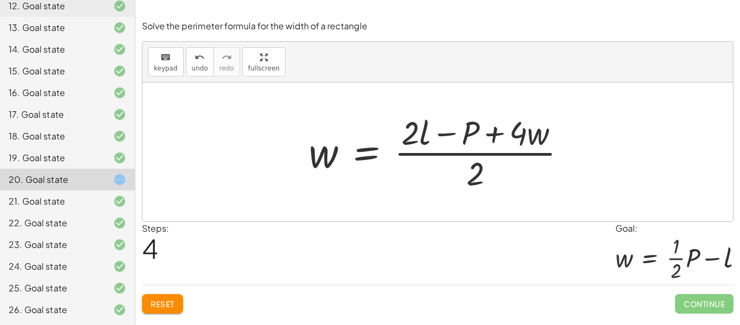
click at [524, 134] on div at bounding box center [441, 151] width 277 height 83
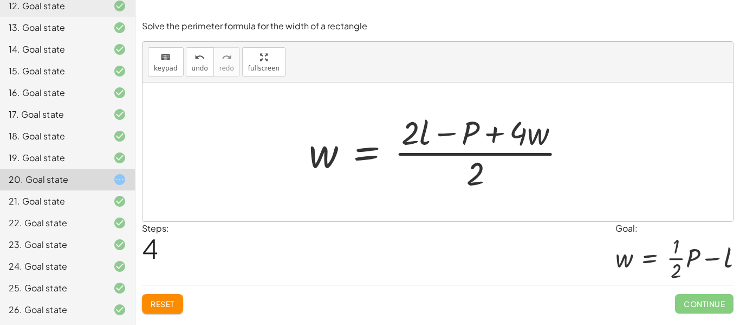
click at [524, 134] on div at bounding box center [441, 151] width 277 height 83
click at [436, 173] on div at bounding box center [441, 151] width 277 height 83
drag, startPoint x: 408, startPoint y: 129, endPoint x: 426, endPoint y: 132, distance: 18.1
click at [426, 132] on div at bounding box center [441, 151] width 277 height 83
drag, startPoint x: 424, startPoint y: 131, endPoint x: 403, endPoint y: 130, distance: 21.2
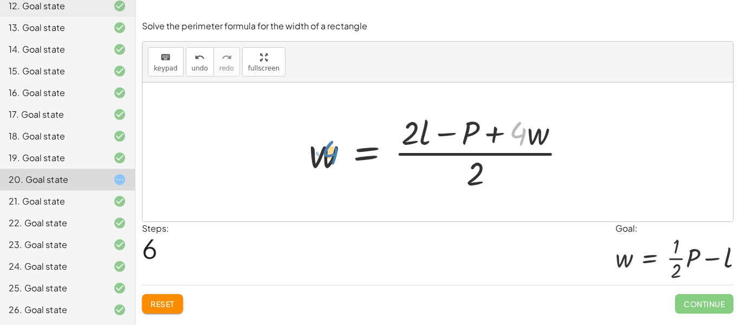
drag, startPoint x: 525, startPoint y: 131, endPoint x: 337, endPoint y: 150, distance: 189.5
click at [337, 150] on div at bounding box center [441, 151] width 277 height 83
drag, startPoint x: 537, startPoint y: 140, endPoint x: 306, endPoint y: 150, distance: 230.5
click at [306, 150] on div at bounding box center [441, 151] width 277 height 83
drag, startPoint x: 536, startPoint y: 135, endPoint x: 512, endPoint y: 133, distance: 23.9
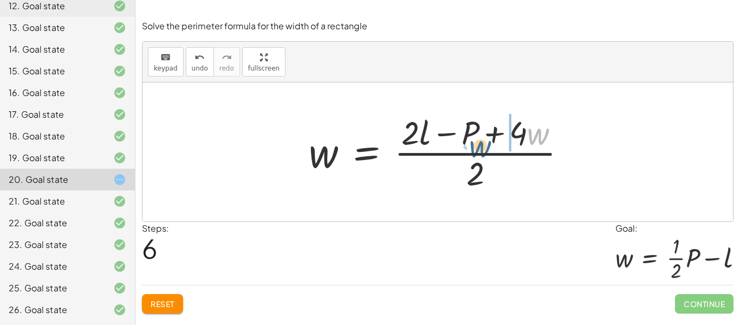
click at [512, 133] on div at bounding box center [441, 151] width 277 height 83
drag, startPoint x: 523, startPoint y: 136, endPoint x: 550, endPoint y: 134, distance: 27.1
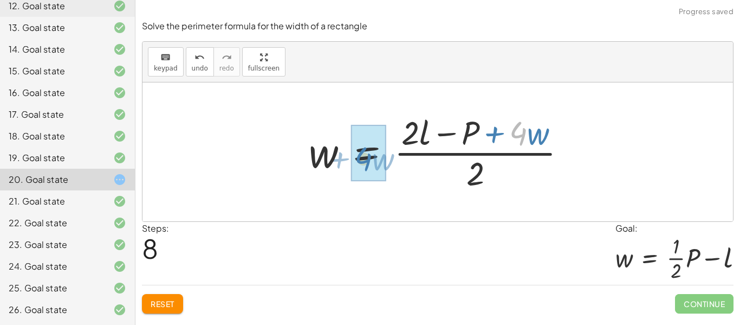
drag, startPoint x: 517, startPoint y: 135, endPoint x: 359, endPoint y: 155, distance: 159.0
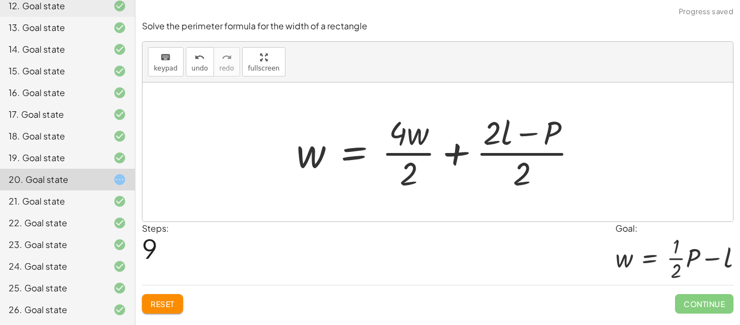
click at [421, 145] on div at bounding box center [441, 151] width 301 height 83
drag, startPoint x: 406, startPoint y: 135, endPoint x: 415, endPoint y: 131, distance: 9.2
click at [415, 131] on div at bounding box center [441, 151] width 301 height 83
click at [417, 152] on div at bounding box center [441, 151] width 301 height 83
click at [417, 152] on div at bounding box center [442, 151] width 301 height 83
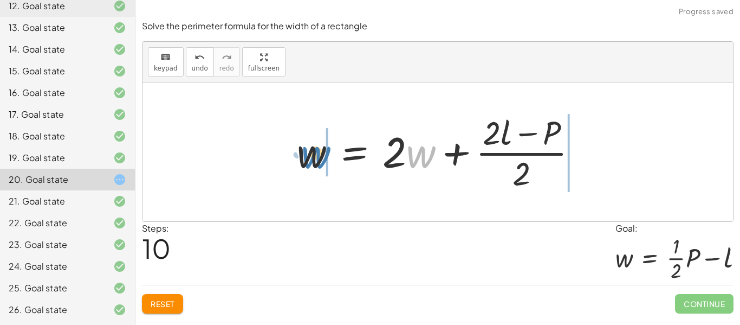
drag, startPoint x: 417, startPoint y: 152, endPoint x: 312, endPoint y: 153, distance: 104.6
click at [312, 153] on div at bounding box center [442, 151] width 301 height 83
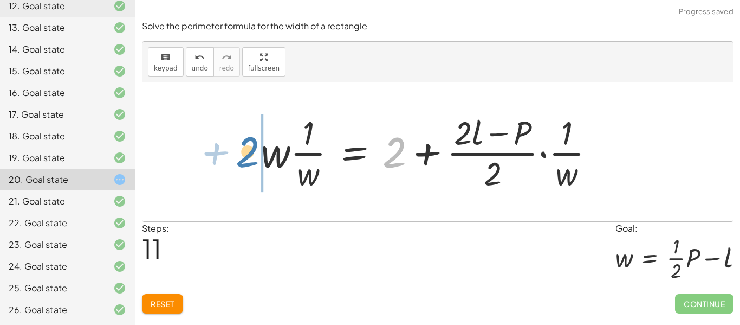
drag, startPoint x: 402, startPoint y: 150, endPoint x: 259, endPoint y: 150, distance: 142.5
click at [259, 150] on div at bounding box center [432, 151] width 353 height 83
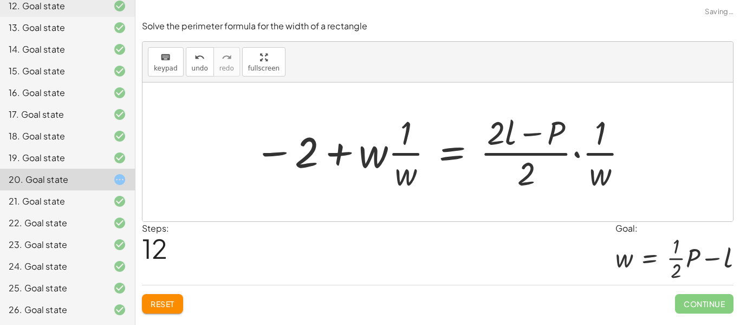
click at [370, 150] on div at bounding box center [442, 151] width 387 height 83
drag, startPoint x: 309, startPoint y: 159, endPoint x: 473, endPoint y: 152, distance: 163.3
click at [473, 152] on div at bounding box center [442, 151] width 387 height 83
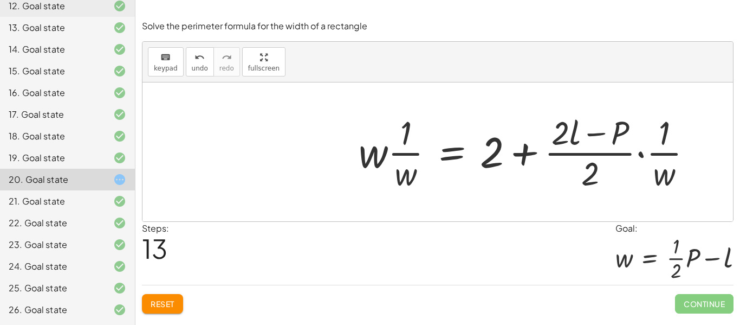
click at [376, 163] on div at bounding box center [529, 151] width 353 height 83
drag, startPoint x: 376, startPoint y: 163, endPoint x: 400, endPoint y: 140, distance: 33.8
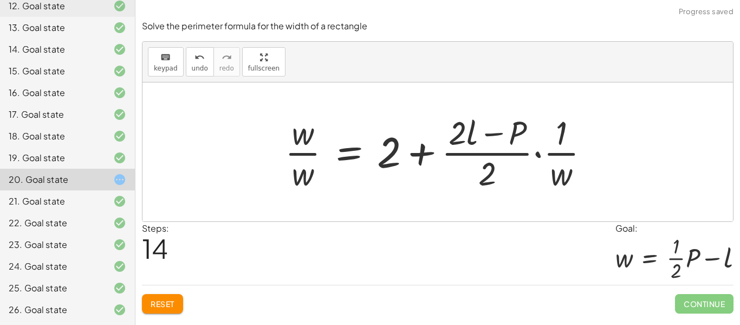
click at [294, 153] on div at bounding box center [442, 151] width 325 height 83
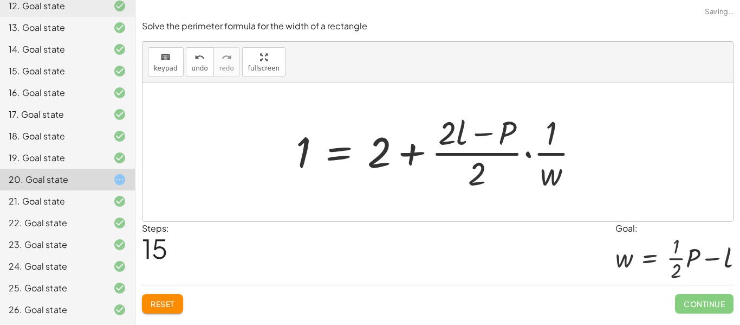
click at [372, 158] on div at bounding box center [441, 151] width 303 height 83
drag, startPoint x: 376, startPoint y: 157, endPoint x: 461, endPoint y: 143, distance: 85.8
click at [461, 143] on div at bounding box center [441, 151] width 303 height 83
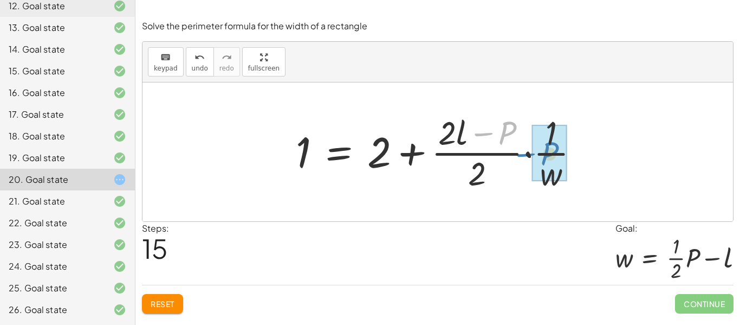
drag, startPoint x: 499, startPoint y: 126, endPoint x: 541, endPoint y: 147, distance: 47.3
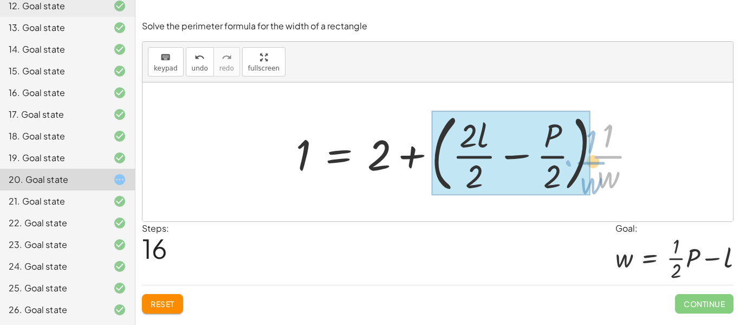
drag, startPoint x: 612, startPoint y: 151, endPoint x: 594, endPoint y: 157, distance: 18.9
click at [594, 157] on div at bounding box center [470, 152] width 360 height 90
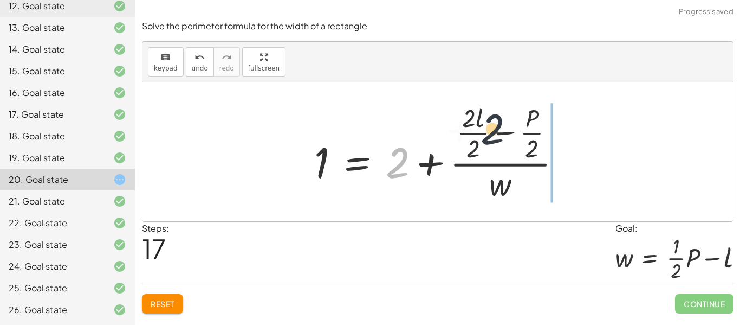
drag, startPoint x: 402, startPoint y: 165, endPoint x: 507, endPoint y: 130, distance: 111.4
click at [507, 130] on div at bounding box center [442, 152] width 267 height 105
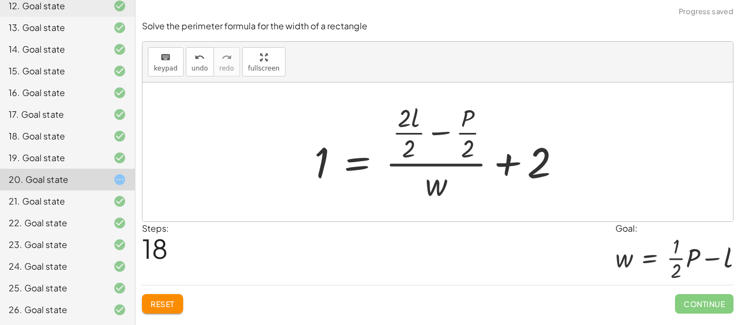
click at [425, 165] on div at bounding box center [442, 152] width 267 height 105
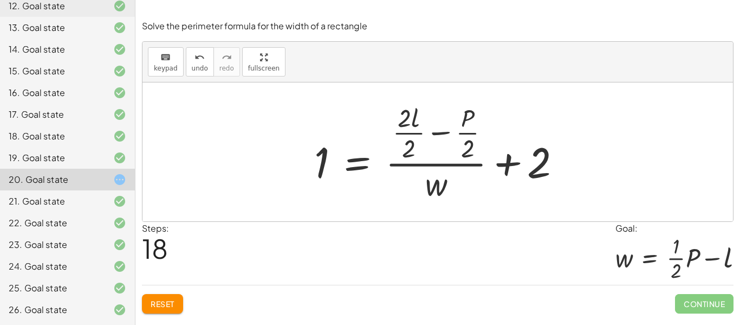
click at [161, 303] on span "Reset" at bounding box center [163, 304] width 24 height 10
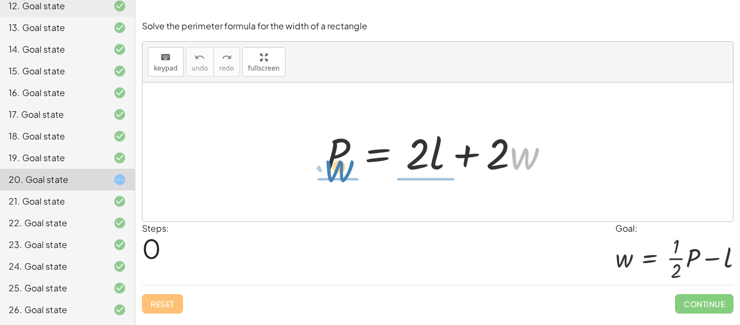
drag, startPoint x: 516, startPoint y: 165, endPoint x: 331, endPoint y: 177, distance: 185.8
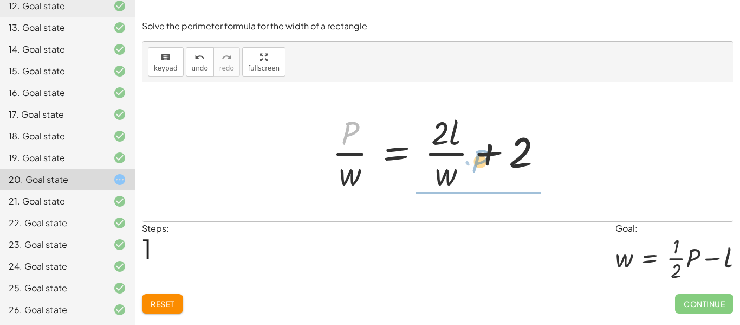
drag, startPoint x: 352, startPoint y: 135, endPoint x: 482, endPoint y: 161, distance: 133.3
click at [482, 161] on div at bounding box center [442, 151] width 230 height 83
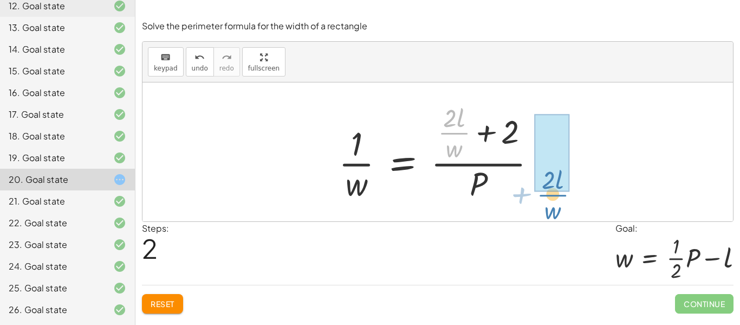
drag, startPoint x: 452, startPoint y: 133, endPoint x: 551, endPoint y: 195, distance: 116.4
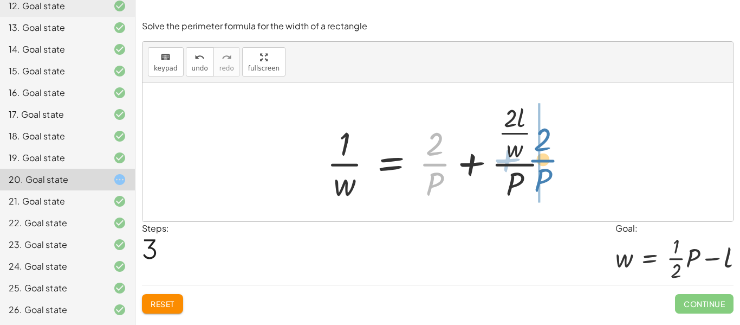
drag, startPoint x: 440, startPoint y: 154, endPoint x: 548, endPoint y: 150, distance: 108.5
click at [548, 150] on div at bounding box center [441, 152] width 241 height 105
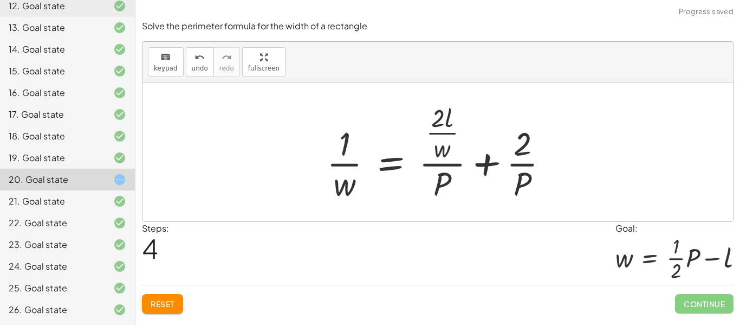
click at [486, 154] on div at bounding box center [441, 152] width 241 height 105
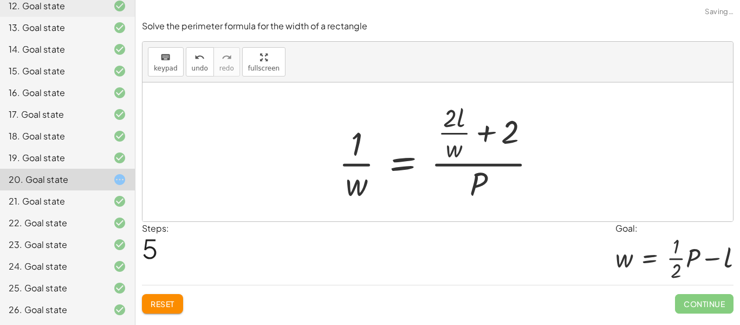
click at [474, 152] on div at bounding box center [441, 152] width 217 height 105
click at [468, 144] on div at bounding box center [441, 152] width 217 height 105
drag, startPoint x: 456, startPoint y: 148, endPoint x: 349, endPoint y: 158, distance: 107.2
click at [349, 158] on div at bounding box center [441, 152] width 217 height 105
drag, startPoint x: 453, startPoint y: 148, endPoint x: 341, endPoint y: 150, distance: 111.1
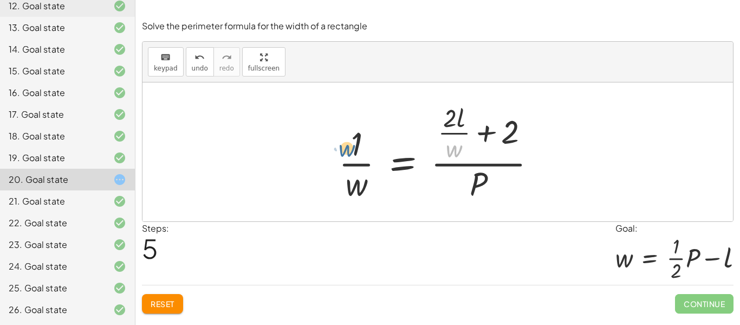
click at [341, 150] on div at bounding box center [441, 152] width 217 height 105
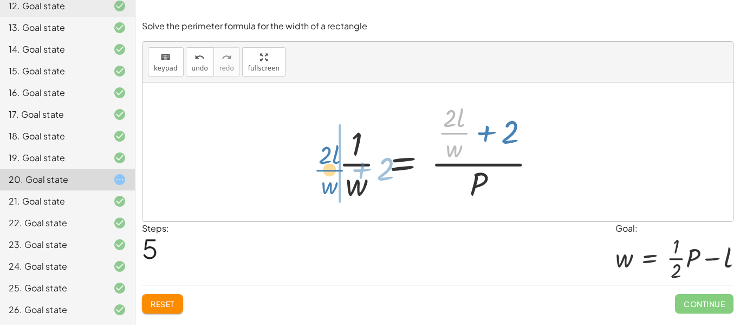
drag, startPoint x: 460, startPoint y: 127, endPoint x: 335, endPoint y: 166, distance: 130.8
click at [335, 166] on div at bounding box center [441, 152] width 217 height 105
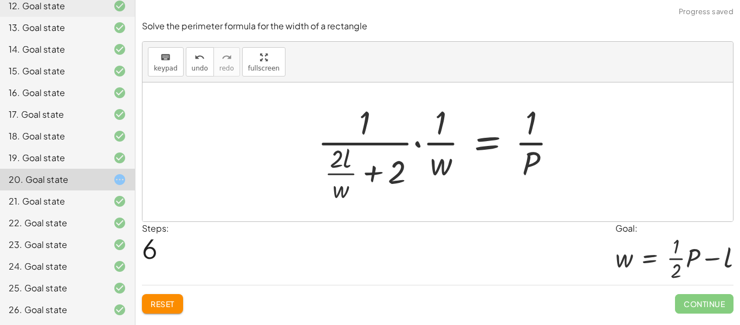
click at [356, 170] on div at bounding box center [441, 152] width 259 height 105
drag, startPoint x: 352, startPoint y: 117, endPoint x: 530, endPoint y: 122, distance: 177.8
click at [530, 122] on div at bounding box center [441, 152] width 259 height 105
click at [429, 140] on div at bounding box center [441, 152] width 259 height 105
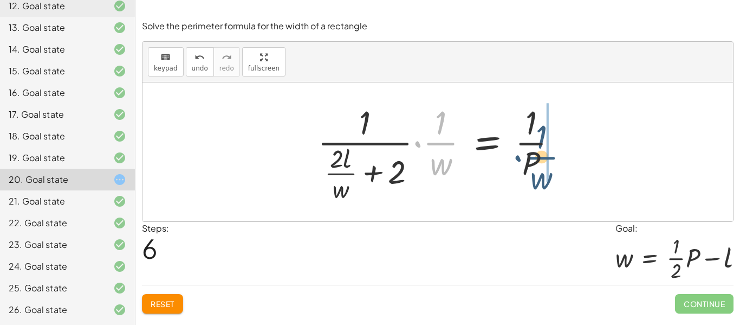
drag, startPoint x: 429, startPoint y: 140, endPoint x: 534, endPoint y: 155, distance: 106.7
click at [534, 155] on div at bounding box center [441, 152] width 259 height 105
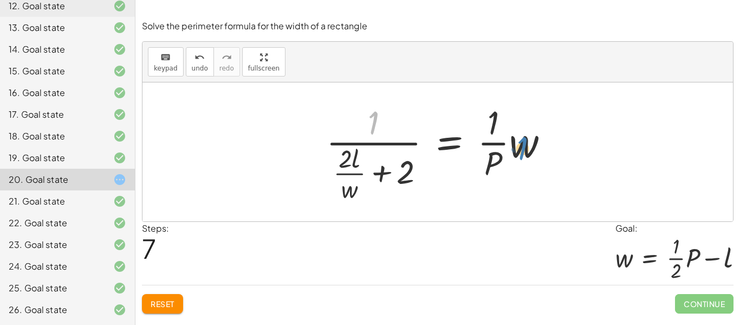
drag, startPoint x: 381, startPoint y: 124, endPoint x: 530, endPoint y: 150, distance: 151.2
click at [530, 150] on div at bounding box center [442, 152] width 242 height 105
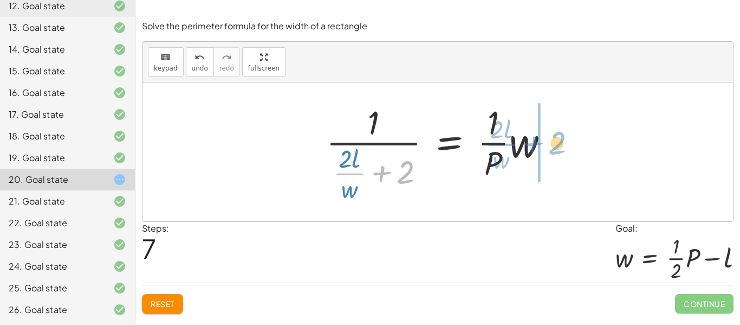
drag, startPoint x: 408, startPoint y: 169, endPoint x: 559, endPoint y: 139, distance: 154.6
click at [559, 139] on div at bounding box center [442, 152] width 242 height 105
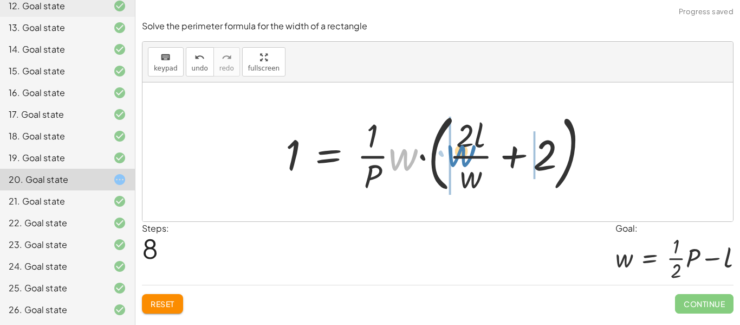
drag, startPoint x: 411, startPoint y: 152, endPoint x: 469, endPoint y: 148, distance: 58.1
click at [469, 148] on div at bounding box center [441, 152] width 323 height 90
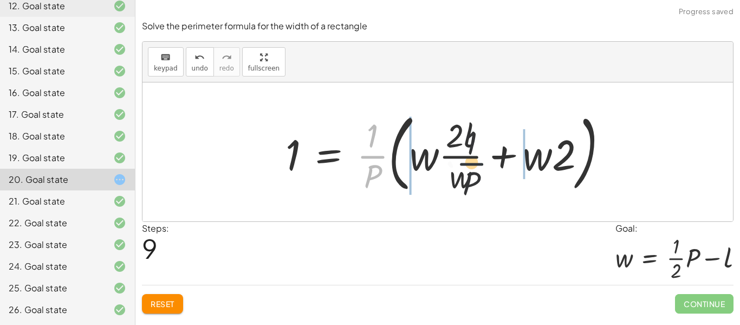
drag, startPoint x: 373, startPoint y: 159, endPoint x: 484, endPoint y: 166, distance: 111.9
click at [484, 166] on div at bounding box center [451, 152] width 342 height 90
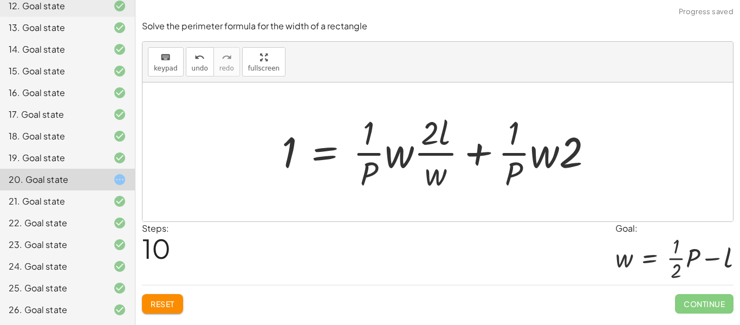
click at [415, 153] on div at bounding box center [441, 151] width 331 height 83
drag, startPoint x: 408, startPoint y: 152, endPoint x: 374, endPoint y: 156, distance: 33.2
click at [374, 156] on div at bounding box center [441, 151] width 331 height 83
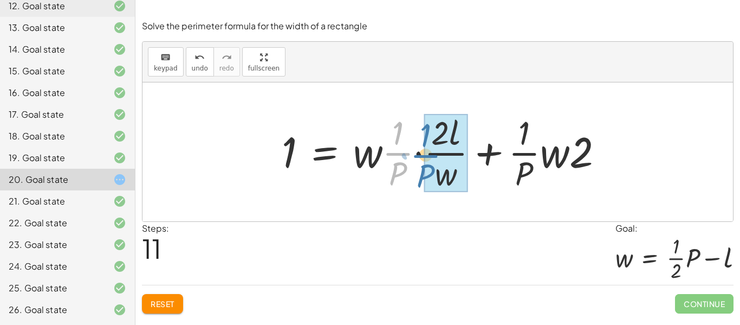
drag, startPoint x: 384, startPoint y: 155, endPoint x: 422, endPoint y: 156, distance: 37.4
click at [422, 156] on div at bounding box center [446, 151] width 341 height 83
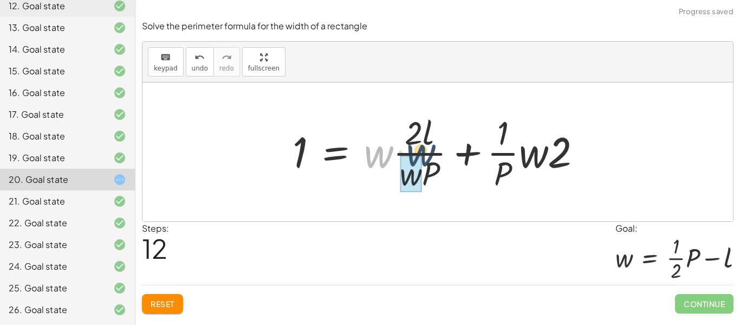
drag, startPoint x: 372, startPoint y: 159, endPoint x: 419, endPoint y: 157, distance: 46.7
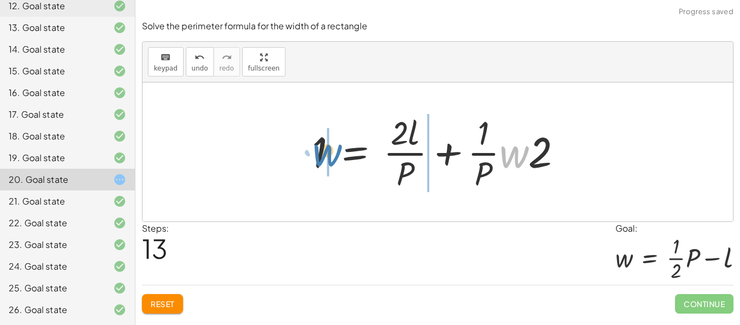
drag, startPoint x: 515, startPoint y: 156, endPoint x: 329, endPoint y: 154, distance: 186.4
click at [329, 154] on div at bounding box center [442, 151] width 270 height 83
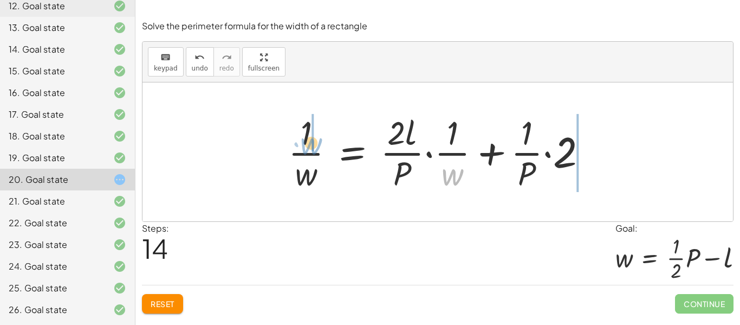
drag, startPoint x: 460, startPoint y: 171, endPoint x: 318, endPoint y: 140, distance: 145.8
click at [318, 140] on div at bounding box center [442, 151] width 319 height 83
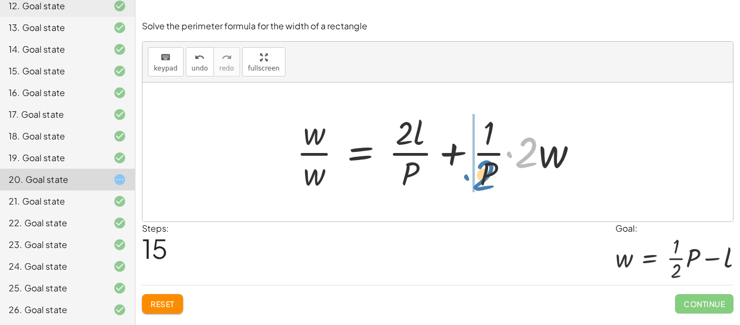
drag, startPoint x: 519, startPoint y: 155, endPoint x: 475, endPoint y: 178, distance: 49.0
click at [475, 178] on div at bounding box center [441, 151] width 301 height 83
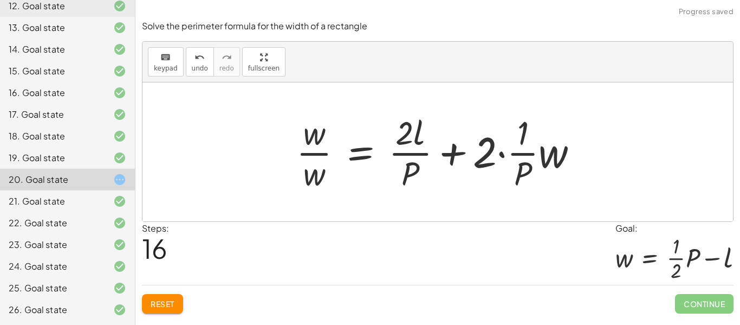
click at [522, 153] on div at bounding box center [441, 151] width 301 height 83
click at [476, 159] on div at bounding box center [441, 151] width 301 height 83
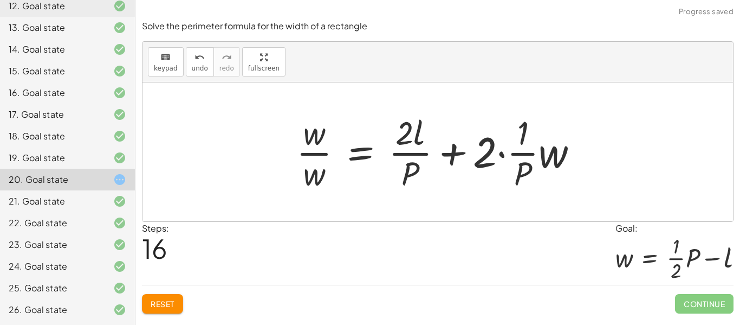
click at [476, 159] on div at bounding box center [441, 151] width 301 height 83
click at [576, 159] on div at bounding box center [441, 151] width 301 height 83
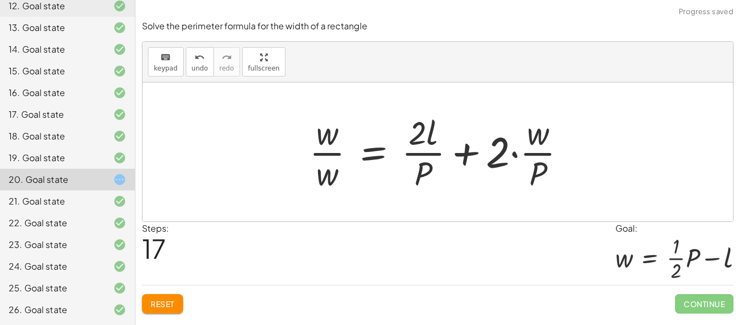
click at [540, 151] on div at bounding box center [442, 151] width 276 height 83
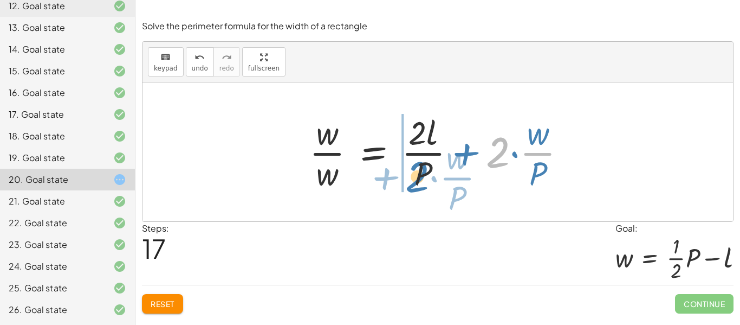
drag, startPoint x: 501, startPoint y: 155, endPoint x: 422, endPoint y: 180, distance: 83.0
click at [422, 180] on div at bounding box center [442, 151] width 276 height 83
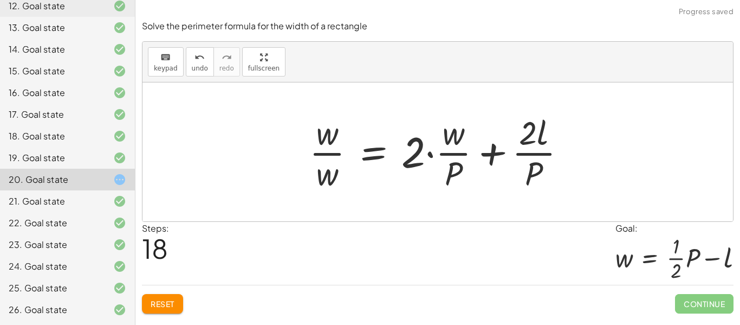
click at [495, 146] on div at bounding box center [442, 151] width 276 height 83
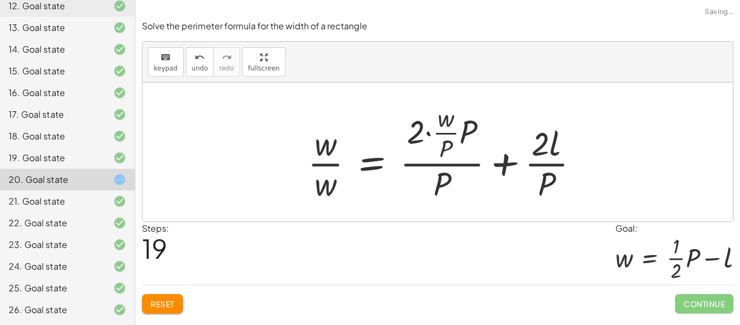
click at [523, 150] on div at bounding box center [447, 152] width 290 height 105
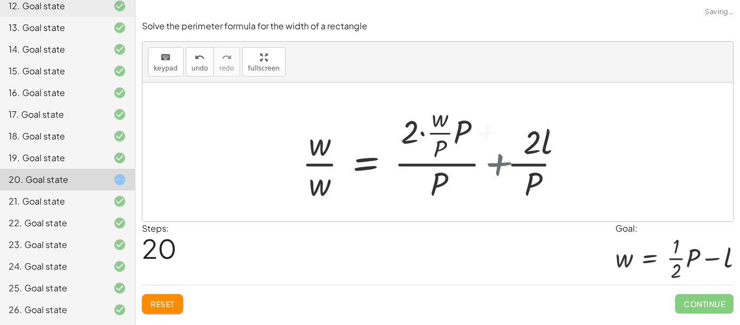
click at [523, 150] on div at bounding box center [429, 152] width 267 height 105
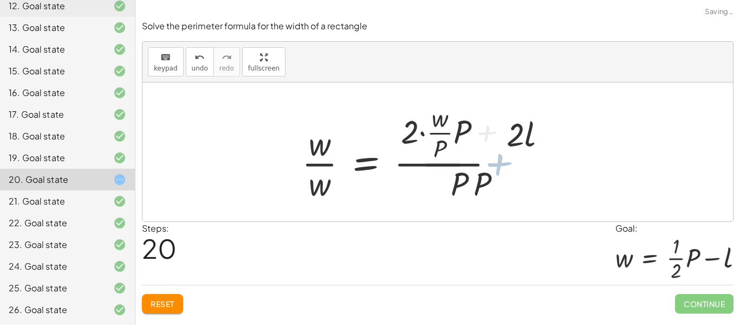
click at [523, 150] on div at bounding box center [429, 152] width 267 height 105
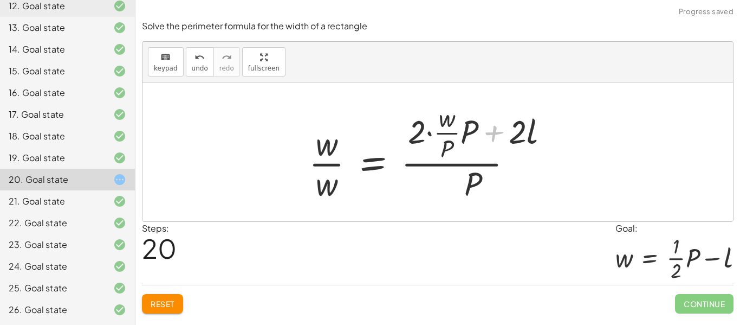
click at [523, 150] on div at bounding box center [436, 152] width 267 height 105
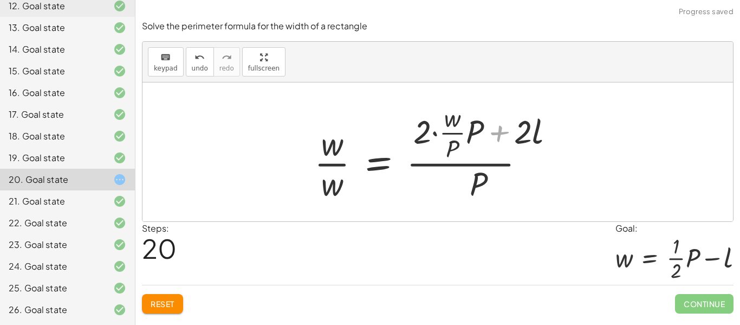
click at [523, 150] on div at bounding box center [442, 152] width 267 height 105
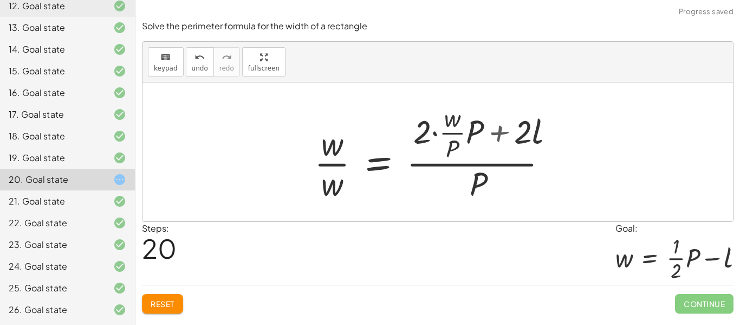
click at [523, 150] on div at bounding box center [442, 152] width 267 height 105
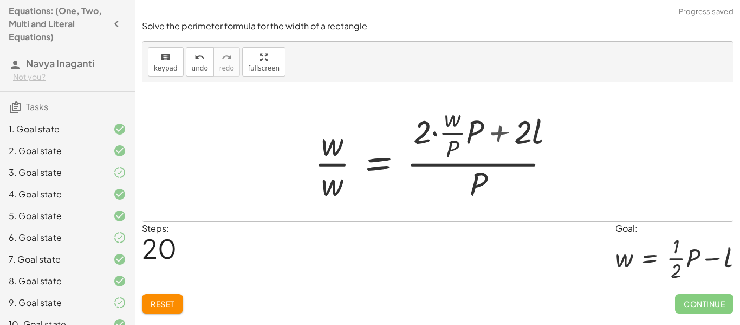
click at [523, 150] on div at bounding box center [442, 152] width 267 height 105
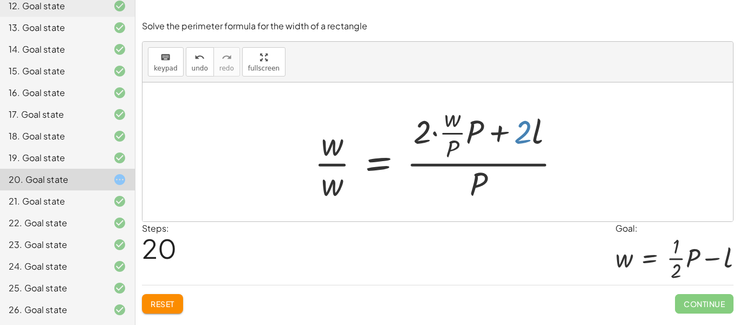
click at [523, 150] on div at bounding box center [442, 152] width 267 height 105
click at [579, 139] on div at bounding box center [438, 151] width 591 height 139
click at [535, 127] on div at bounding box center [442, 152] width 267 height 105
drag, startPoint x: 453, startPoint y: 122, endPoint x: 325, endPoint y: 150, distance: 130.7
click at [325, 150] on div at bounding box center [442, 152] width 267 height 105
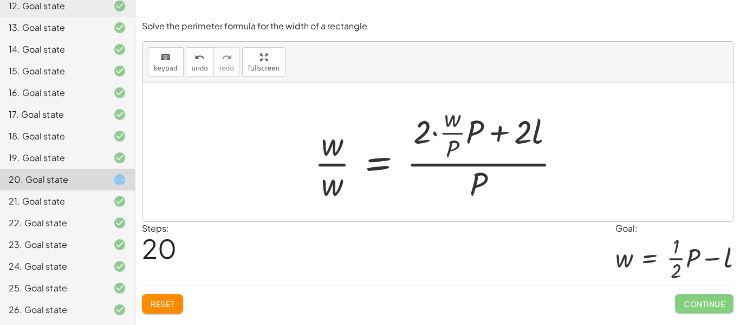
click at [431, 127] on div at bounding box center [442, 152] width 267 height 105
drag, startPoint x: 431, startPoint y: 127, endPoint x: 466, endPoint y: 131, distance: 34.9
click at [466, 131] on div at bounding box center [442, 152] width 267 height 105
drag, startPoint x: 462, startPoint y: 132, endPoint x: 416, endPoint y: 131, distance: 46.6
click at [416, 131] on div at bounding box center [442, 152] width 267 height 105
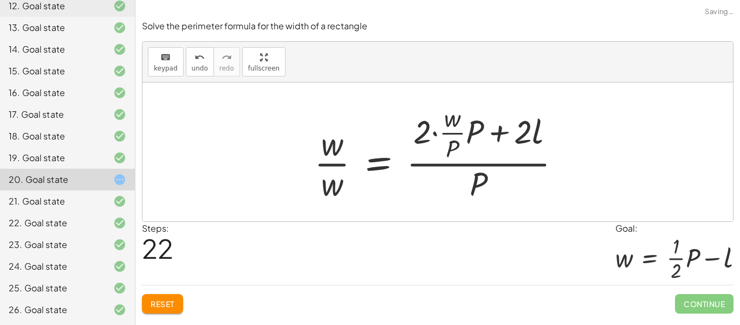
click at [429, 132] on div at bounding box center [442, 152] width 267 height 105
click at [446, 122] on div at bounding box center [442, 152] width 267 height 105
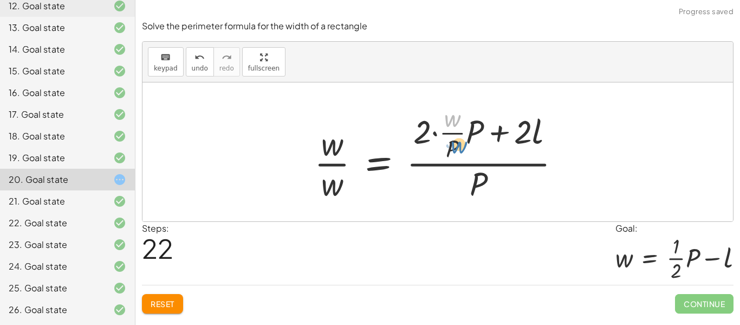
drag, startPoint x: 446, startPoint y: 122, endPoint x: 451, endPoint y: 132, distance: 10.4
click at [451, 132] on div at bounding box center [442, 152] width 267 height 105
click at [466, 132] on div at bounding box center [442, 152] width 267 height 105
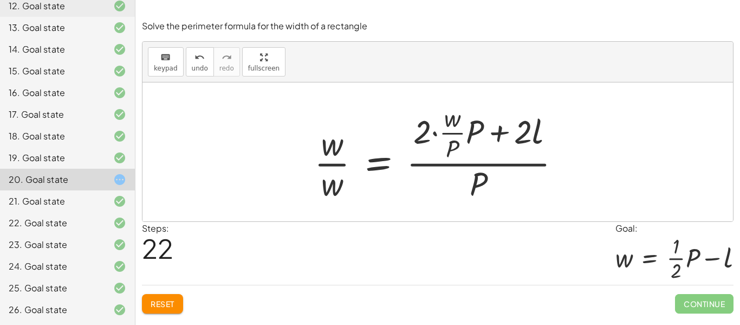
click at [466, 132] on div at bounding box center [442, 152] width 267 height 105
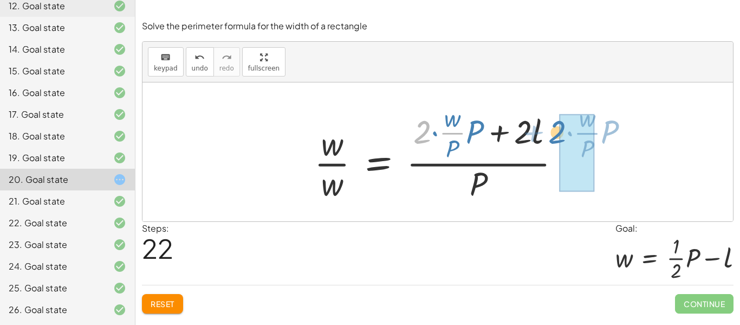
drag, startPoint x: 426, startPoint y: 137, endPoint x: 561, endPoint y: 137, distance: 134.9
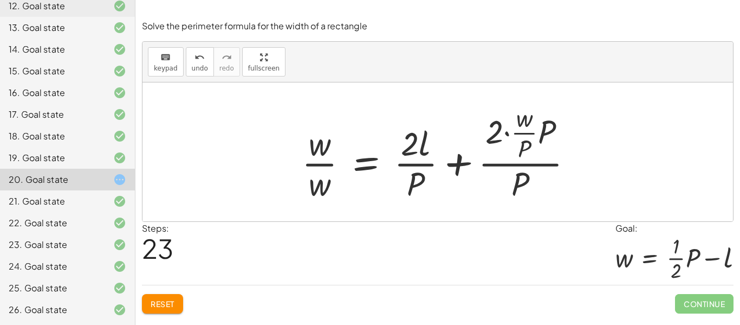
click at [520, 133] on div at bounding box center [441, 152] width 290 height 105
drag, startPoint x: 492, startPoint y: 137, endPoint x: 495, endPoint y: 195, distance: 58.7
click at [495, 195] on div at bounding box center [441, 152] width 290 height 105
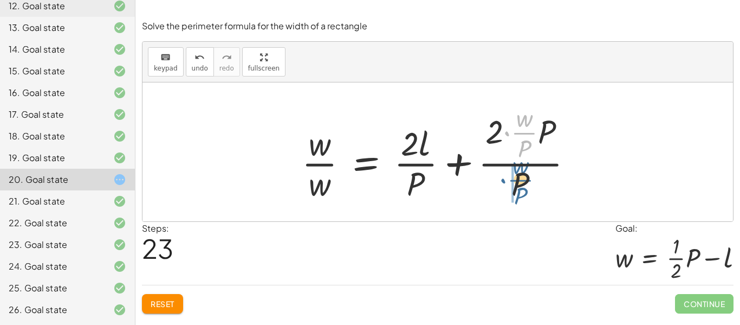
drag, startPoint x: 506, startPoint y: 135, endPoint x: 502, endPoint y: 182, distance: 47.3
click at [502, 182] on div at bounding box center [441, 152] width 290 height 105
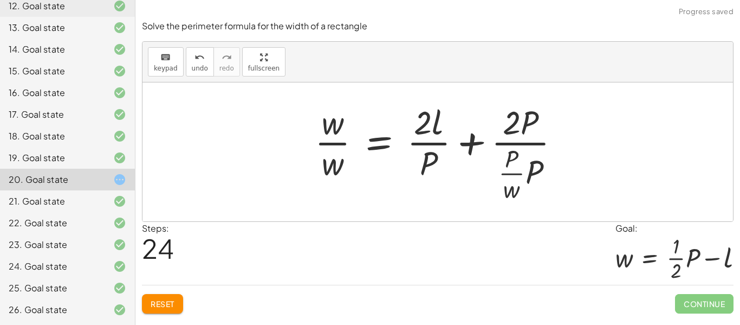
click at [518, 154] on div at bounding box center [441, 152] width 265 height 105
click at [519, 164] on div at bounding box center [441, 152] width 265 height 105
drag, startPoint x: 519, startPoint y: 164, endPoint x: 439, endPoint y: 141, distance: 83.4
click at [439, 141] on div at bounding box center [441, 152] width 265 height 105
click at [177, 292] on div "Reset Continue" at bounding box center [438, 299] width 592 height 29
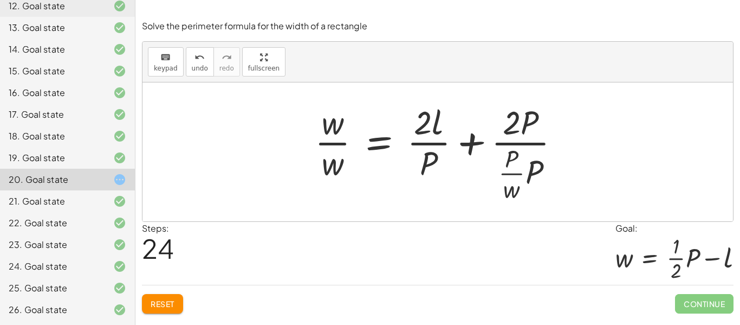
click at [175, 296] on button "Reset" at bounding box center [162, 304] width 41 height 20
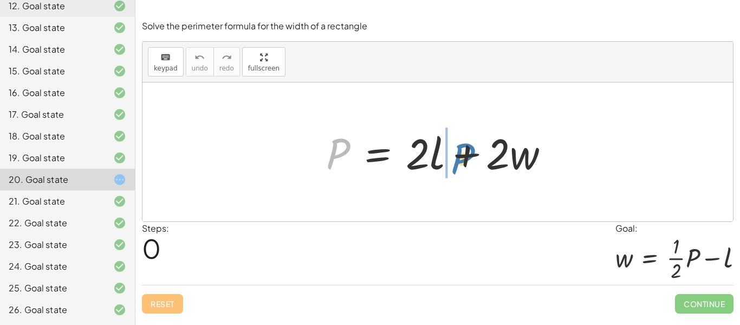
drag, startPoint x: 331, startPoint y: 155, endPoint x: 455, endPoint y: 160, distance: 124.7
click at [455, 160] on div at bounding box center [442, 152] width 243 height 56
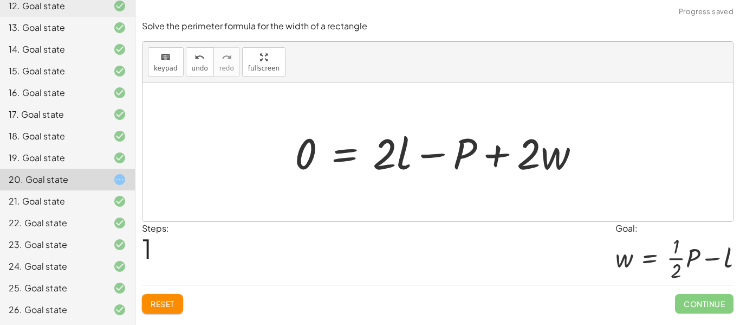
click at [162, 301] on span "Reset" at bounding box center [163, 304] width 24 height 10
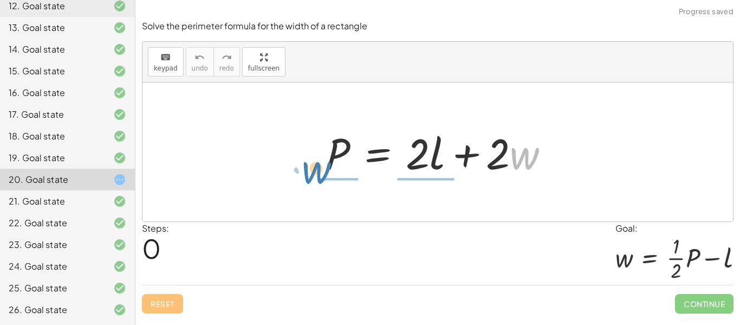
drag, startPoint x: 532, startPoint y: 157, endPoint x: 324, endPoint y: 171, distance: 208.5
click at [324, 171] on div at bounding box center [442, 152] width 243 height 56
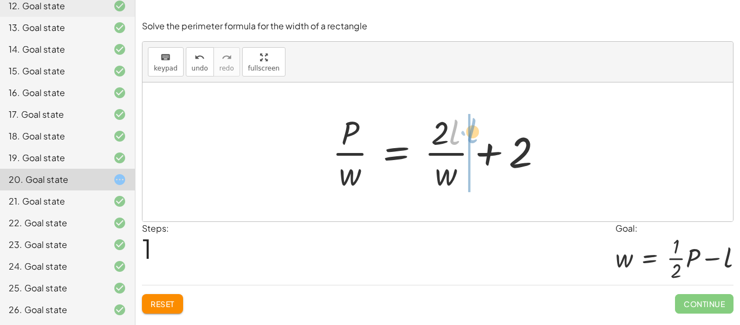
drag, startPoint x: 451, startPoint y: 133, endPoint x: 467, endPoint y: 131, distance: 16.4
click at [467, 131] on div at bounding box center [442, 151] width 230 height 83
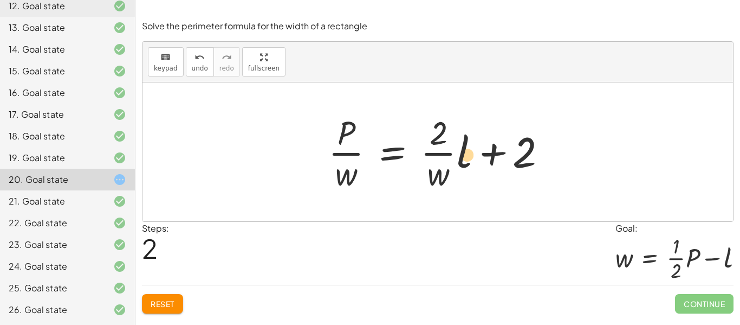
click at [464, 159] on div at bounding box center [442, 151] width 238 height 83
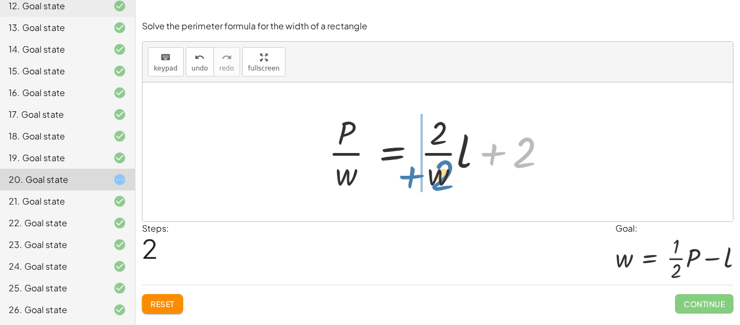
drag, startPoint x: 520, startPoint y: 157, endPoint x: 438, endPoint y: 180, distance: 85.1
click at [438, 180] on div at bounding box center [442, 151] width 238 height 83
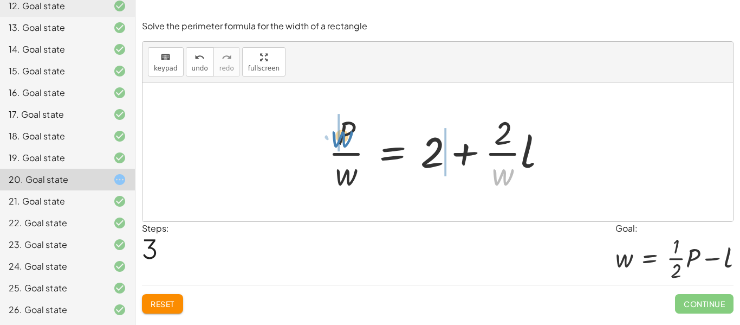
drag, startPoint x: 502, startPoint y: 179, endPoint x: 340, endPoint y: 141, distance: 165.9
click at [340, 141] on div at bounding box center [442, 151] width 238 height 83
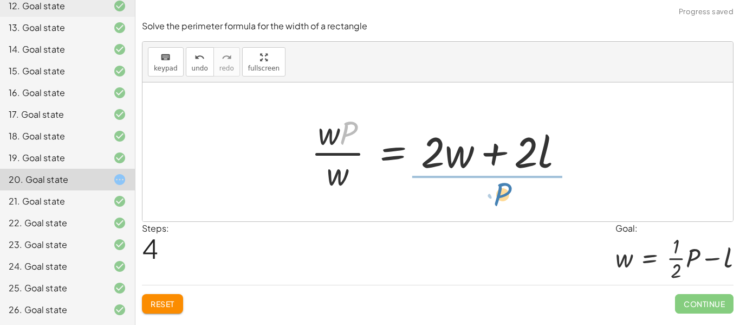
drag, startPoint x: 345, startPoint y: 131, endPoint x: 498, endPoint y: 192, distance: 164.6
click at [498, 192] on div at bounding box center [442, 151] width 273 height 83
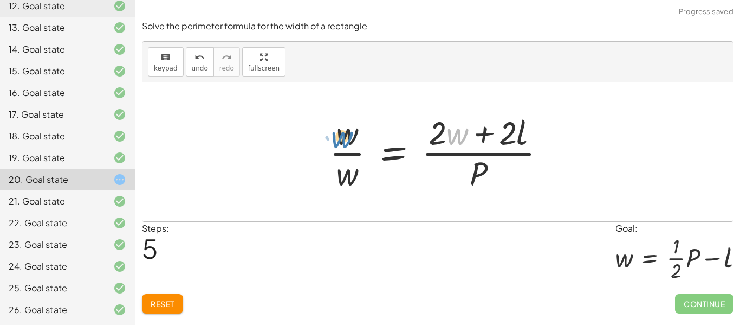
drag, startPoint x: 460, startPoint y: 141, endPoint x: 344, endPoint y: 144, distance: 116.0
click at [344, 144] on div at bounding box center [442, 151] width 236 height 83
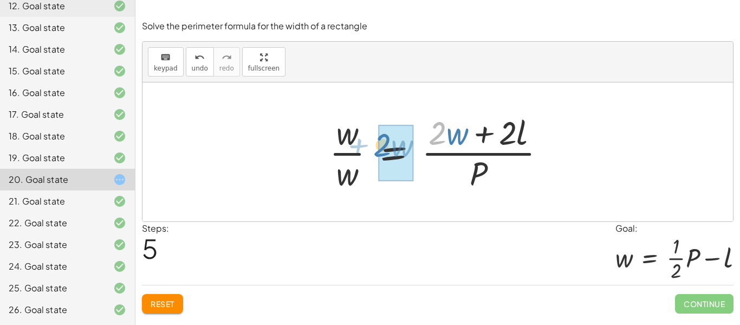
drag, startPoint x: 444, startPoint y: 132, endPoint x: 389, endPoint y: 144, distance: 56.5
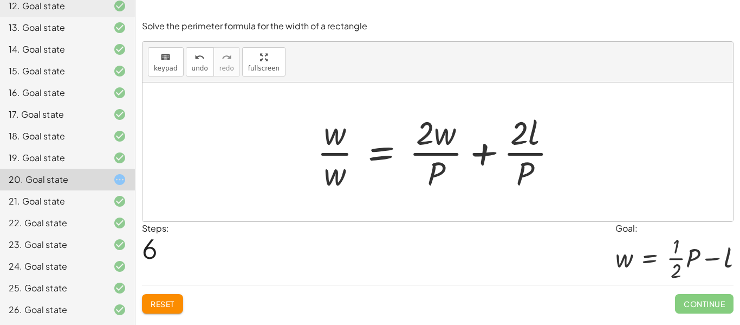
click at [348, 137] on div at bounding box center [442, 151] width 260 height 83
click at [342, 152] on div at bounding box center [442, 151] width 260 height 83
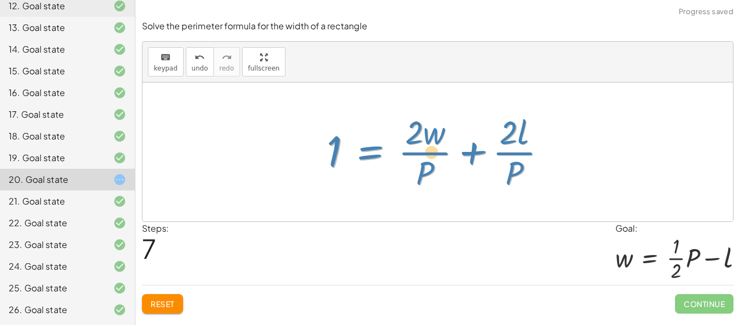
click at [342, 158] on div at bounding box center [441, 151] width 239 height 83
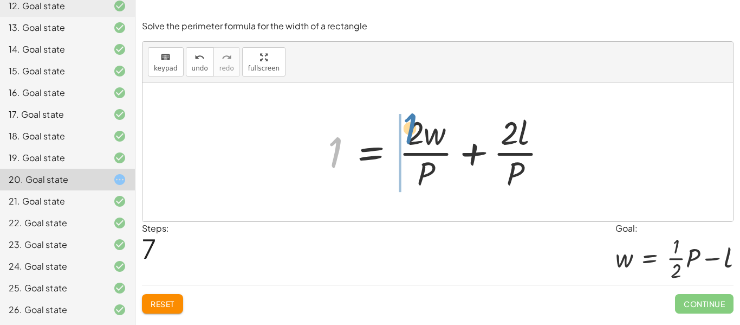
drag, startPoint x: 329, startPoint y: 156, endPoint x: 404, endPoint y: 132, distance: 78.5
click at [404, 132] on div at bounding box center [441, 151] width 239 height 83
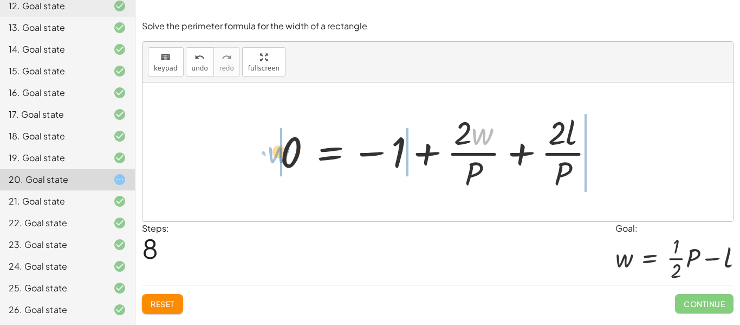
drag, startPoint x: 476, startPoint y: 133, endPoint x: 273, endPoint y: 152, distance: 204.1
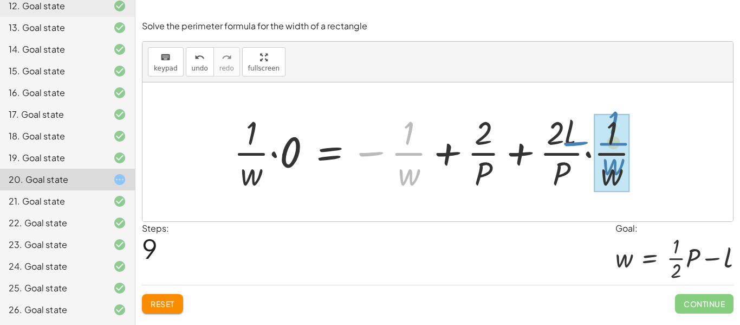
drag, startPoint x: 409, startPoint y: 147, endPoint x: 616, endPoint y: 138, distance: 207.8
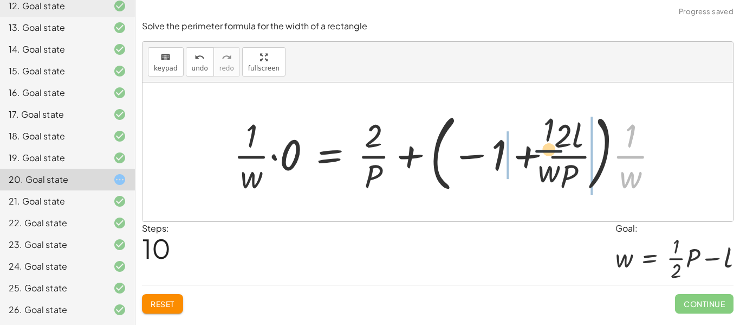
drag, startPoint x: 636, startPoint y: 150, endPoint x: 527, endPoint y: 145, distance: 109.0
click at [527, 145] on div at bounding box center [450, 152] width 445 height 90
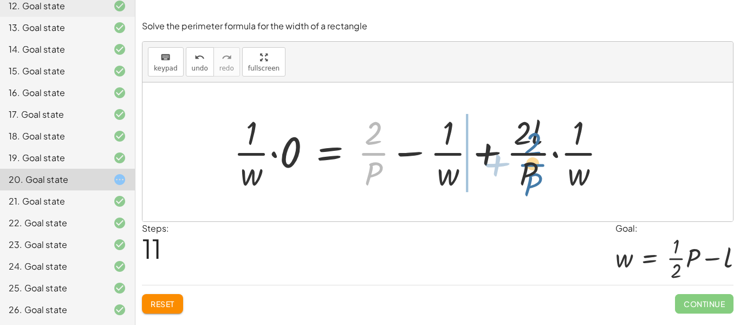
drag, startPoint x: 377, startPoint y: 161, endPoint x: 539, endPoint y: 170, distance: 162.3
click at [539, 170] on div at bounding box center [424, 151] width 393 height 83
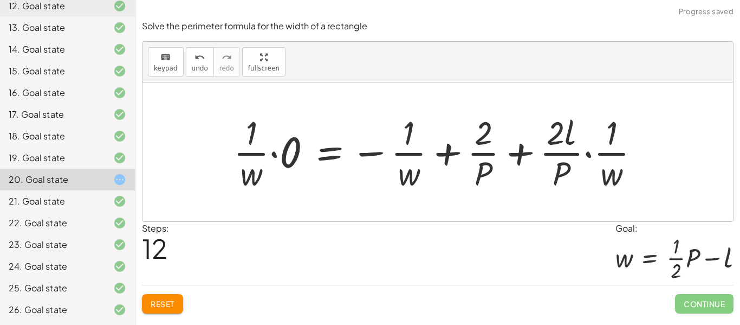
click at [549, 152] on div at bounding box center [441, 151] width 426 height 83
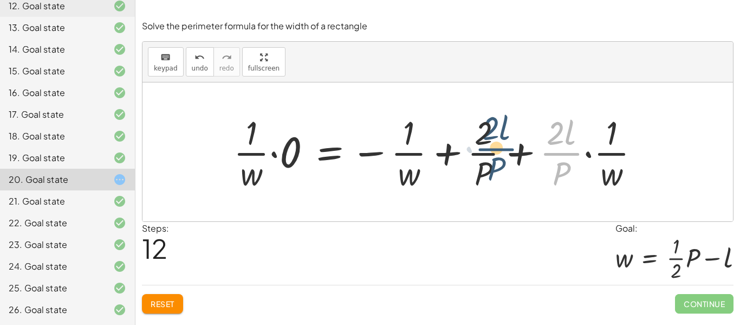
drag, startPoint x: 553, startPoint y: 151, endPoint x: 486, endPoint y: 147, distance: 66.8
click at [486, 147] on div at bounding box center [441, 151] width 426 height 83
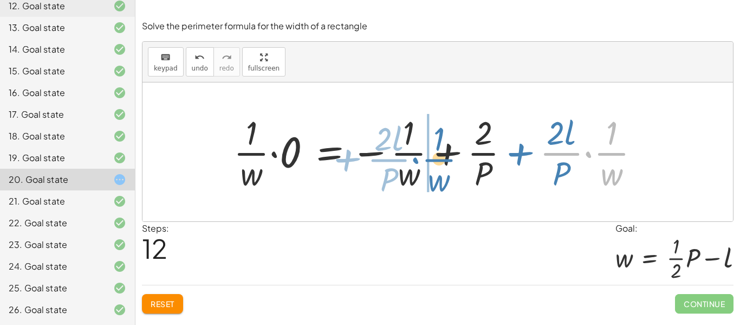
drag, startPoint x: 611, startPoint y: 145, endPoint x: 439, endPoint y: 150, distance: 171.9
click at [439, 150] on div at bounding box center [441, 151] width 426 height 83
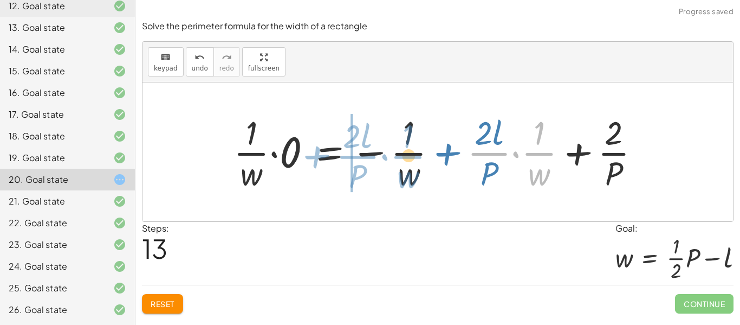
drag, startPoint x: 540, startPoint y: 154, endPoint x: 405, endPoint y: 157, distance: 134.4
click at [405, 157] on div at bounding box center [441, 151] width 426 height 83
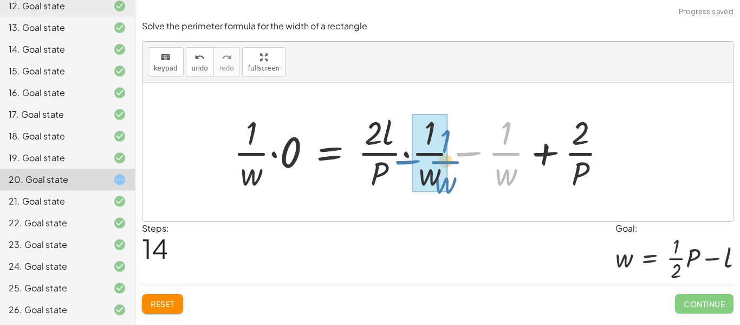
drag, startPoint x: 515, startPoint y: 152, endPoint x: 452, endPoint y: 160, distance: 63.3
click at [452, 160] on div at bounding box center [424, 151] width 393 height 83
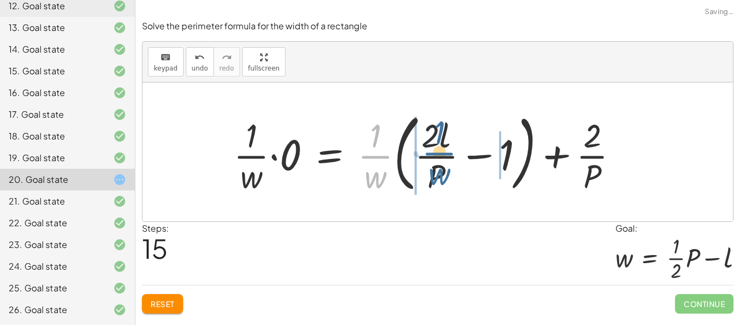
drag, startPoint x: 373, startPoint y: 165, endPoint x: 437, endPoint y: 161, distance: 64.6
click at [437, 161] on div at bounding box center [430, 152] width 404 height 90
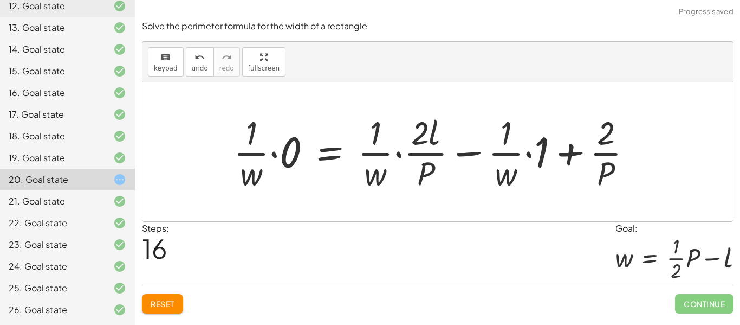
click at [541, 162] on div at bounding box center [437, 151] width 418 height 83
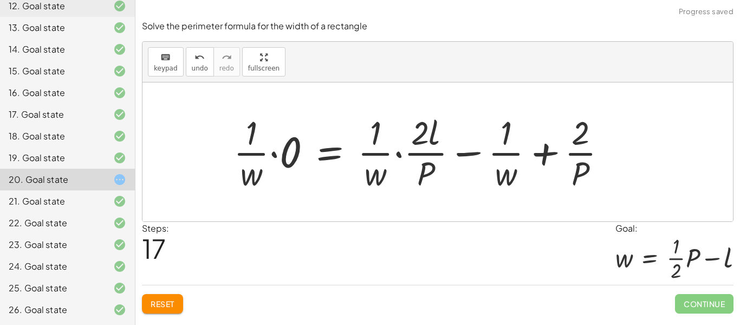
click at [260, 153] on div at bounding box center [424, 151] width 393 height 83
click at [277, 152] on div at bounding box center [424, 151] width 393 height 83
click at [277, 152] on div at bounding box center [448, 151] width 347 height 83
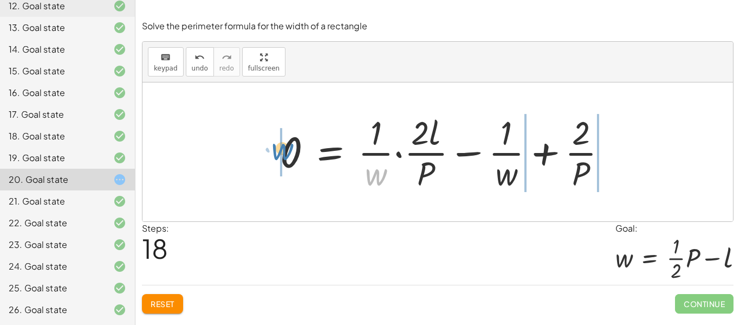
drag, startPoint x: 361, startPoint y: 183, endPoint x: 267, endPoint y: 158, distance: 97.7
click at [267, 158] on div "P = + · 2 · l + · 2 · w · P · w = + · 2 · l · w + 2 · P · w = + · · 2 · w · l +…" at bounding box center [444, 151] width 360 height 89
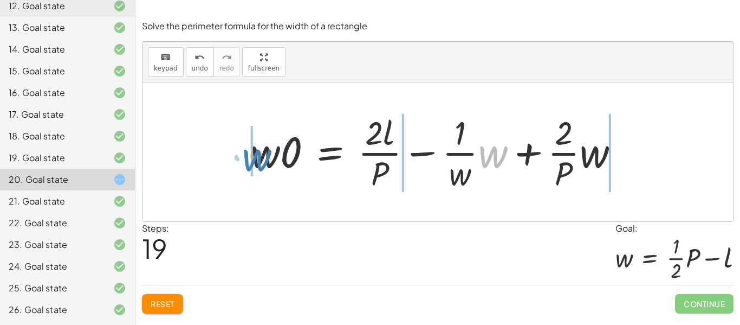
drag, startPoint x: 494, startPoint y: 155, endPoint x: 260, endPoint y: 158, distance: 234.1
click at [260, 158] on div at bounding box center [439, 151] width 388 height 83
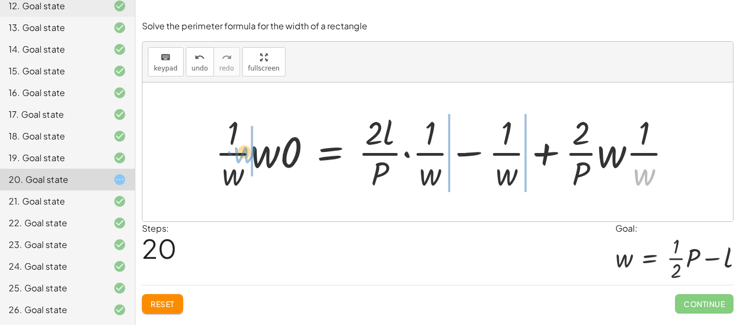
drag, startPoint x: 649, startPoint y: 179, endPoint x: 249, endPoint y: 157, distance: 401.1
click at [249, 157] on div at bounding box center [448, 151] width 477 height 83
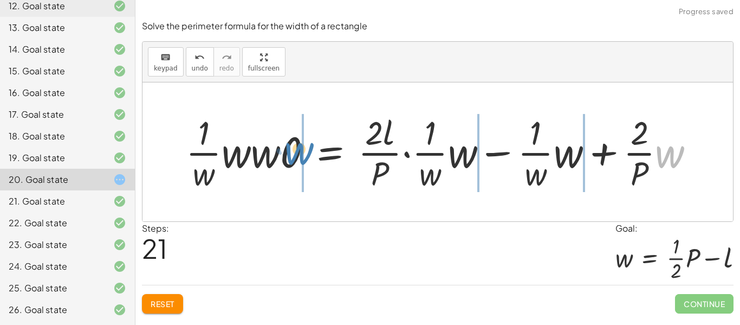
drag, startPoint x: 668, startPoint y: 160, endPoint x: 296, endPoint y: 157, distance: 371.2
click at [296, 157] on div at bounding box center [444, 151] width 528 height 83
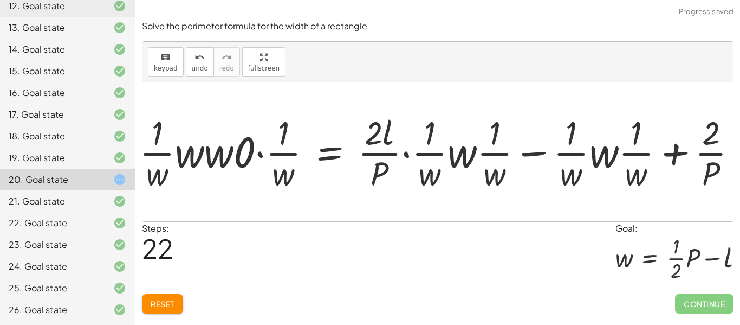
click at [238, 167] on div at bounding box center [443, 151] width 618 height 83
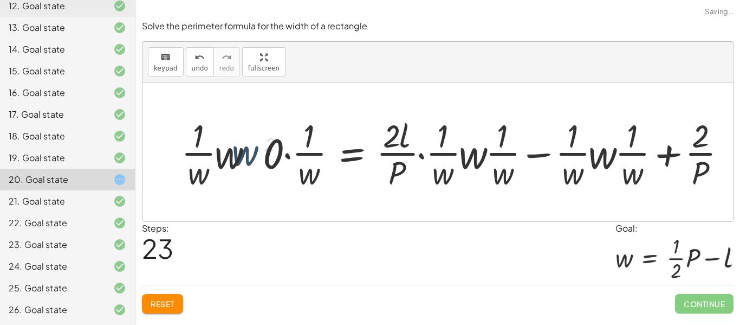
click at [238, 167] on div at bounding box center [448, 151] width 482 height 67
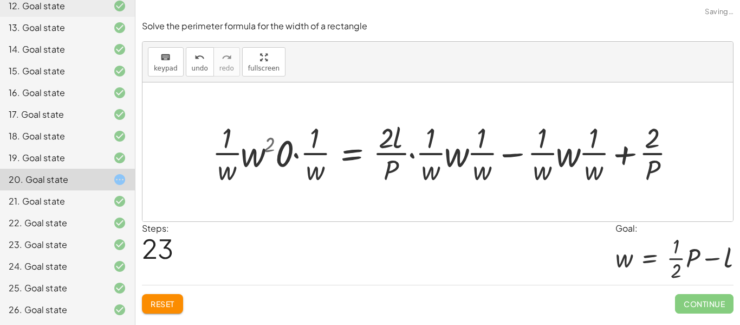
click at [238, 167] on div at bounding box center [448, 151] width 482 height 67
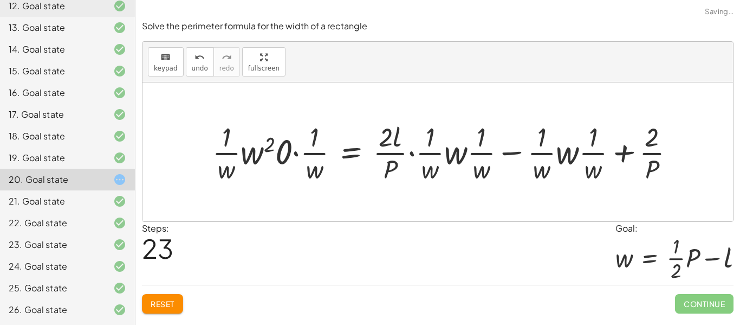
click at [288, 154] on div at bounding box center [448, 151] width 482 height 67
click at [288, 154] on div at bounding box center [438, 151] width 591 height 139
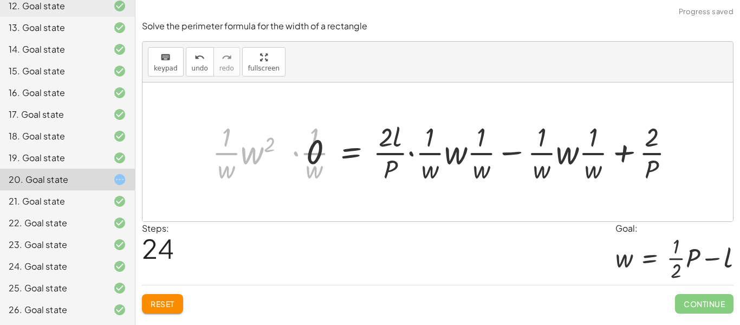
click at [288, 154] on div at bounding box center [438, 151] width 591 height 139
click at [423, 155] on div at bounding box center [497, 151] width 383 height 67
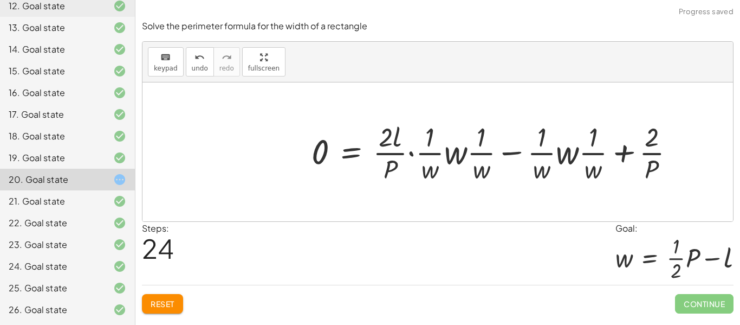
click at [423, 155] on div at bounding box center [497, 151] width 383 height 67
click at [510, 161] on div at bounding box center [497, 151] width 383 height 67
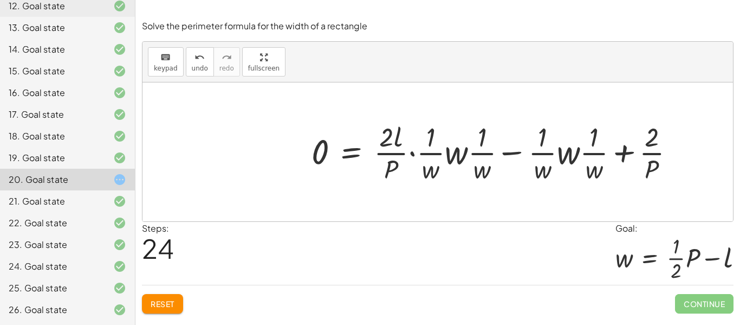
click at [510, 161] on div at bounding box center [497, 151] width 383 height 67
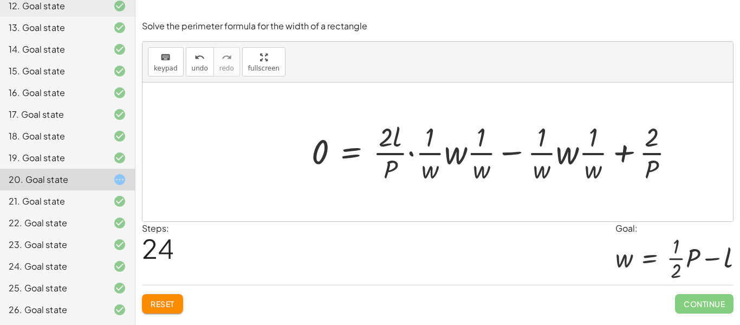
click at [510, 161] on div at bounding box center [497, 151] width 383 height 67
drag, startPoint x: 453, startPoint y: 162, endPoint x: 547, endPoint y: 193, distance: 98.9
click at [547, 193] on div "P = + · 2 · l + · 2 · w · P · w = + · 2 · l · w + 2 · P · w = + · · 2 · w · l +…" at bounding box center [438, 151] width 591 height 139
drag, startPoint x: 489, startPoint y: 162, endPoint x: 531, endPoint y: 166, distance: 41.9
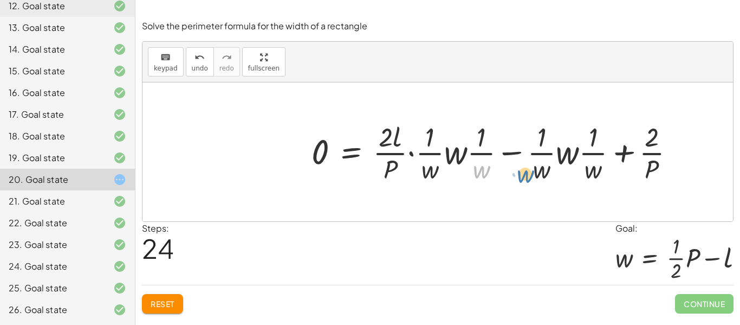
click at [531, 166] on div at bounding box center [497, 151] width 383 height 67
drag, startPoint x: 486, startPoint y: 152, endPoint x: 598, endPoint y: 150, distance: 112.2
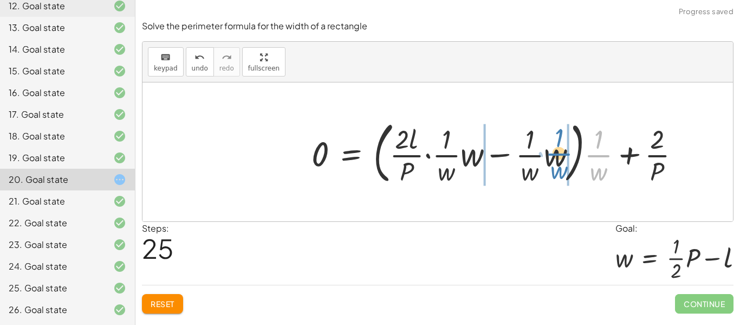
drag, startPoint x: 602, startPoint y: 160, endPoint x: 563, endPoint y: 158, distance: 39.6
click at [563, 158] on div at bounding box center [500, 151] width 389 height 72
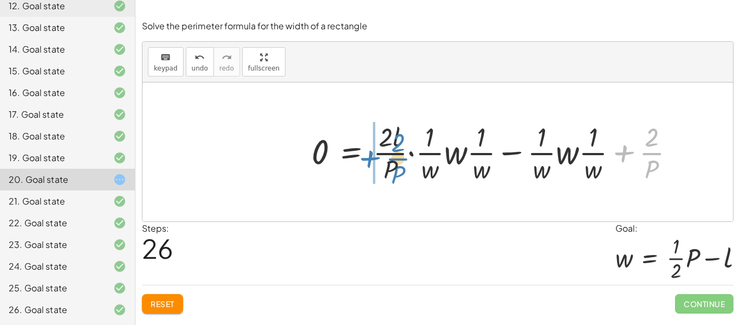
drag, startPoint x: 639, startPoint y: 156, endPoint x: 386, endPoint y: 161, distance: 253.1
click at [386, 161] on div at bounding box center [497, 151] width 383 height 67
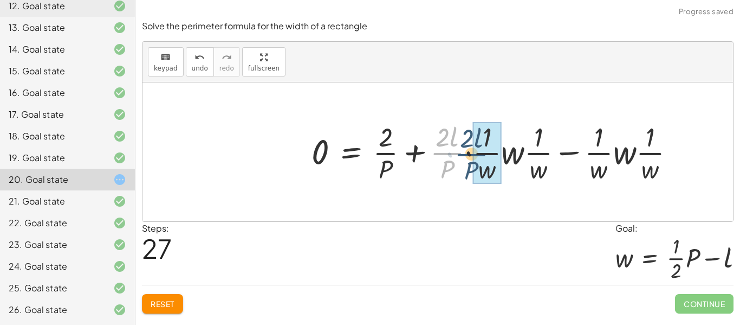
drag, startPoint x: 454, startPoint y: 151, endPoint x: 482, endPoint y: 152, distance: 27.7
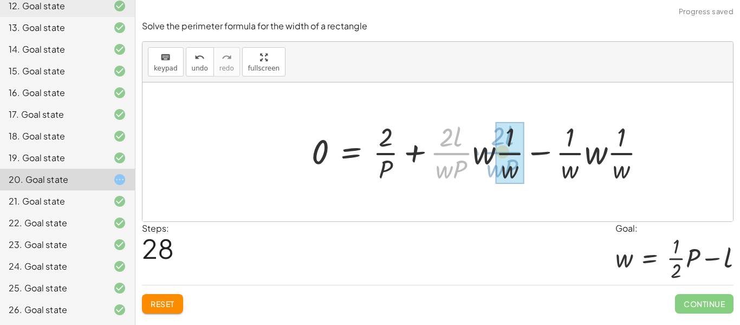
drag, startPoint x: 456, startPoint y: 154, endPoint x: 505, endPoint y: 153, distance: 49.3
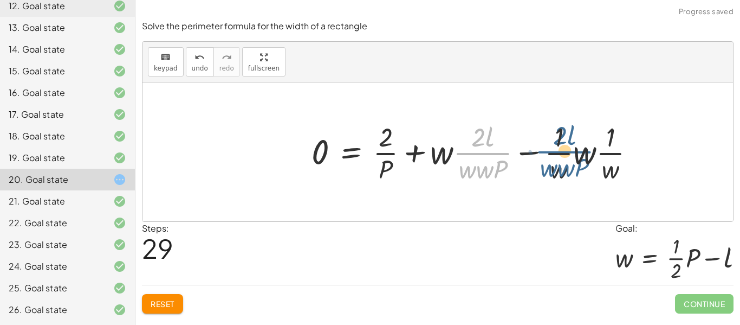
drag, startPoint x: 486, startPoint y: 152, endPoint x: 570, endPoint y: 151, distance: 83.5
click at [570, 151] on div at bounding box center [477, 151] width 343 height 67
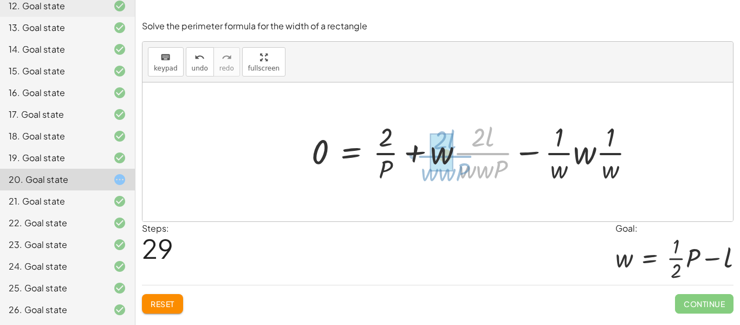
drag, startPoint x: 482, startPoint y: 153, endPoint x: 442, endPoint y: 156, distance: 40.2
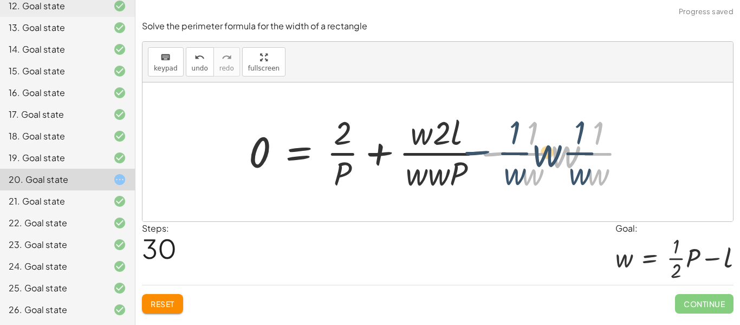
drag, startPoint x: 475, startPoint y: 153, endPoint x: 415, endPoint y: 150, distance: 60.8
click at [415, 150] on div at bounding box center [441, 151] width 397 height 83
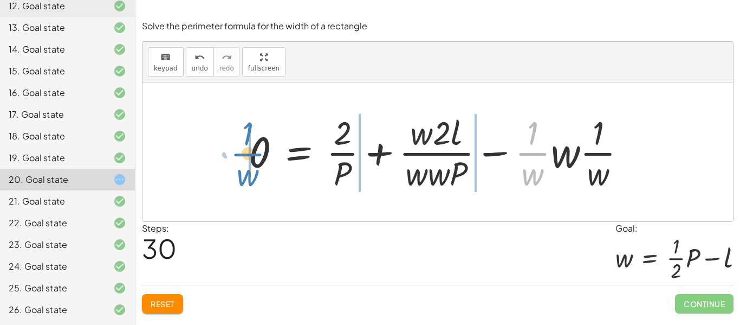
drag, startPoint x: 551, startPoint y: 158, endPoint x: 264, endPoint y: 158, distance: 286.1
click at [264, 158] on div at bounding box center [441, 151] width 397 height 83
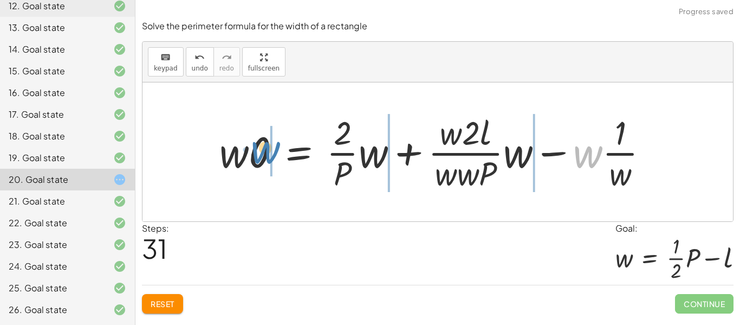
drag, startPoint x: 589, startPoint y: 159, endPoint x: 266, endPoint y: 155, distance: 323.0
click at [266, 155] on div at bounding box center [438, 151] width 449 height 83
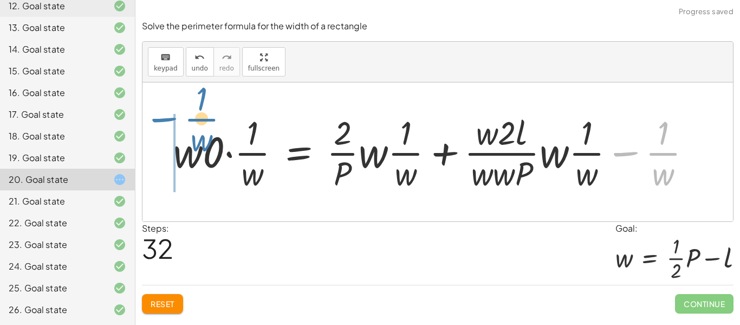
drag, startPoint x: 644, startPoint y: 158, endPoint x: 182, endPoint y: 124, distance: 463.0
click at [182, 124] on div at bounding box center [437, 151] width 538 height 83
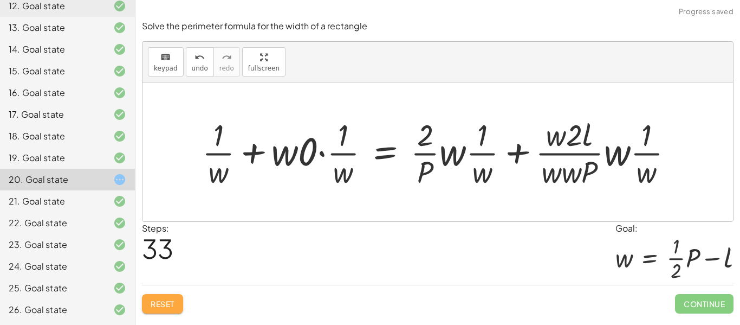
click at [174, 299] on span "Reset" at bounding box center [163, 304] width 24 height 10
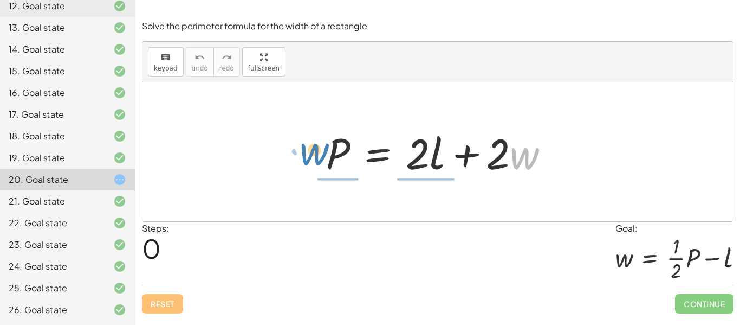
drag, startPoint x: 524, startPoint y: 165, endPoint x: 313, endPoint y: 160, distance: 210.9
click at [313, 160] on div "· w + · 2 P = + · 2 · l + · 2 · w" at bounding box center [438, 151] width 256 height 61
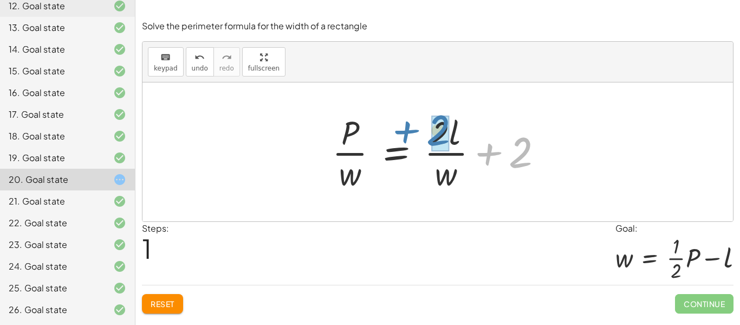
drag, startPoint x: 516, startPoint y: 146, endPoint x: 434, endPoint y: 124, distance: 85.2
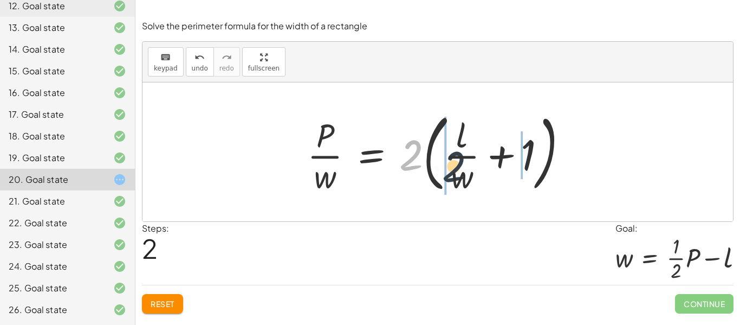
drag, startPoint x: 413, startPoint y: 154, endPoint x: 462, endPoint y: 166, distance: 49.7
click at [462, 166] on div at bounding box center [442, 152] width 280 height 90
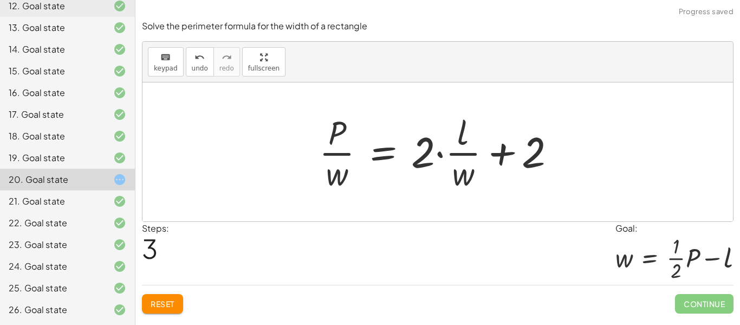
click at [444, 154] on div at bounding box center [442, 151] width 256 height 83
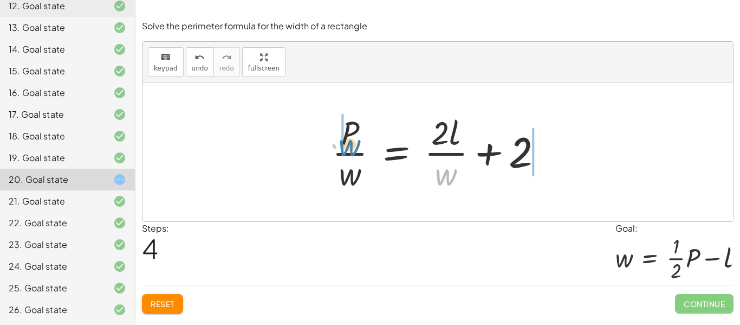
drag, startPoint x: 436, startPoint y: 170, endPoint x: 337, endPoint y: 140, distance: 103.7
click at [337, 140] on div at bounding box center [442, 151] width 230 height 83
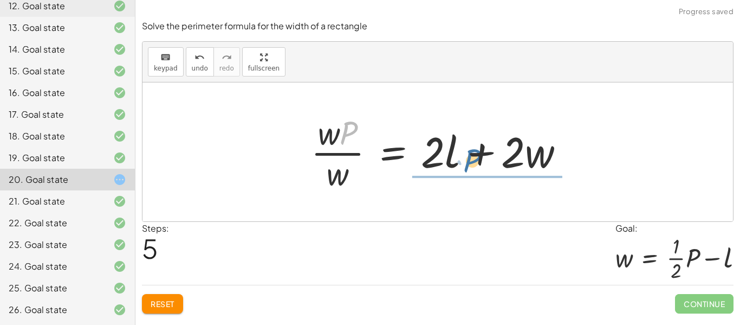
drag, startPoint x: 345, startPoint y: 135, endPoint x: 469, endPoint y: 163, distance: 126.6
click at [469, 163] on div at bounding box center [442, 151] width 273 height 83
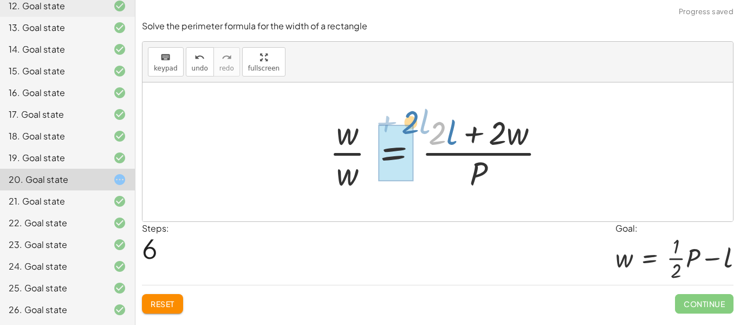
drag, startPoint x: 447, startPoint y: 125, endPoint x: 419, endPoint y: 114, distance: 29.2
click at [419, 114] on div at bounding box center [442, 151] width 236 height 83
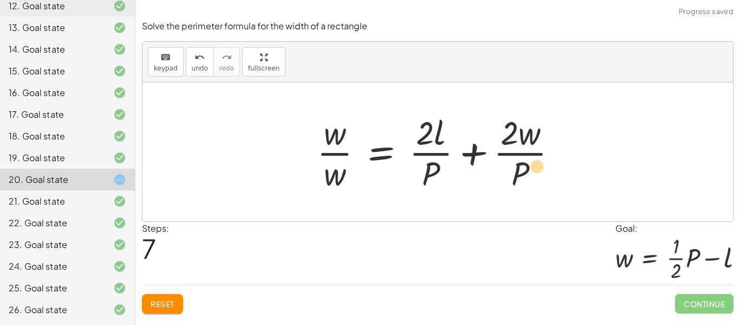
drag, startPoint x: 443, startPoint y: 130, endPoint x: 545, endPoint y: 164, distance: 107.6
click at [545, 164] on div at bounding box center [442, 151] width 260 height 83
click at [167, 297] on button "Reset" at bounding box center [162, 304] width 41 height 20
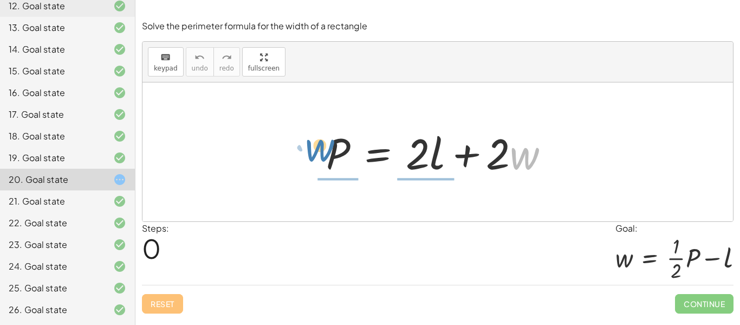
drag, startPoint x: 533, startPoint y: 160, endPoint x: 328, endPoint y: 151, distance: 205.0
click at [328, 151] on div at bounding box center [442, 152] width 243 height 56
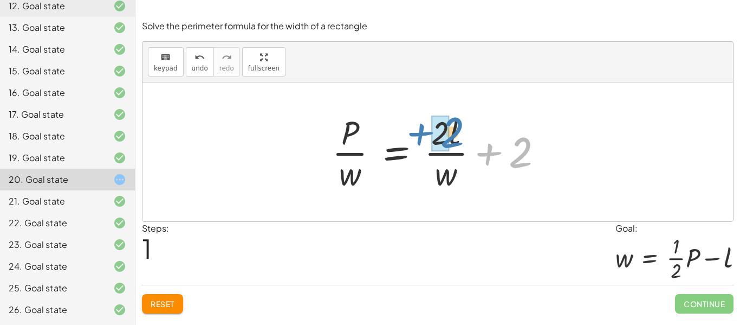
drag, startPoint x: 519, startPoint y: 157, endPoint x: 450, endPoint y: 138, distance: 71.0
click at [450, 138] on div at bounding box center [442, 151] width 230 height 83
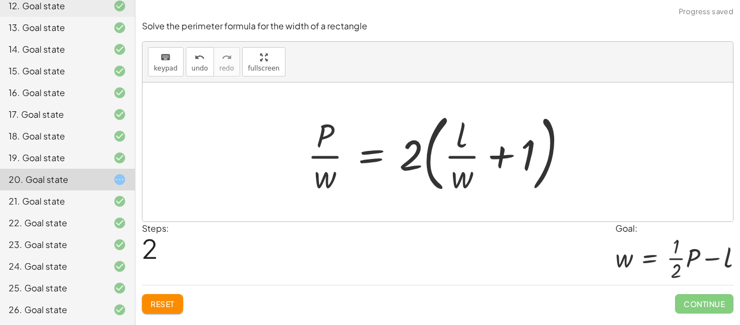
click at [428, 157] on div at bounding box center [442, 152] width 280 height 90
drag, startPoint x: 406, startPoint y: 158, endPoint x: 466, endPoint y: 158, distance: 59.1
click at [466, 158] on div at bounding box center [442, 152] width 280 height 90
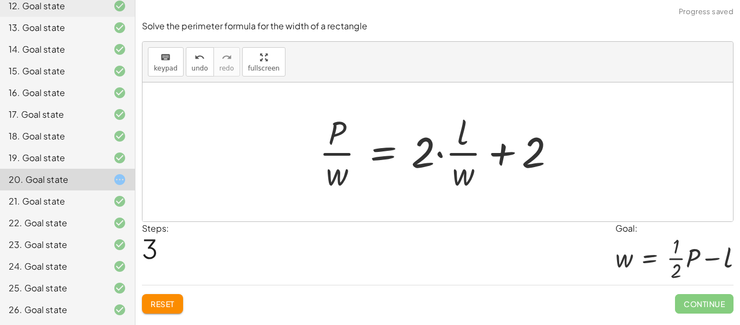
click at [442, 159] on div at bounding box center [442, 151] width 256 height 83
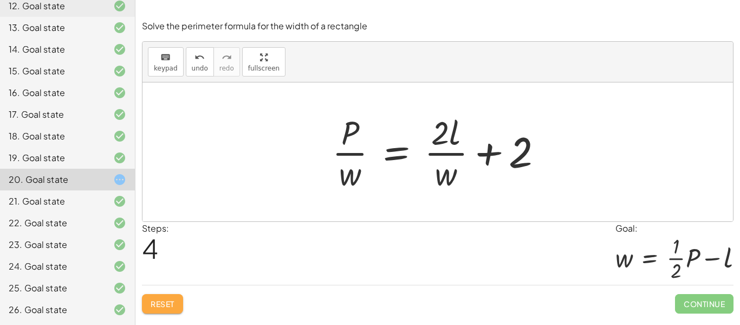
click at [160, 299] on span "Reset" at bounding box center [163, 304] width 24 height 10
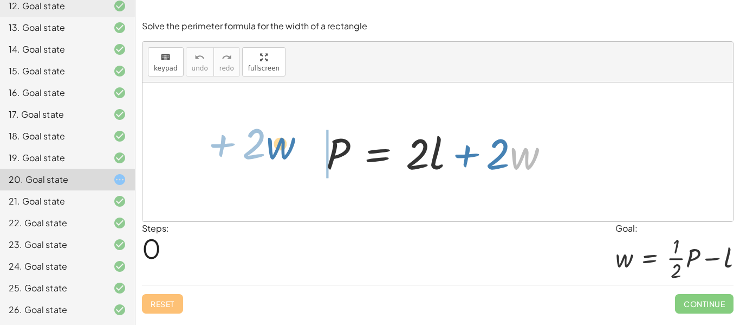
drag, startPoint x: 526, startPoint y: 157, endPoint x: 282, endPoint y: 146, distance: 243.5
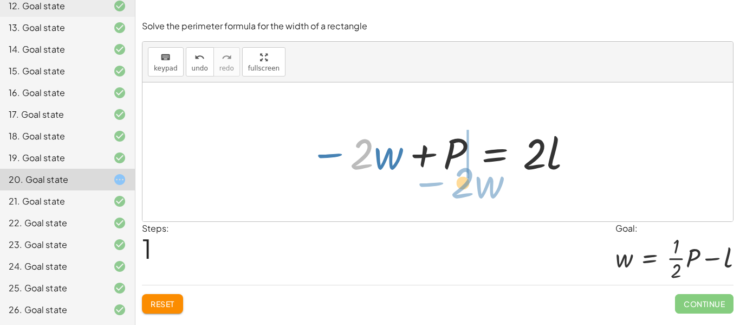
drag, startPoint x: 358, startPoint y: 158, endPoint x: 461, endPoint y: 187, distance: 106.4
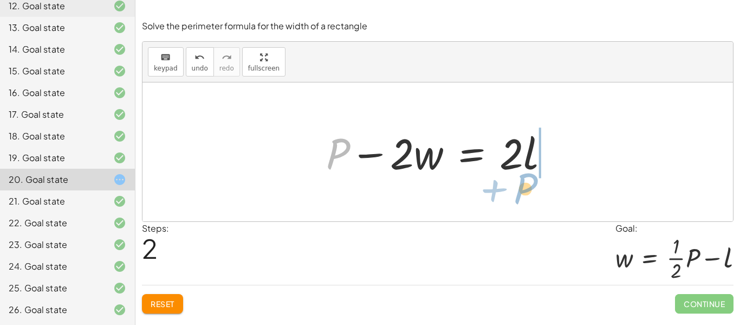
drag, startPoint x: 335, startPoint y: 154, endPoint x: 523, endPoint y: 188, distance: 190.6
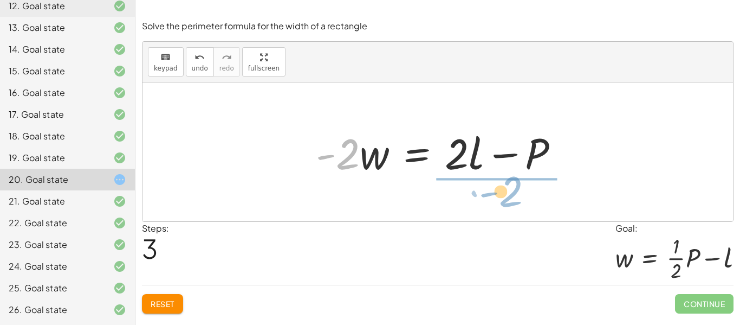
drag, startPoint x: 350, startPoint y: 155, endPoint x: 513, endPoint y: 192, distance: 167.4
click at [513, 192] on div "P = + · 2 · l + · 2 · w − · 2 · w + P = · 2 · l + P − · 2 · w = · 2 · l · - 2 P…" at bounding box center [438, 151] width 591 height 139
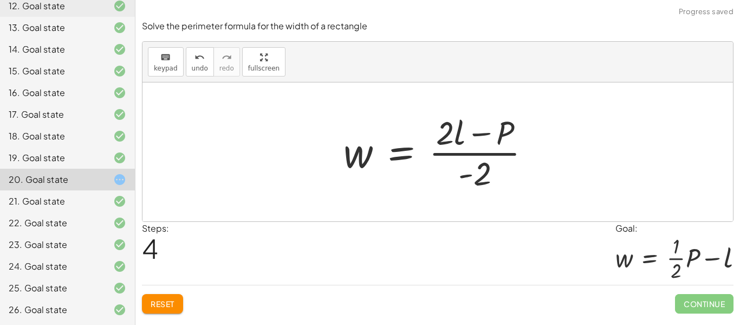
click at [456, 137] on div at bounding box center [441, 151] width 207 height 83
drag, startPoint x: 496, startPoint y: 136, endPoint x: 445, endPoint y: 138, distance: 51.5
click at [445, 138] on div at bounding box center [441, 151] width 207 height 83
drag, startPoint x: 482, startPoint y: 175, endPoint x: 454, endPoint y: 139, distance: 45.1
click at [454, 139] on div at bounding box center [441, 151] width 207 height 83
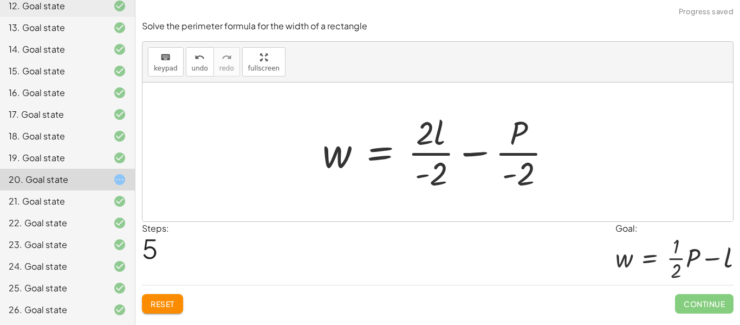
click at [535, 153] on div at bounding box center [441, 151] width 249 height 83
click at [515, 144] on div at bounding box center [441, 151] width 249 height 83
drag, startPoint x: 439, startPoint y: 175, endPoint x: 426, endPoint y: 135, distance: 41.5
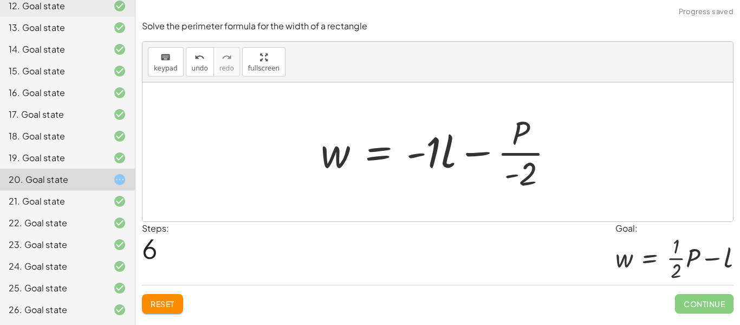
click at [442, 157] on div at bounding box center [441, 151] width 253 height 83
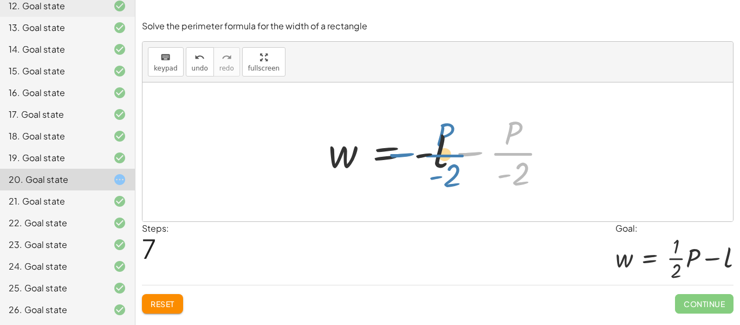
drag, startPoint x: 506, startPoint y: 150, endPoint x: 437, endPoint y: 152, distance: 68.8
click at [437, 152] on div at bounding box center [442, 151] width 238 height 83
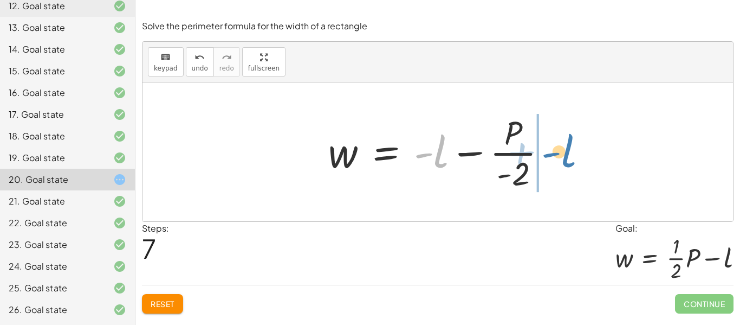
drag, startPoint x: 430, startPoint y: 155, endPoint x: 559, endPoint y: 154, distance: 128.4
click at [559, 154] on div at bounding box center [442, 151] width 238 height 83
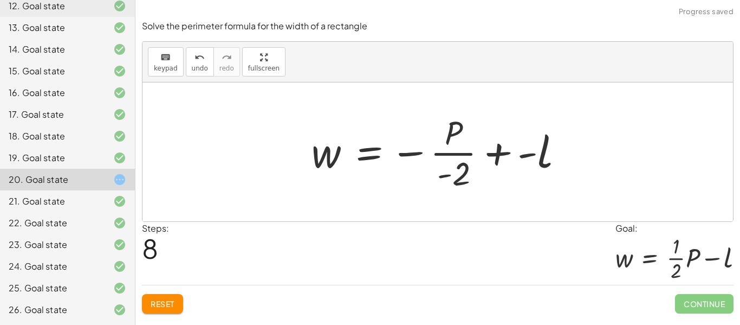
click at [462, 162] on div at bounding box center [442, 151] width 272 height 83
click at [506, 151] on div at bounding box center [442, 151] width 272 height 83
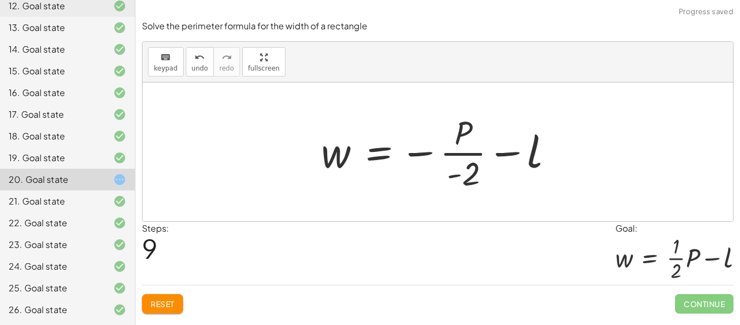
click at [428, 153] on div at bounding box center [441, 151] width 251 height 83
drag, startPoint x: 428, startPoint y: 153, endPoint x: 425, endPoint y: 159, distance: 6.3
click at [425, 159] on div at bounding box center [441, 151] width 251 height 83
click at [450, 143] on div at bounding box center [441, 151] width 251 height 83
click at [460, 135] on div at bounding box center [441, 151] width 251 height 83
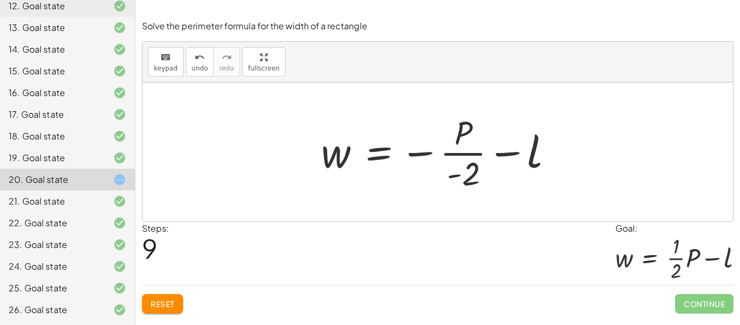
click at [418, 157] on div at bounding box center [441, 151] width 251 height 83
click at [474, 130] on div at bounding box center [441, 151] width 251 height 83
click at [178, 67] on button "keyboard keypad" at bounding box center [166, 61] width 36 height 29
click at [460, 138] on div at bounding box center [464, 133] width 18 height 38
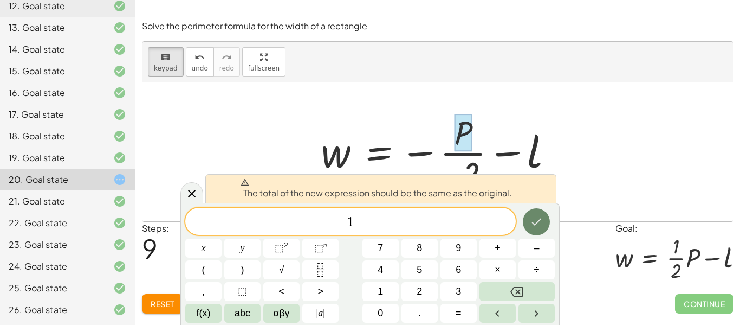
click at [531, 219] on icon "Done" at bounding box center [536, 221] width 13 height 13
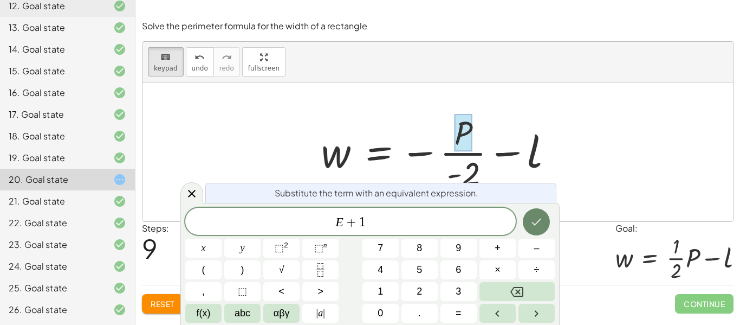
click at [532, 226] on icon "Done" at bounding box center [536, 221] width 13 height 13
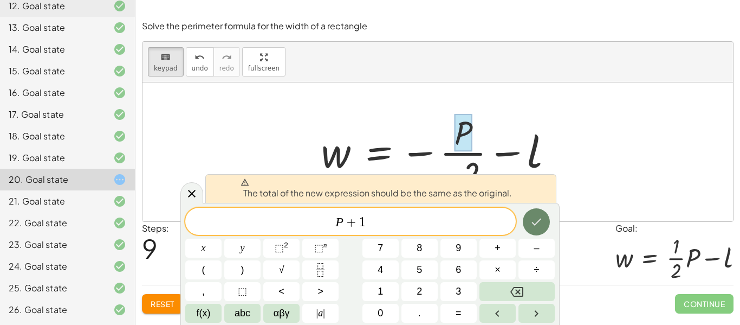
click at [542, 227] on icon "Done" at bounding box center [536, 221] width 13 height 13
click at [192, 198] on icon at bounding box center [191, 193] width 13 height 13
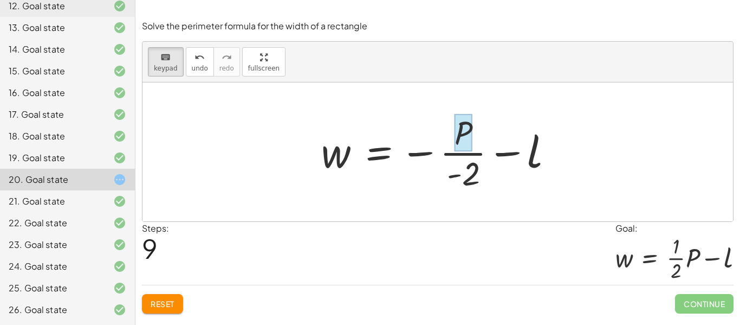
click at [462, 137] on div at bounding box center [464, 133] width 18 height 38
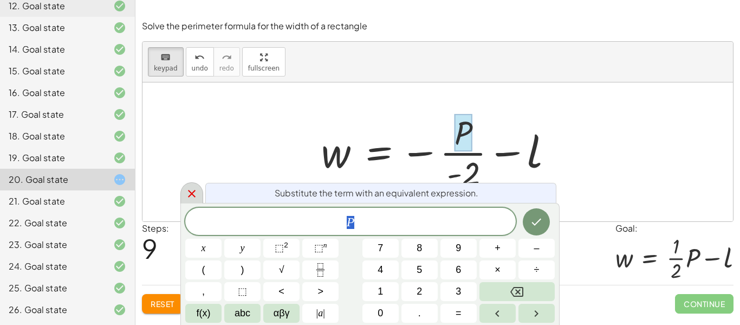
click at [185, 192] on icon at bounding box center [191, 193] width 13 height 13
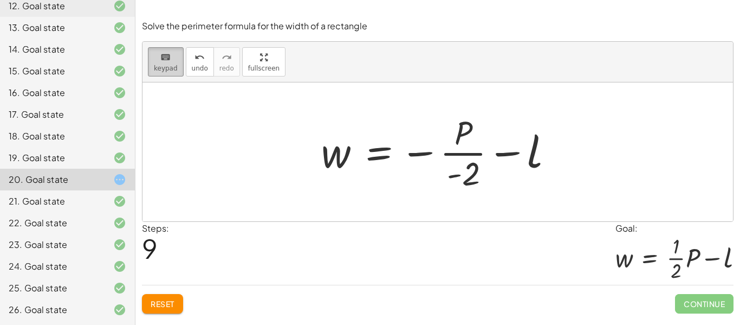
click at [169, 72] on span "keypad" at bounding box center [166, 68] width 24 height 8
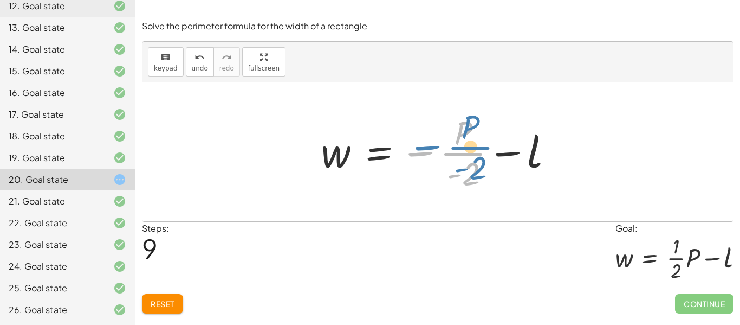
drag, startPoint x: 412, startPoint y: 153, endPoint x: 419, endPoint y: 147, distance: 9.2
click at [419, 147] on div at bounding box center [441, 151] width 251 height 83
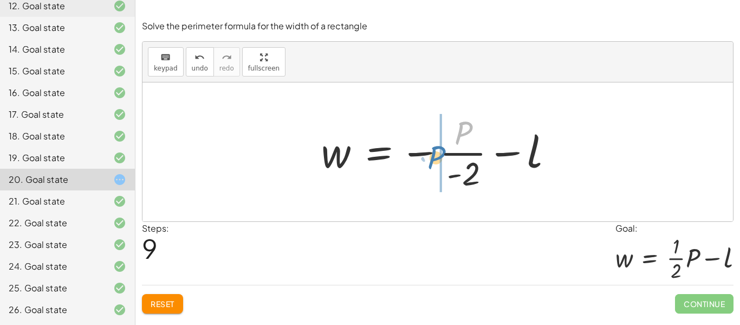
drag, startPoint x: 459, startPoint y: 141, endPoint x: 432, endPoint y: 166, distance: 36.5
click at [432, 166] on div at bounding box center [441, 151] width 251 height 83
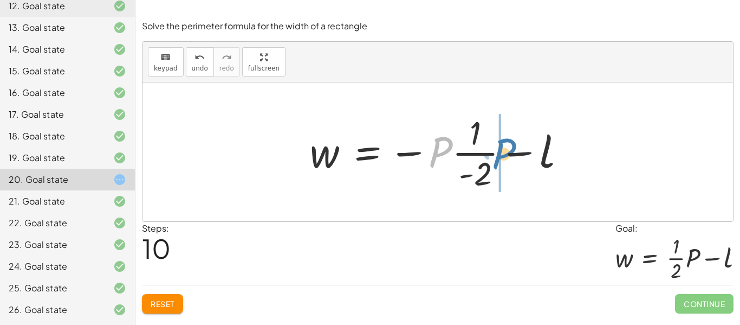
drag, startPoint x: 434, startPoint y: 154, endPoint x: 500, endPoint y: 156, distance: 66.1
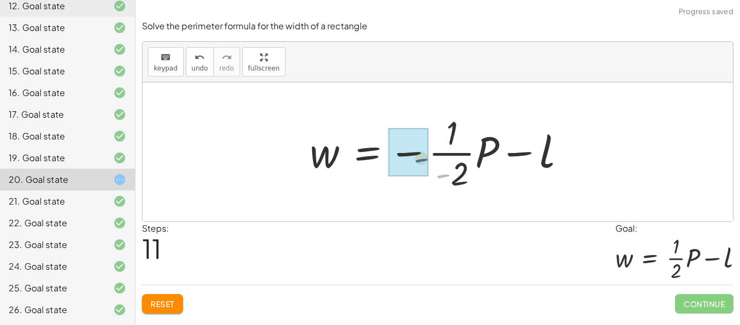
drag, startPoint x: 443, startPoint y: 176, endPoint x: 419, endPoint y: 160, distance: 29.3
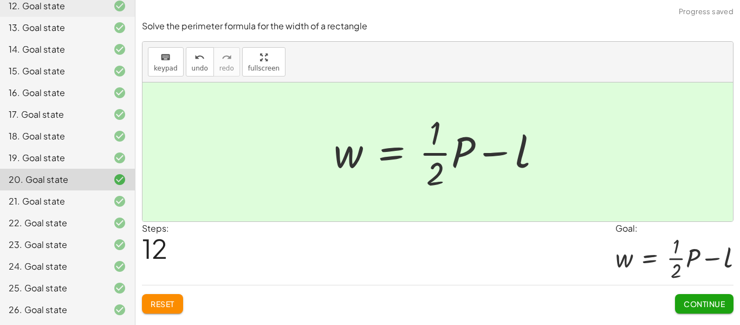
click at [699, 296] on button "Continue" at bounding box center [704, 304] width 59 height 20
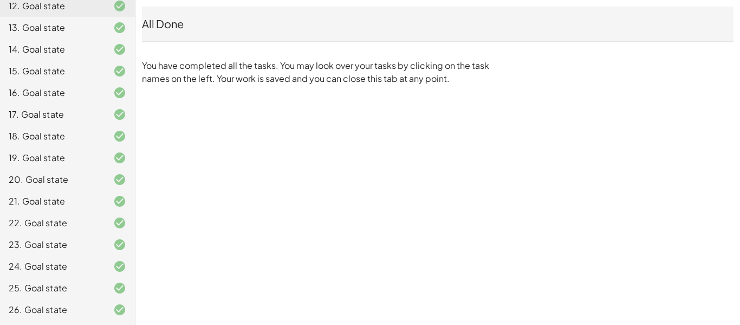
scroll to position [0, 0]
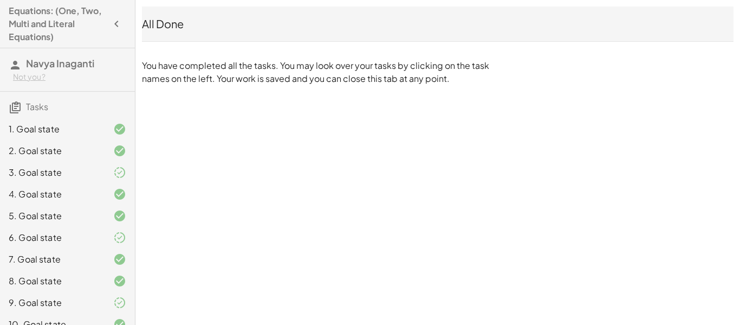
click at [157, 23] on div "All Done" at bounding box center [438, 23] width 592 height 15
click at [117, 23] on icon "button" at bounding box center [116, 23] width 13 height 13
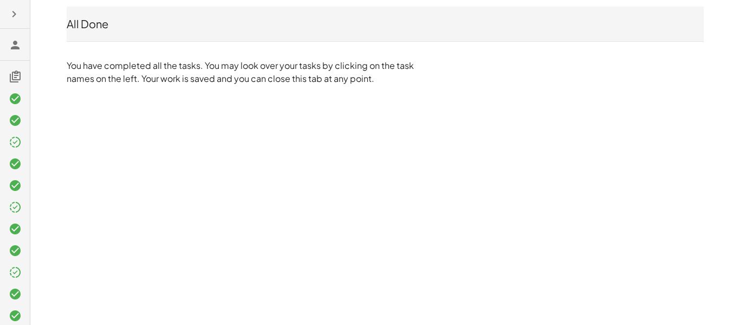
click at [13, 16] on icon "button" at bounding box center [14, 14] width 13 height 13
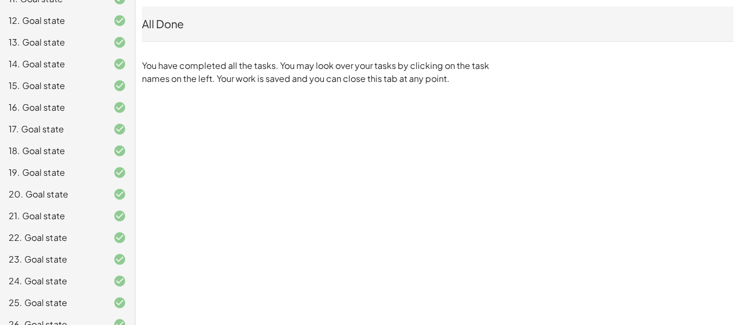
scroll to position [361, 0]
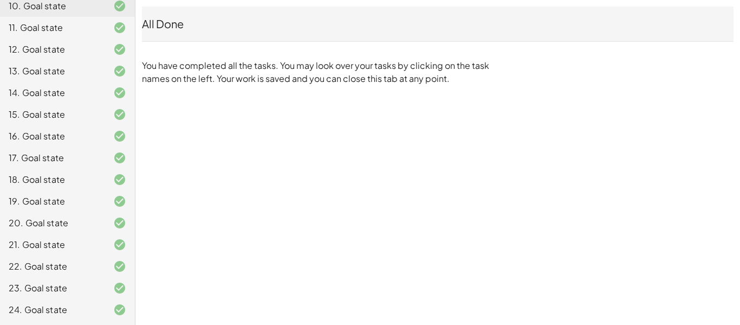
scroll to position [361, 0]
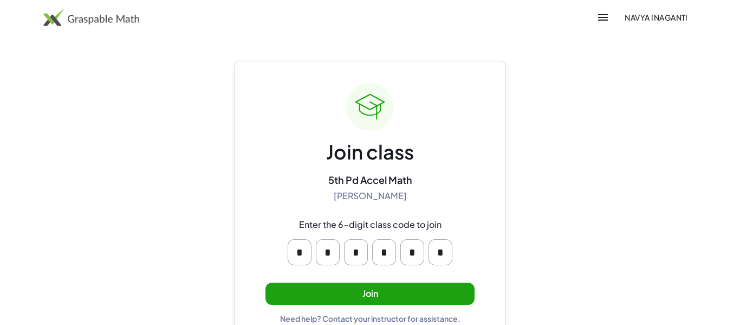
click at [393, 289] on button "Join" at bounding box center [370, 293] width 209 height 22
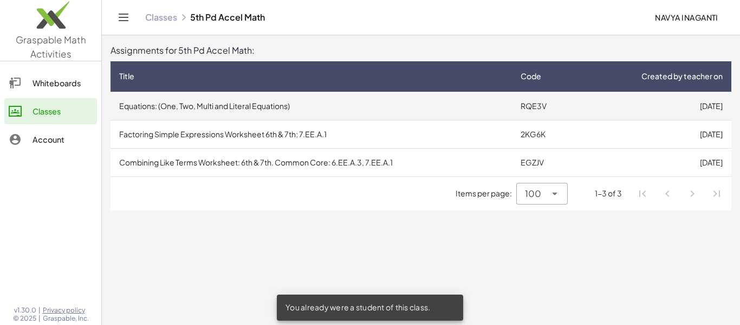
click at [390, 112] on td "Equations: (One, Two, Multi and Literal Equations)" at bounding box center [312, 106] width 402 height 28
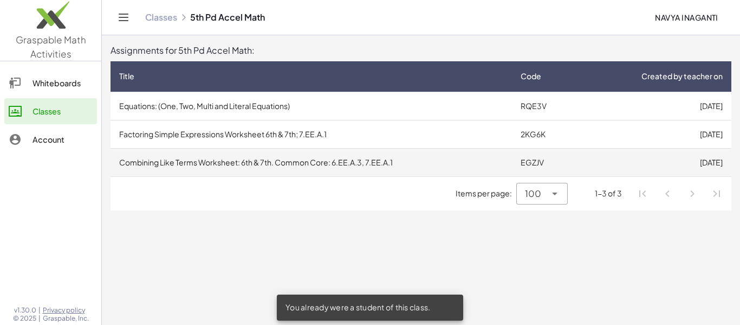
click at [252, 156] on td "Combining Like Terms Worksheet: 6th & 7th. Common Core: 6.EE.A.3, 7.EE.A.1" at bounding box center [312, 162] width 402 height 28
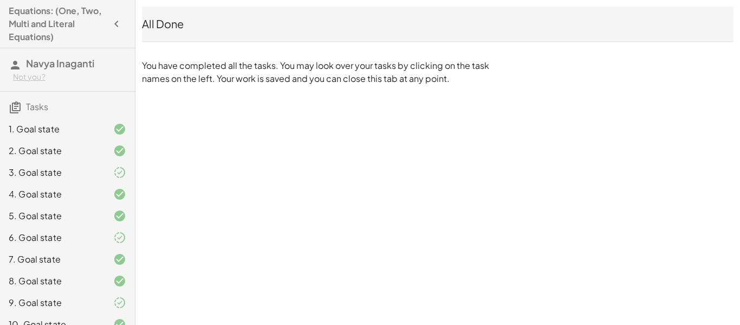
click at [113, 23] on icon "button" at bounding box center [116, 23] width 13 height 13
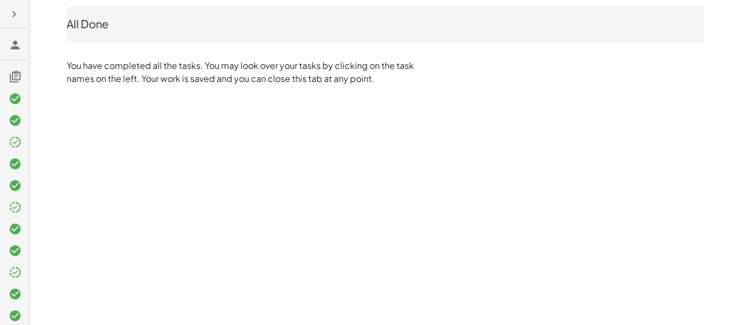
click at [12, 16] on icon "button" at bounding box center [14, 14] width 13 height 13
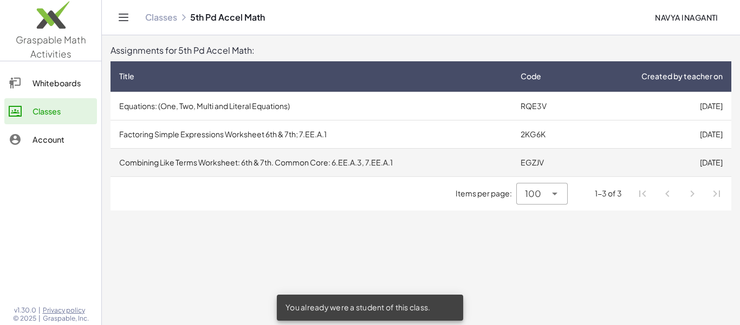
click at [216, 166] on td "Combining Like Terms Worksheet: 6th & 7th. Common Core: 6.EE.A.3, 7.EE.A.1" at bounding box center [312, 162] width 402 height 28
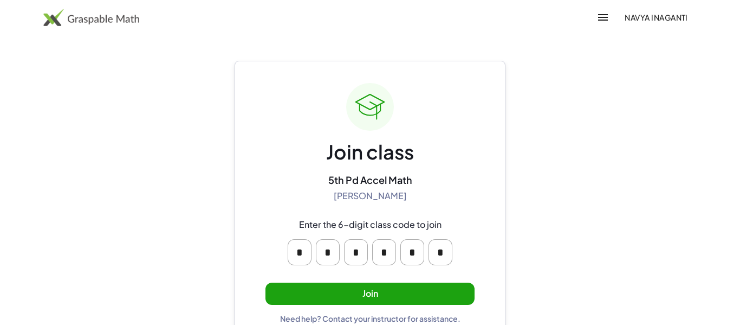
click at [383, 289] on button "Join" at bounding box center [370, 293] width 209 height 22
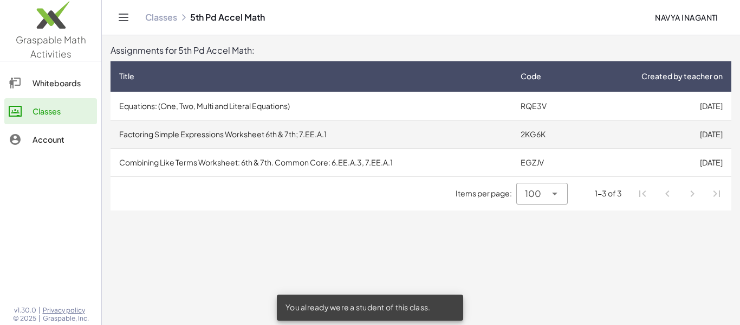
click at [306, 131] on td "Factoring Simple Expressions Worksheet 6th & 7th; 7.EE.A.1" at bounding box center [312, 134] width 402 height 28
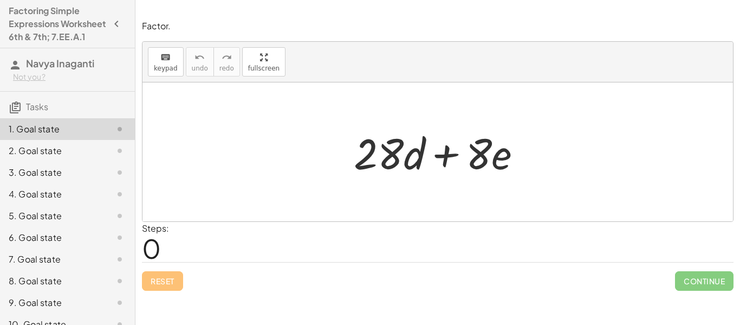
click at [462, 156] on div at bounding box center [442, 152] width 188 height 56
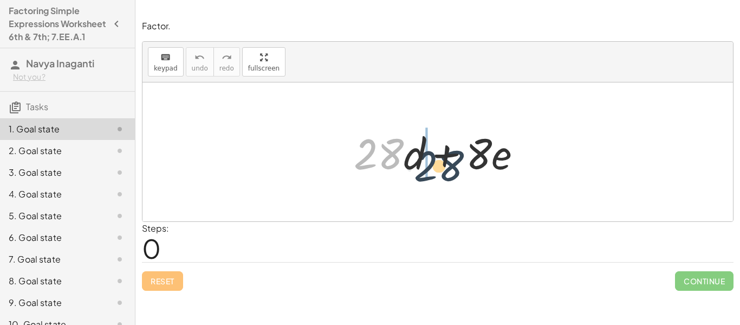
drag, startPoint x: 380, startPoint y: 151, endPoint x: 440, endPoint y: 163, distance: 61.2
click at [440, 163] on div at bounding box center [442, 152] width 188 height 56
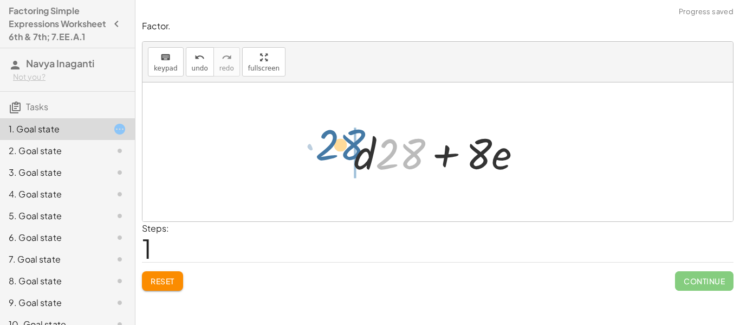
drag, startPoint x: 408, startPoint y: 159, endPoint x: 347, endPoint y: 150, distance: 60.9
click at [347, 150] on div "+ · 28 · d + · 8 · e · 28 + · 28 · d + · 8 · e" at bounding box center [438, 151] width 201 height 61
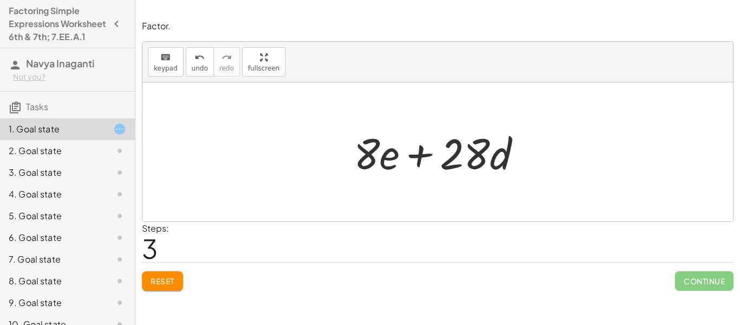
click at [166, 286] on button "Reset" at bounding box center [162, 281] width 41 height 20
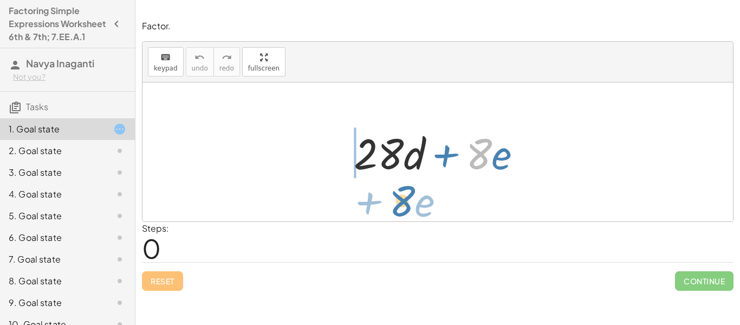
drag, startPoint x: 481, startPoint y: 165, endPoint x: 406, endPoint y: 212, distance: 88.9
click at [406, 212] on div "· 8 + · e + · 28 · d + · 8 · e" at bounding box center [438, 151] width 591 height 139
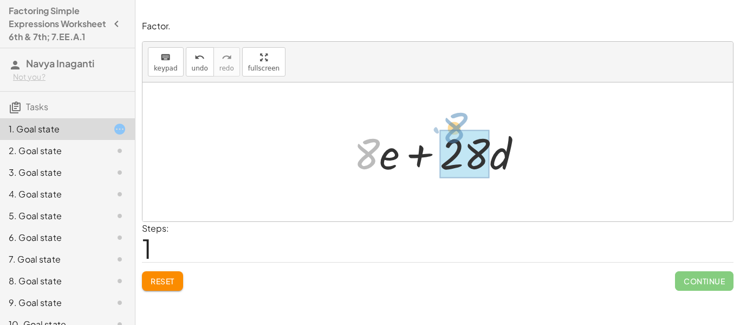
drag, startPoint x: 373, startPoint y: 160, endPoint x: 463, endPoint y: 134, distance: 93.6
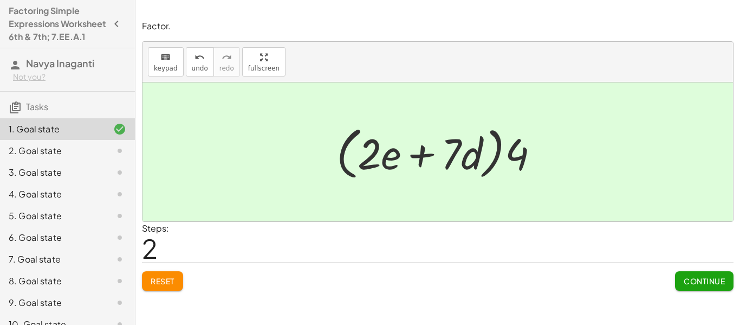
click at [690, 281] on span "Continue" at bounding box center [704, 281] width 41 height 10
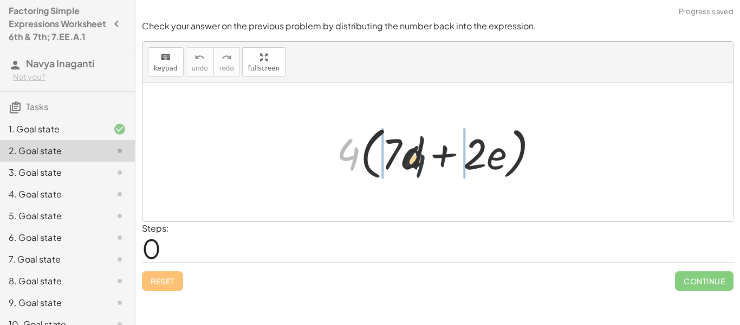
drag, startPoint x: 352, startPoint y: 148, endPoint x: 423, endPoint y: 156, distance: 71.3
click at [423, 156] on div at bounding box center [442, 152] width 222 height 62
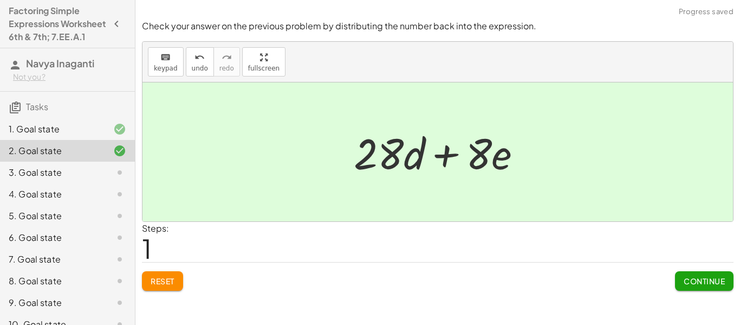
click at [686, 277] on span "Continue" at bounding box center [704, 281] width 41 height 10
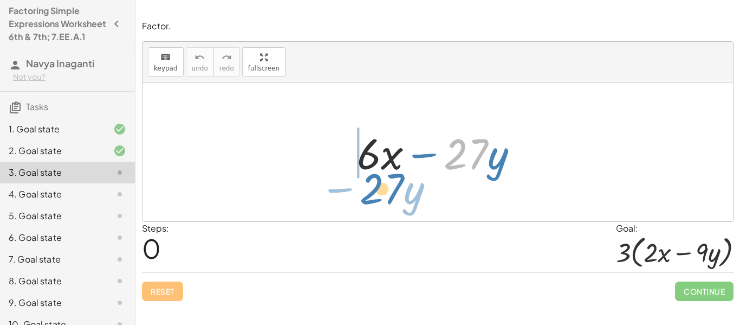
drag, startPoint x: 472, startPoint y: 154, endPoint x: 384, endPoint y: 189, distance: 94.2
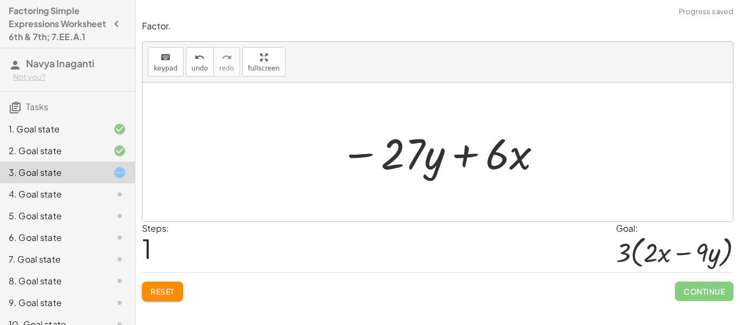
click at [398, 158] on div at bounding box center [442, 152] width 214 height 56
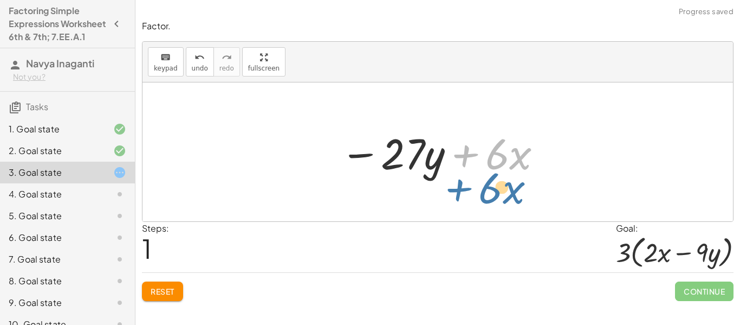
drag, startPoint x: 484, startPoint y: 156, endPoint x: 484, endPoint y: 167, distance: 11.4
click at [484, 167] on div at bounding box center [442, 152] width 214 height 56
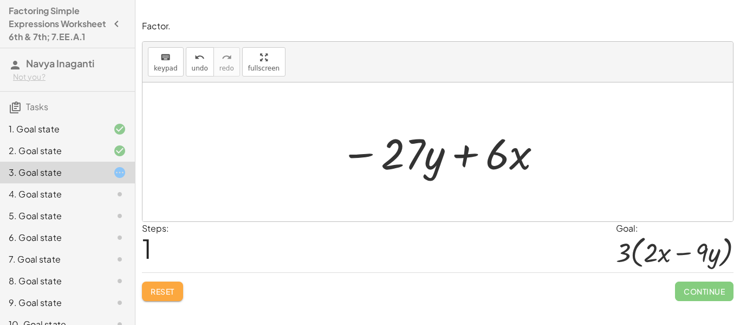
click at [171, 281] on button "Reset" at bounding box center [162, 291] width 41 height 20
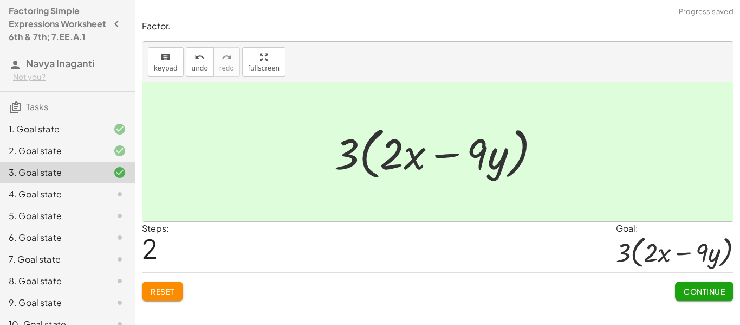
click at [682, 298] on button "Continue" at bounding box center [704, 291] width 59 height 20
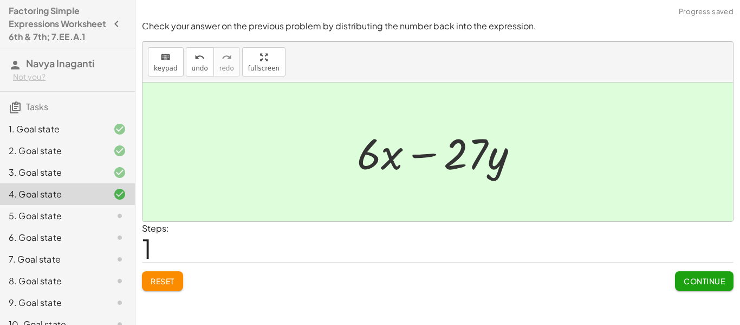
click at [695, 284] on span "Continue" at bounding box center [704, 281] width 41 height 10
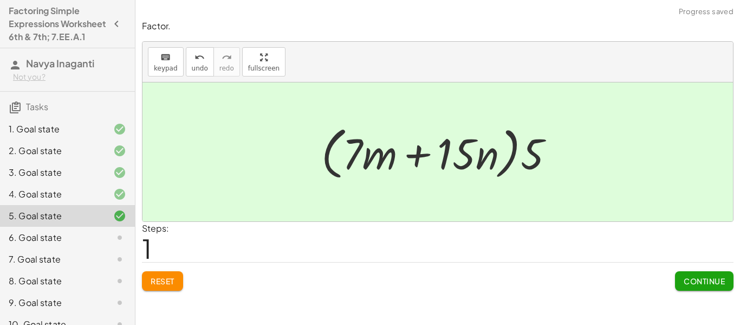
click at [707, 289] on button "Continue" at bounding box center [704, 281] width 59 height 20
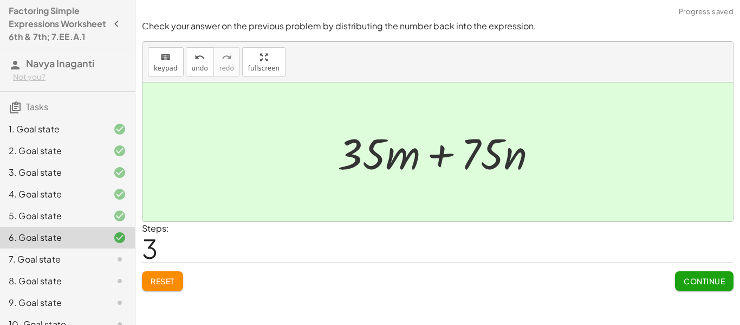
click at [717, 280] on span "Continue" at bounding box center [704, 281] width 41 height 10
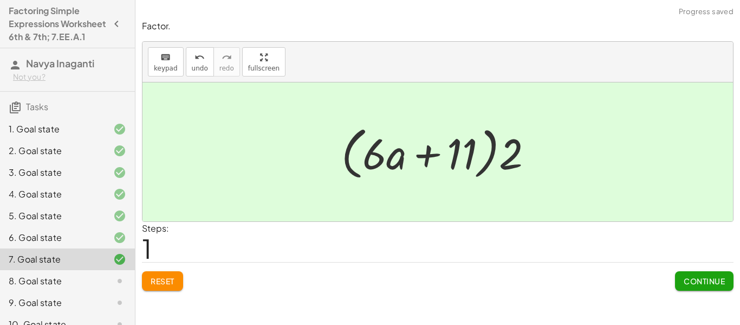
click at [709, 284] on span "Continue" at bounding box center [704, 281] width 41 height 10
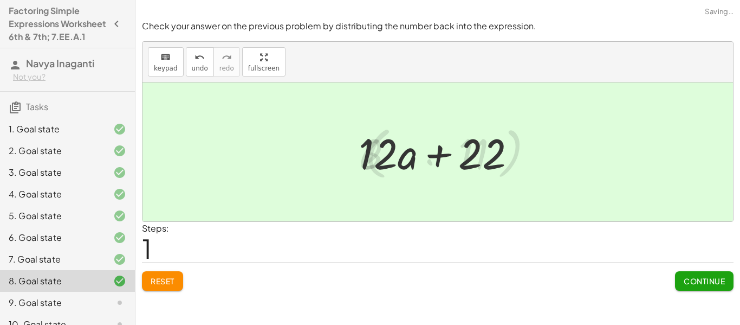
click at [691, 280] on span "Continue" at bounding box center [704, 281] width 41 height 10
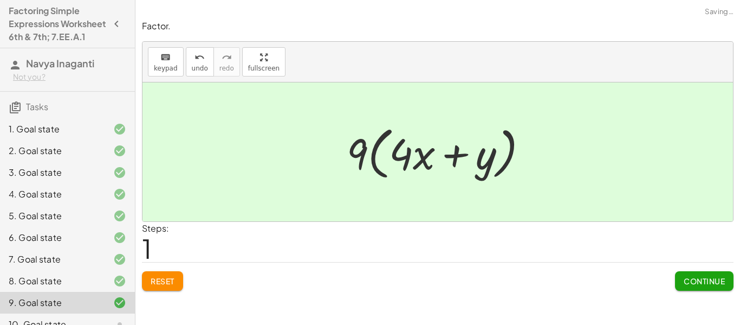
click at [705, 284] on span "Continue" at bounding box center [704, 281] width 41 height 10
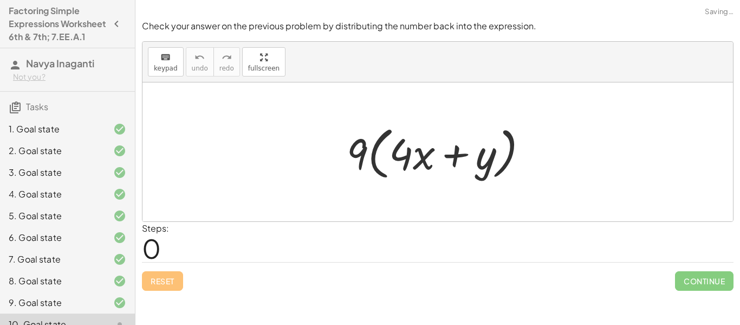
click at [703, 286] on span "Continue" at bounding box center [704, 281] width 59 height 20
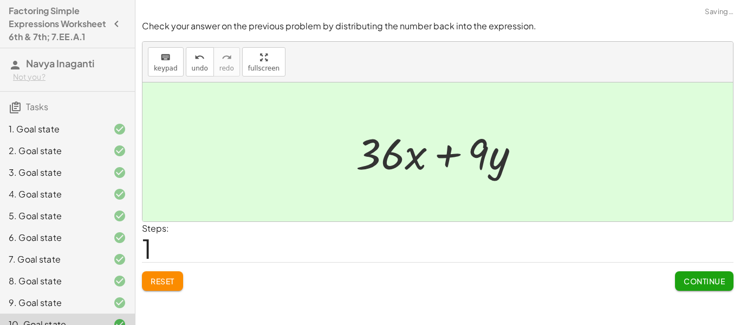
click at [693, 279] on span "Continue" at bounding box center [704, 281] width 41 height 10
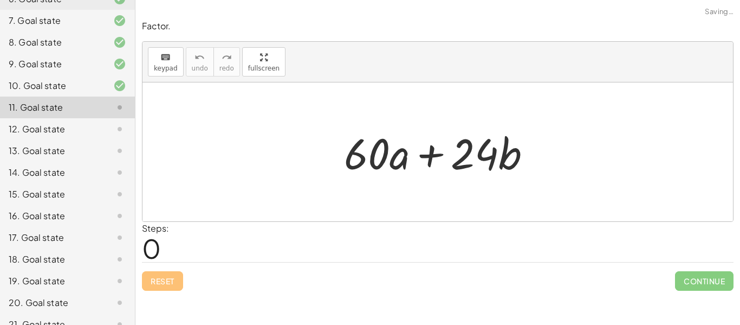
scroll to position [288, 0]
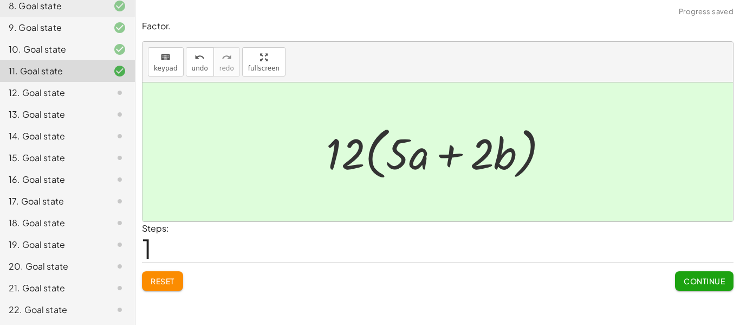
click at [721, 285] on span "Continue" at bounding box center [704, 281] width 41 height 10
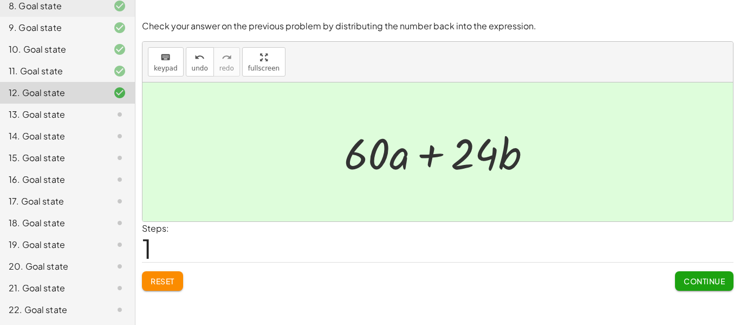
click at [698, 282] on span "Continue" at bounding box center [704, 281] width 41 height 10
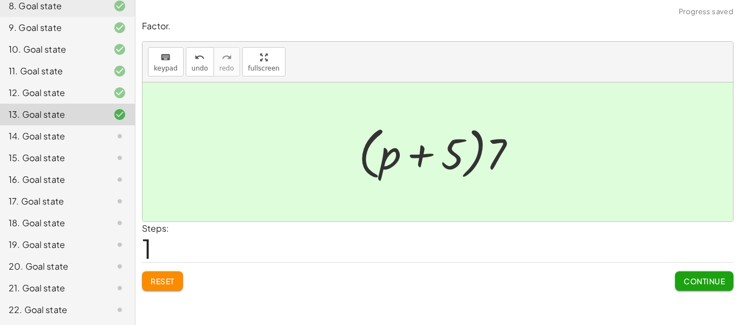
click at [699, 284] on span "Continue" at bounding box center [704, 281] width 41 height 10
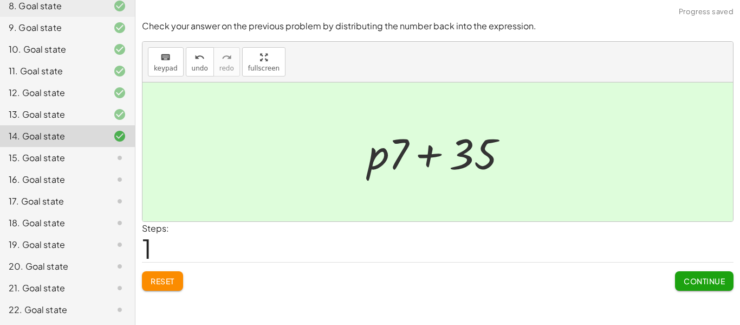
click at [699, 276] on span "Continue" at bounding box center [704, 281] width 41 height 10
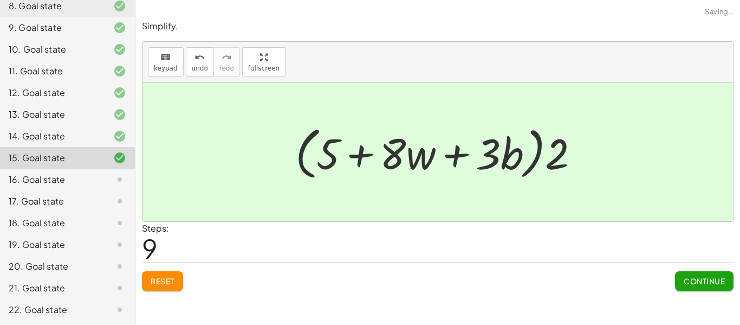
click at [693, 289] on button "Continue" at bounding box center [704, 281] width 59 height 20
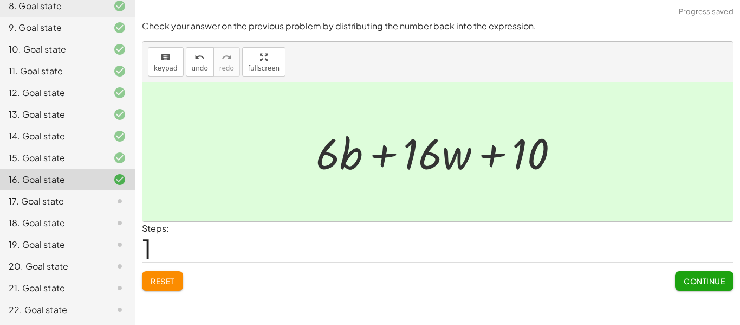
click at [680, 274] on button "Continue" at bounding box center [704, 281] width 59 height 20
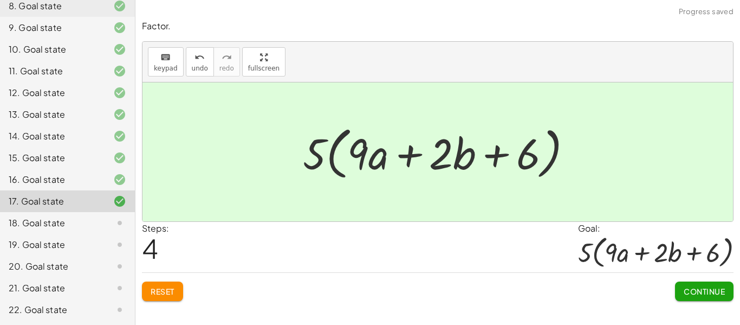
click at [706, 290] on span "Continue" at bounding box center [704, 291] width 41 height 10
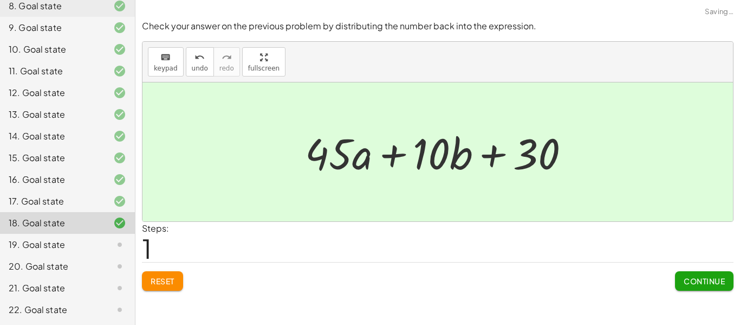
click at [704, 289] on button "Continue" at bounding box center [704, 281] width 59 height 20
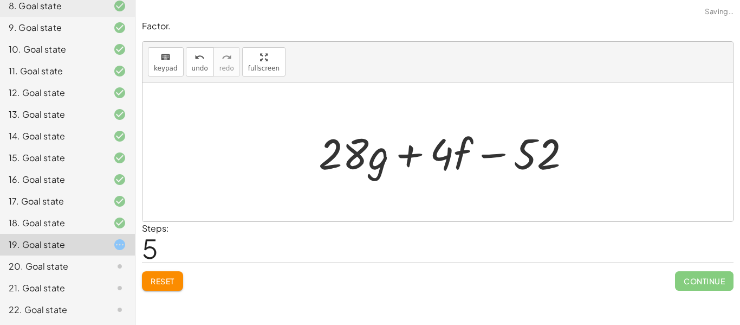
click at [168, 285] on span "Reset" at bounding box center [163, 281] width 24 height 10
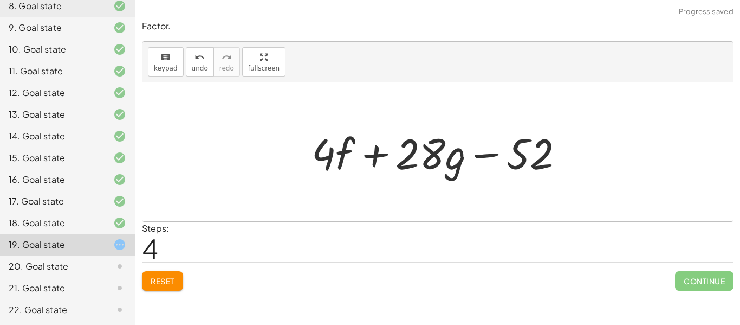
click at [172, 289] on button "Reset" at bounding box center [162, 281] width 41 height 20
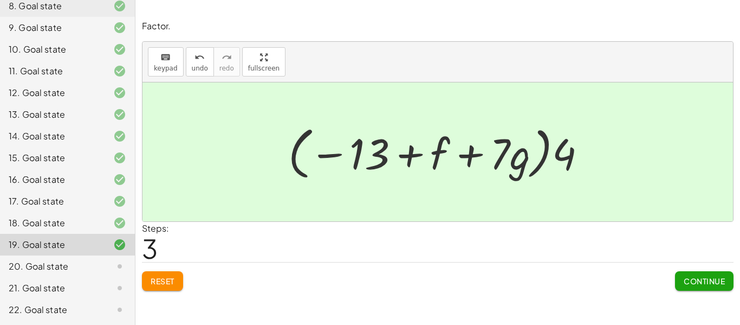
click at [704, 272] on button "Continue" at bounding box center [704, 281] width 59 height 20
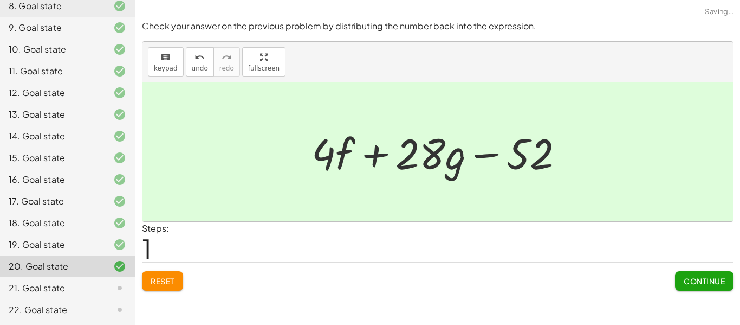
click at [710, 279] on span "Continue" at bounding box center [704, 281] width 41 height 10
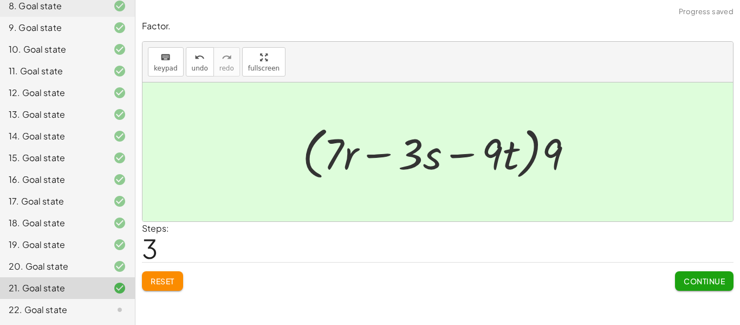
click at [719, 284] on span "Continue" at bounding box center [704, 281] width 41 height 10
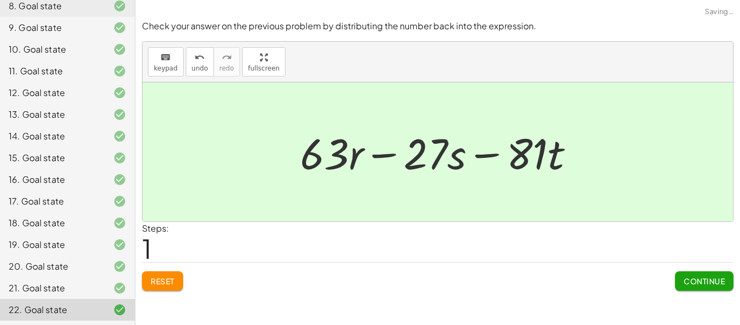
click at [703, 283] on span "Continue" at bounding box center [704, 281] width 41 height 10
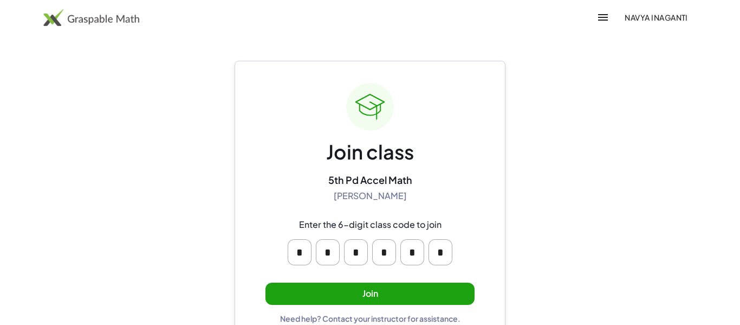
click at [420, 288] on button "Join" at bounding box center [370, 293] width 209 height 22
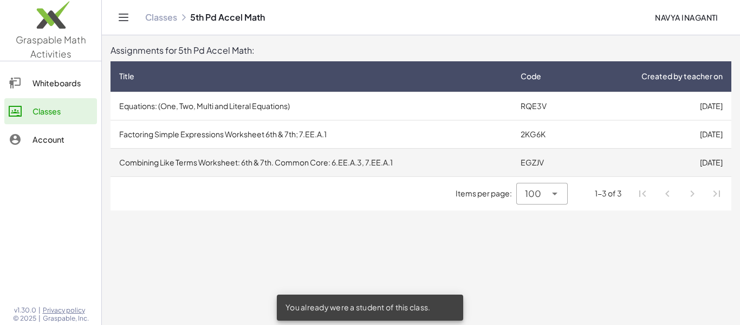
click at [295, 165] on td "Combining Like Terms Worksheet: 6th & 7th. Common Core: 6.EE.A.3, 7.EE.A.1" at bounding box center [312, 162] width 402 height 28
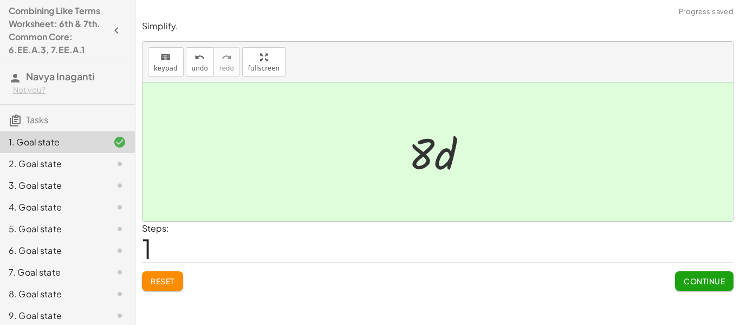
click at [694, 285] on span "Continue" at bounding box center [704, 281] width 41 height 10
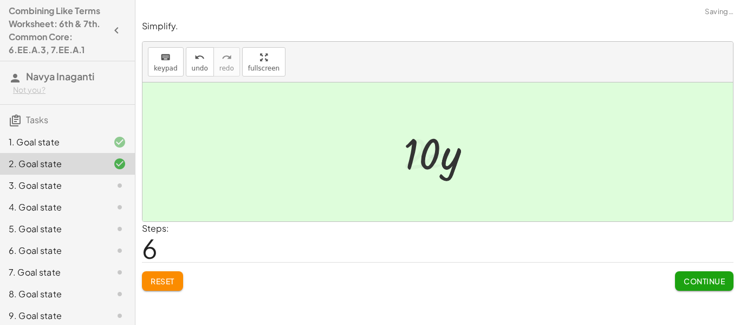
click at [705, 286] on button "Continue" at bounding box center [704, 281] width 59 height 20
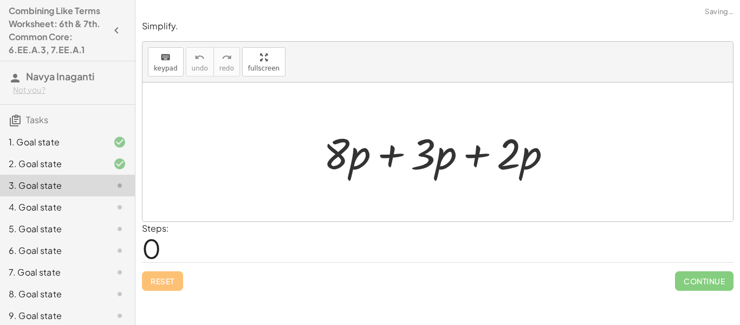
click at [81, 164] on div "2. Goal state" at bounding box center [52, 163] width 87 height 13
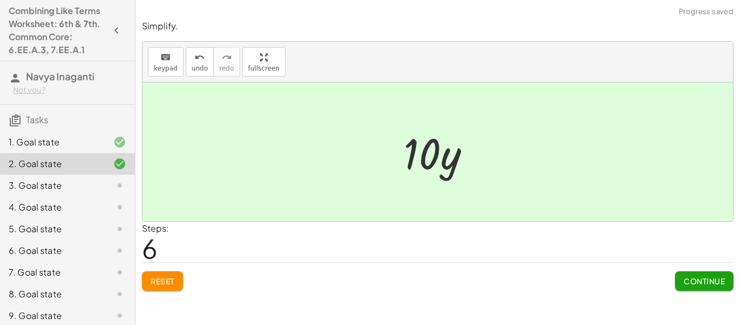
click at [168, 285] on span "Reset" at bounding box center [163, 281] width 24 height 10
click at [695, 285] on span "Continue" at bounding box center [704, 281] width 41 height 10
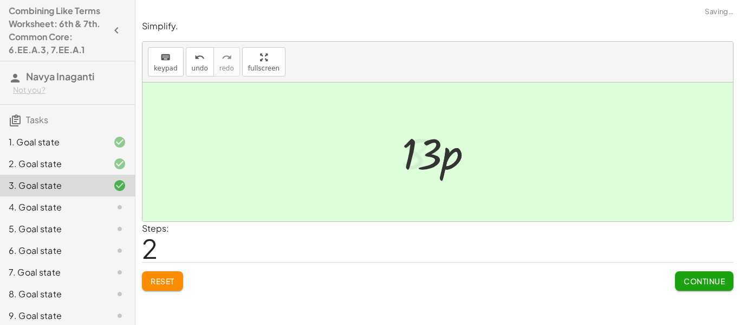
click at [705, 288] on button "Continue" at bounding box center [704, 281] width 59 height 20
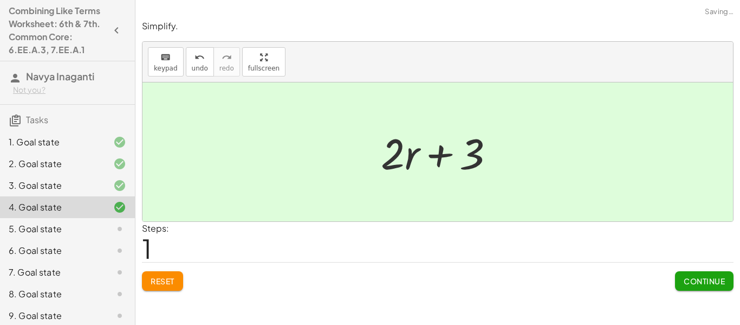
click at [707, 288] on button "Continue" at bounding box center [704, 281] width 59 height 20
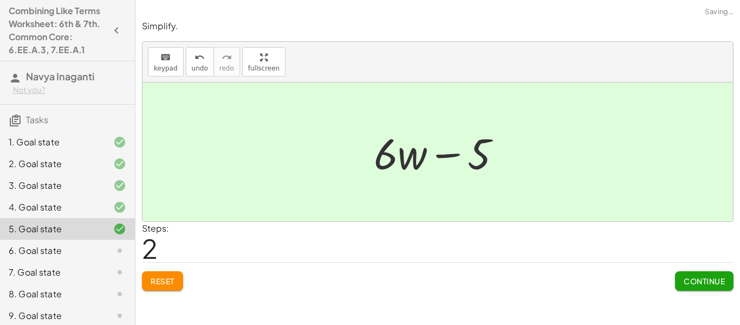
click at [715, 288] on button "Continue" at bounding box center [704, 281] width 59 height 20
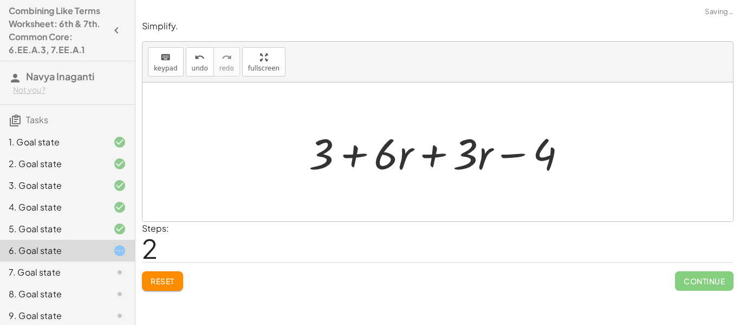
click at [166, 281] on span "Reset" at bounding box center [163, 281] width 24 height 10
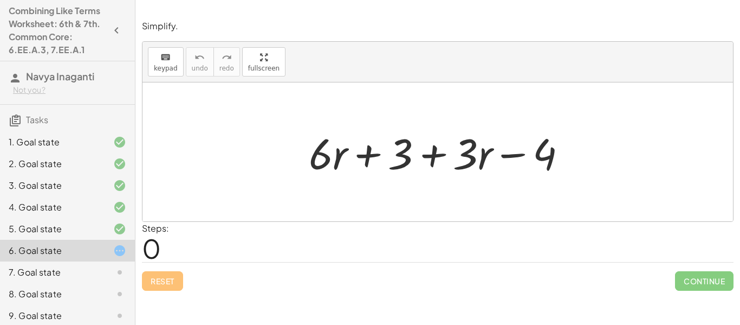
click at [467, 152] on div at bounding box center [441, 152] width 277 height 56
drag, startPoint x: 483, startPoint y: 153, endPoint x: 472, endPoint y: 152, distance: 11.0
click at [472, 152] on div at bounding box center [441, 152] width 277 height 56
click at [469, 152] on div at bounding box center [441, 152] width 277 height 56
drag, startPoint x: 539, startPoint y: 148, endPoint x: 387, endPoint y: 166, distance: 152.9
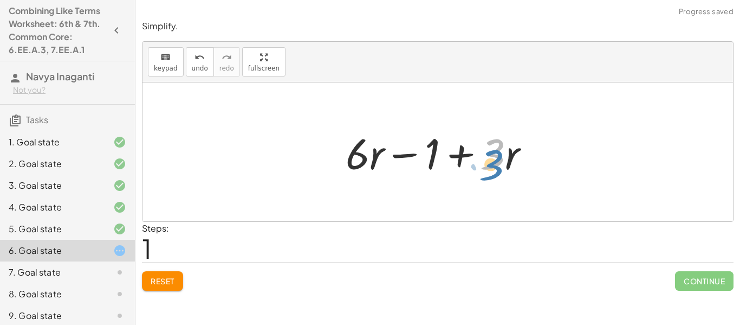
drag, startPoint x: 500, startPoint y: 158, endPoint x: 501, endPoint y: 165, distance: 7.1
click at [501, 165] on div at bounding box center [441, 152] width 203 height 56
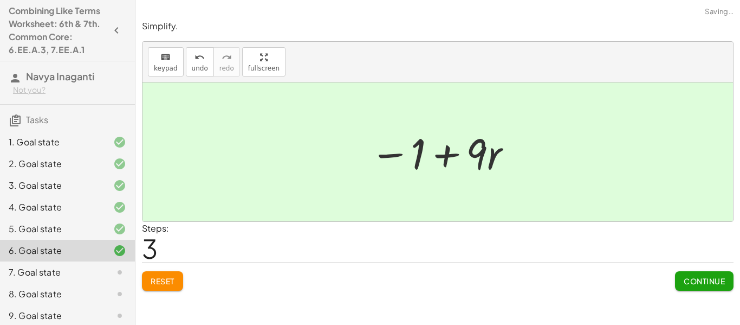
click at [697, 281] on span "Continue" at bounding box center [704, 281] width 41 height 10
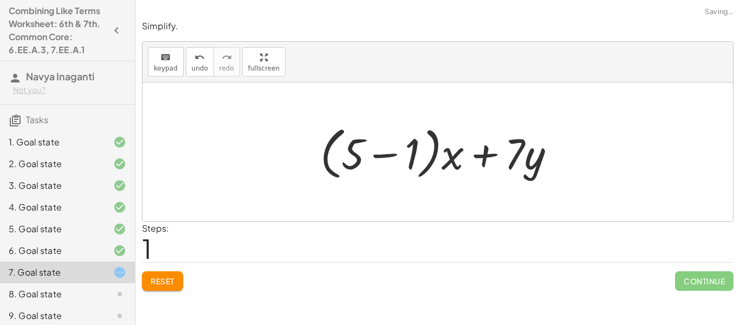
click at [161, 285] on span "Reset" at bounding box center [163, 281] width 24 height 10
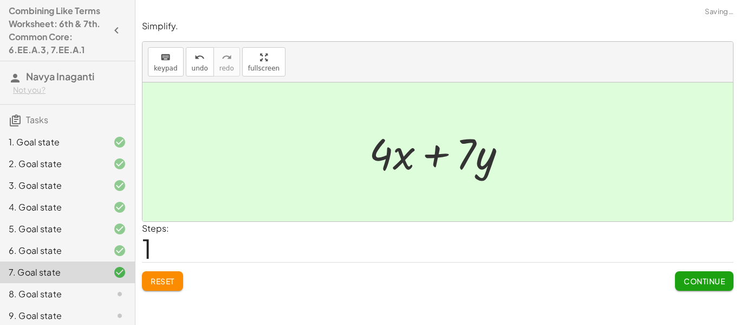
click at [696, 281] on span "Continue" at bounding box center [704, 281] width 41 height 10
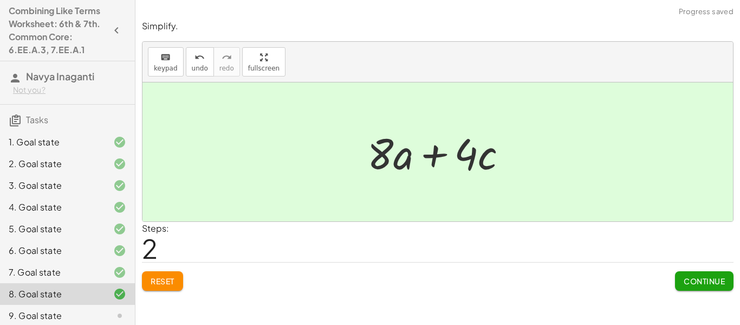
click at [722, 289] on button "Continue" at bounding box center [704, 281] width 59 height 20
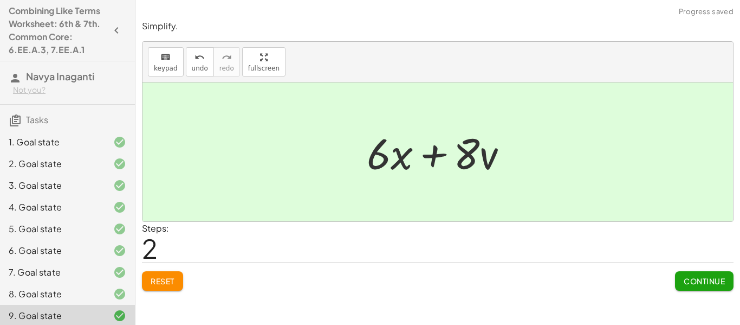
click at [688, 286] on span "Continue" at bounding box center [704, 281] width 41 height 10
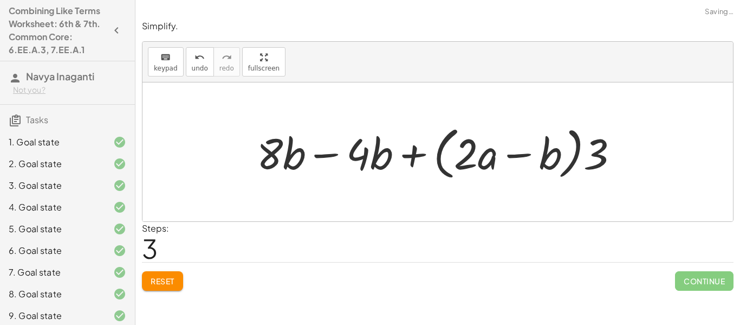
click at [164, 288] on button "Reset" at bounding box center [162, 281] width 41 height 20
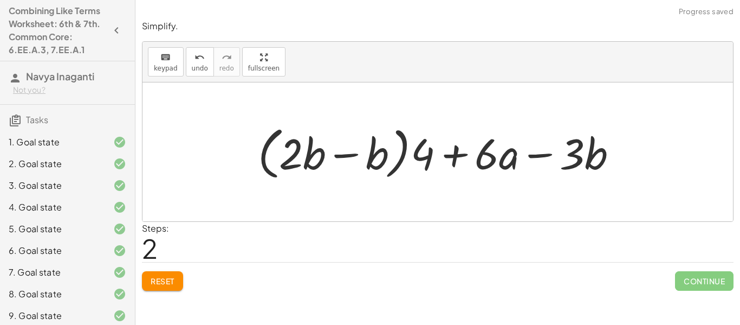
click at [169, 283] on span "Reset" at bounding box center [163, 281] width 24 height 10
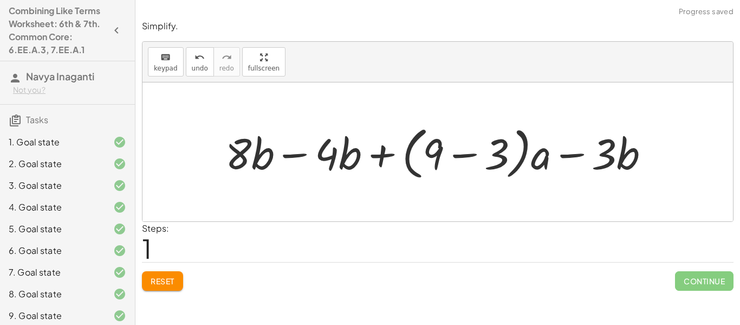
click at [161, 283] on span "Reset" at bounding box center [163, 281] width 24 height 10
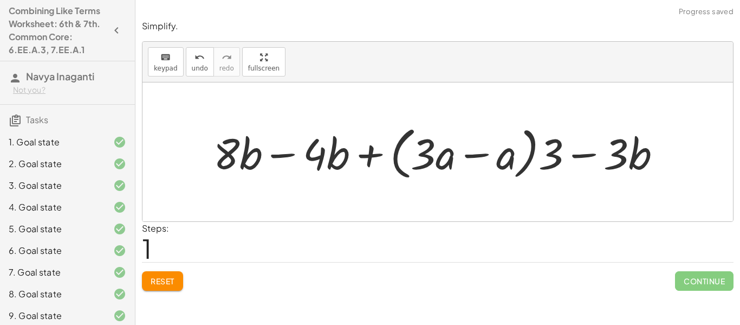
click at [165, 286] on span "Reset" at bounding box center [163, 281] width 24 height 10
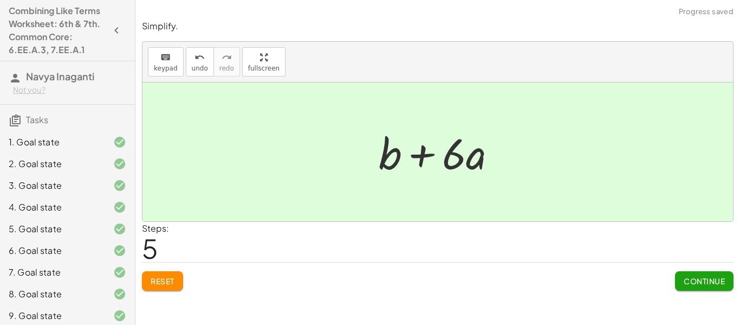
click at [699, 285] on span "Continue" at bounding box center [704, 281] width 41 height 10
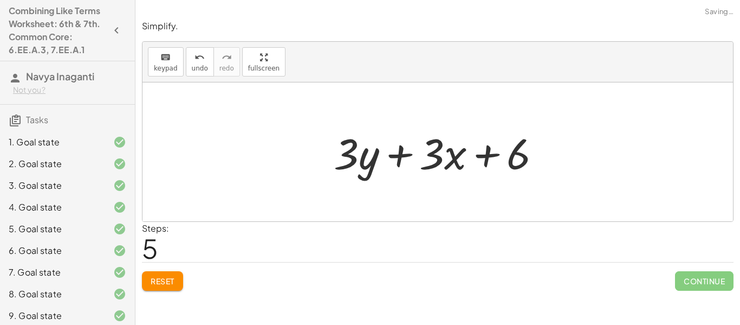
click at [168, 280] on span "Reset" at bounding box center [163, 281] width 24 height 10
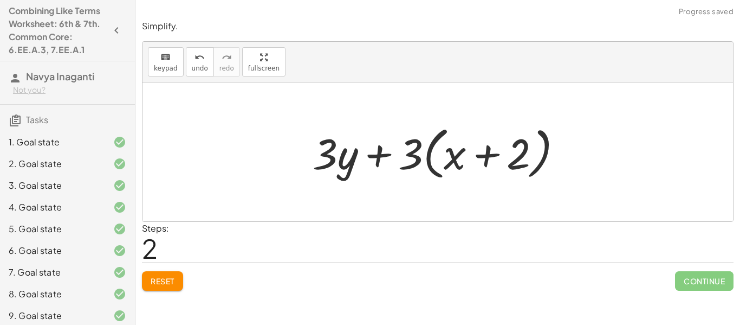
click at [167, 287] on button "Reset" at bounding box center [162, 281] width 41 height 20
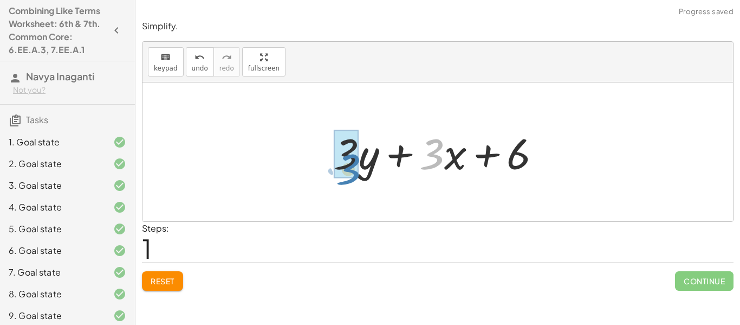
drag, startPoint x: 428, startPoint y: 154, endPoint x: 341, endPoint y: 167, distance: 88.2
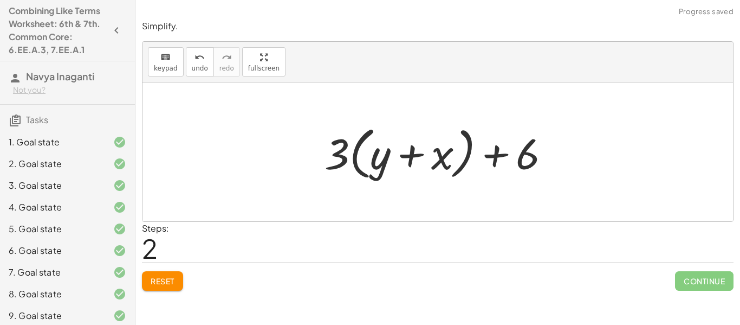
click at [387, 169] on div at bounding box center [441, 152] width 245 height 62
drag, startPoint x: 337, startPoint y: 162, endPoint x: 389, endPoint y: 163, distance: 52.0
click at [389, 163] on div at bounding box center [441, 152] width 245 height 62
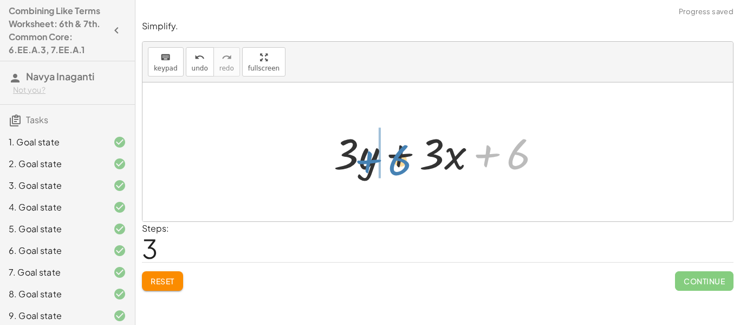
drag, startPoint x: 520, startPoint y: 159, endPoint x: 399, endPoint y: 163, distance: 120.9
click at [399, 163] on div at bounding box center [441, 152] width 227 height 56
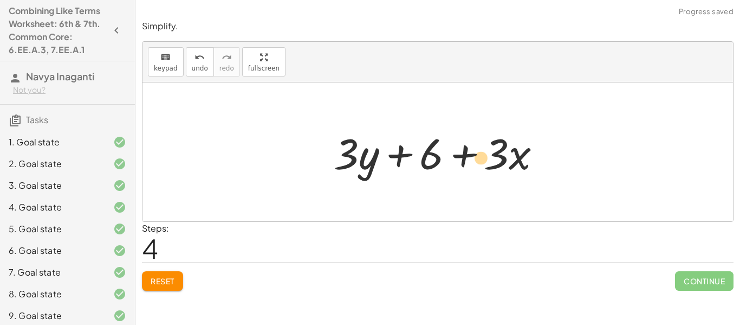
drag, startPoint x: 497, startPoint y: 153, endPoint x: 488, endPoint y: 158, distance: 10.2
click at [488, 158] on div at bounding box center [441, 152] width 227 height 56
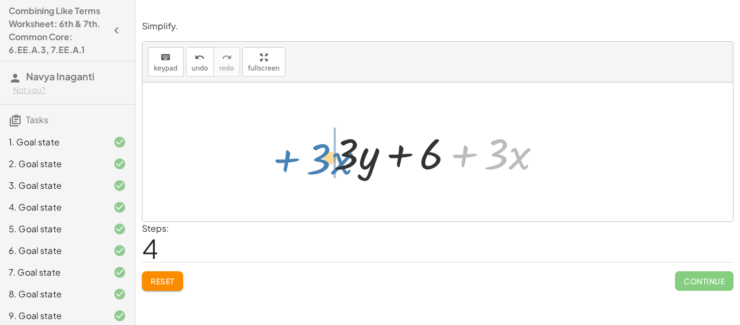
drag, startPoint x: 472, startPoint y: 158, endPoint x: 290, endPoint y: 160, distance: 181.6
click at [290, 160] on div "+ · 5 · x + · 3 · y − · 2 · x + 6 + · 3 · y + · 3 · x + 6 + · 3 · ( + y + x ) +…" at bounding box center [438, 151] width 591 height 139
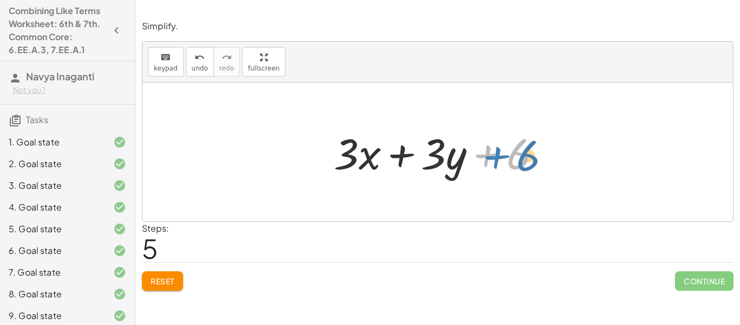
drag, startPoint x: 487, startPoint y: 160, endPoint x: 496, endPoint y: 161, distance: 8.8
click at [496, 161] on div at bounding box center [441, 152] width 227 height 56
click at [173, 285] on span "Reset" at bounding box center [163, 281] width 24 height 10
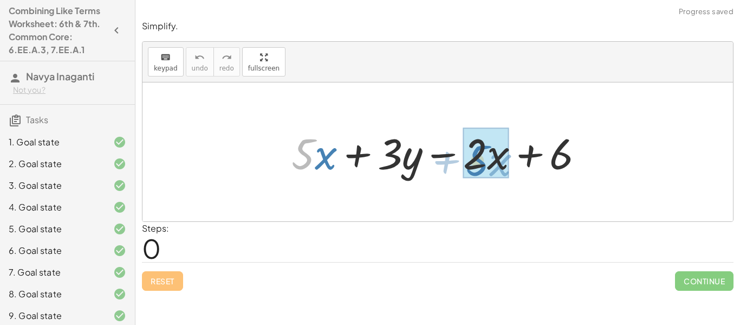
drag, startPoint x: 312, startPoint y: 161, endPoint x: 487, endPoint y: 168, distance: 175.2
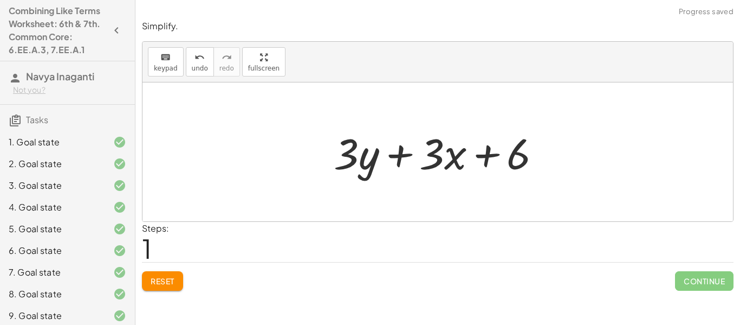
scroll to position [136, 0]
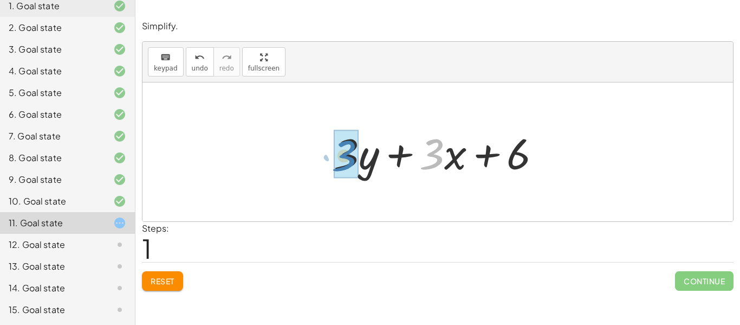
drag, startPoint x: 429, startPoint y: 158, endPoint x: 340, endPoint y: 160, distance: 88.9
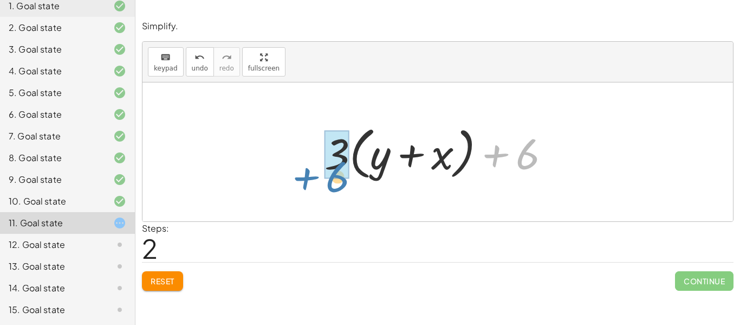
drag, startPoint x: 520, startPoint y: 170, endPoint x: 330, endPoint y: 187, distance: 190.4
click at [330, 187] on div "+ · 5 · x + · 3 · y − · 2 · x + 6 + · 3 · y + · 3 · x + 6 + 6 + x + 3 y + 6 · +…" at bounding box center [438, 151] width 591 height 139
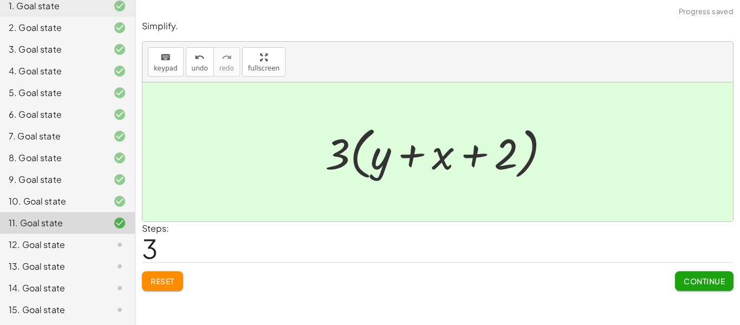
click at [709, 286] on button "Continue" at bounding box center [704, 281] width 59 height 20
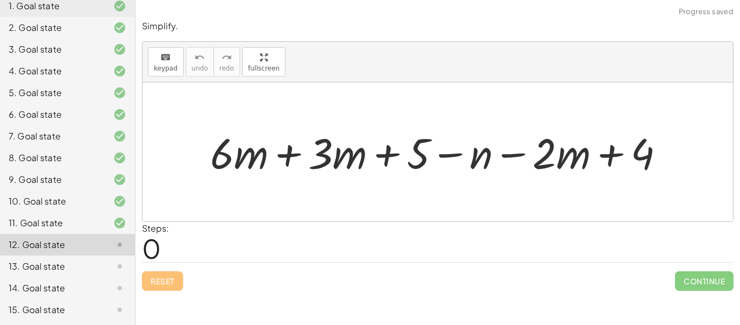
click at [280, 150] on div at bounding box center [442, 151] width 474 height 55
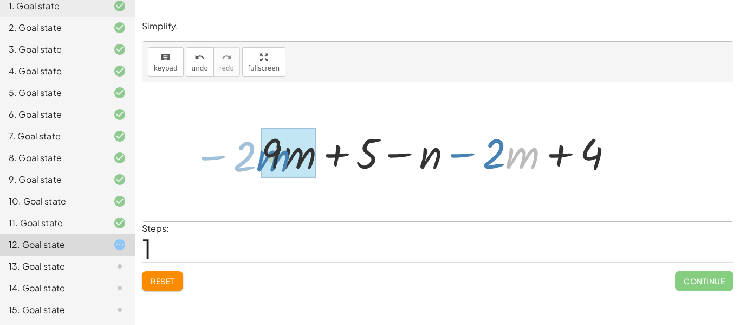
drag, startPoint x: 507, startPoint y: 149, endPoint x: 257, endPoint y: 152, distance: 249.3
click at [257, 152] on div at bounding box center [442, 151] width 372 height 55
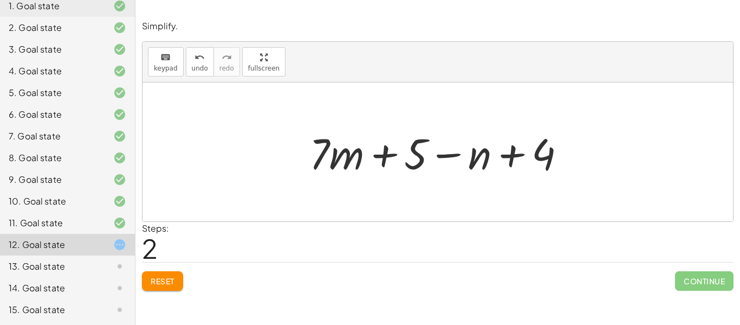
click at [417, 154] on div at bounding box center [442, 152] width 276 height 56
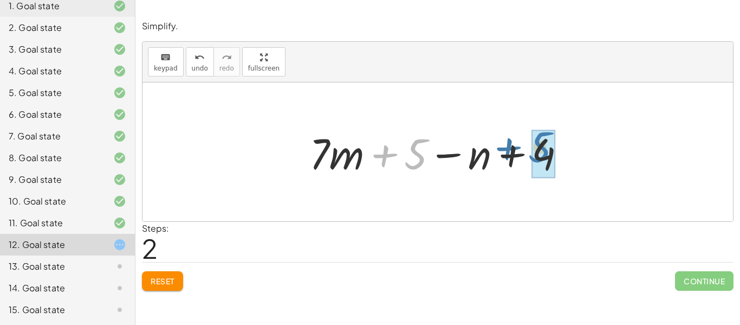
drag, startPoint x: 417, startPoint y: 154, endPoint x: 541, endPoint y: 149, distance: 124.7
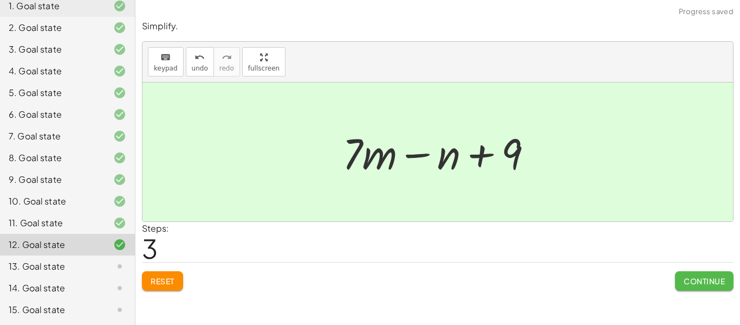
click at [697, 285] on span "Continue" at bounding box center [704, 281] width 41 height 10
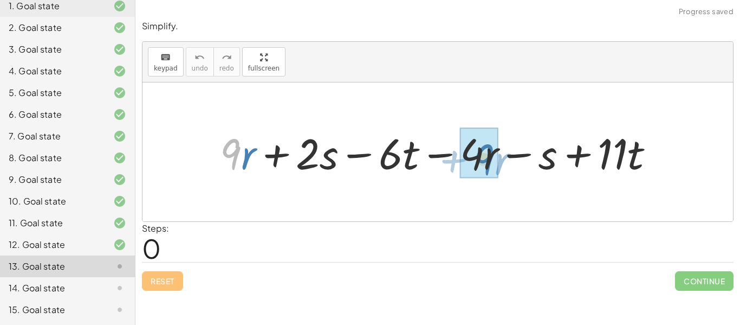
drag, startPoint x: 237, startPoint y: 147, endPoint x: 491, endPoint y: 153, distance: 253.7
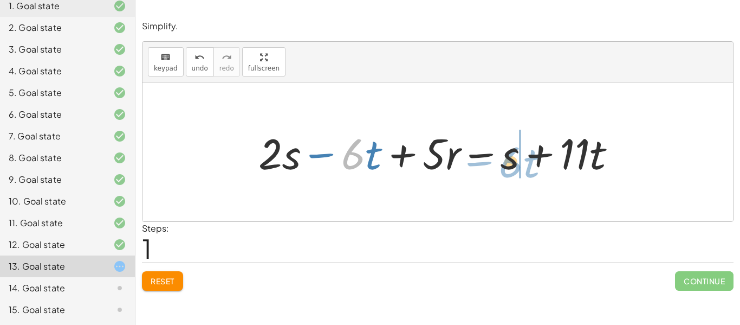
drag, startPoint x: 352, startPoint y: 152, endPoint x: 509, endPoint y: 160, distance: 157.4
click at [509, 160] on div at bounding box center [442, 152] width 378 height 56
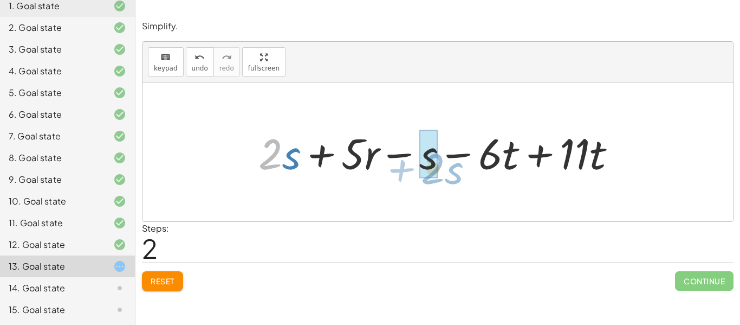
drag, startPoint x: 272, startPoint y: 147, endPoint x: 435, endPoint y: 162, distance: 163.2
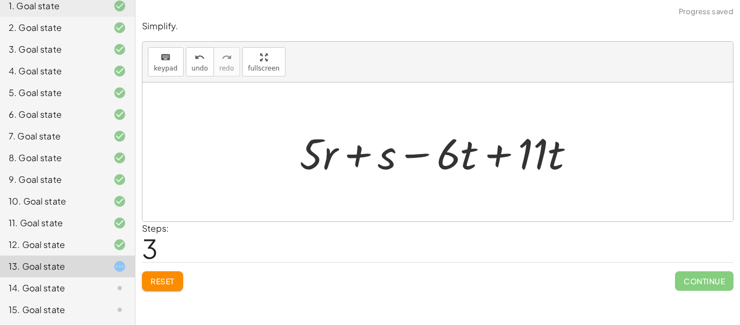
click at [485, 164] on div at bounding box center [441, 152] width 295 height 56
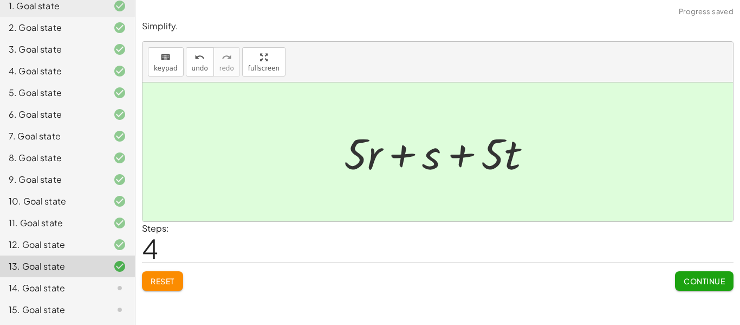
click at [705, 286] on button "Continue" at bounding box center [704, 281] width 59 height 20
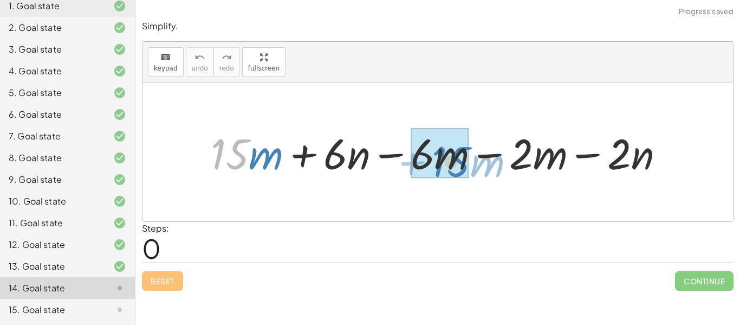
drag, startPoint x: 228, startPoint y: 152, endPoint x: 448, endPoint y: 160, distance: 220.7
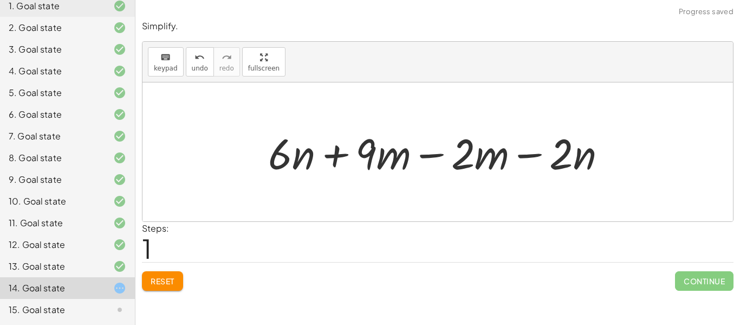
click at [455, 150] on div at bounding box center [442, 151] width 358 height 55
click at [436, 159] on div at bounding box center [442, 151] width 358 height 55
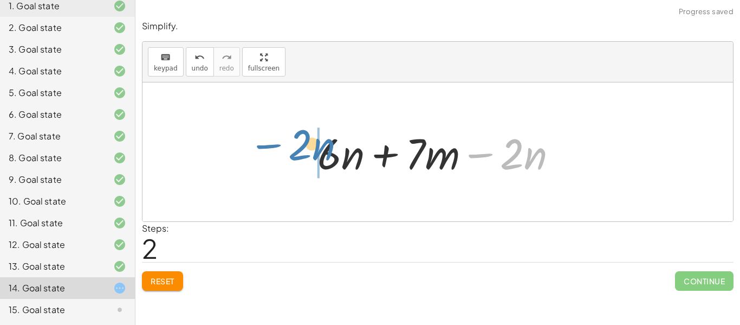
drag, startPoint x: 484, startPoint y: 157, endPoint x: 273, endPoint y: 147, distance: 212.1
click at [273, 147] on div "+ · 15 · m + · 6 · n − · 6 · m − · 2 · m − · 2 · n + · 6 · n + · 9 · m − · 2 · …" at bounding box center [438, 151] width 591 height 139
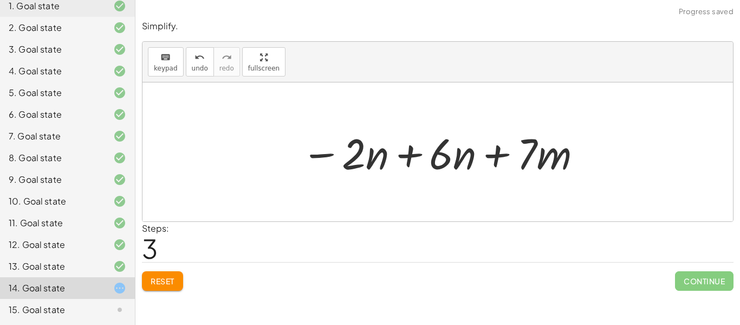
click at [380, 158] on div at bounding box center [442, 152] width 293 height 56
click at [446, 159] on div at bounding box center [442, 152] width 293 height 56
click at [426, 159] on div at bounding box center [442, 152] width 293 height 56
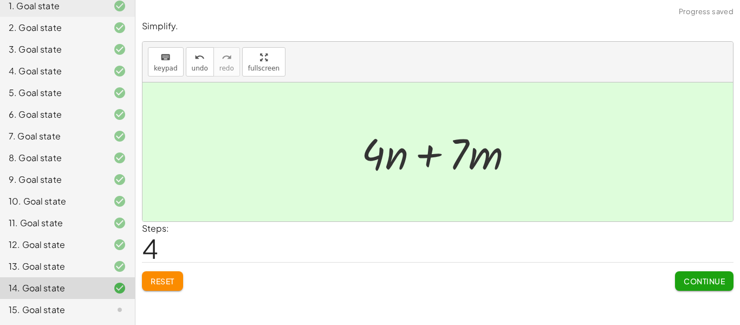
click at [706, 277] on span "Continue" at bounding box center [704, 281] width 41 height 10
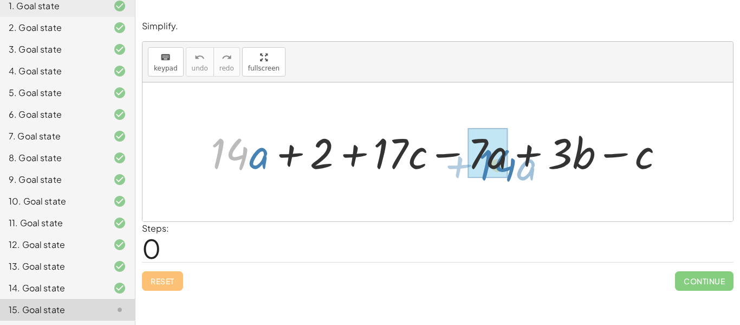
drag, startPoint x: 249, startPoint y: 149, endPoint x: 514, endPoint y: 159, distance: 265.7
click at [514, 159] on div at bounding box center [442, 151] width 474 height 55
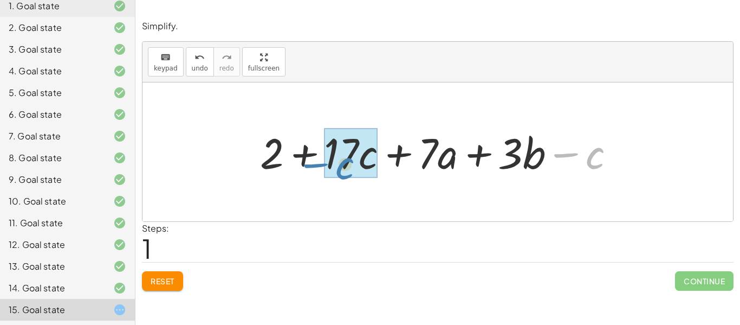
drag, startPoint x: 572, startPoint y: 153, endPoint x: 322, endPoint y: 164, distance: 250.6
click at [322, 164] on div at bounding box center [442, 151] width 374 height 55
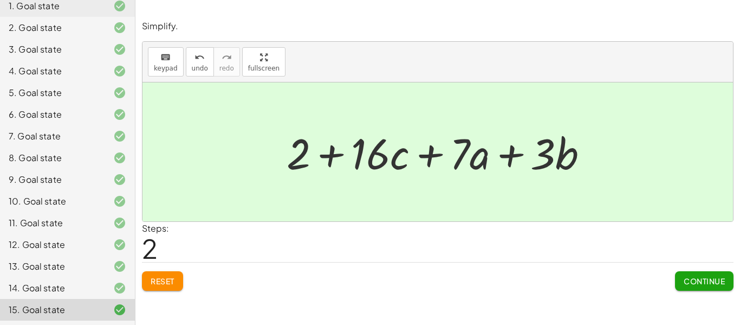
click at [702, 280] on span "Continue" at bounding box center [704, 281] width 41 height 10
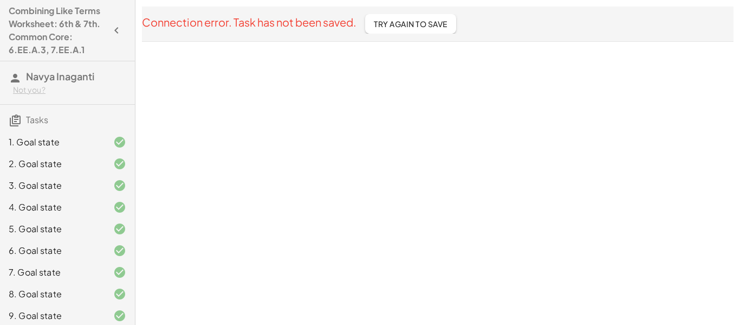
click at [393, 24] on span "Try Again To Save" at bounding box center [411, 24] width 74 height 10
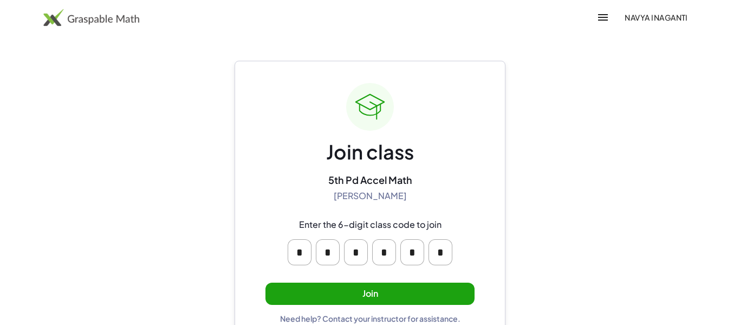
click at [353, 283] on button "Join" at bounding box center [370, 293] width 209 height 22
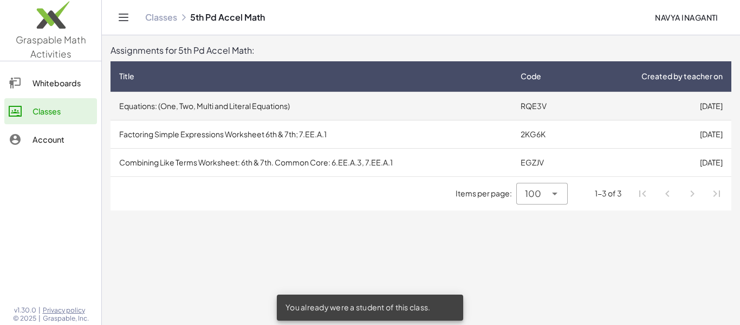
click at [332, 109] on td "Equations: (One, Two, Multi and Literal Equations)" at bounding box center [312, 106] width 402 height 28
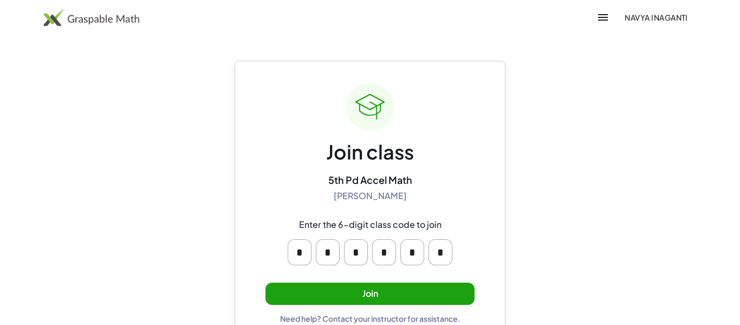
click at [382, 287] on button "Join" at bounding box center [370, 293] width 209 height 22
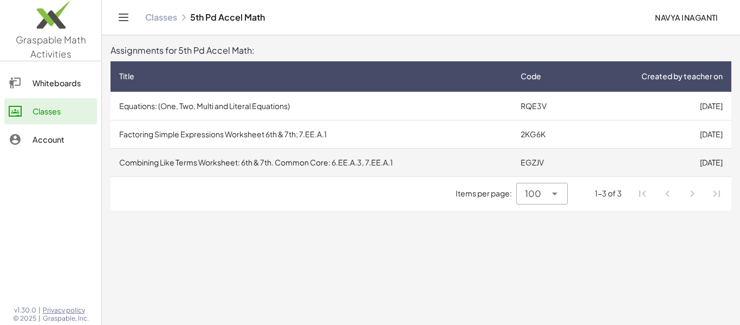
click at [320, 170] on td "Combining Like Terms Worksheet: 6th & 7th. Common Core: 6.EE.A.3, 7.EE.A.1" at bounding box center [312, 162] width 402 height 28
